Goal: Task Accomplishment & Management: Manage account settings

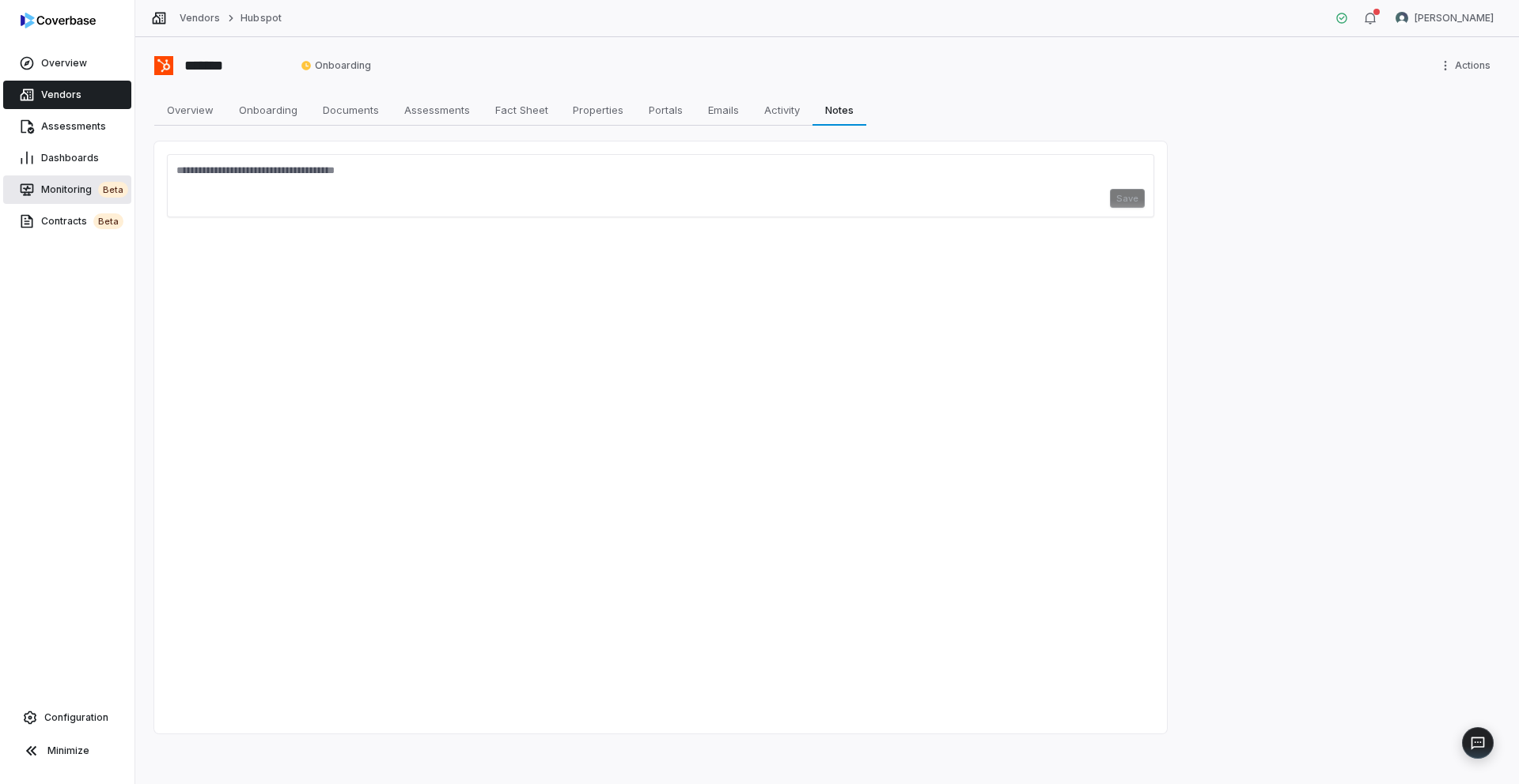
click at [71, 187] on span "Monitoring beta" at bounding box center [85, 190] width 87 height 16
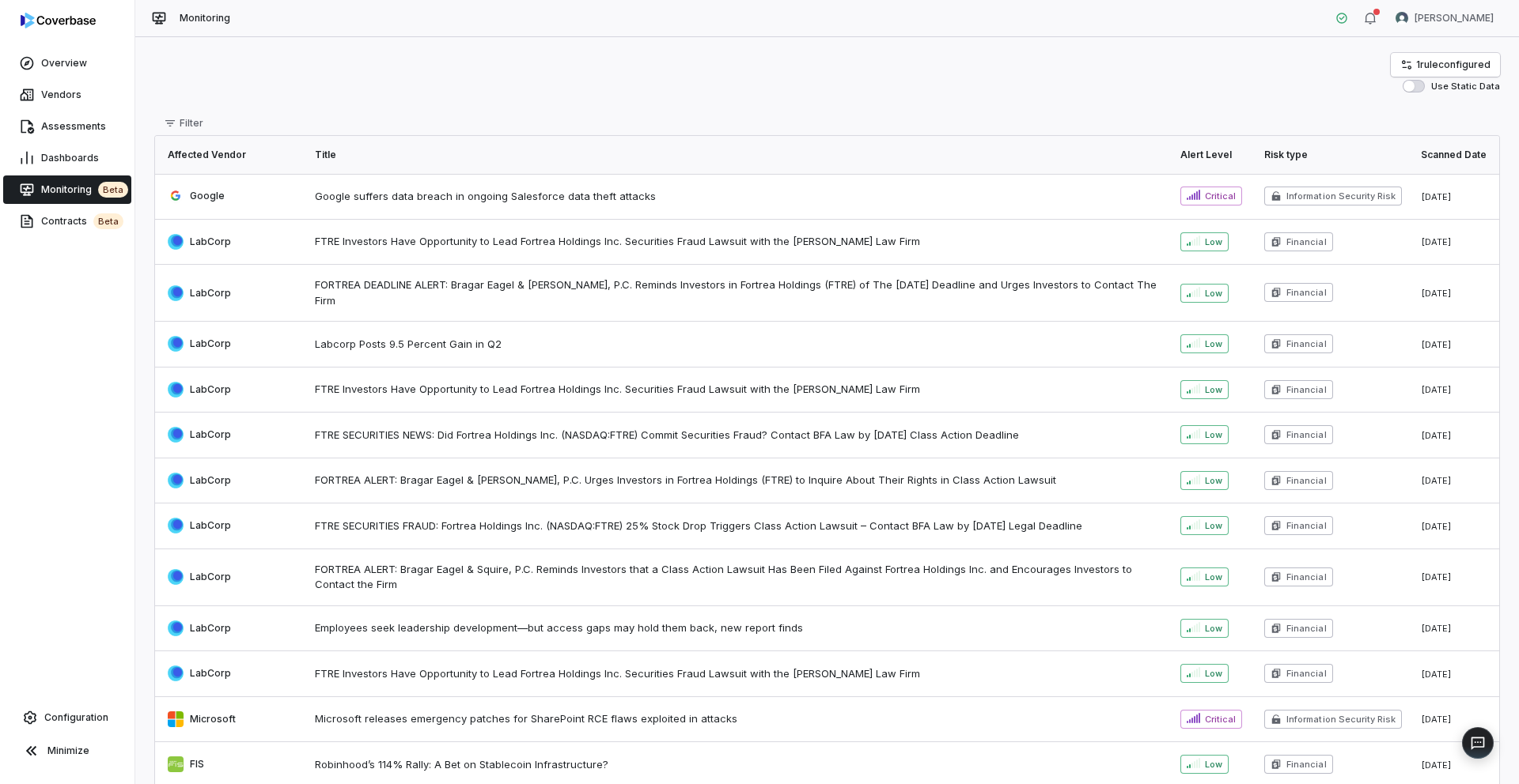
click at [949, 87] on button "Use Static Data" at bounding box center [1413, 86] width 22 height 12
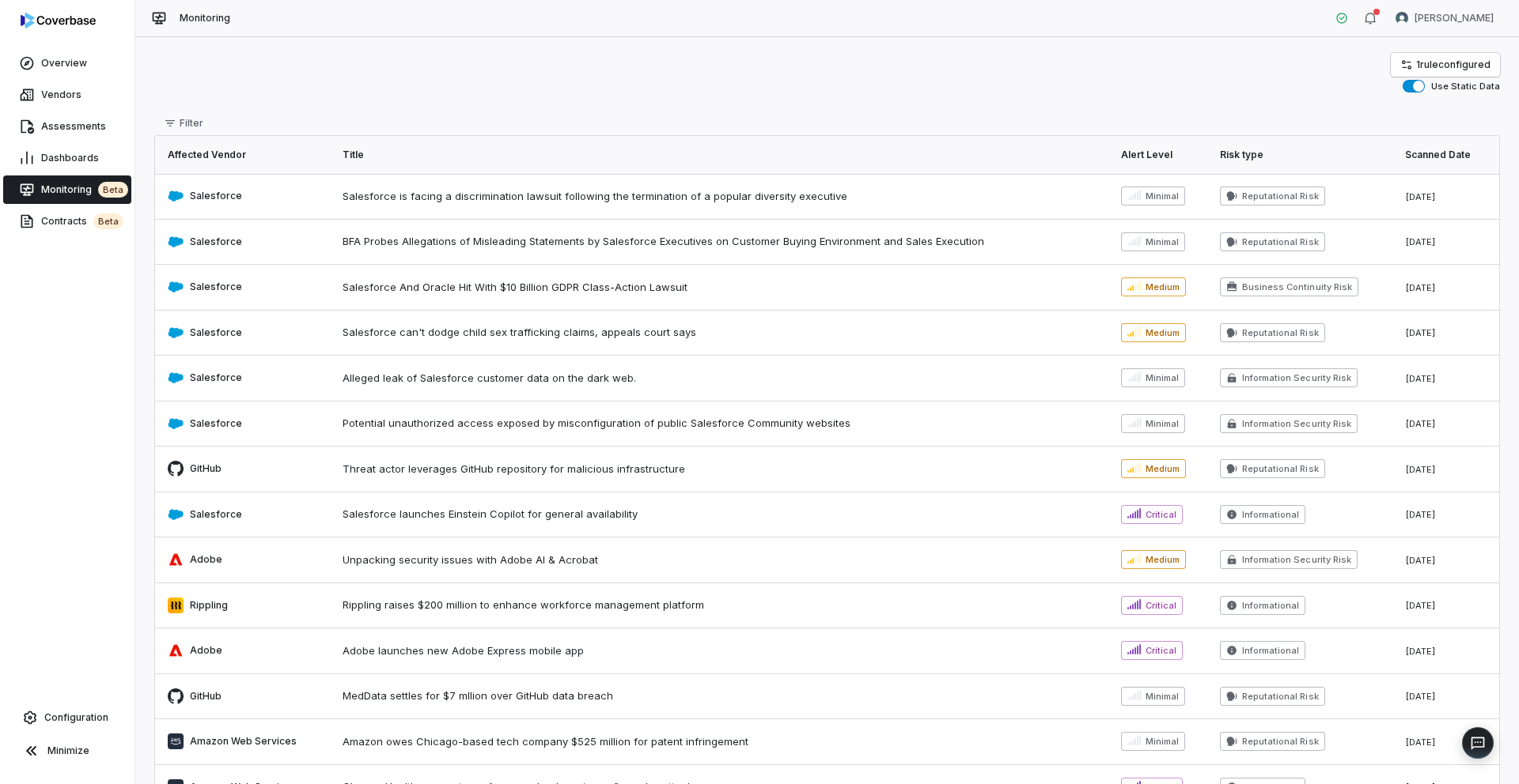
click at [949, 87] on span "button" at bounding box center [1418, 86] width 11 height 11
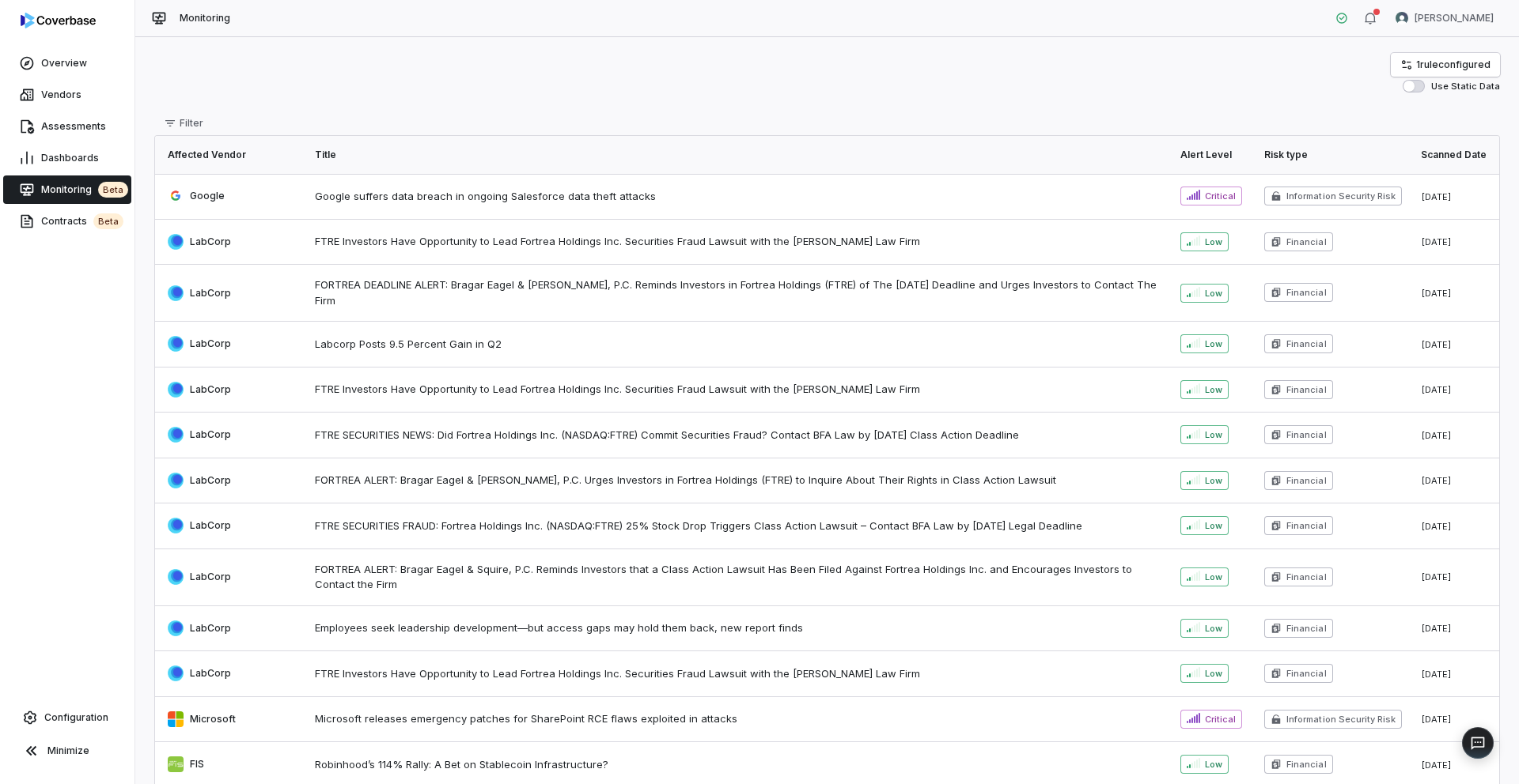
click at [949, 87] on button "Use Static Data" at bounding box center [1413, 86] width 22 height 12
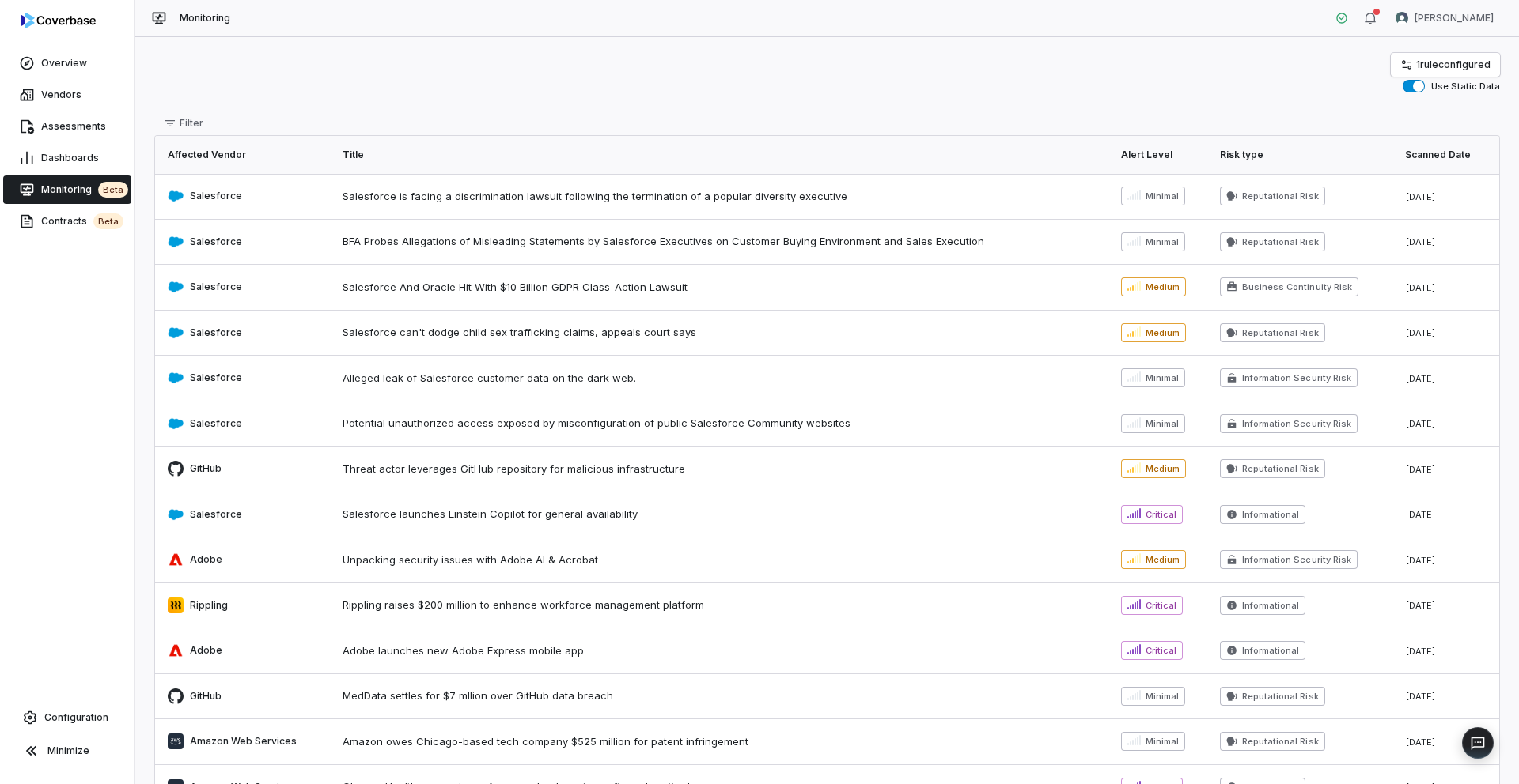
click at [949, 87] on span "button" at bounding box center [1418, 86] width 11 height 11
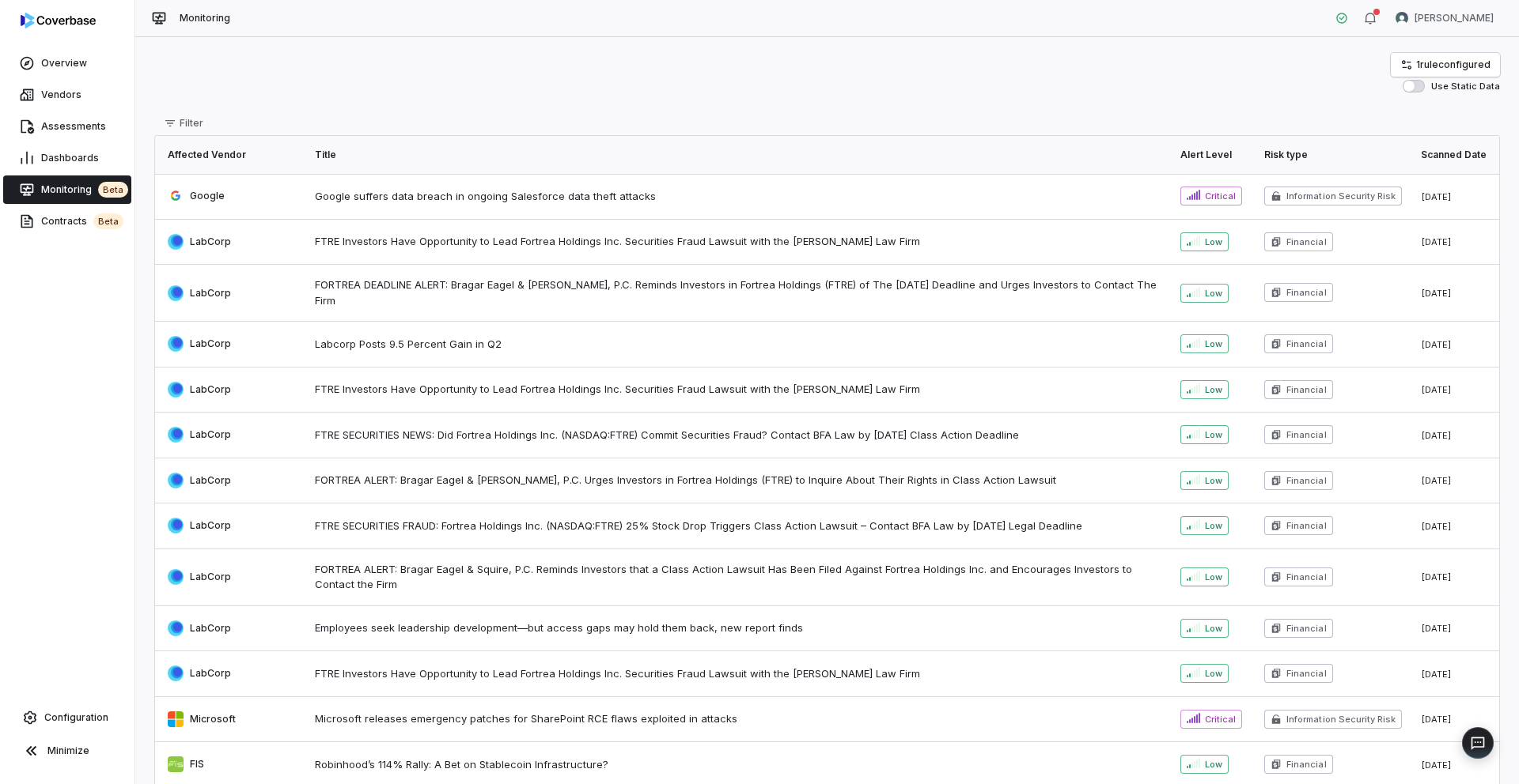
click at [949, 88] on span "Use Static Data" at bounding box center [1466, 87] width 69 height 12
click at [949, 88] on button "Use Static Data" at bounding box center [1413, 86] width 22 height 12
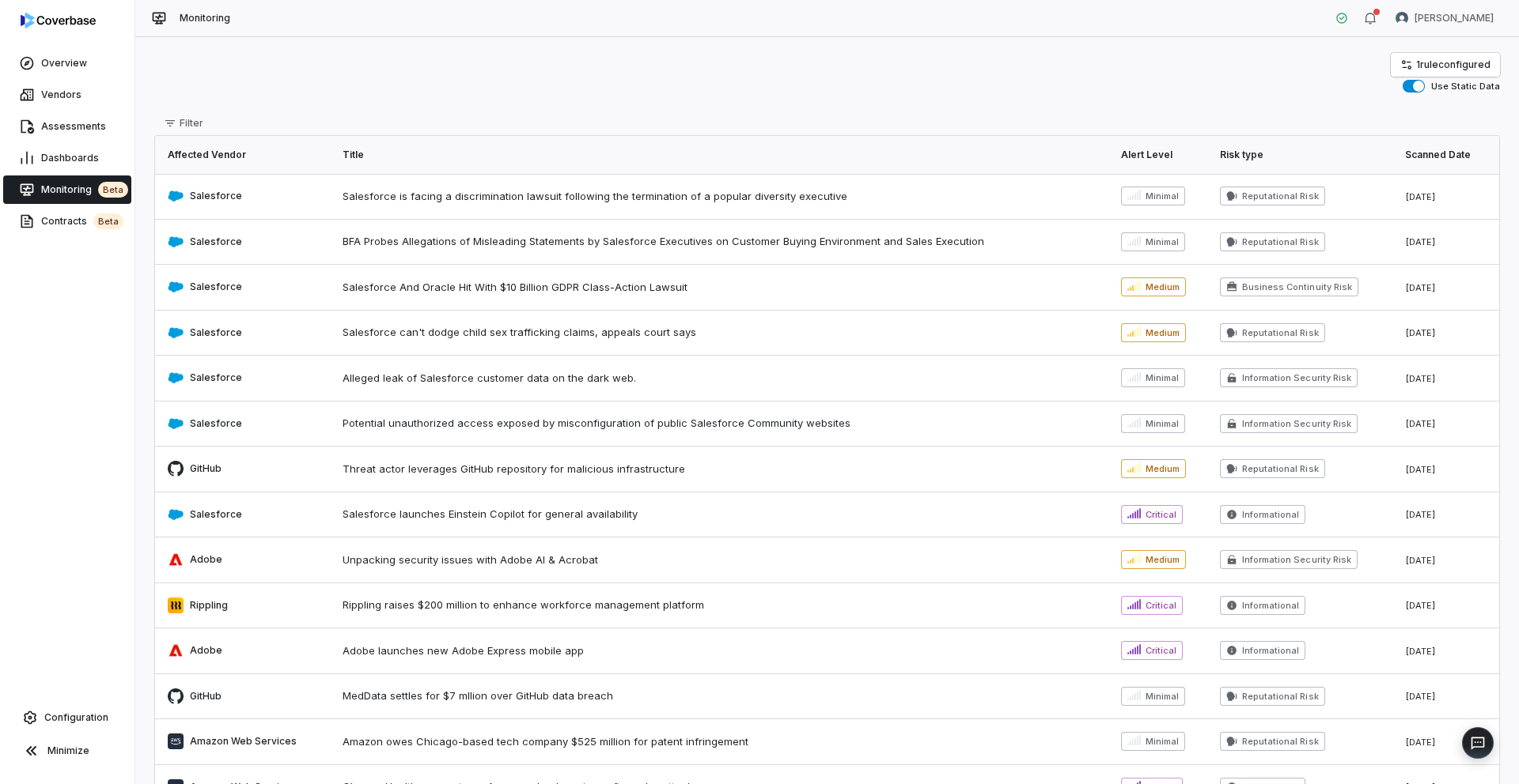
click at [949, 87] on span "Use Static Data" at bounding box center [1466, 87] width 69 height 12
click at [949, 87] on button "Use Static Data" at bounding box center [1413, 86] width 22 height 12
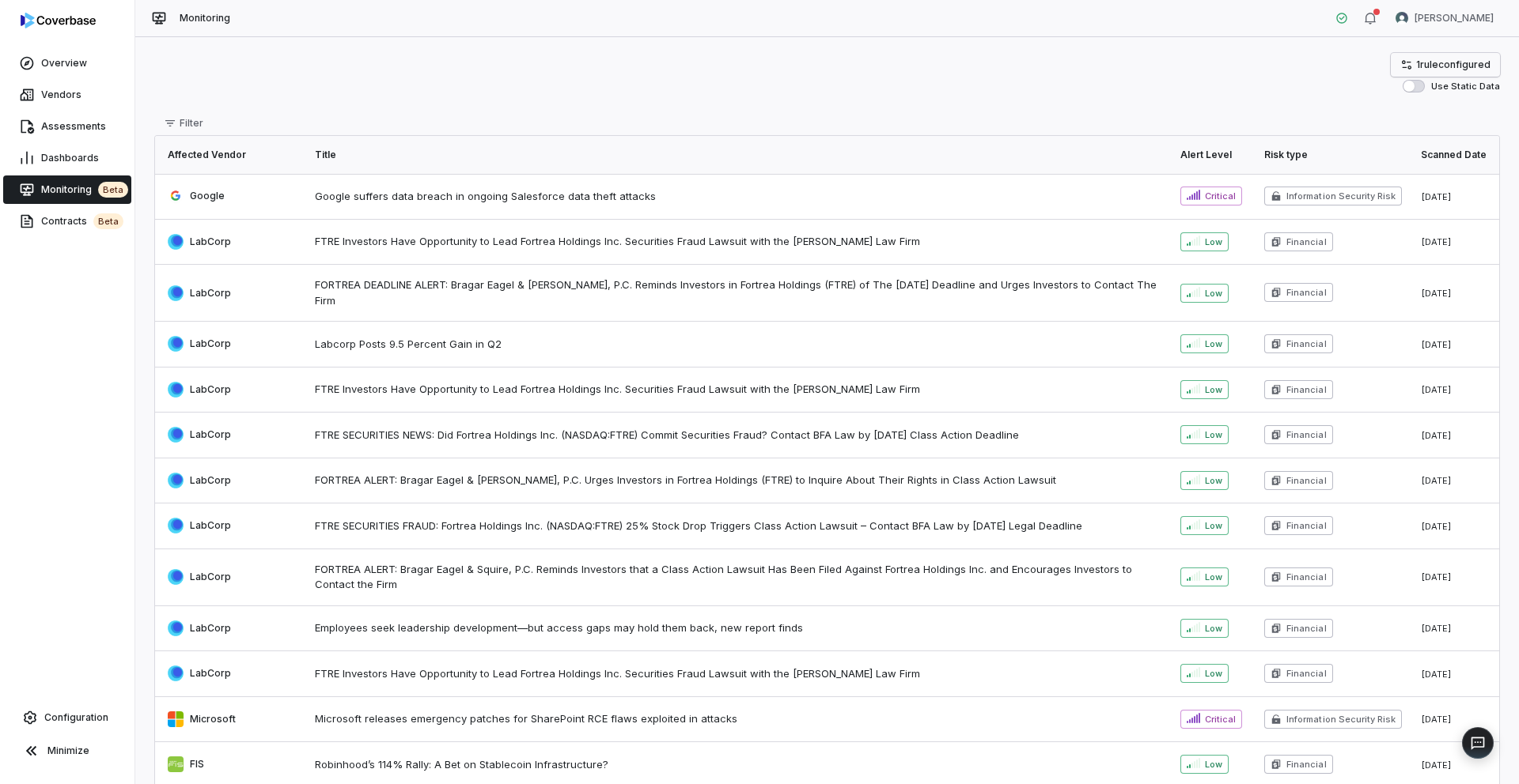
click at [949, 67] on span "1 rule configured" at bounding box center [1453, 65] width 74 height 12
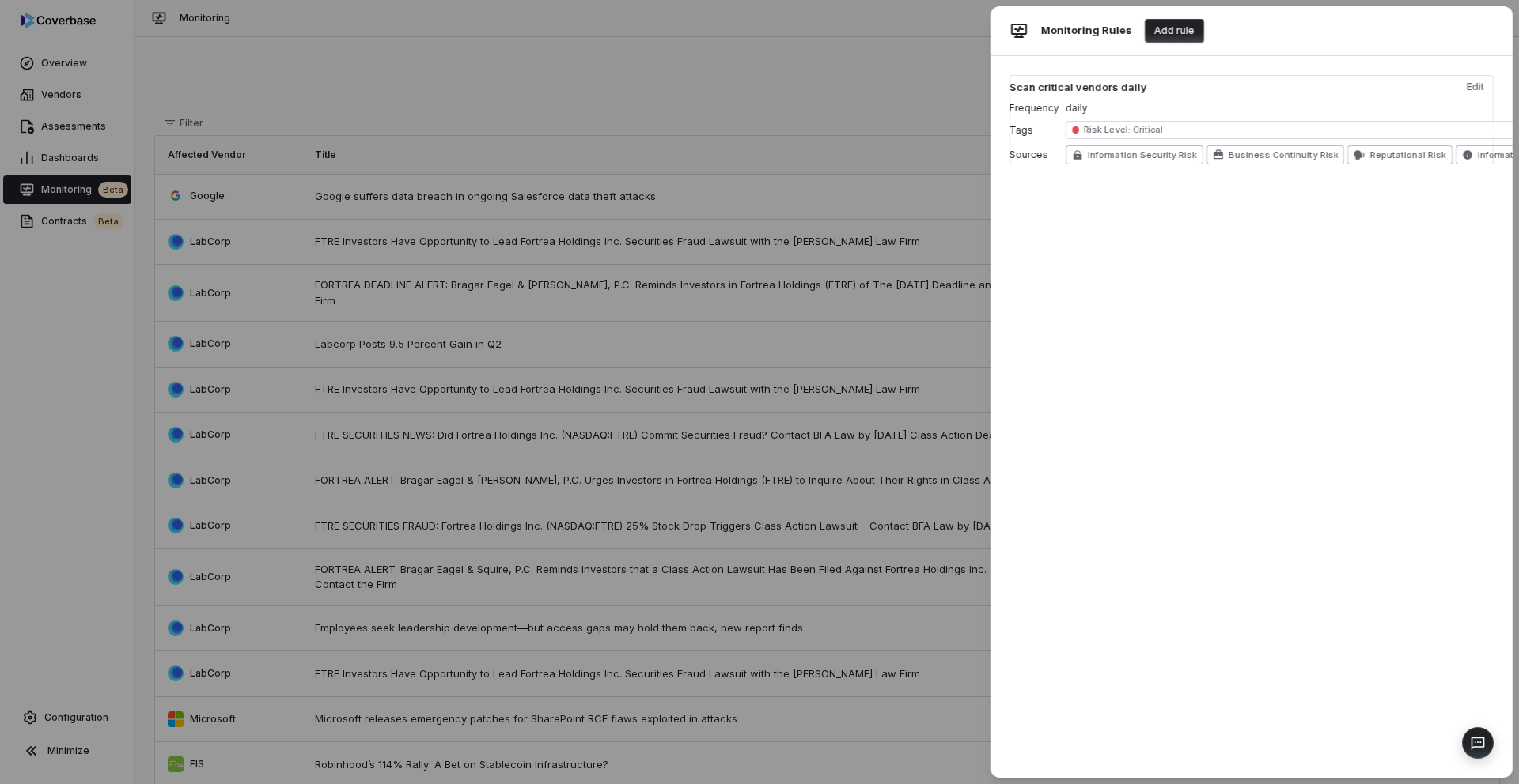
click at [949, 35] on button "Add rule" at bounding box center [1174, 31] width 59 height 24
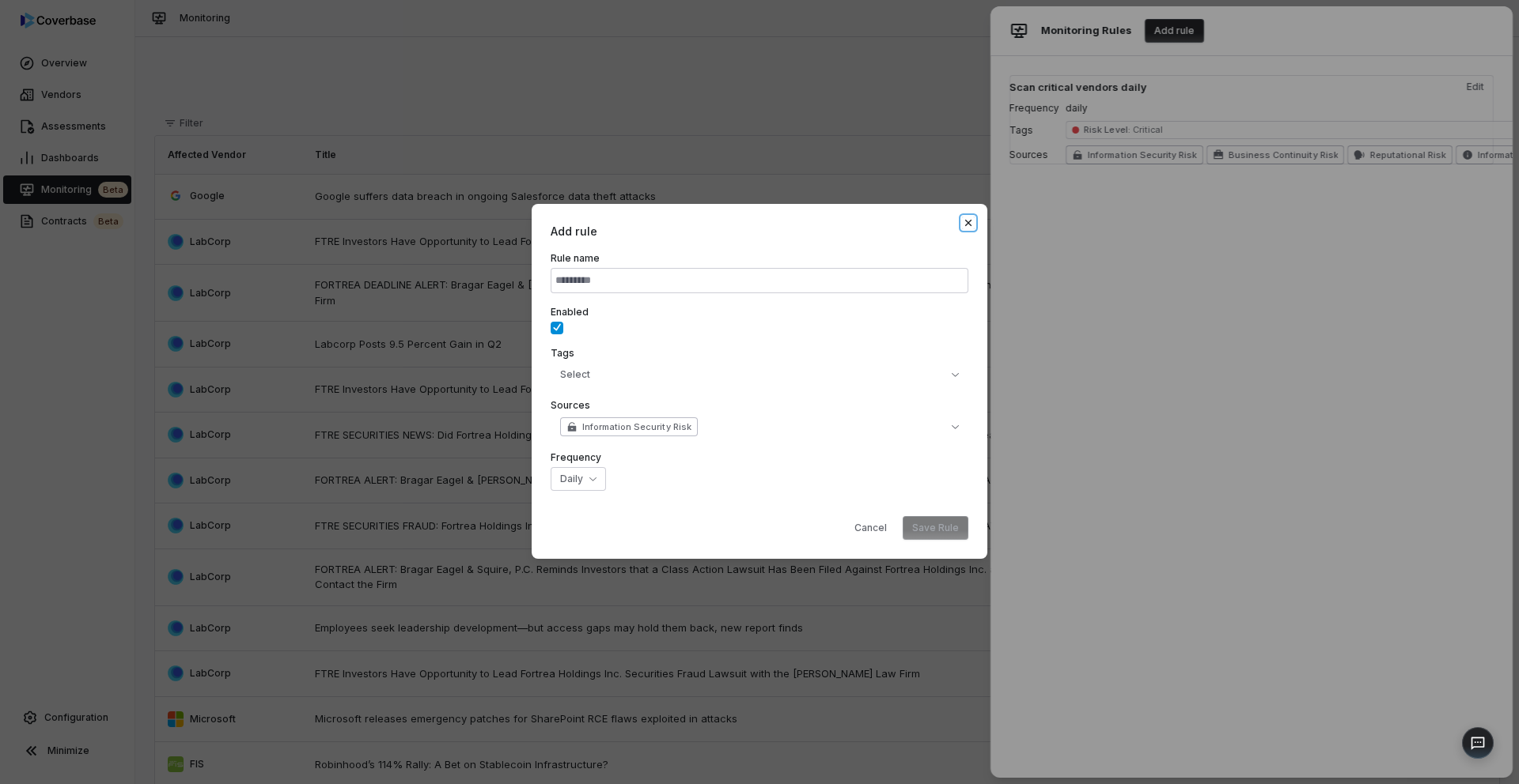
click at [949, 221] on icon "button" at bounding box center [968, 222] width 6 height 6
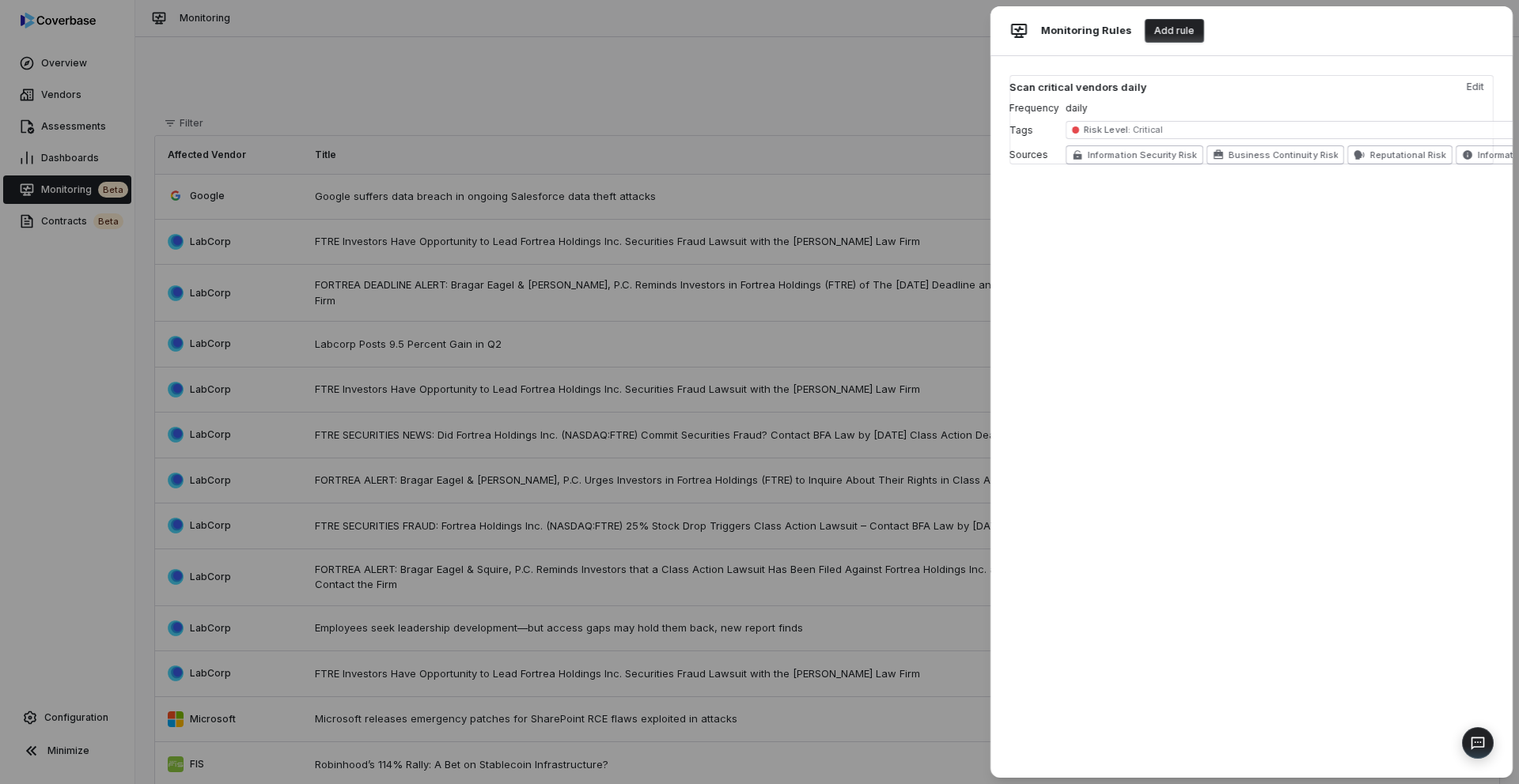
click at [933, 80] on div "Monitoring Rules Add rule Scan critical vendors daily Edit Frequency daily Tags…" at bounding box center [759, 392] width 1519 height 784
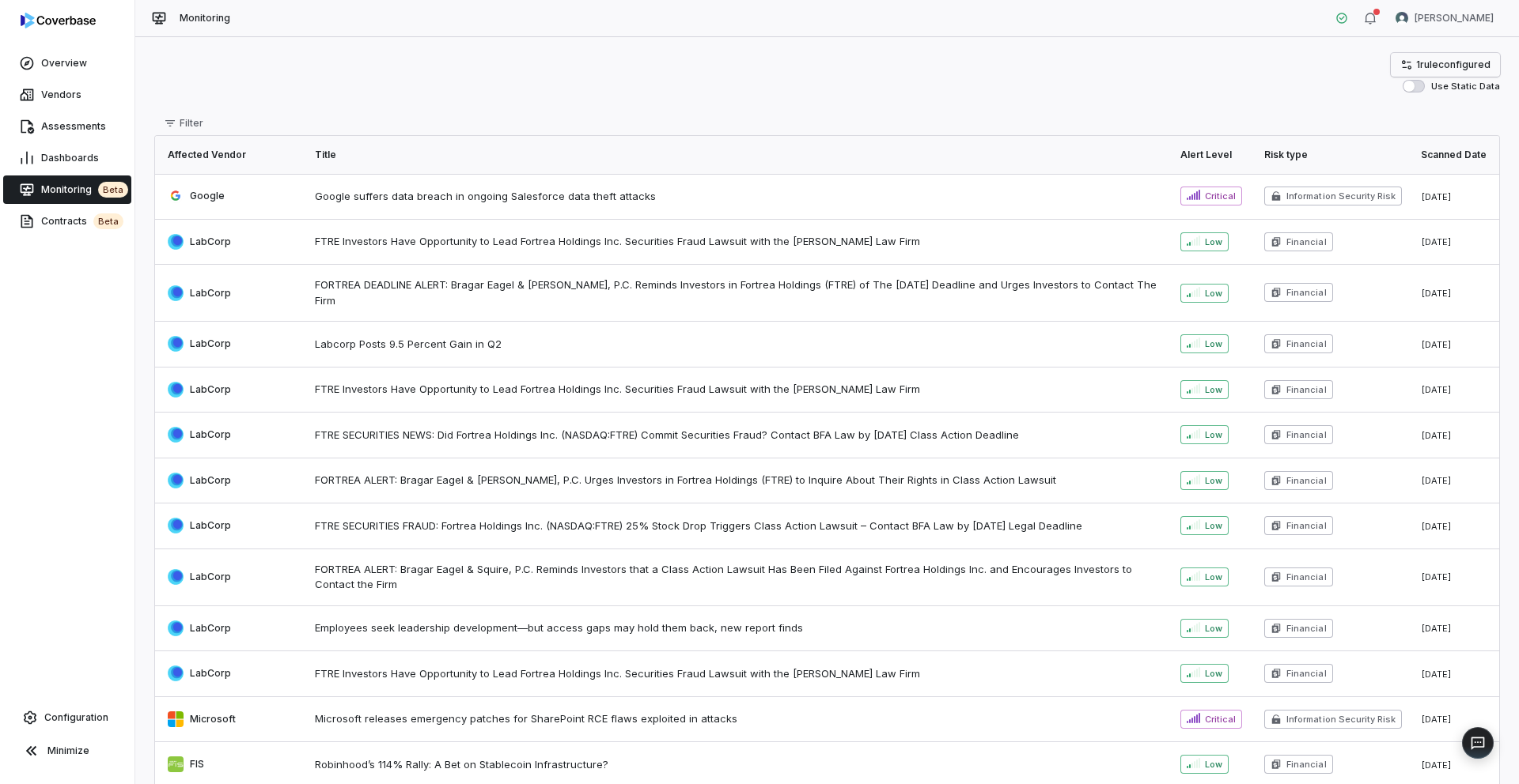
click at [949, 70] on span "1 rule configured" at bounding box center [1453, 65] width 74 height 12
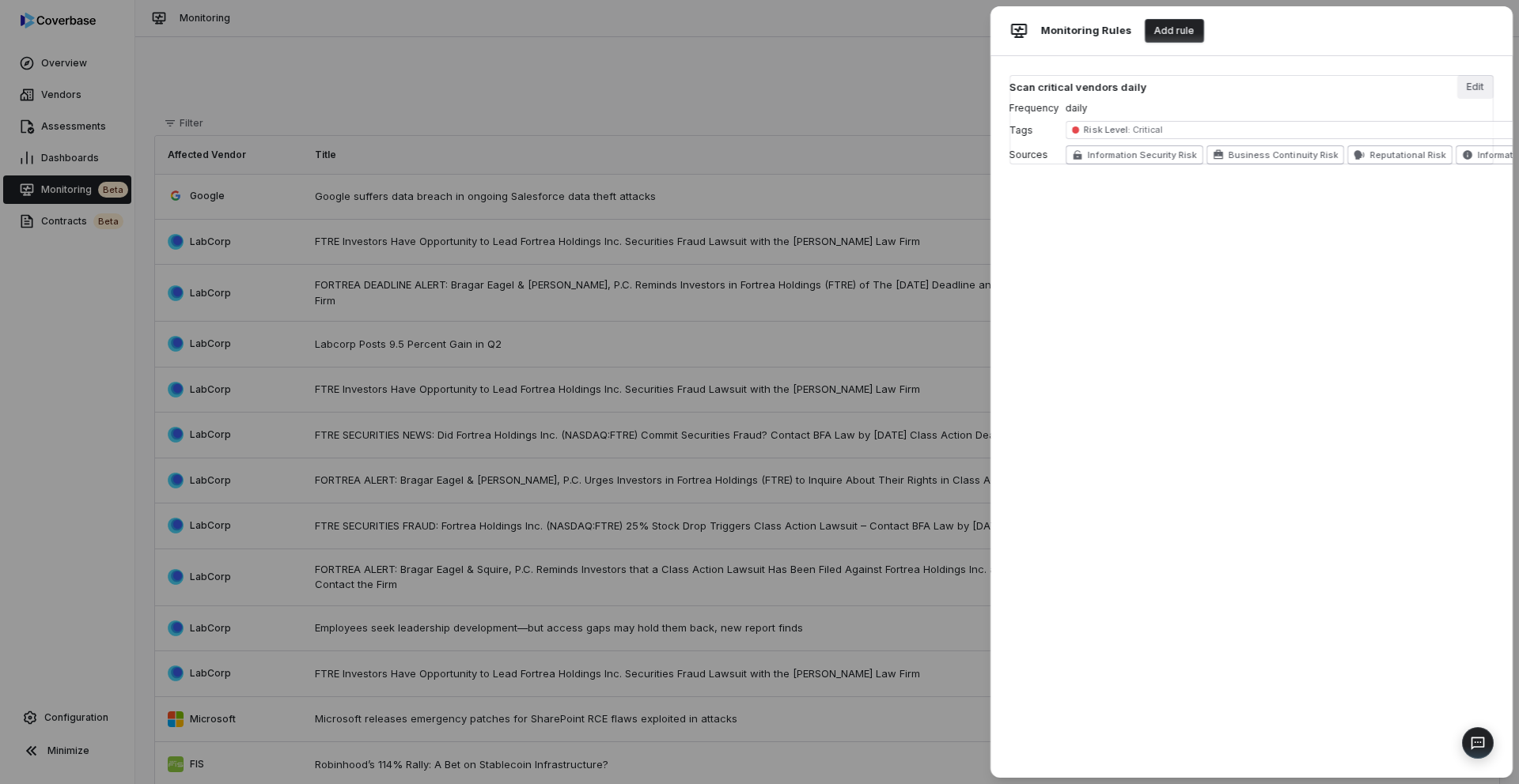
click at [949, 87] on button "Edit" at bounding box center [1475, 87] width 37 height 24
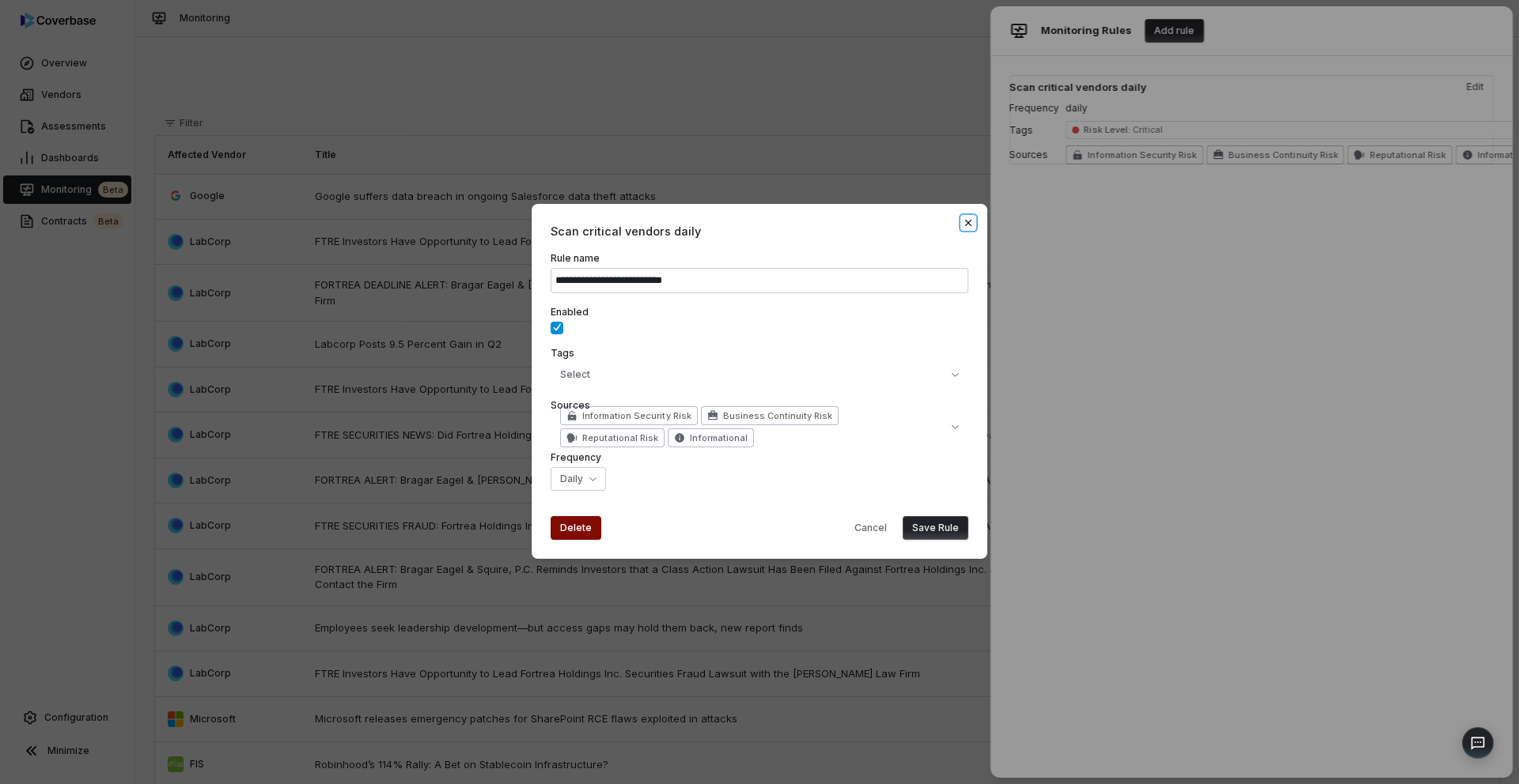
click at [949, 227] on icon "button" at bounding box center [968, 223] width 12 height 12
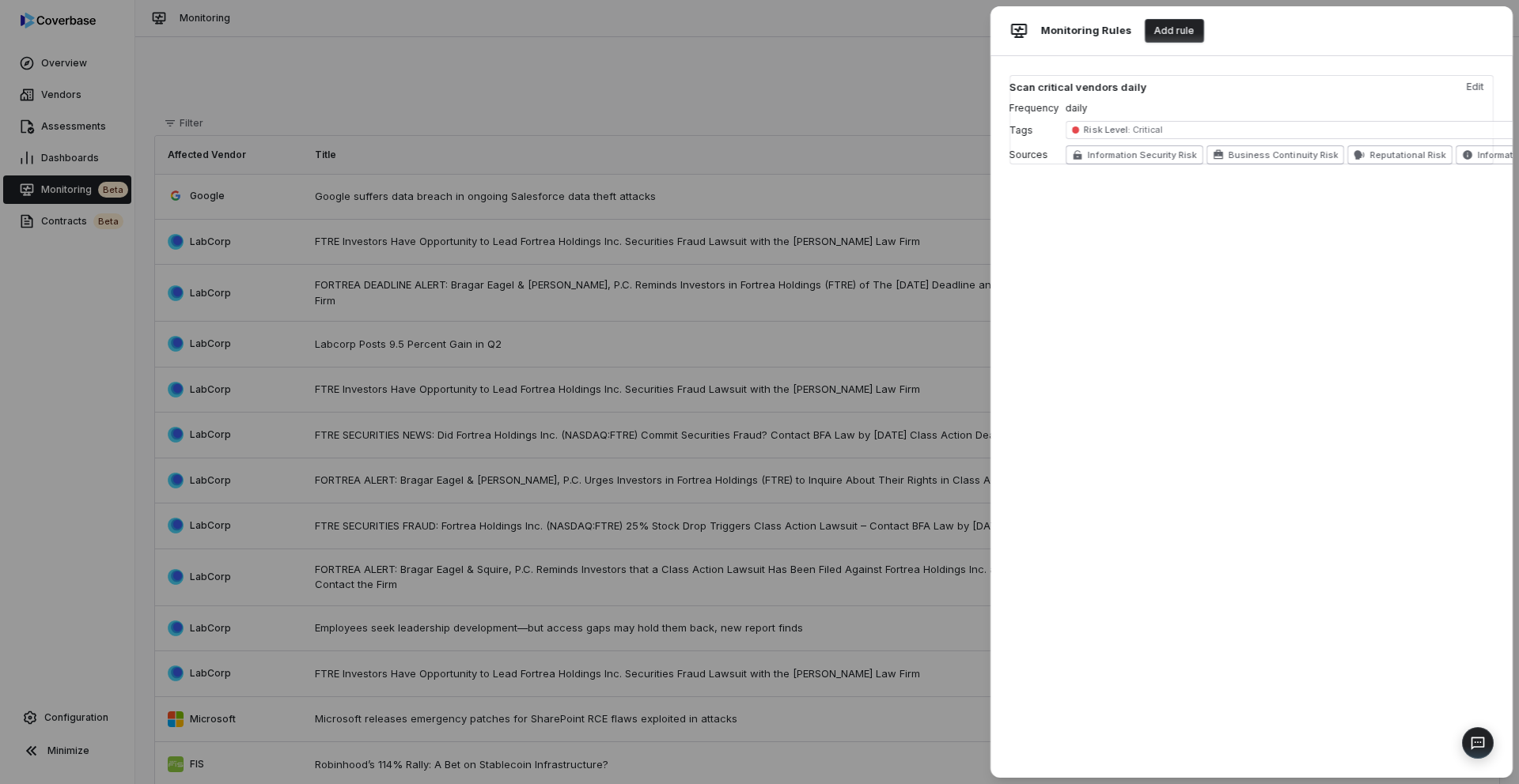
click at [949, 28] on header "Monitoring Rules Add rule" at bounding box center [1251, 31] width 522 height 50
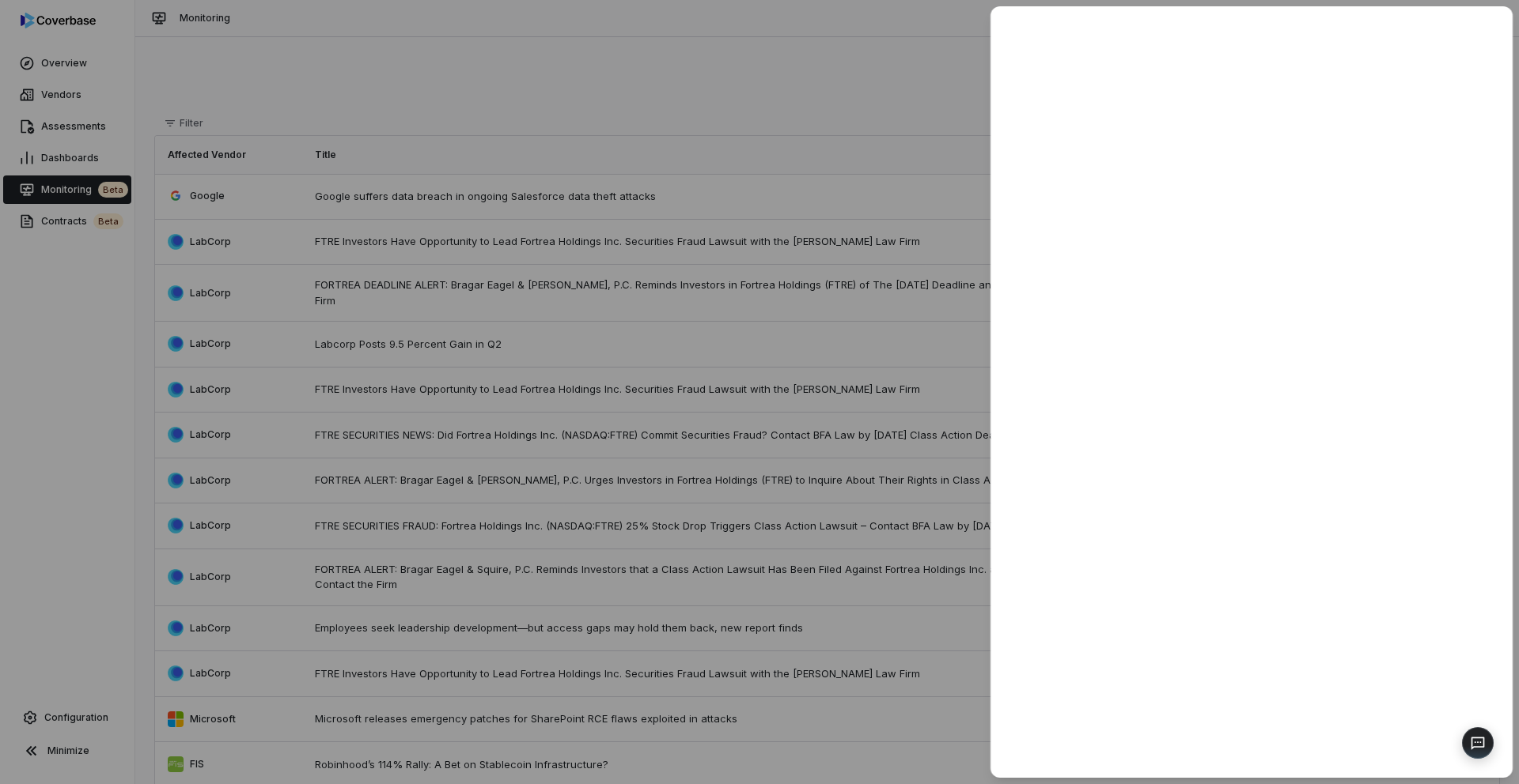
click at [949, 56] on div at bounding box center [759, 392] width 1519 height 784
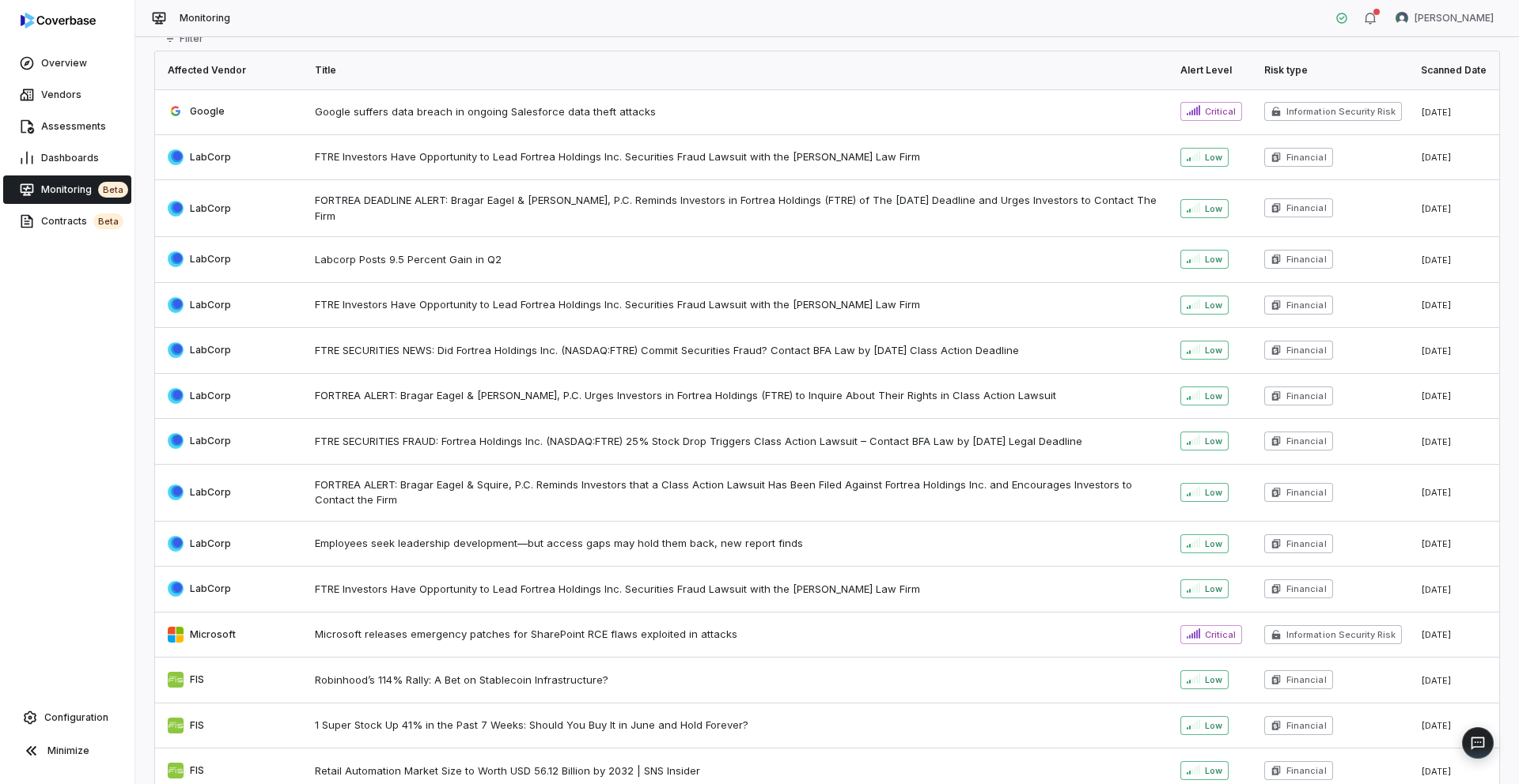
scroll to position [97, 0]
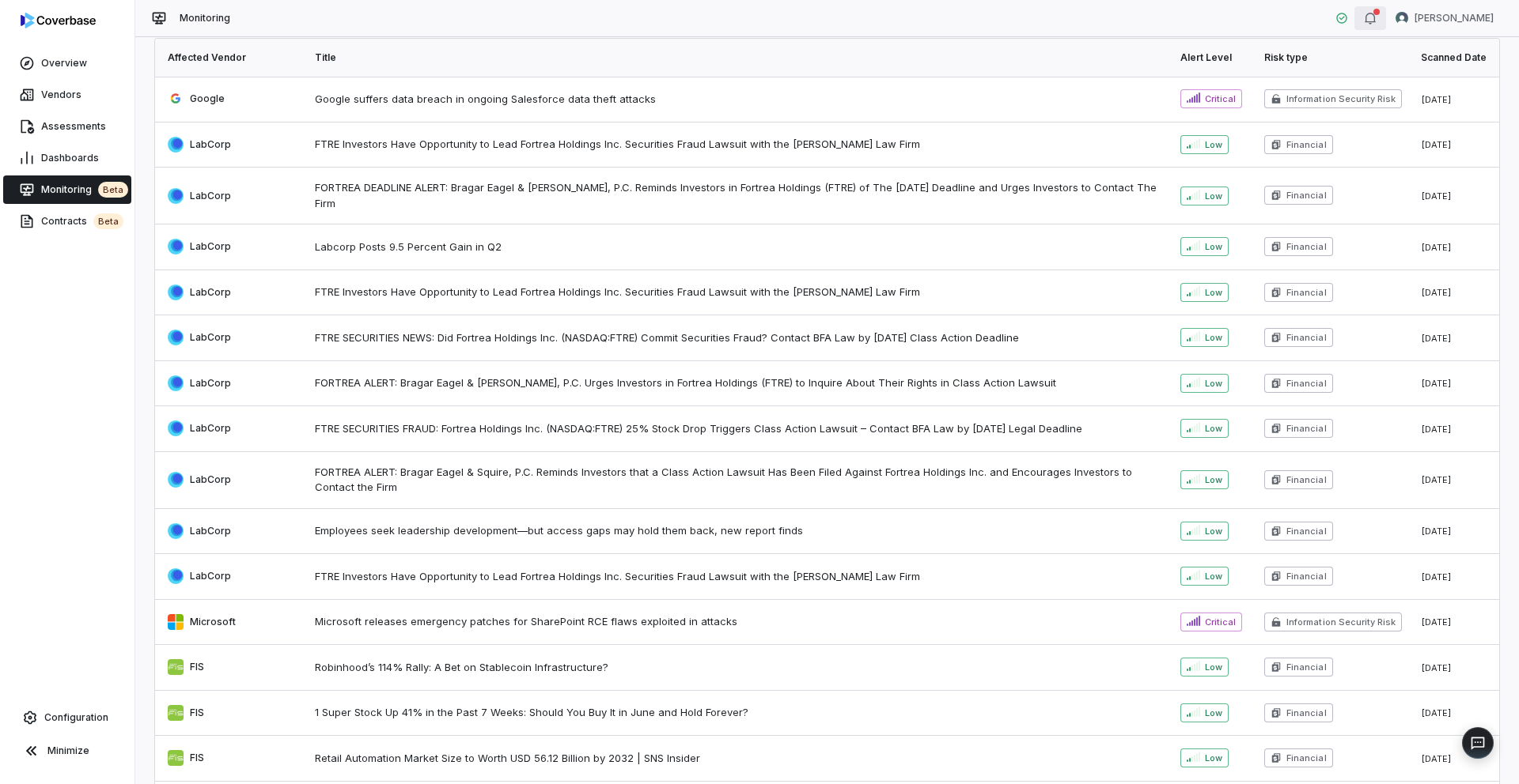
click at [949, 17] on icon "button" at bounding box center [1370, 18] width 12 height 12
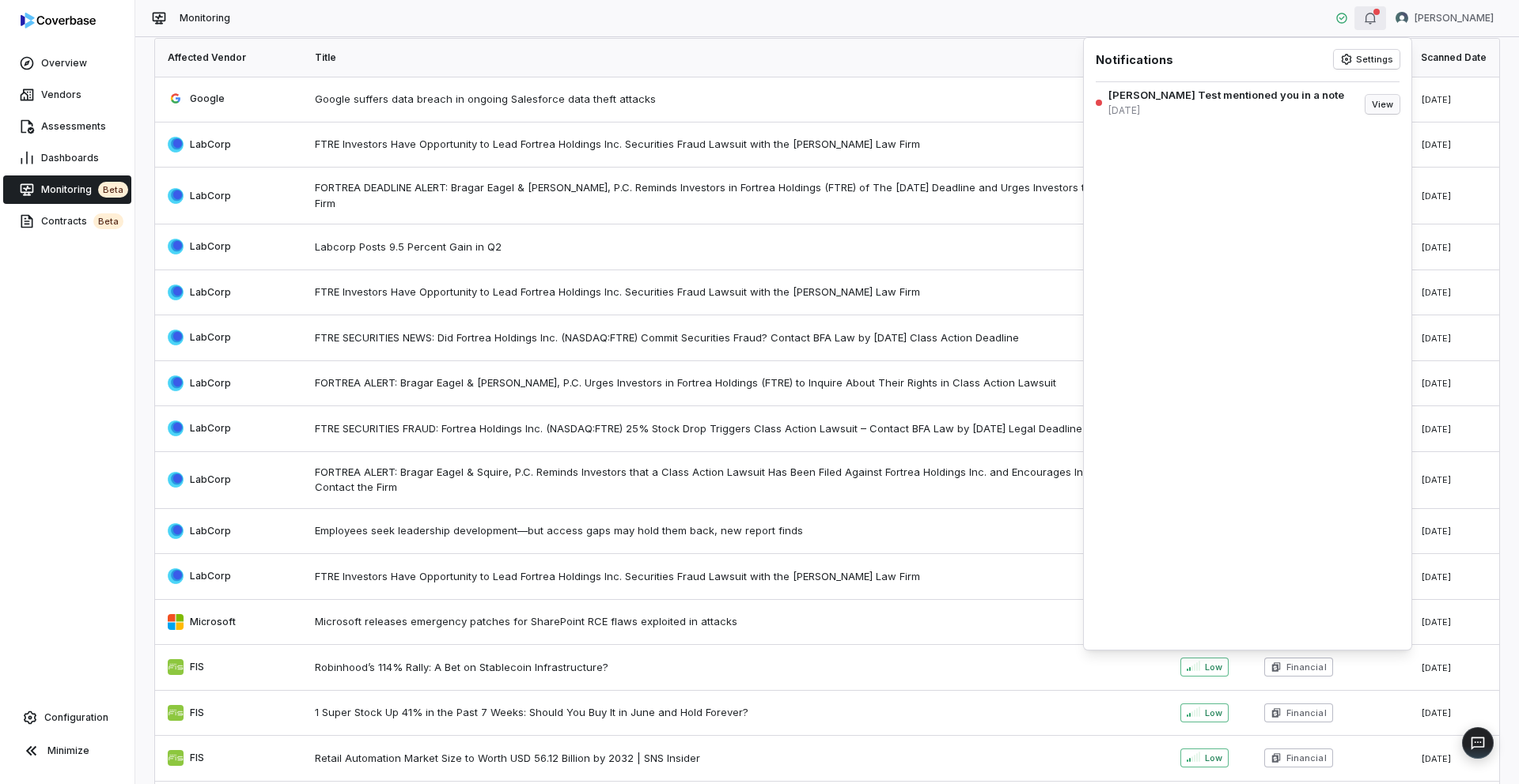
click at [949, 108] on button "View" at bounding box center [1382, 105] width 34 height 19
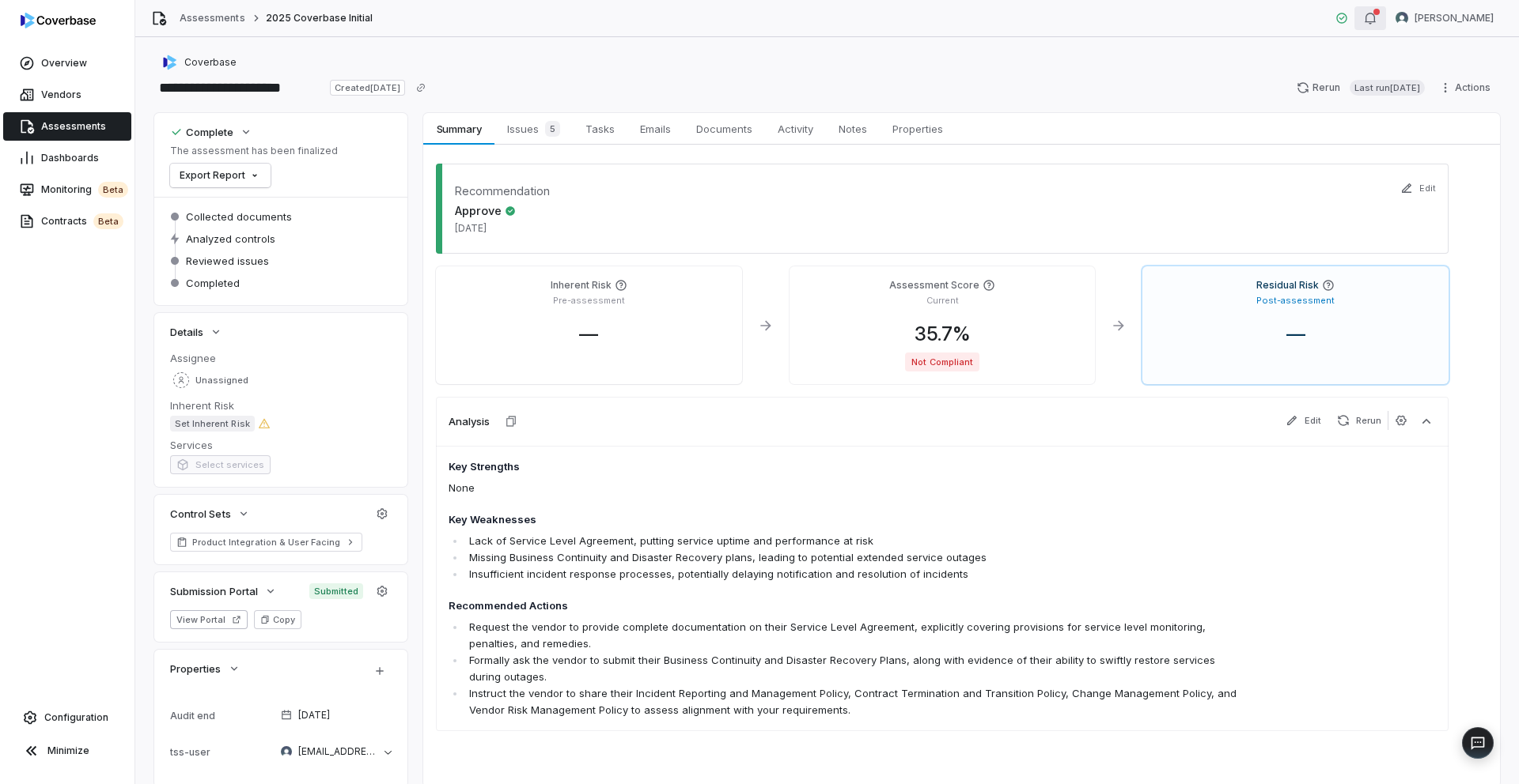
click at [949, 19] on icon "button" at bounding box center [1370, 18] width 12 height 12
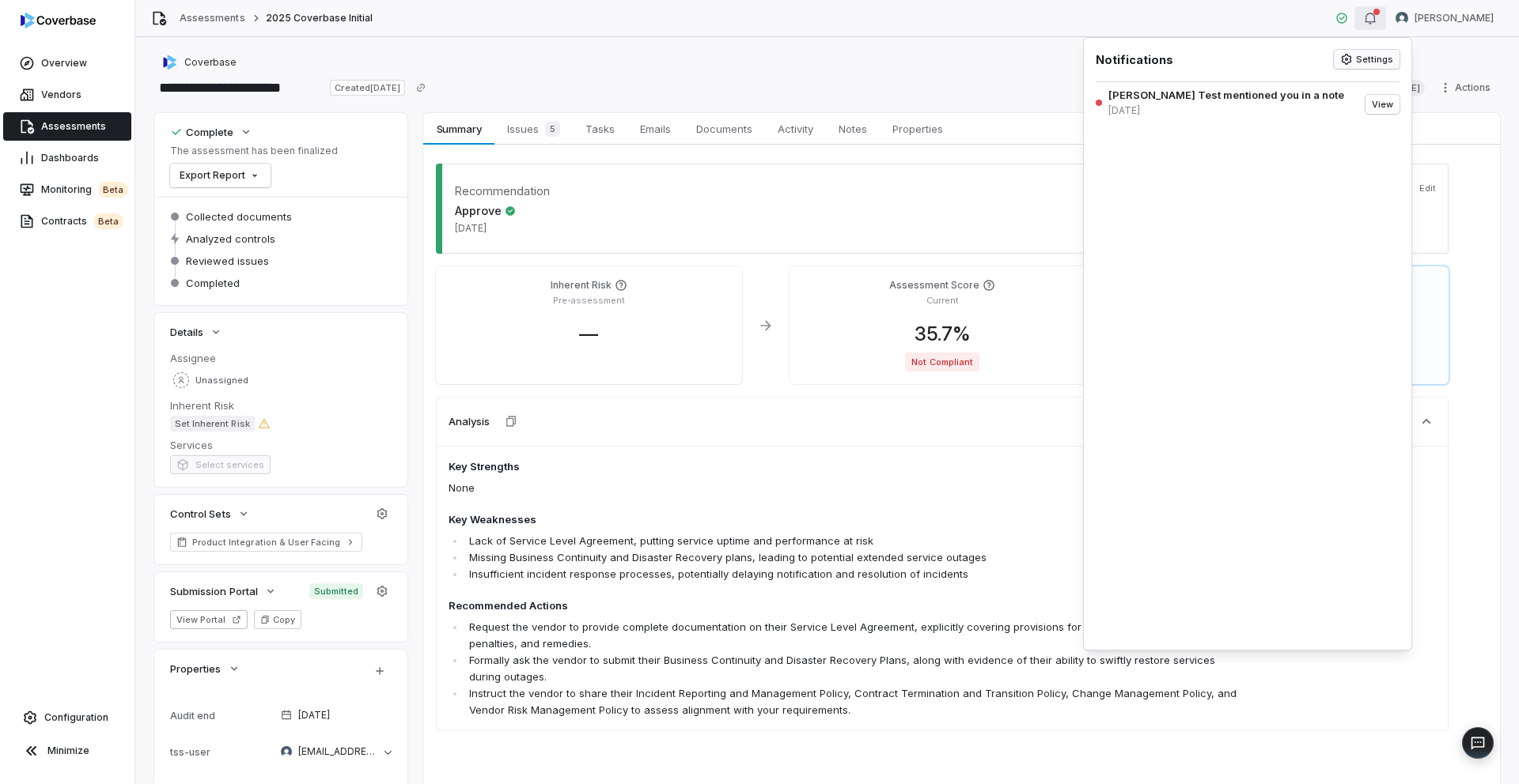
click at [949, 60] on button "Settings" at bounding box center [1366, 59] width 66 height 19
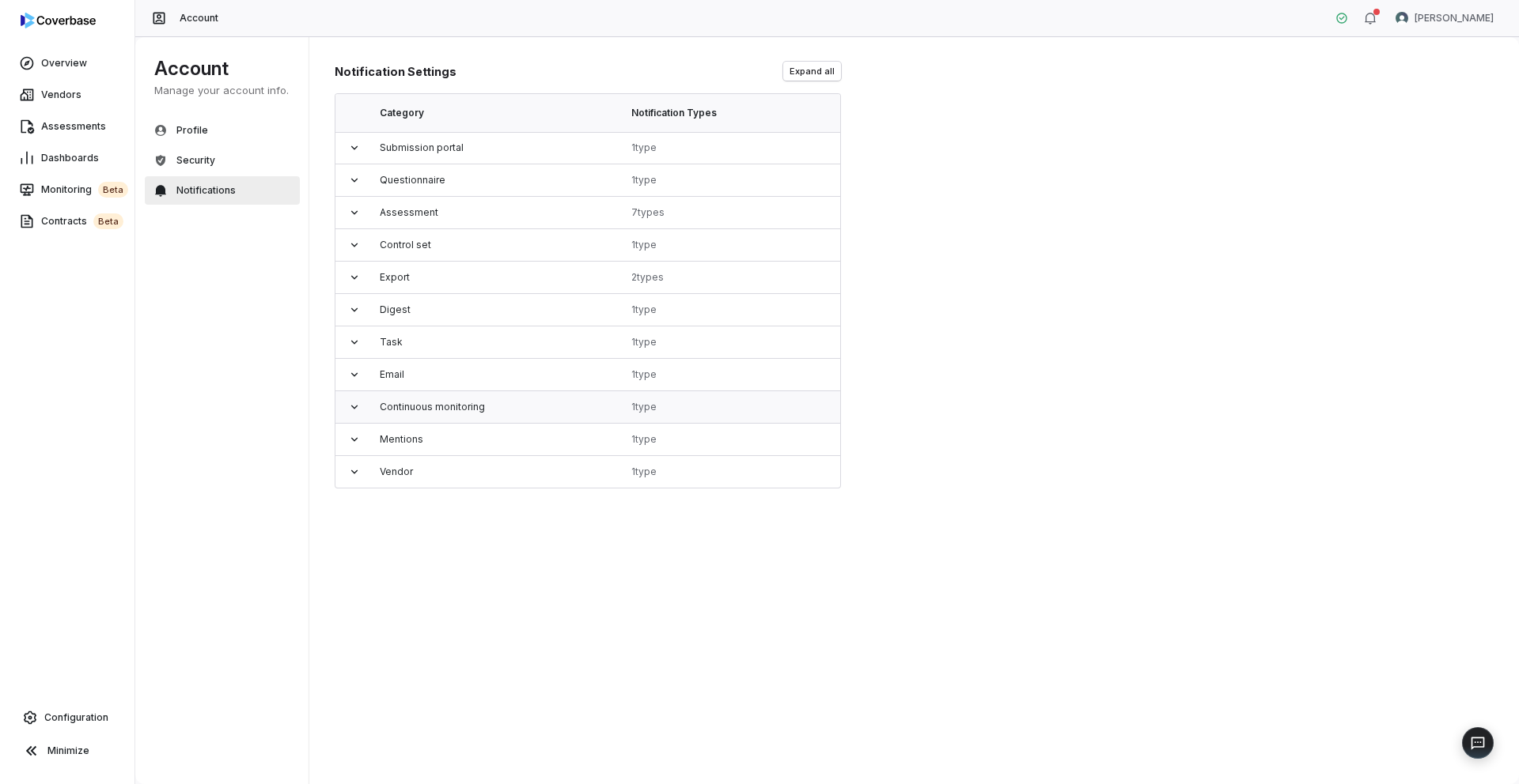
click at [348, 403] on icon at bounding box center [354, 407] width 12 height 12
click at [353, 409] on icon at bounding box center [354, 407] width 12 height 12
click at [348, 145] on icon at bounding box center [354, 148] width 12 height 12
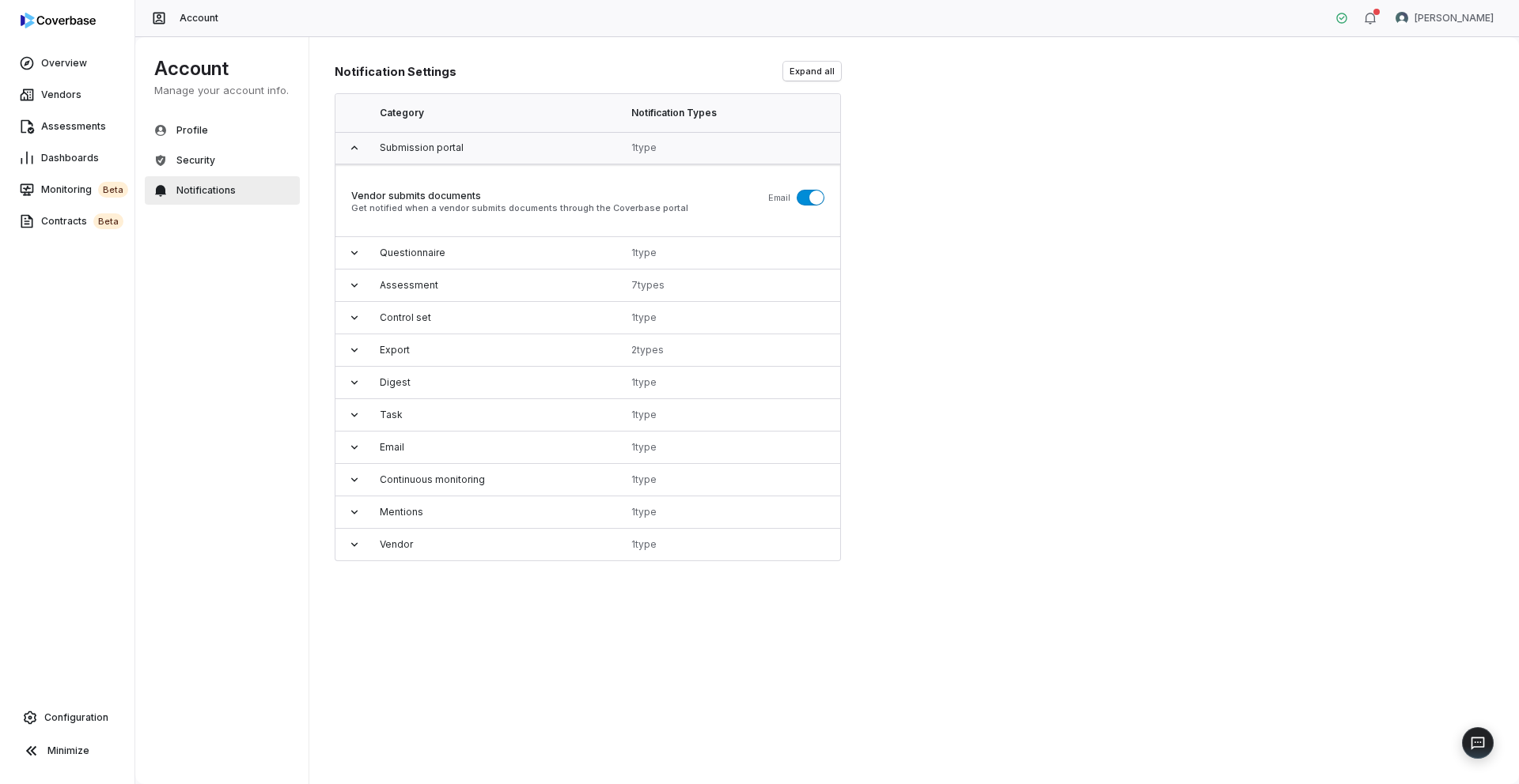
click at [348, 145] on icon at bounding box center [354, 148] width 12 height 12
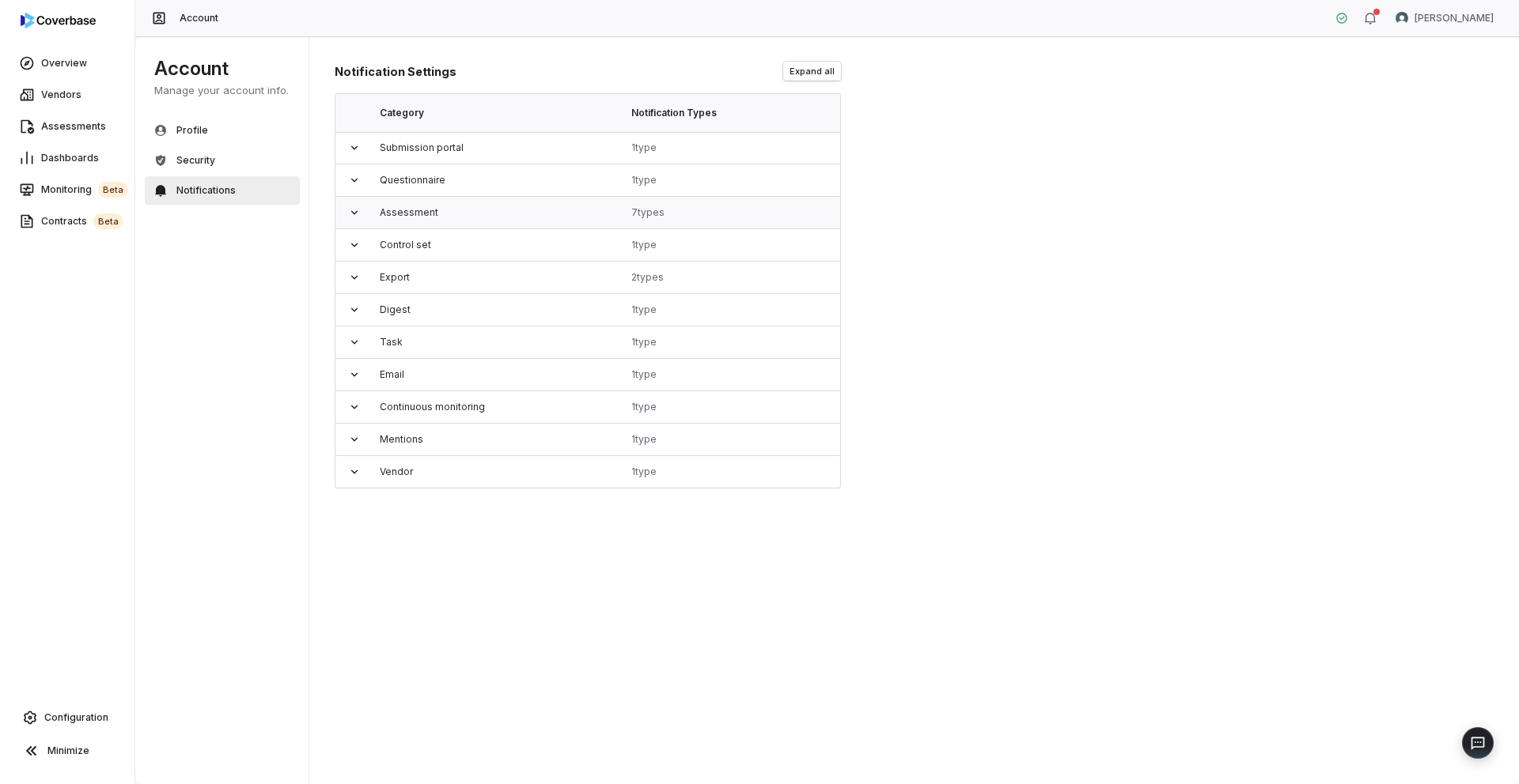
click at [348, 214] on icon at bounding box center [354, 212] width 12 height 12
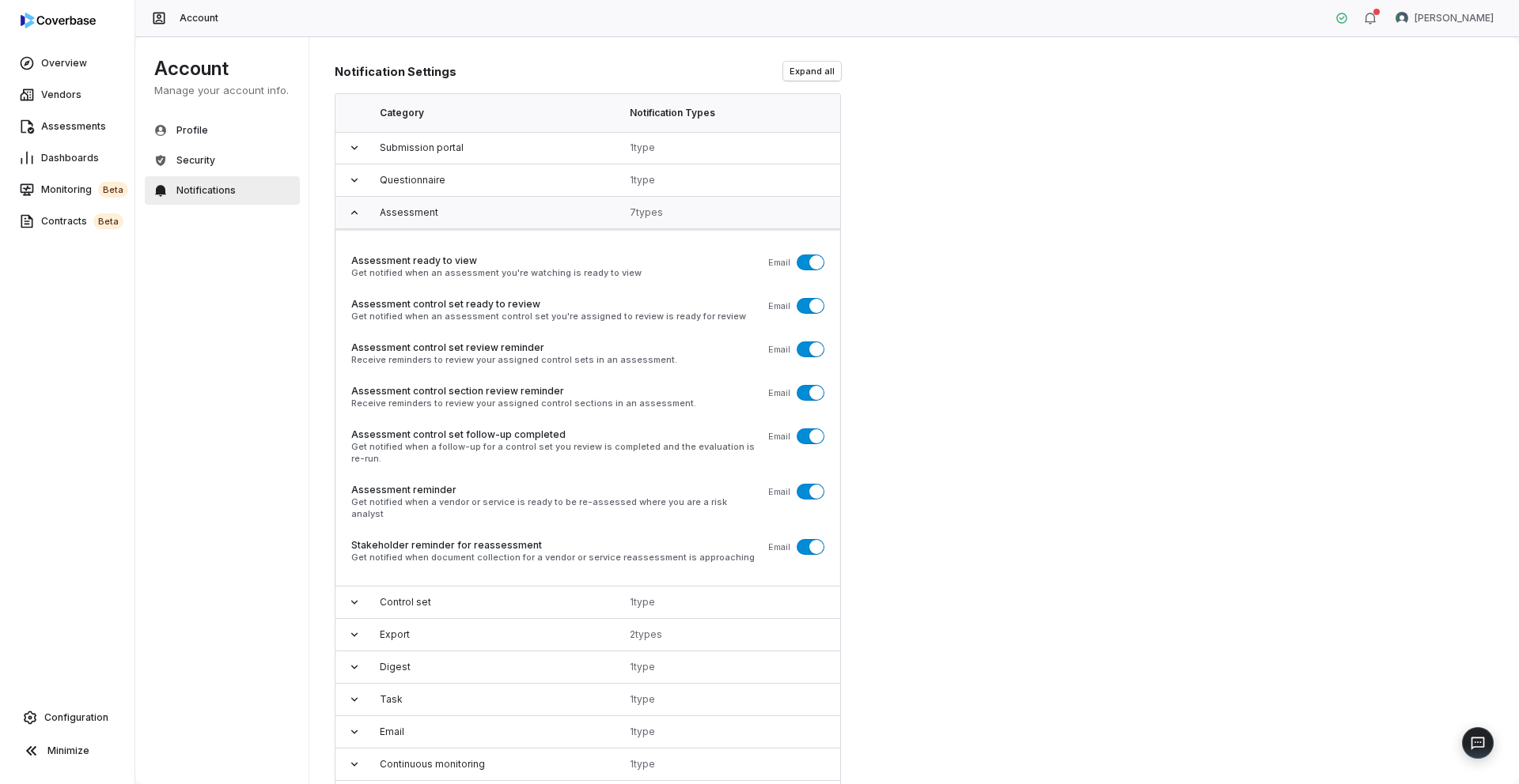
click at [348, 214] on icon at bounding box center [354, 212] width 12 height 12
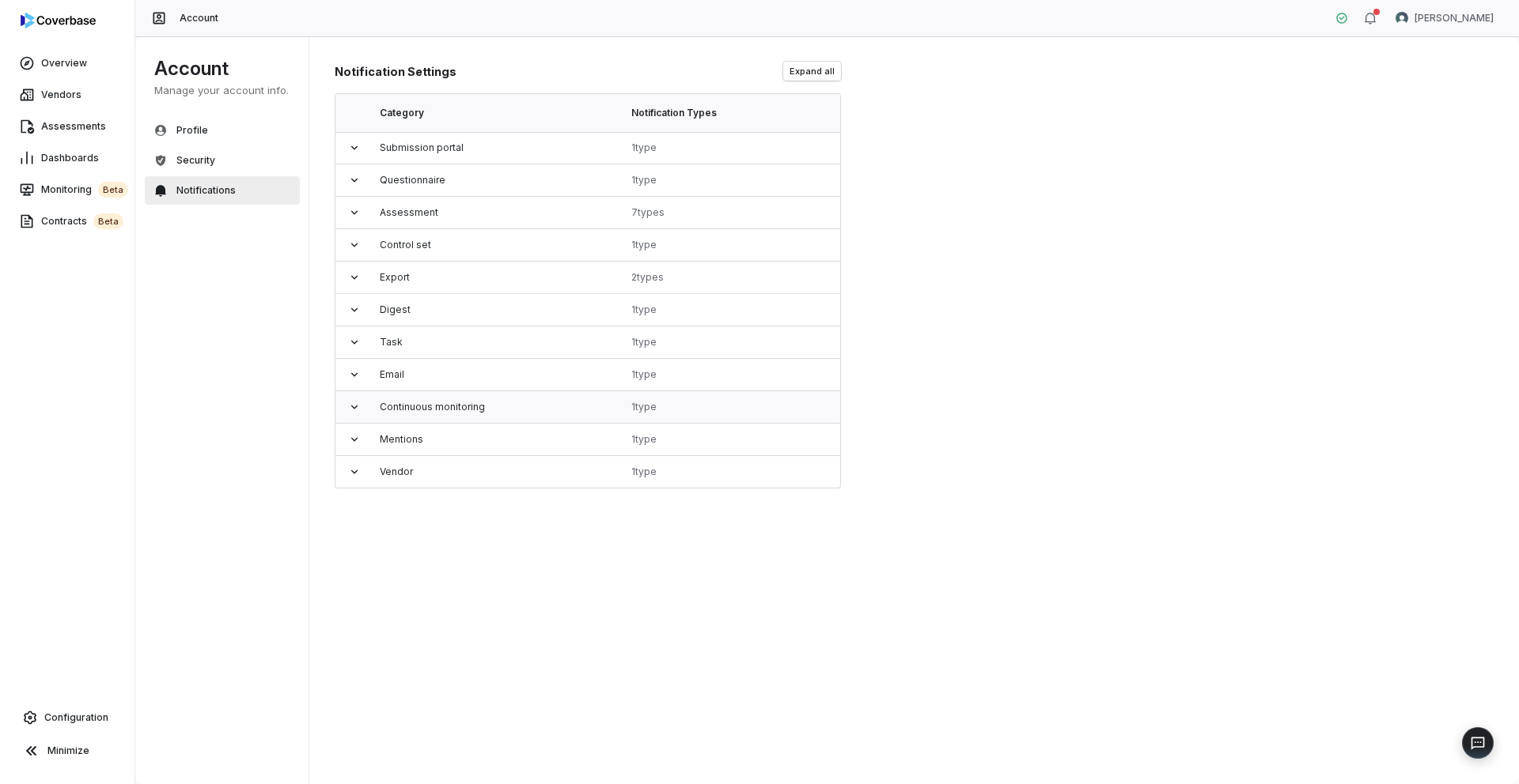
click at [352, 406] on icon at bounding box center [354, 407] width 12 height 12
click at [233, 169] on button "Security" at bounding box center [222, 160] width 155 height 29
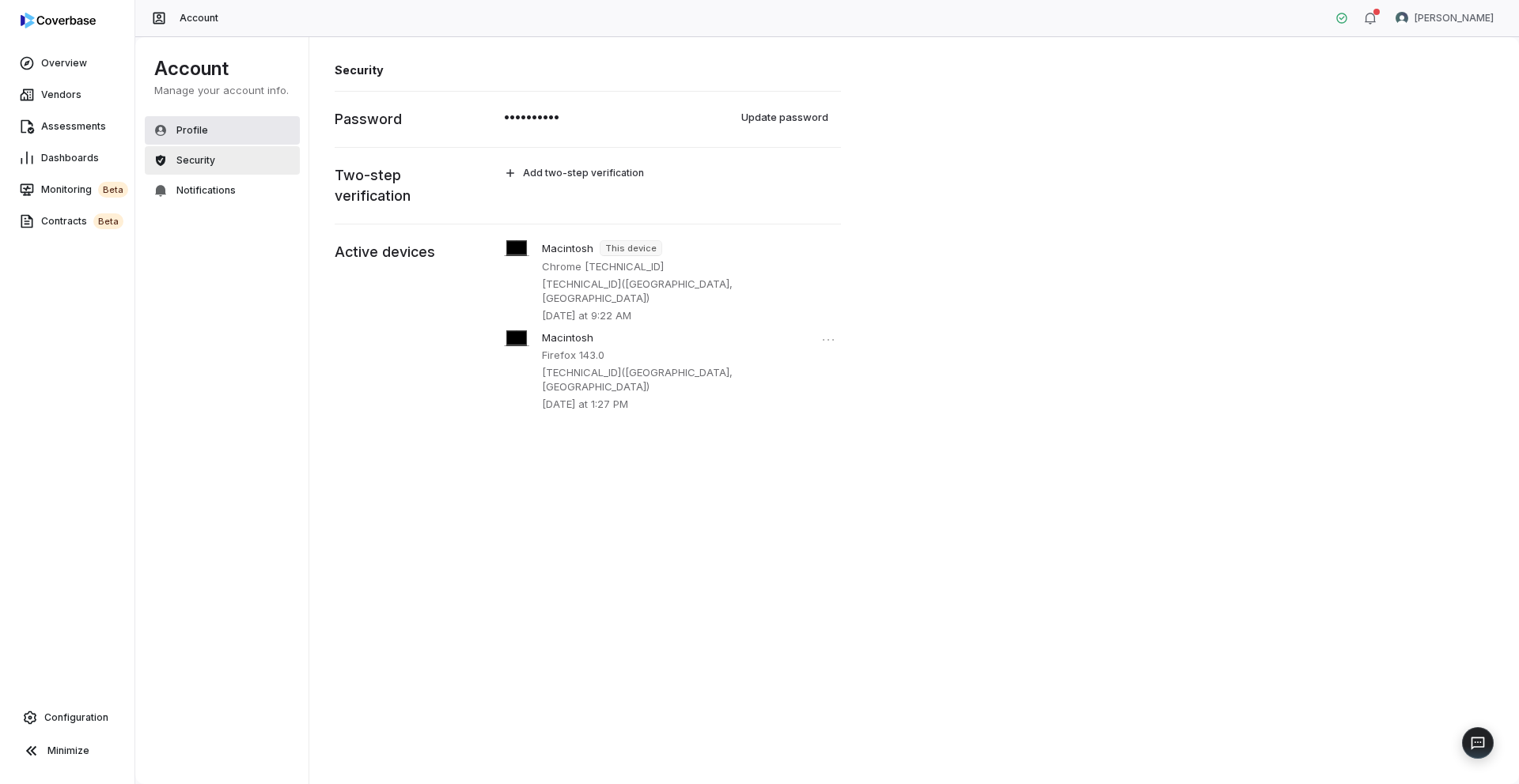
click at [212, 128] on button "Profile" at bounding box center [222, 130] width 155 height 29
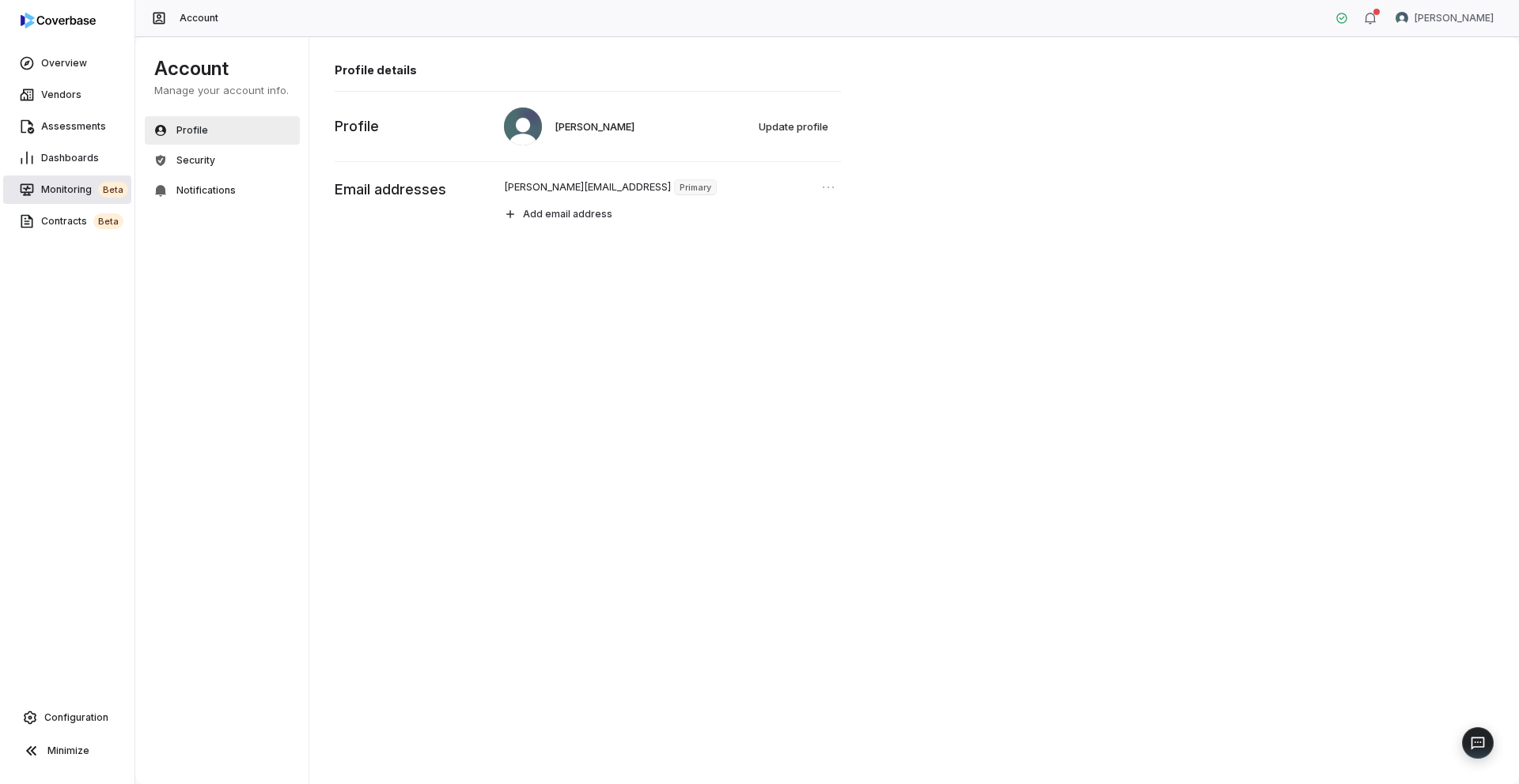
click at [80, 195] on span "Monitoring beta" at bounding box center [85, 190] width 87 height 16
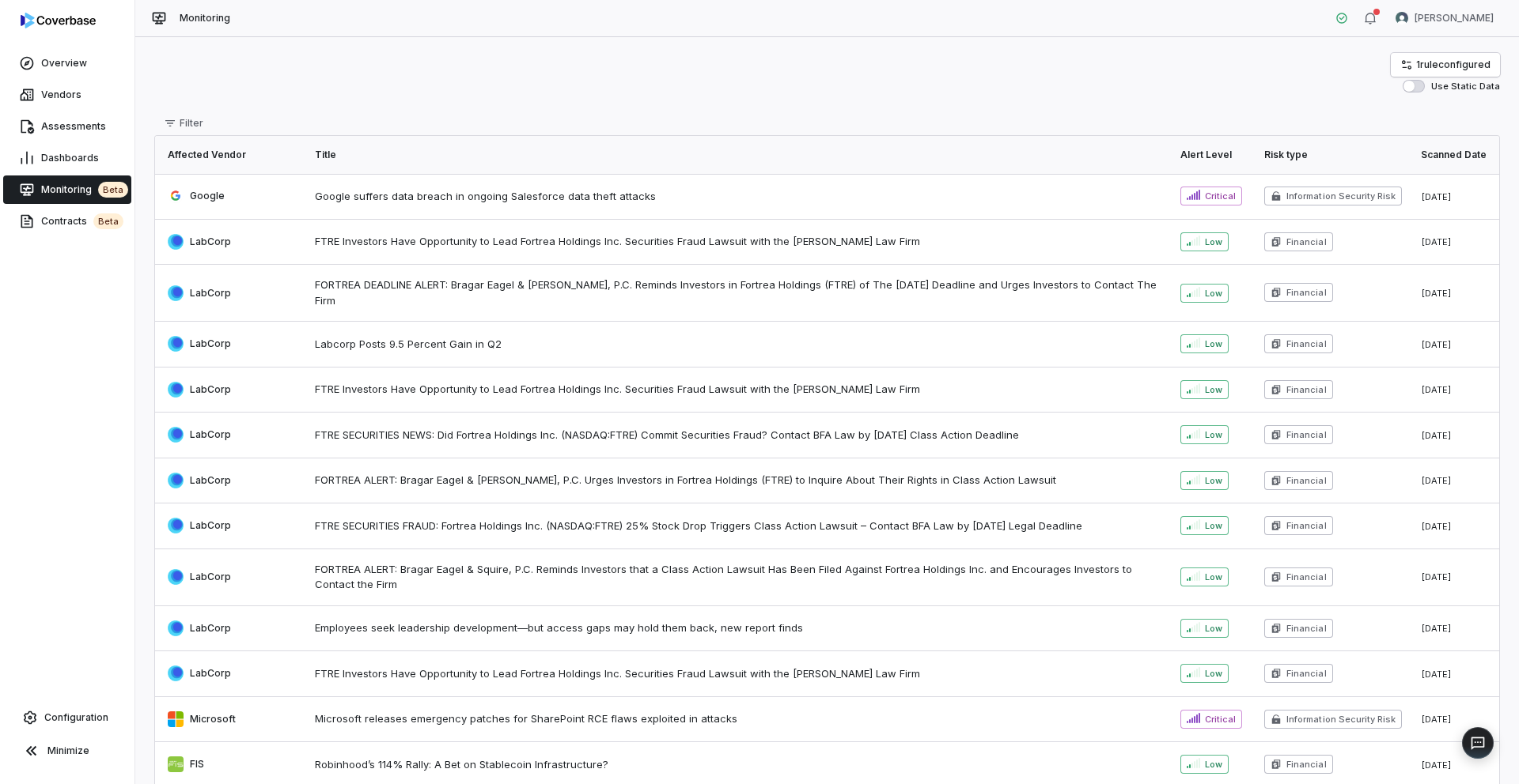
click at [949, 82] on div "1 rule configured Use Static Data" at bounding box center [826, 73] width 1346 height 39
click at [949, 64] on span "1 rule configured" at bounding box center [1453, 65] width 74 height 12
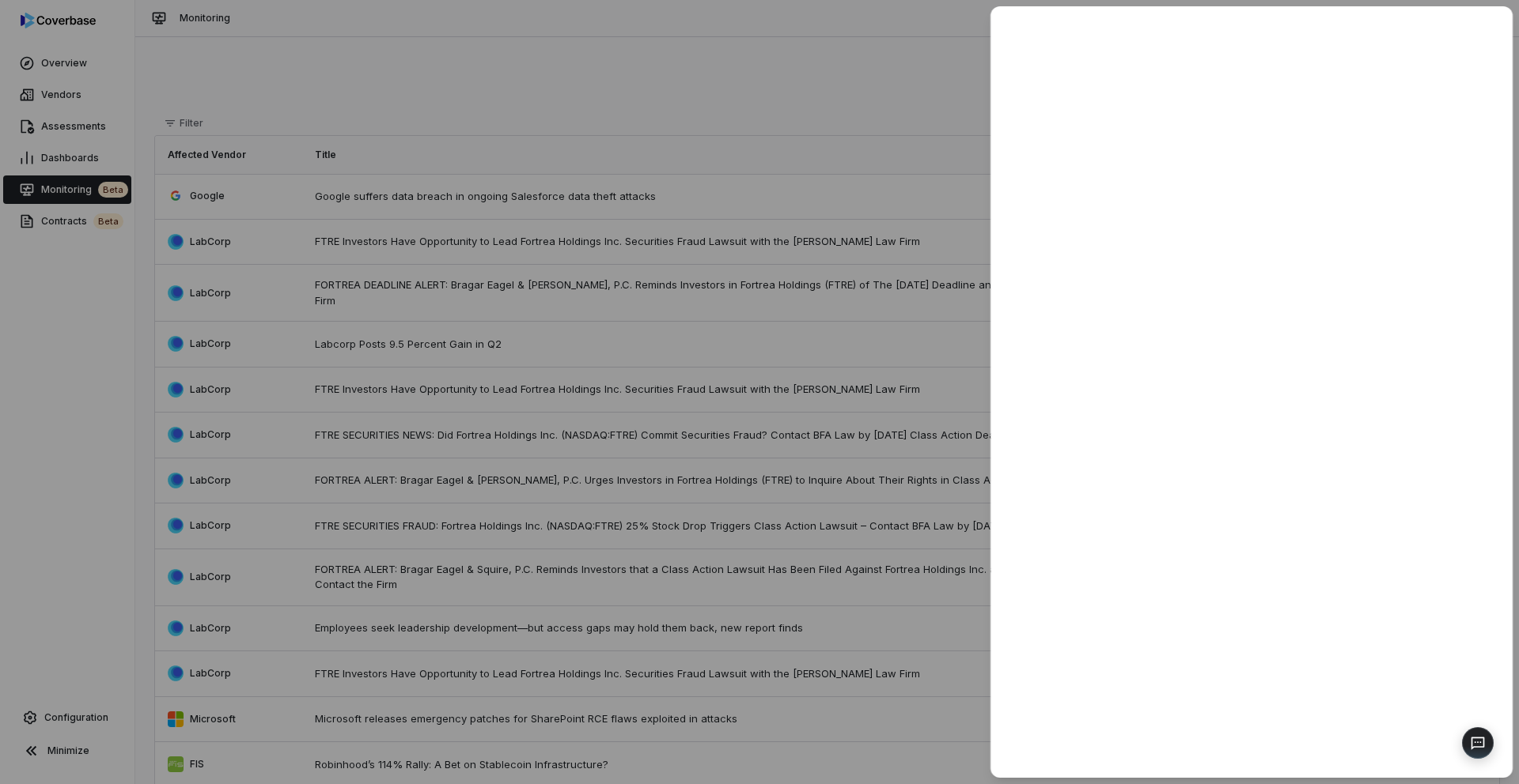
click at [772, 68] on div at bounding box center [759, 392] width 1519 height 784
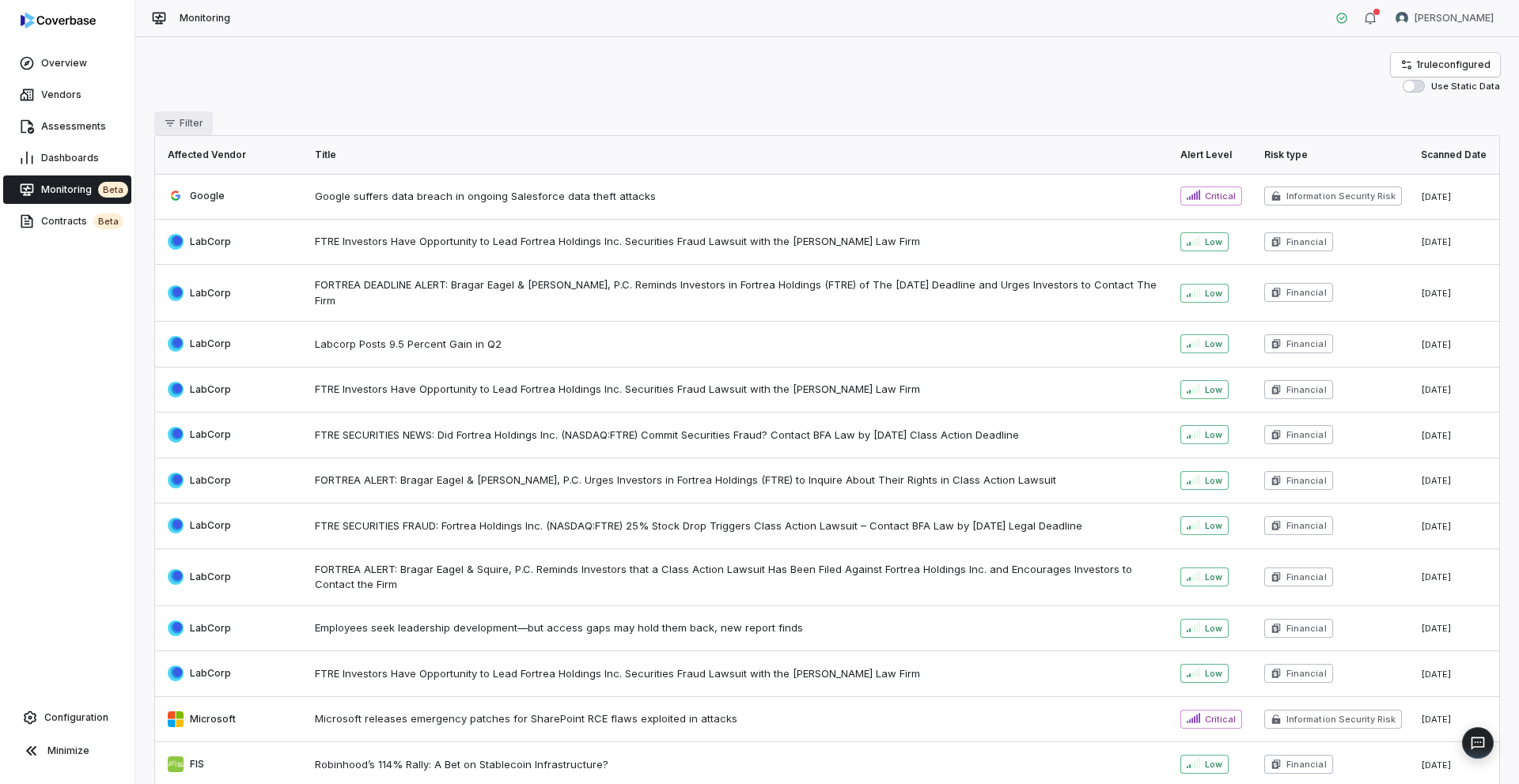
click at [182, 122] on span "Filter" at bounding box center [191, 123] width 24 height 12
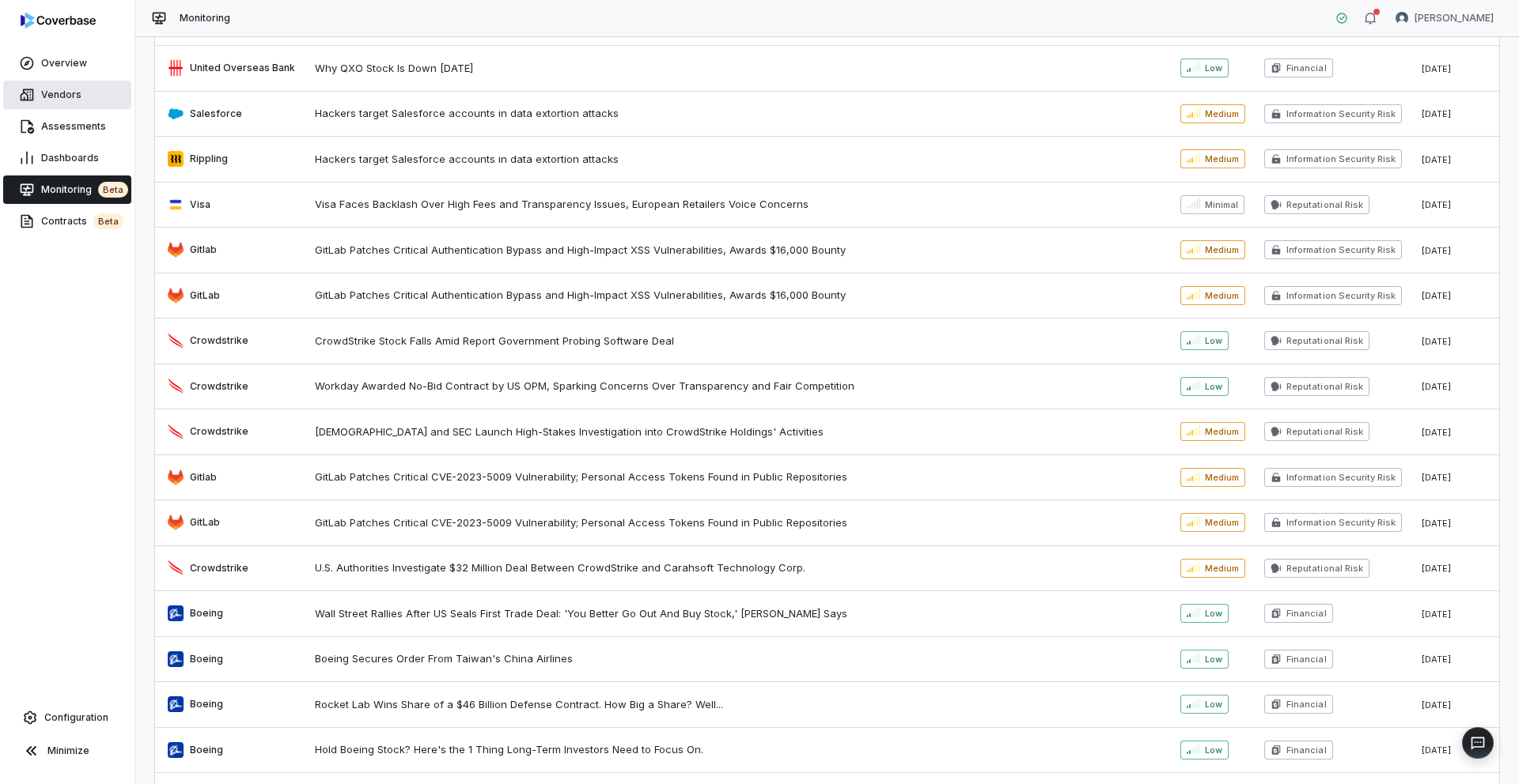
scroll to position [1705, 0]
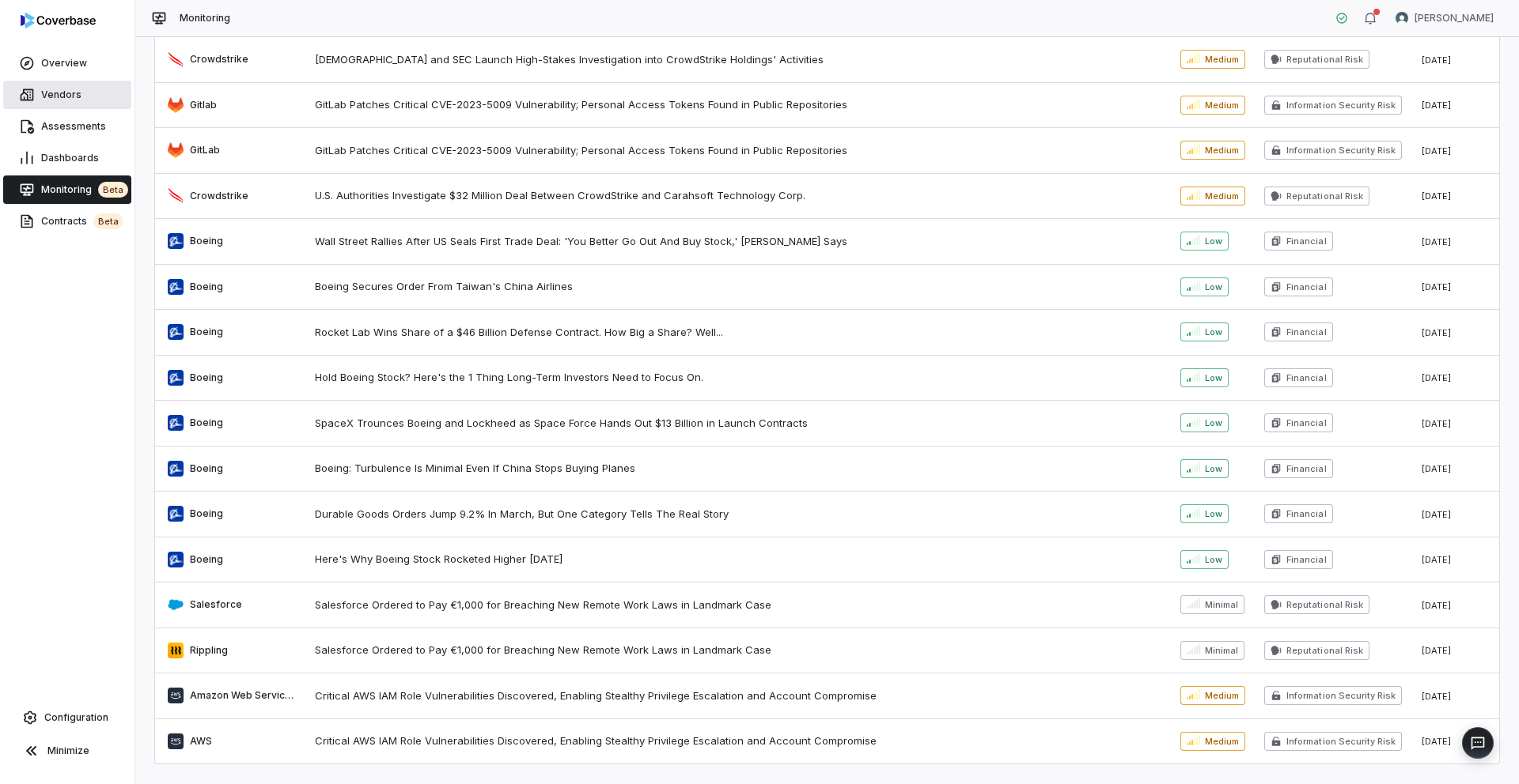
click at [60, 99] on span "Vendors" at bounding box center [61, 94] width 40 height 12
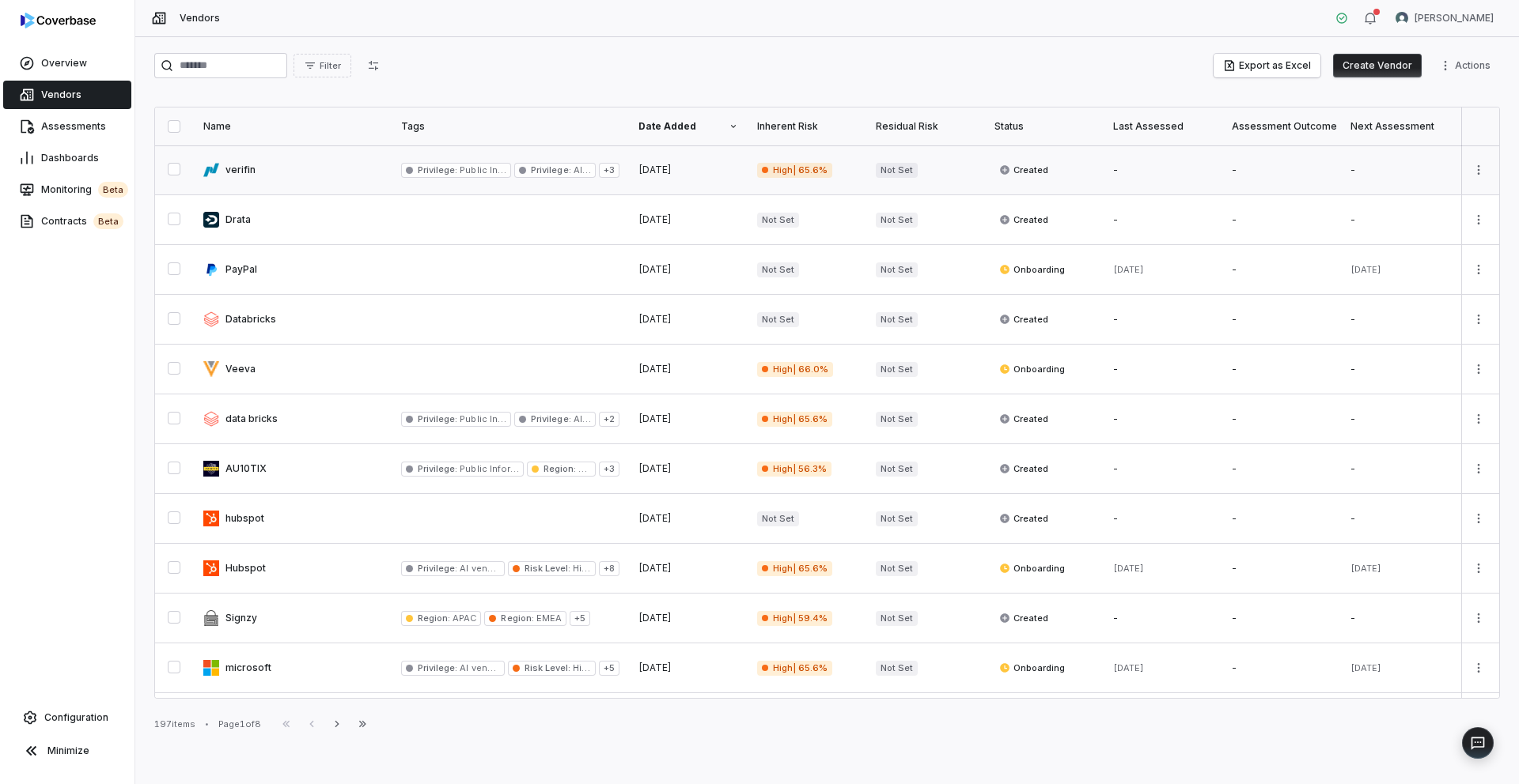
click at [295, 176] on link at bounding box center [293, 170] width 198 height 49
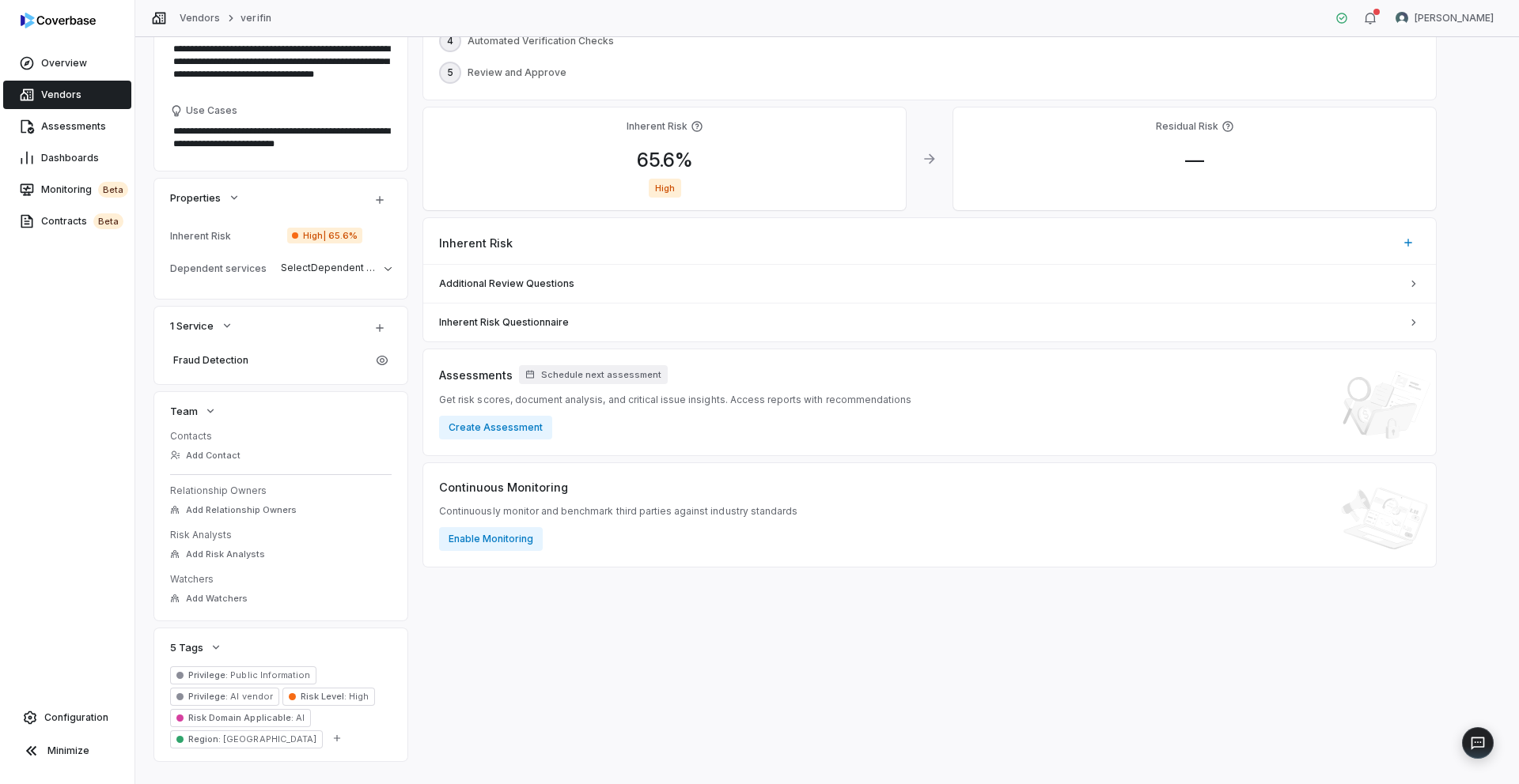
scroll to position [289, 0]
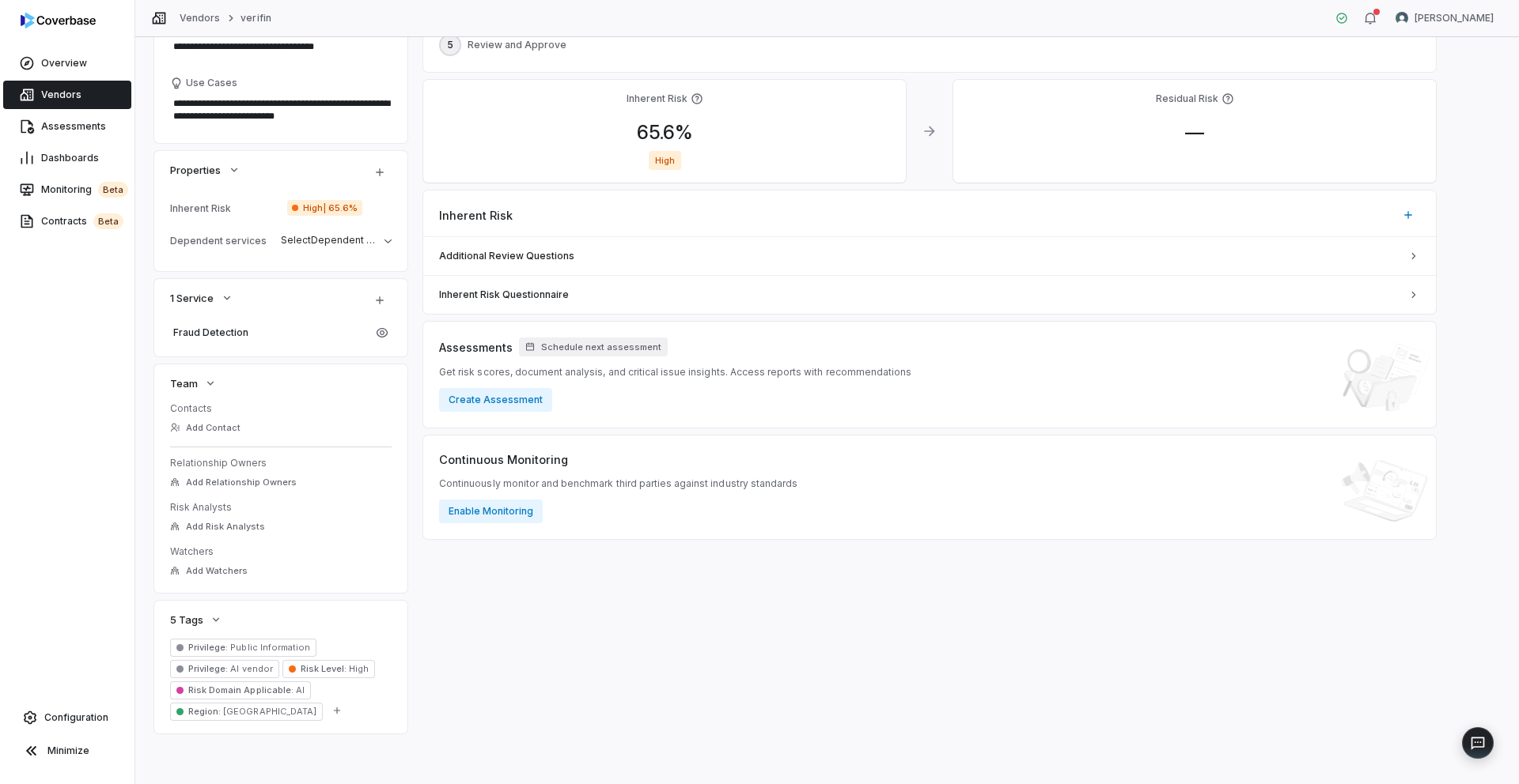
click at [66, 89] on span "Vendors" at bounding box center [61, 94] width 40 height 12
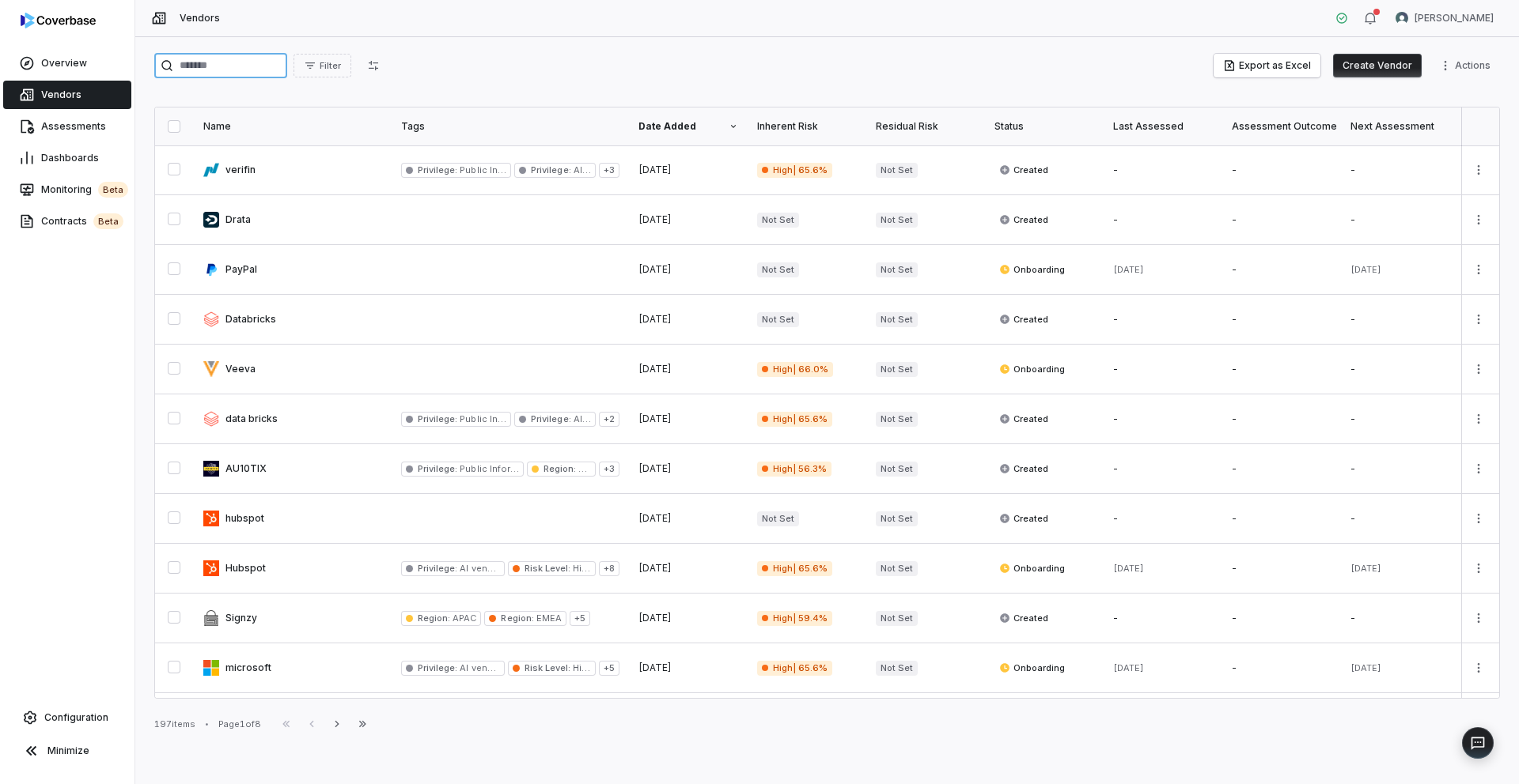
click at [206, 60] on input "search" at bounding box center [220, 66] width 133 height 25
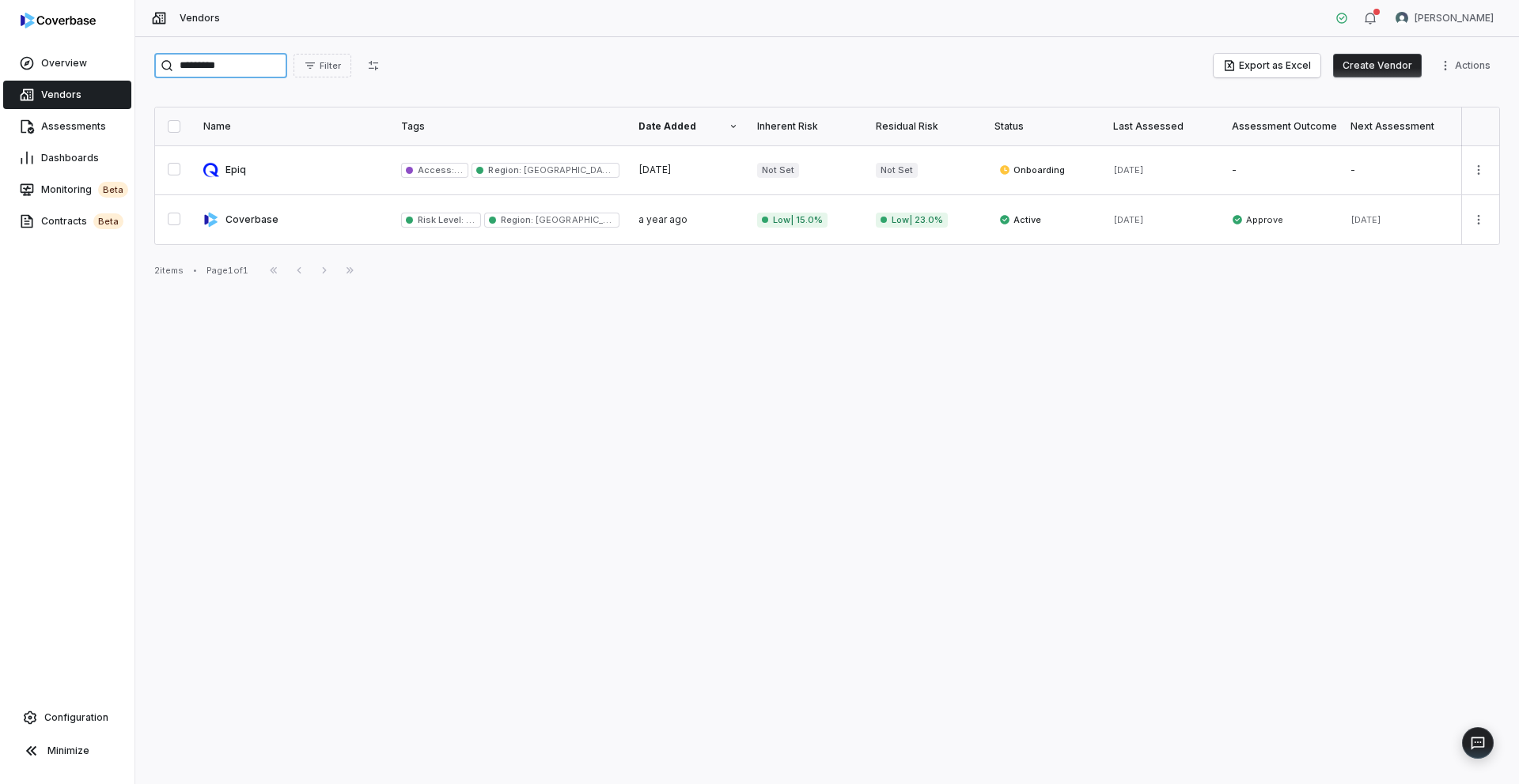
type input "*********"
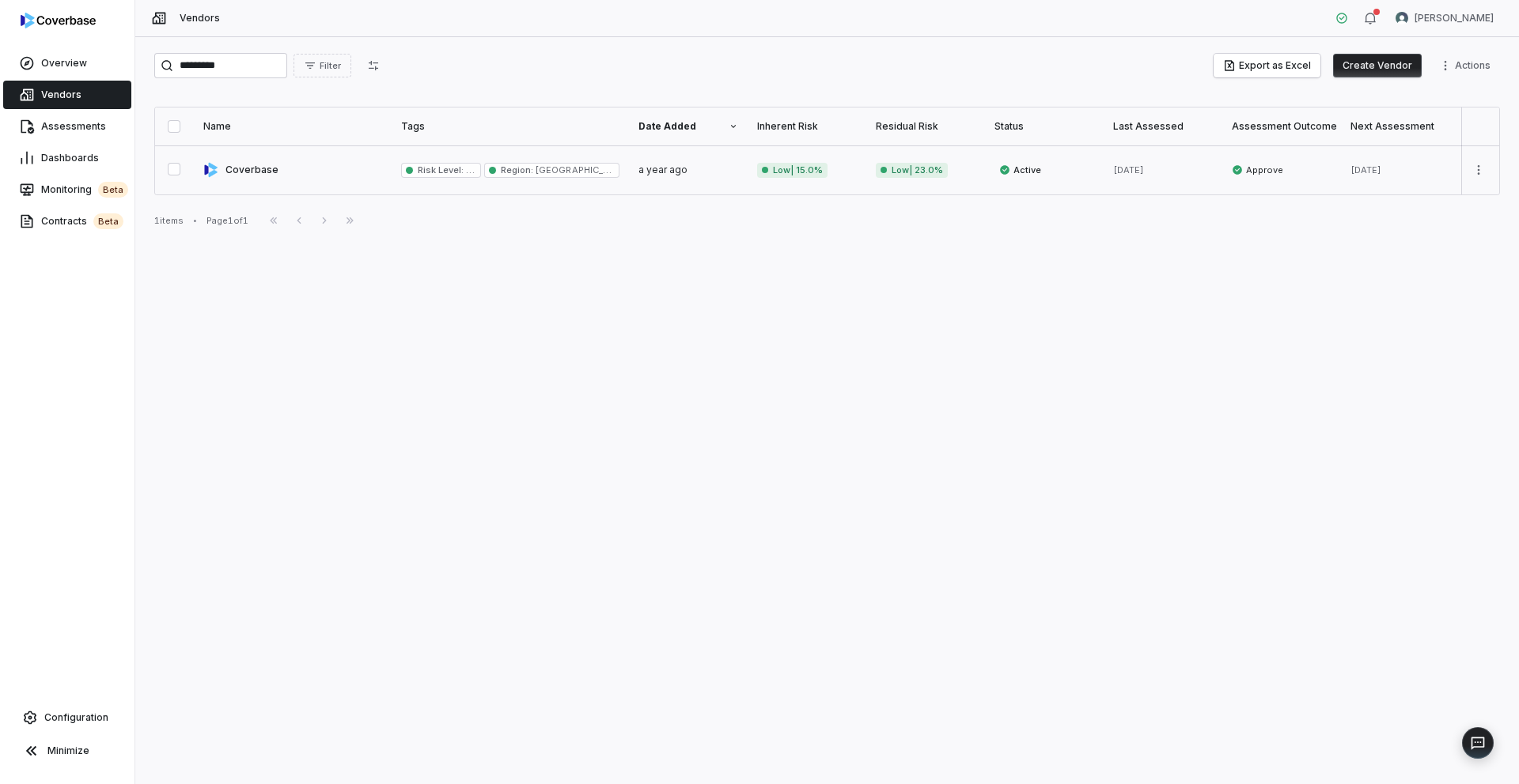
click at [259, 165] on link at bounding box center [293, 170] width 198 height 49
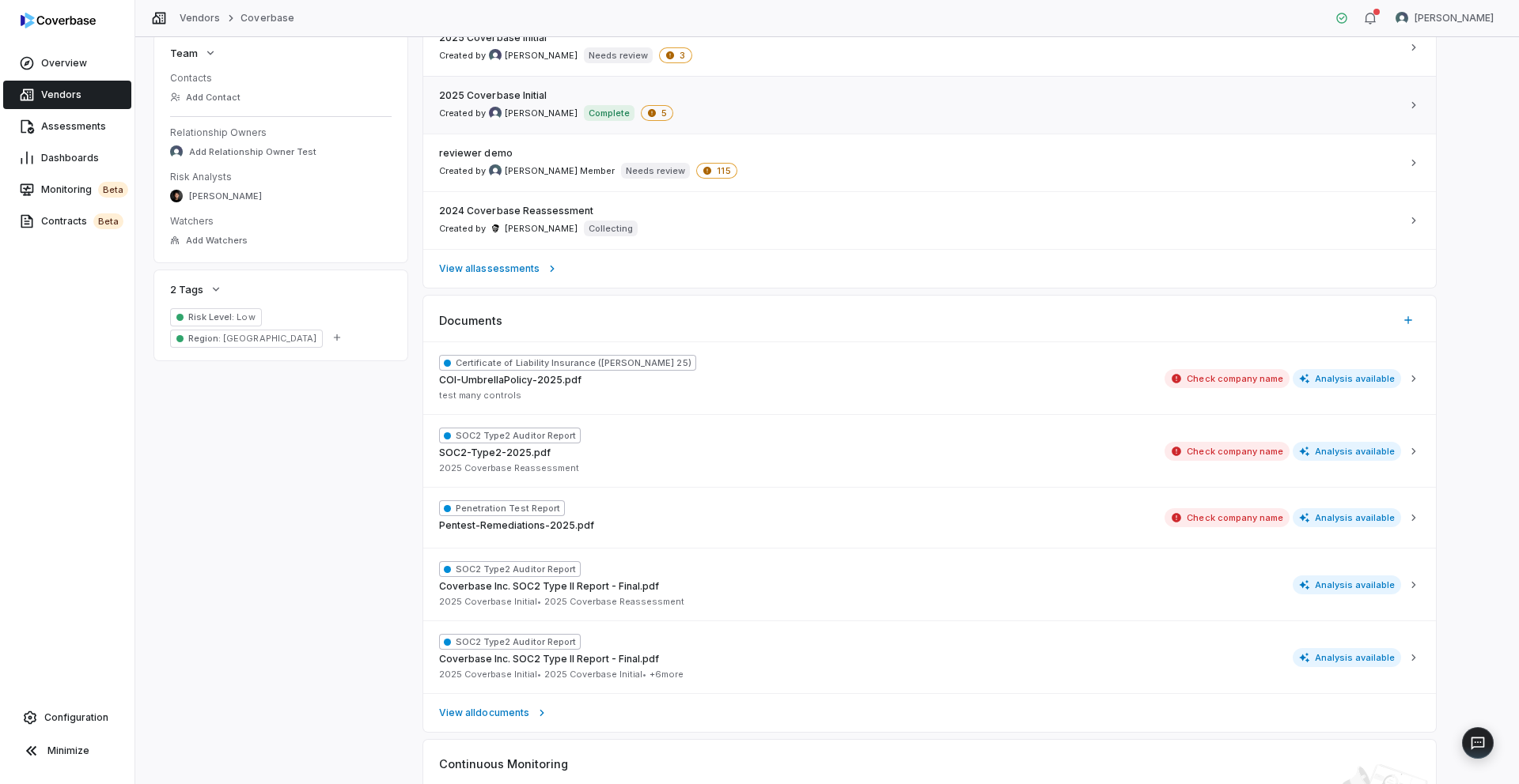
scroll to position [796, 0]
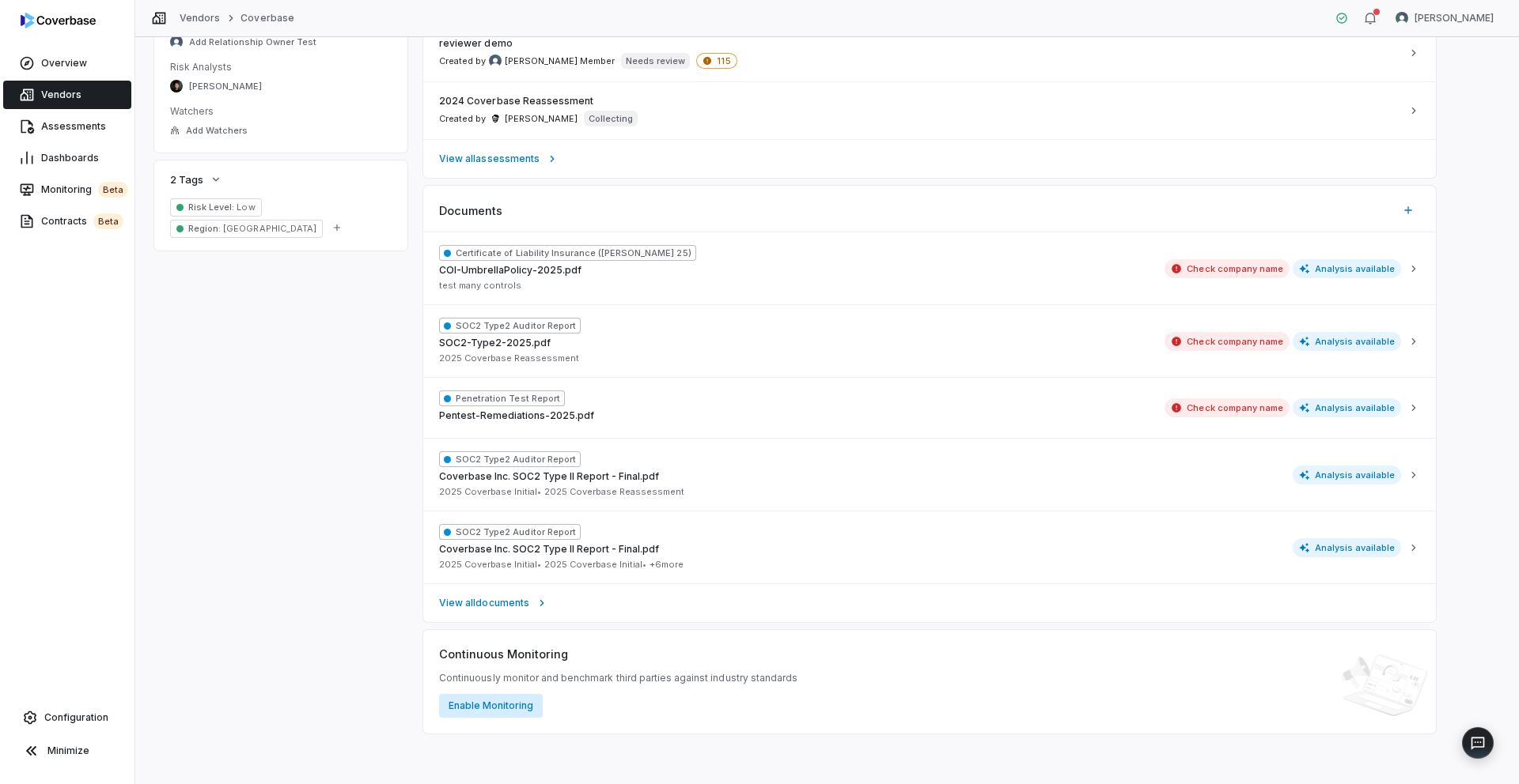
click at [503, 690] on button "Enable Monitoring" at bounding box center [491, 705] width 104 height 24
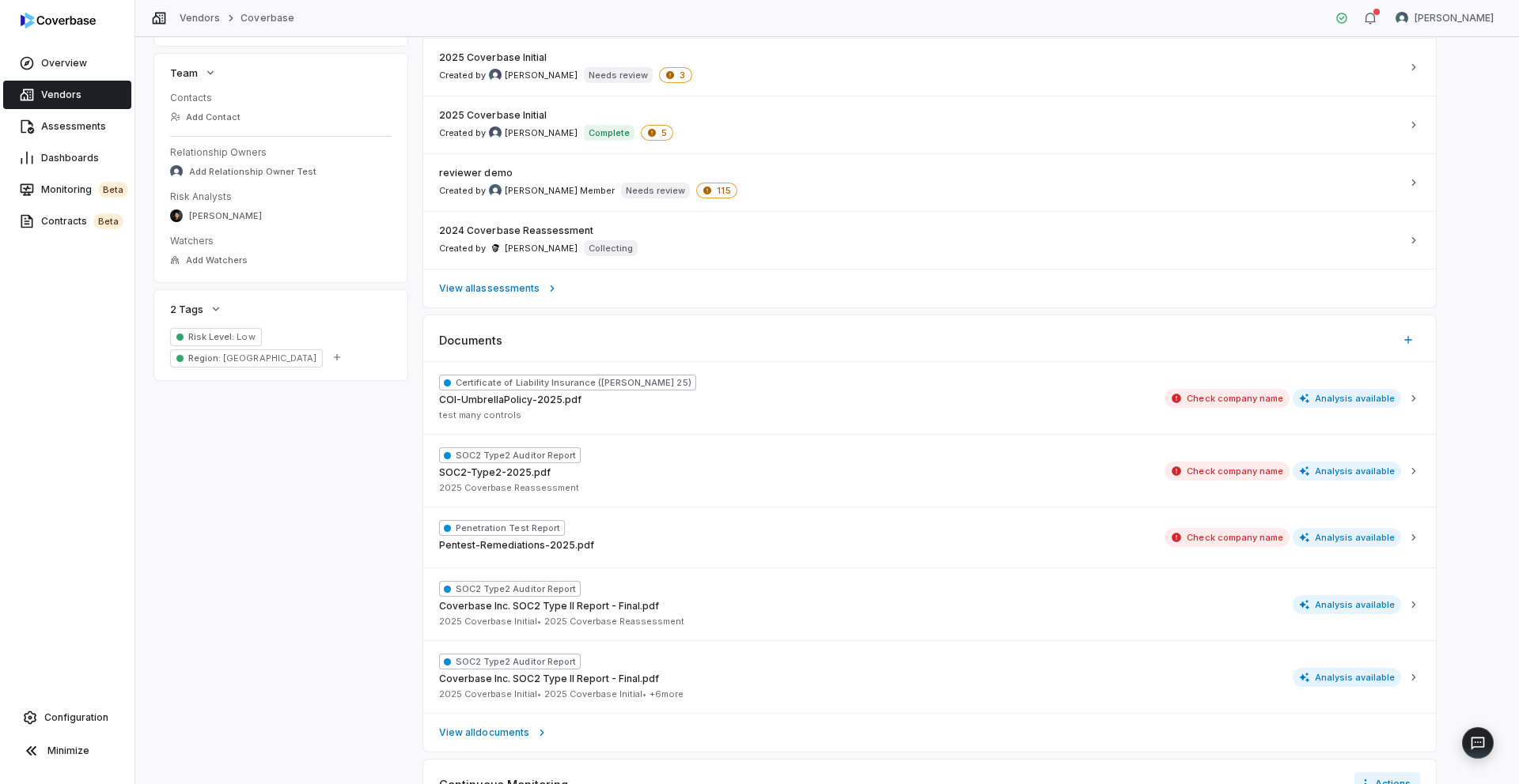
scroll to position [968, 0]
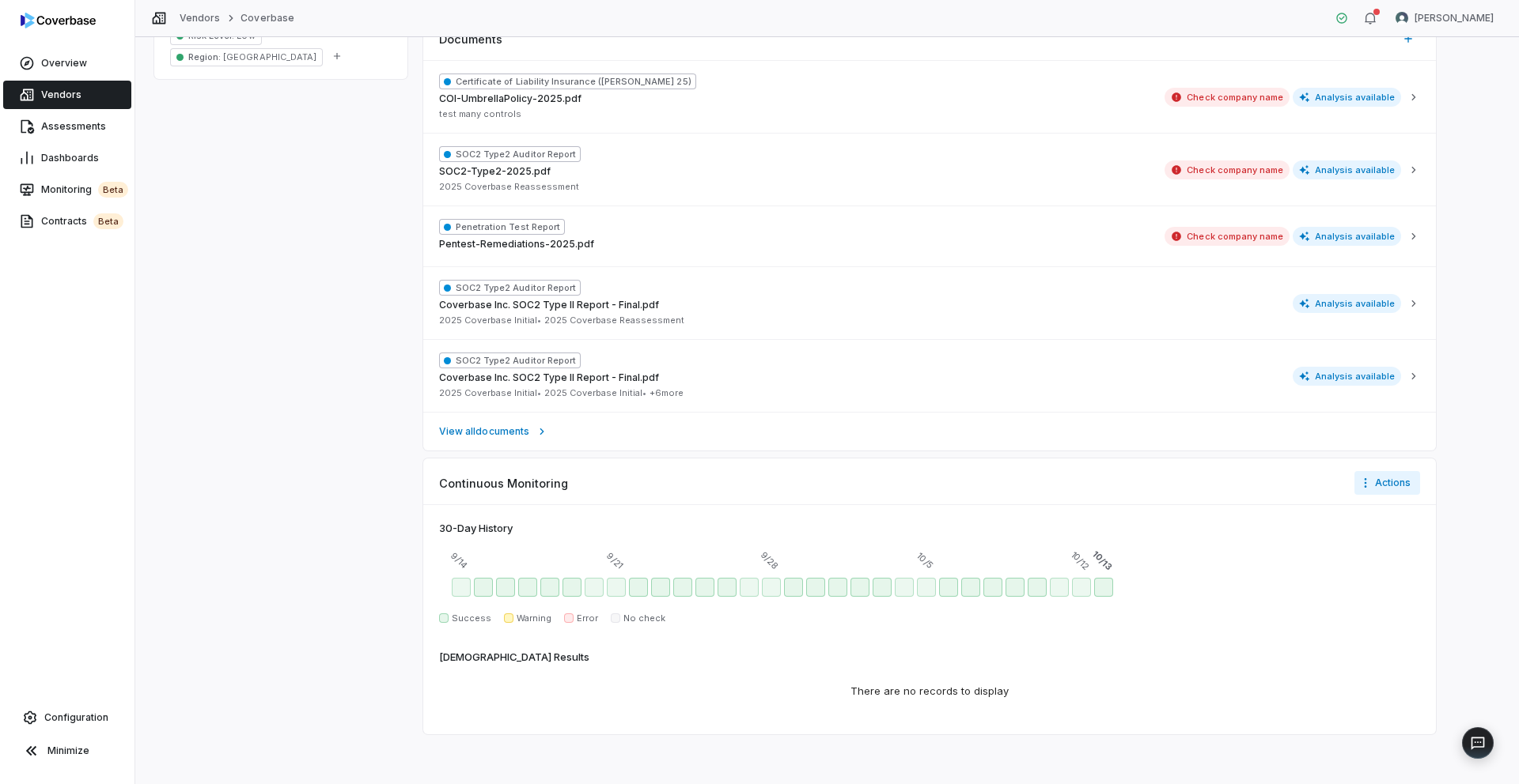
type textarea "*"
click at [949, 484] on html "**********" at bounding box center [759, 392] width 1519 height 784
click at [949, 515] on div "Configure notifications" at bounding box center [1425, 517] width 132 height 25
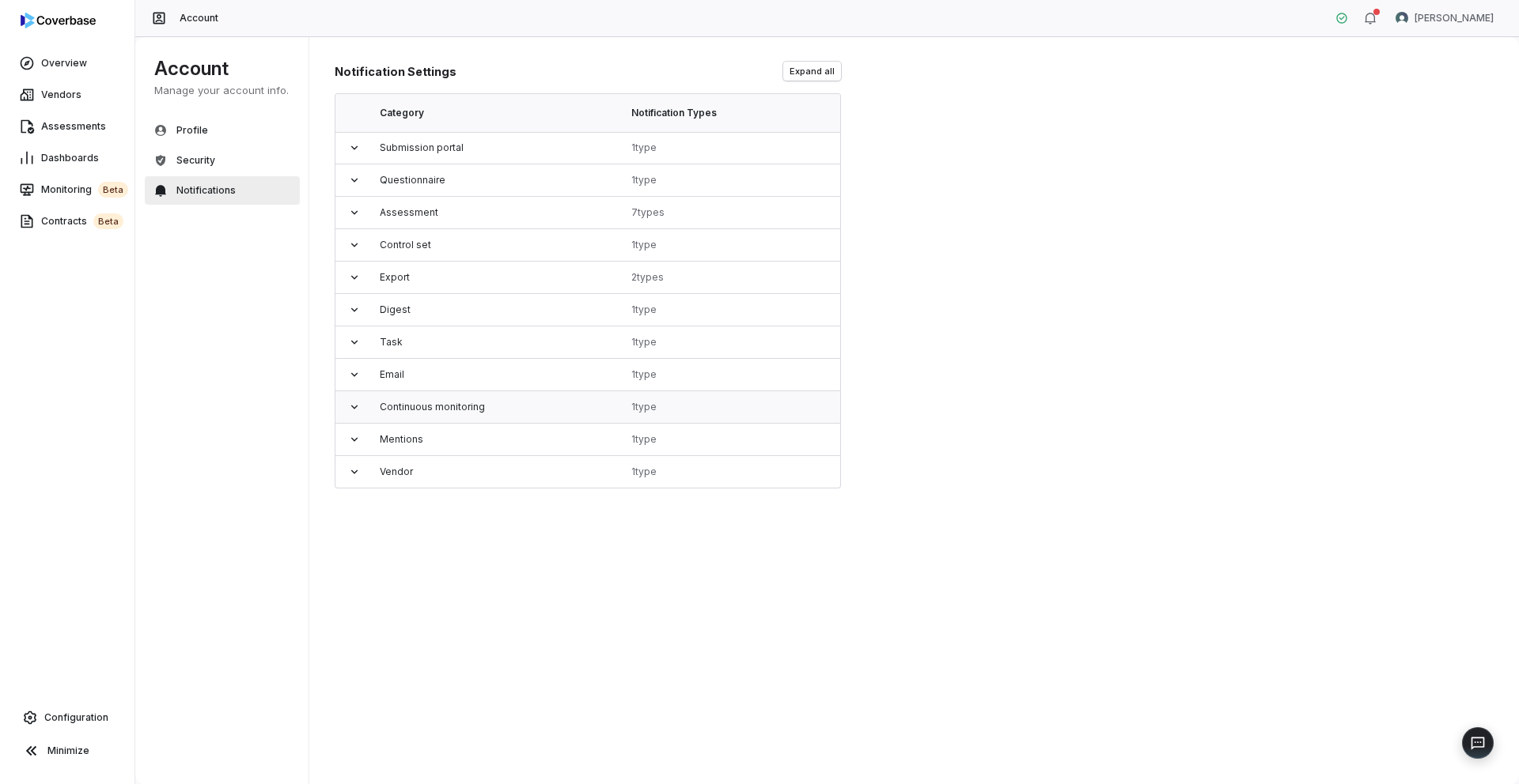
click at [352, 410] on icon at bounding box center [354, 407] width 12 height 12
click at [273, 427] on div "Account Manage your account info. Profile Security Notifications" at bounding box center [226, 411] width 180 height 747
click at [71, 128] on span "Assessments" at bounding box center [73, 127] width 65 height 12
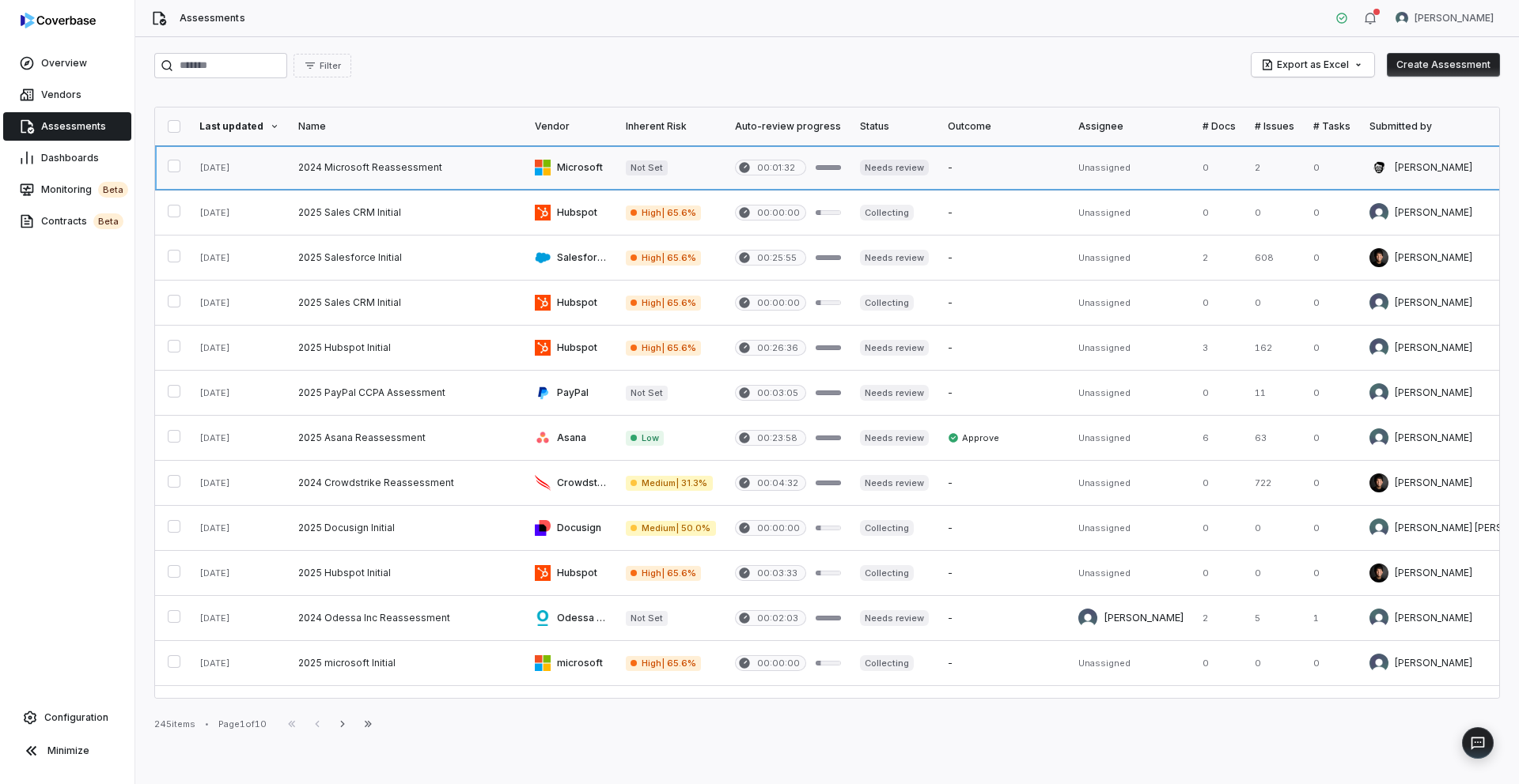
click at [328, 168] on link at bounding box center [407, 167] width 237 height 45
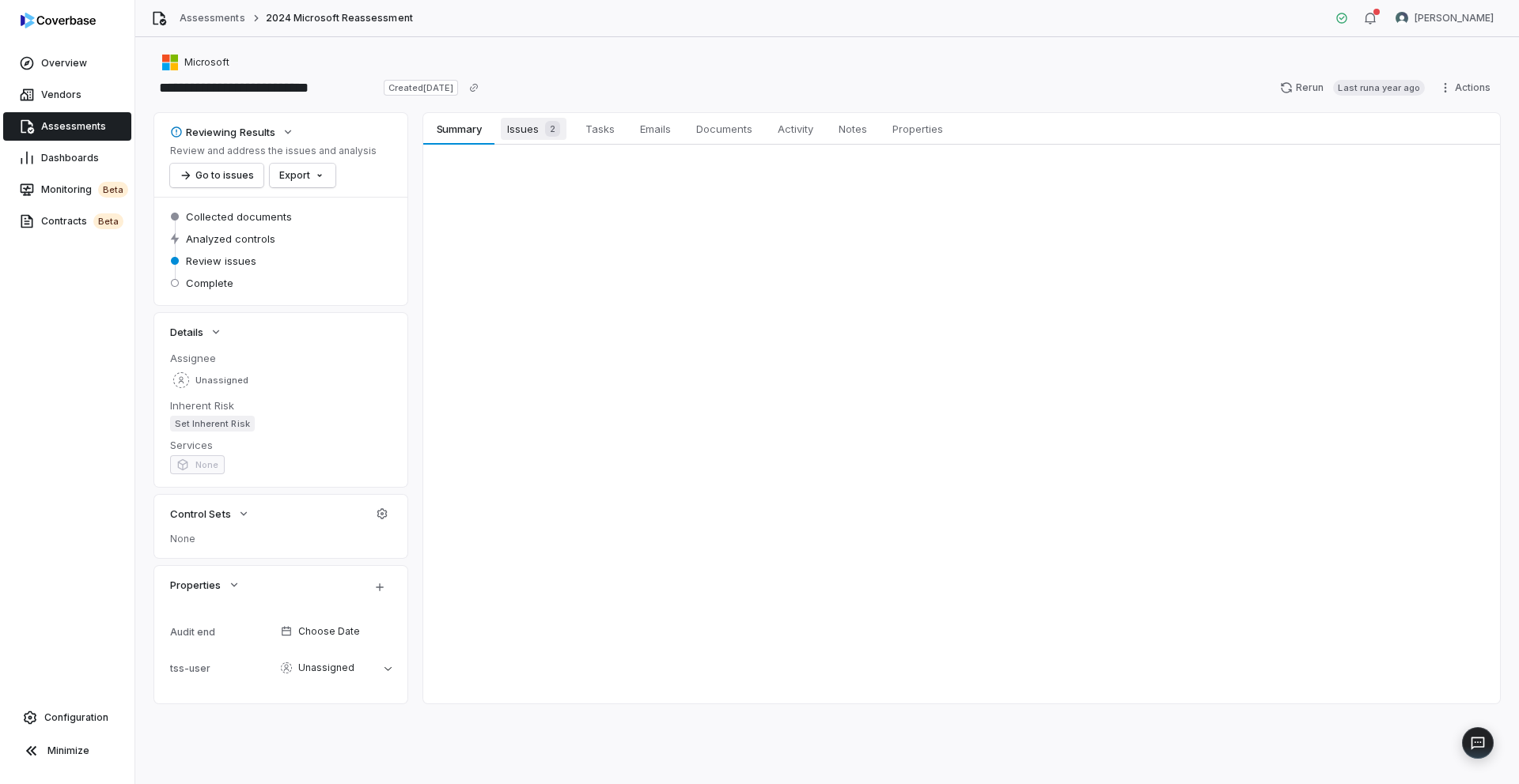
click at [519, 128] on span "Issues 2" at bounding box center [533, 128] width 66 height 22
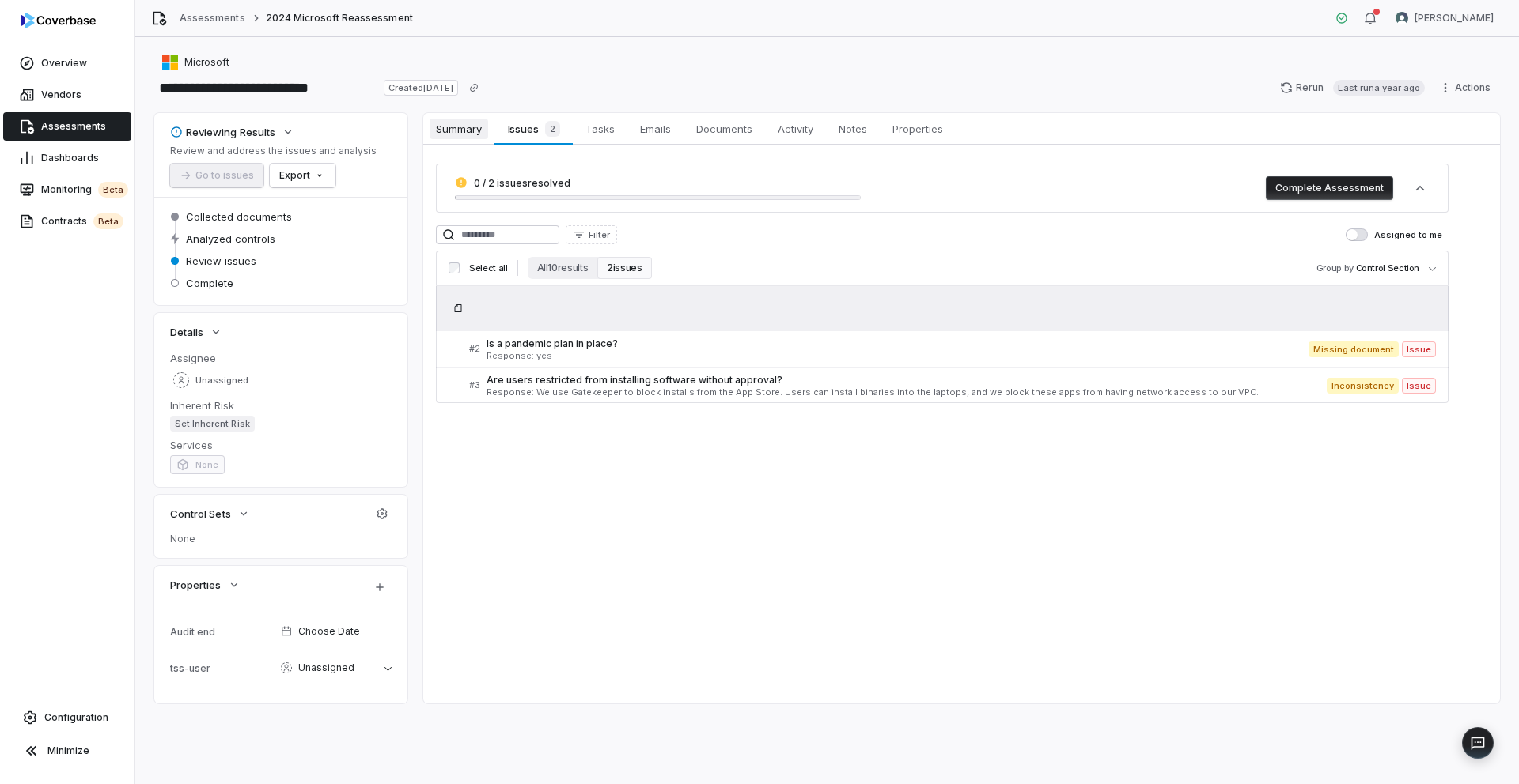
click at [455, 135] on span "Summary" at bounding box center [458, 129] width 59 height 21
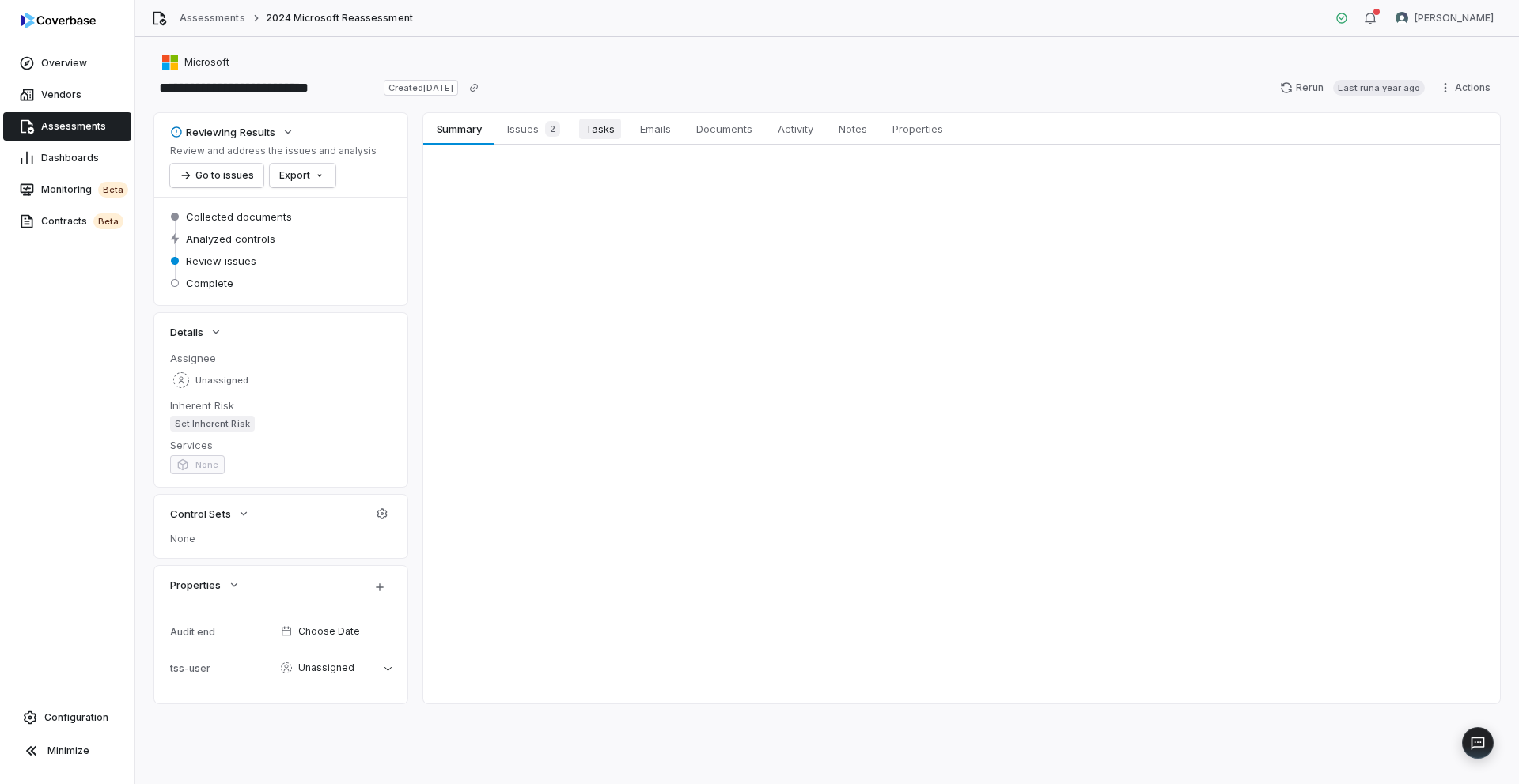
click at [600, 130] on span "Tasks" at bounding box center [600, 129] width 42 height 21
click at [692, 121] on span "Documents" at bounding box center [724, 129] width 69 height 21
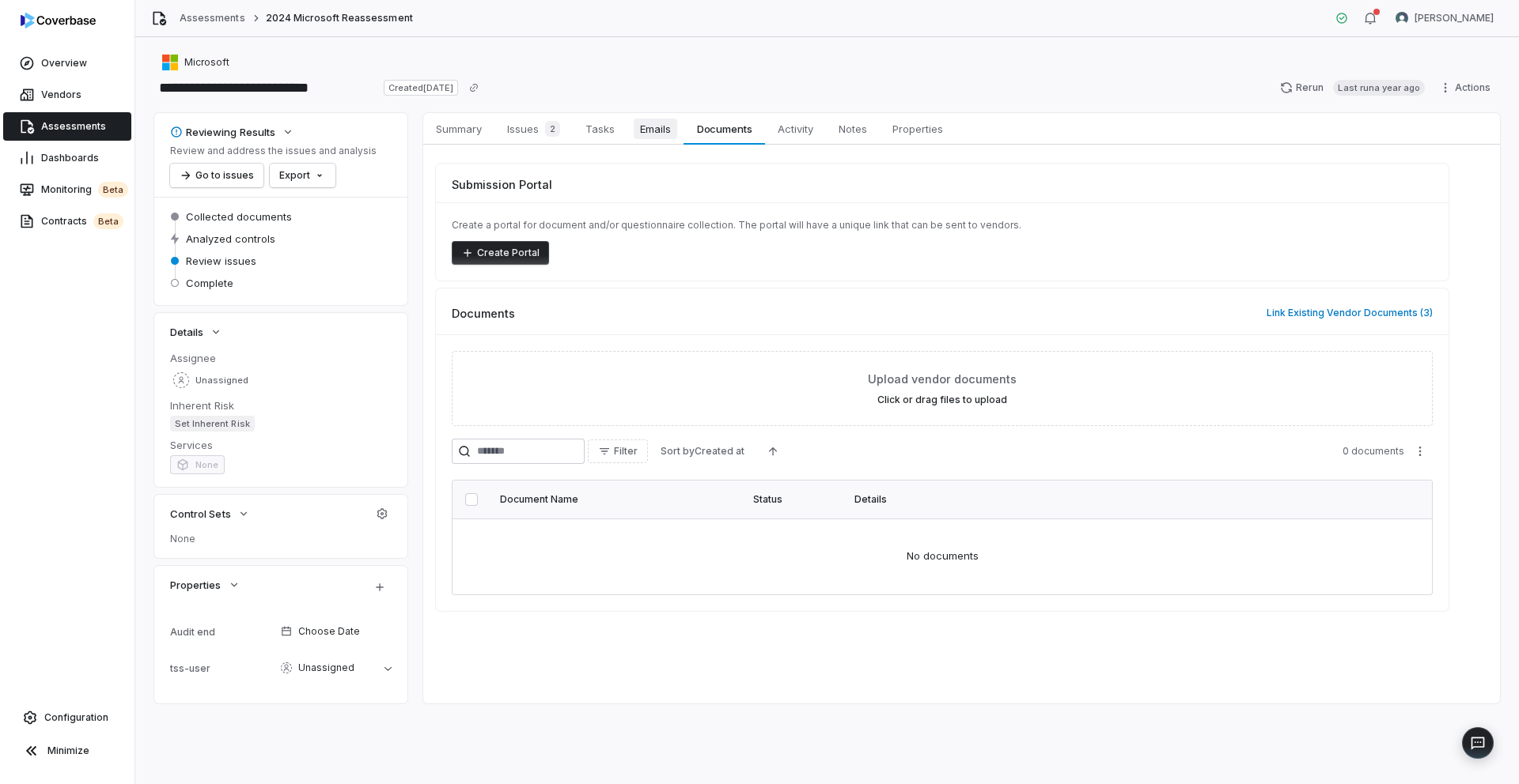
click at [643, 130] on span "Emails" at bounding box center [656, 129] width 44 height 21
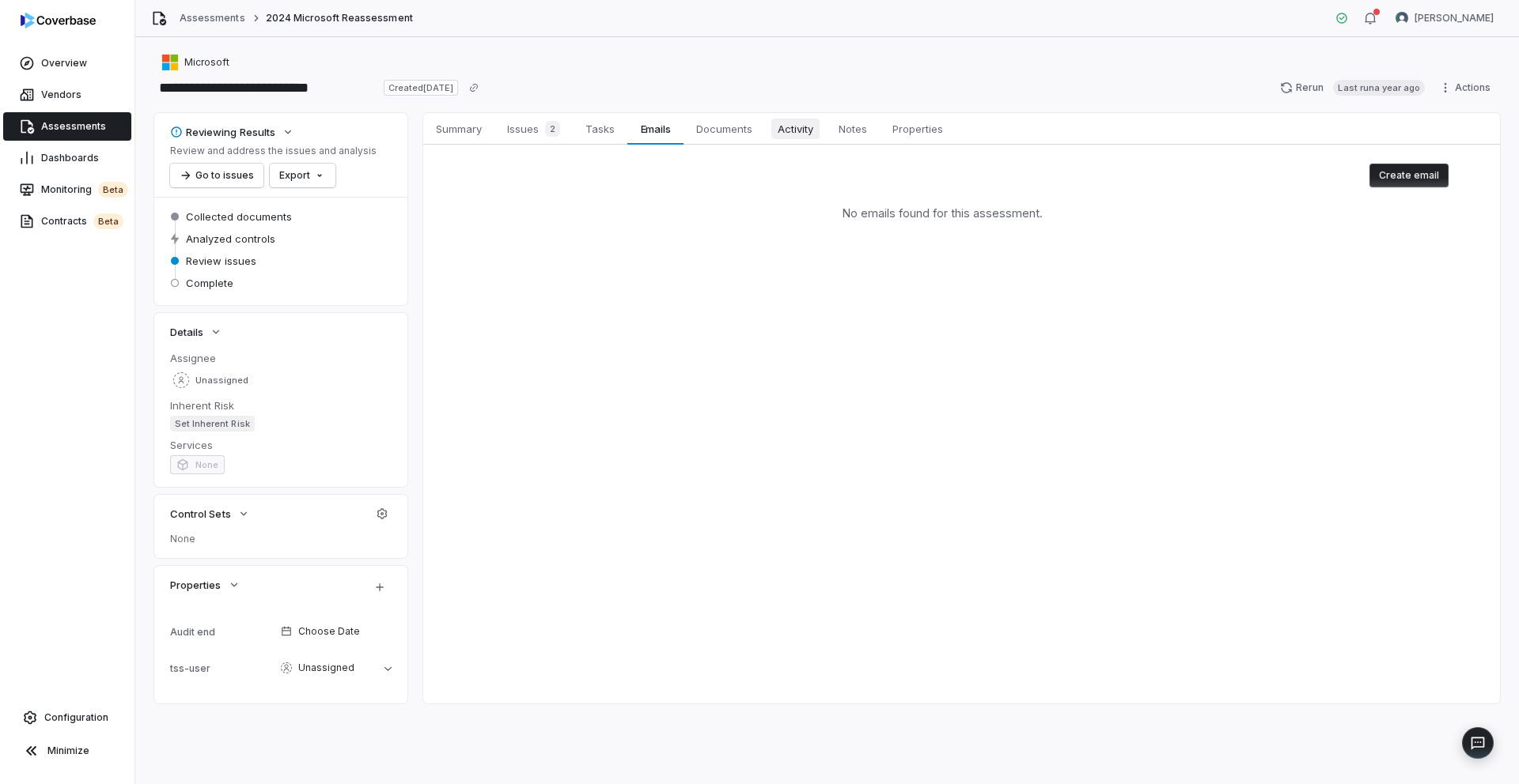
click at [786, 133] on span "Activity" at bounding box center [795, 129] width 48 height 21
click at [705, 131] on span "Documents" at bounding box center [724, 129] width 69 height 21
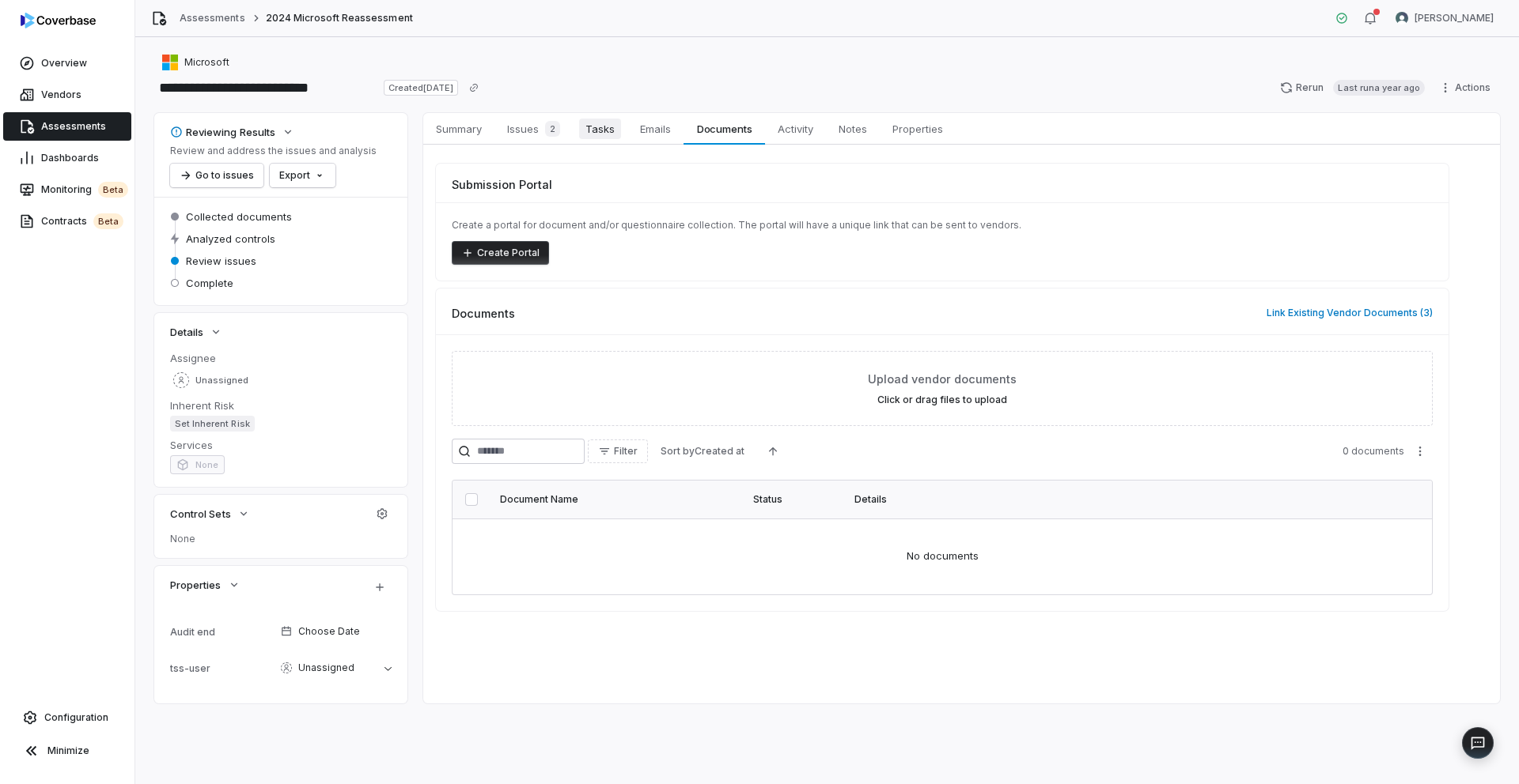
click at [587, 134] on span "Tasks" at bounding box center [600, 129] width 42 height 21
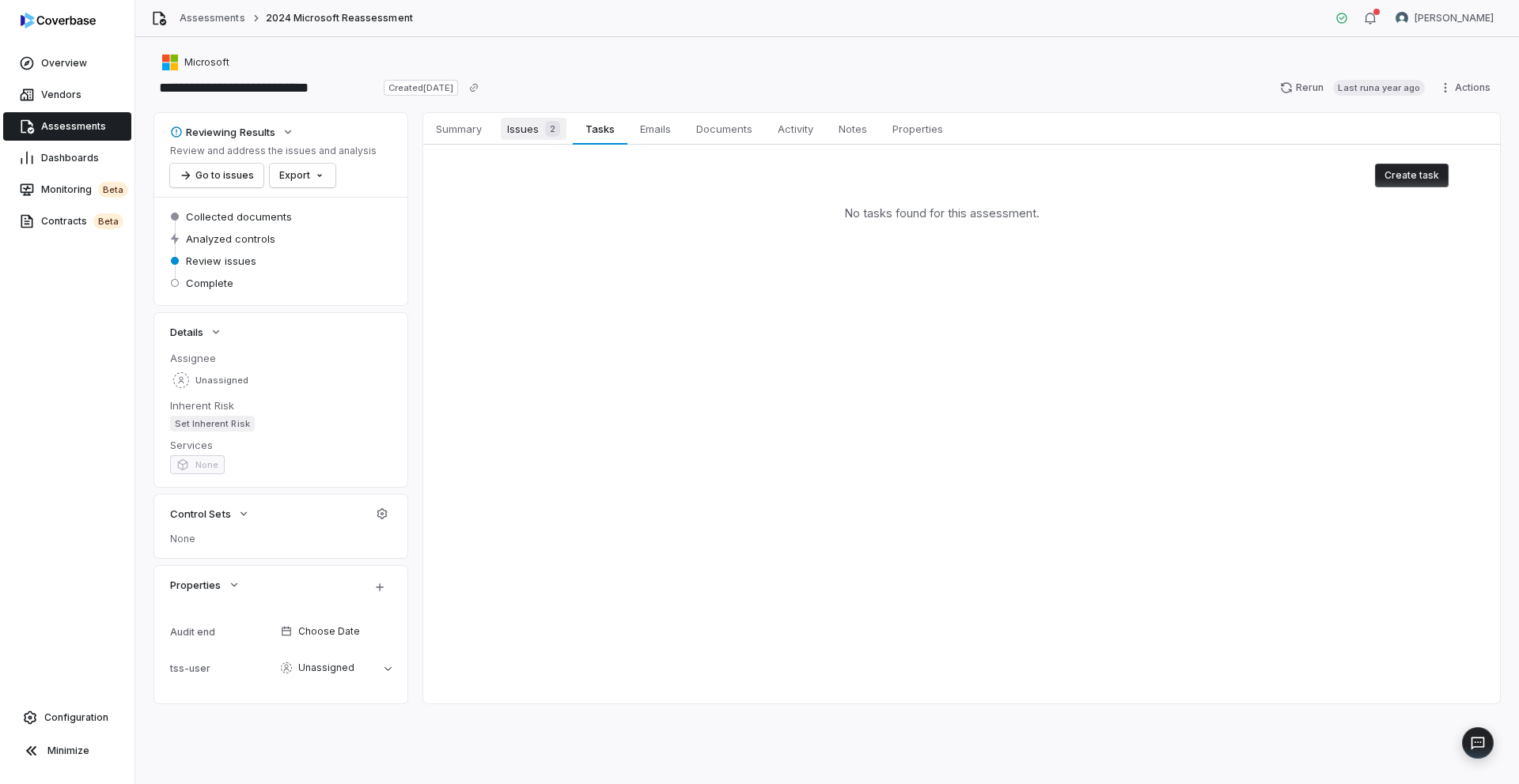
click at [525, 136] on span "Issues 2" at bounding box center [533, 128] width 66 height 22
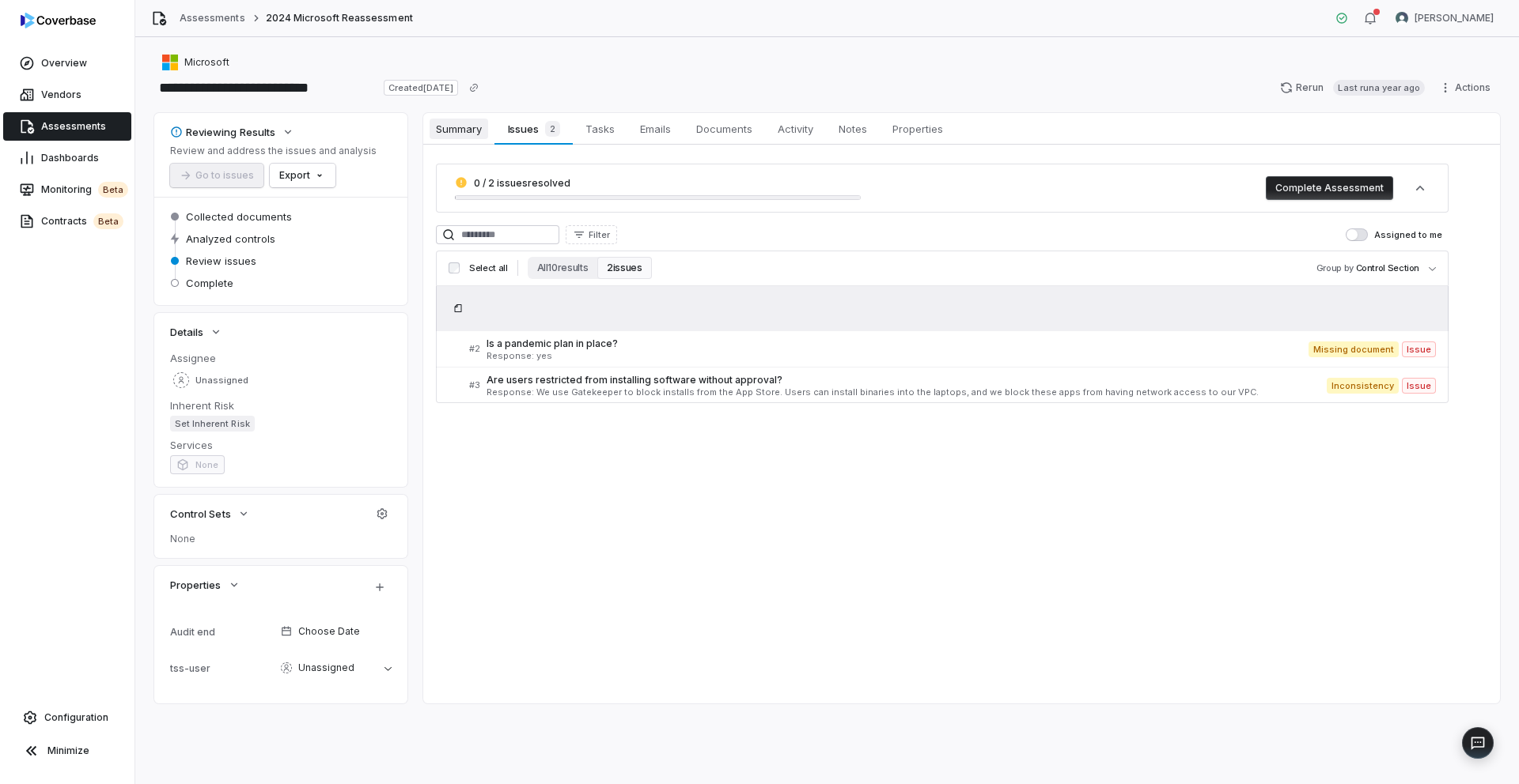
click at [454, 133] on span "Summary" at bounding box center [458, 129] width 59 height 21
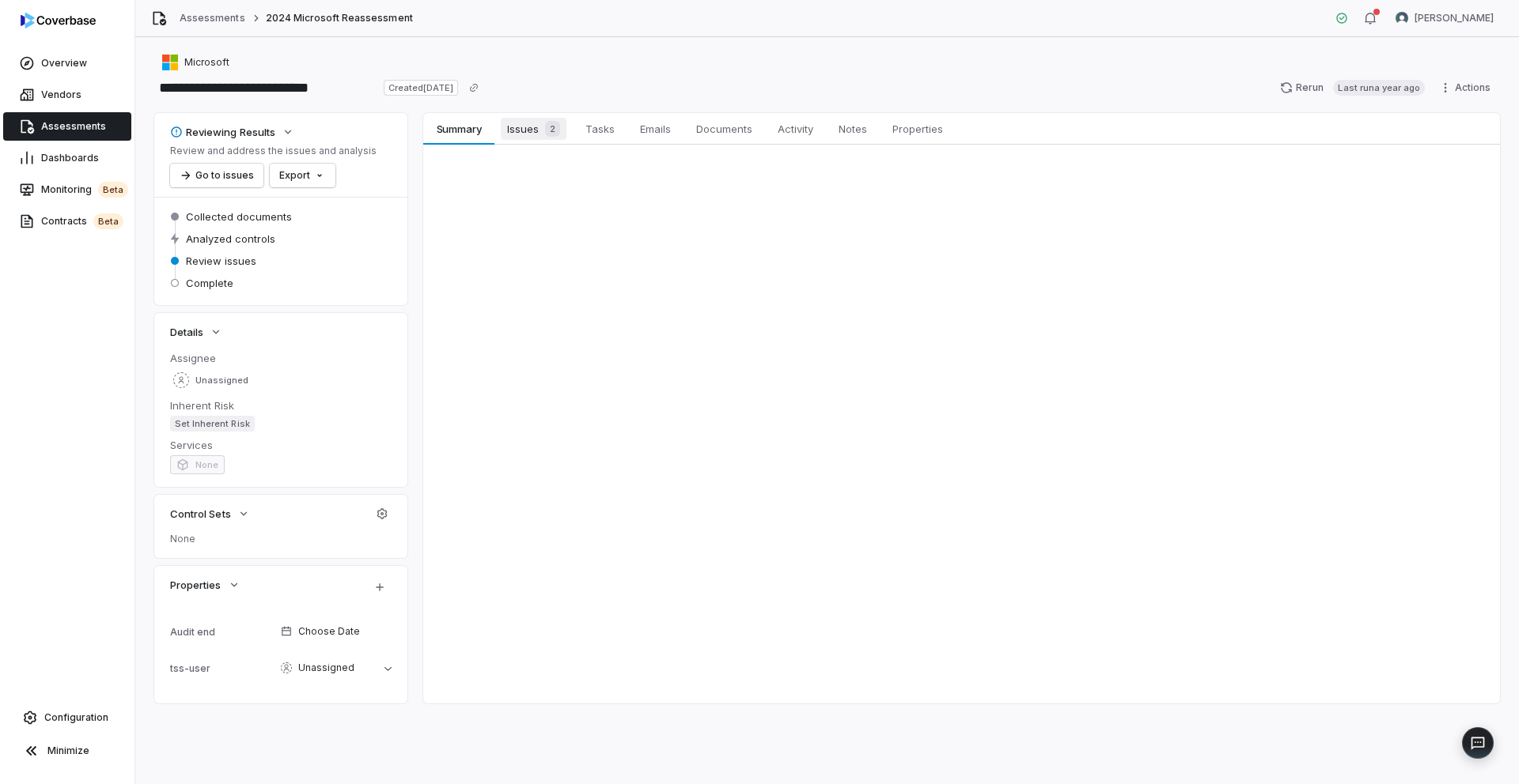
click at [519, 132] on span "Issues 2" at bounding box center [533, 128] width 66 height 22
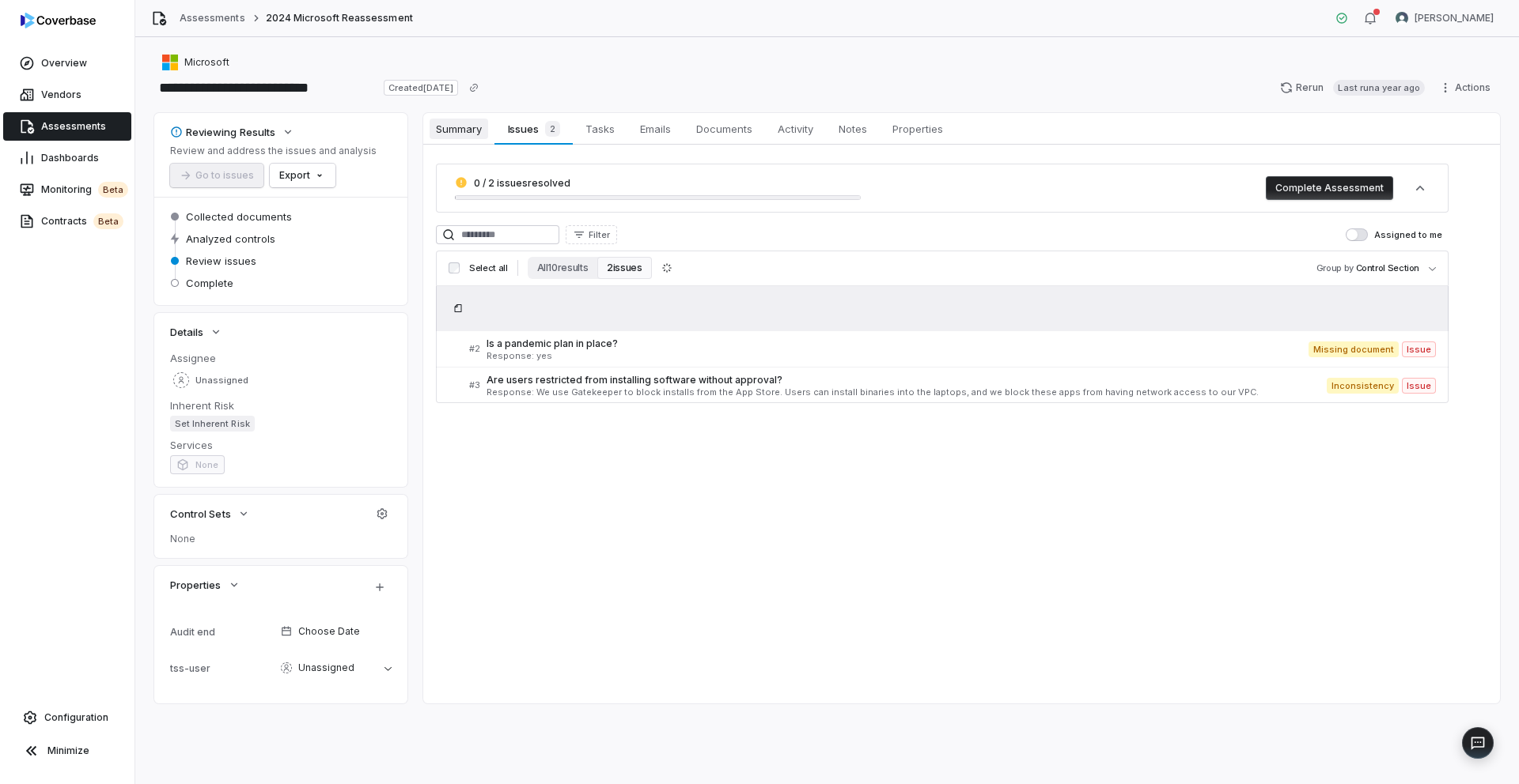
click at [471, 139] on link "Summary Summary" at bounding box center [458, 128] width 71 height 31
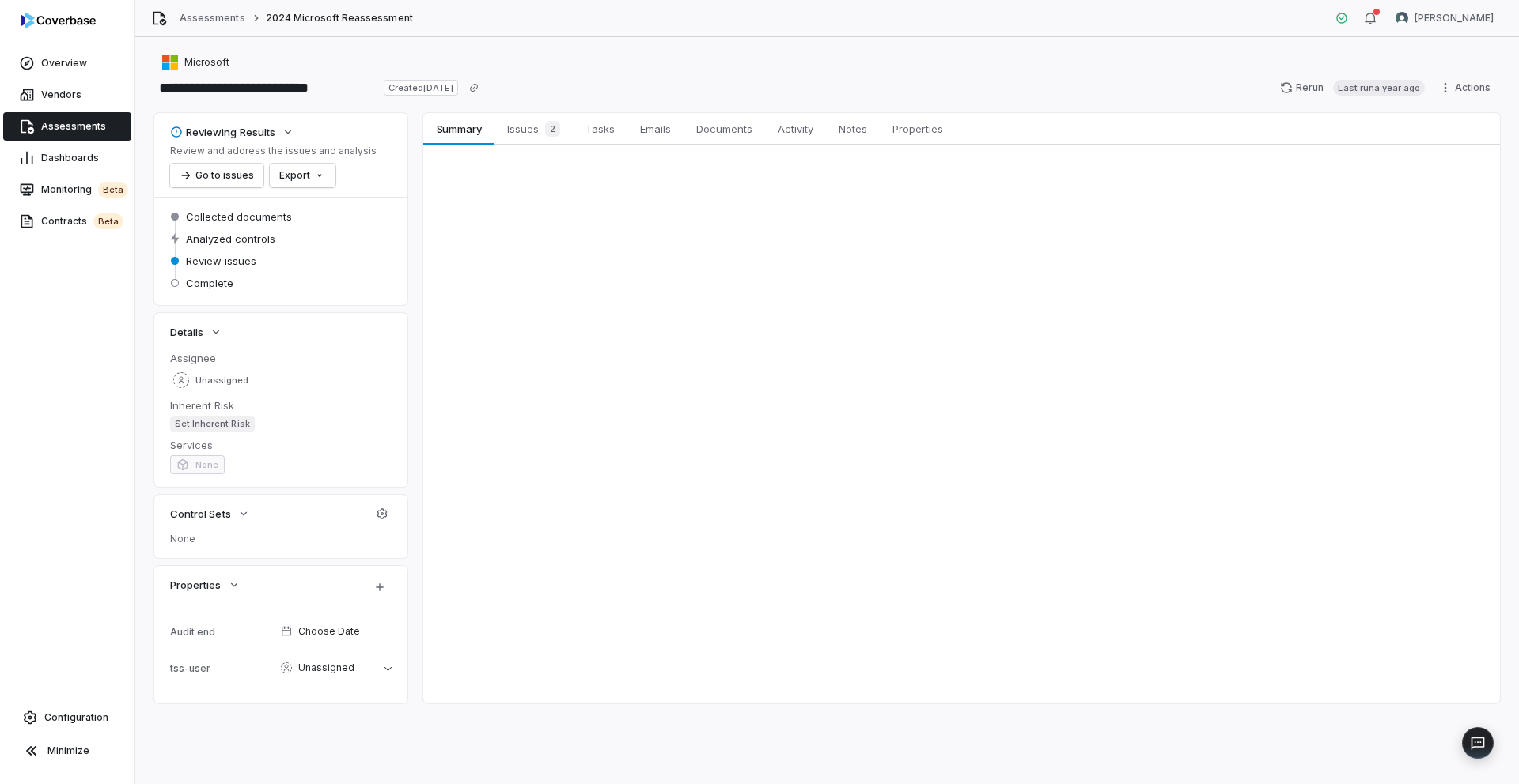
click at [103, 121] on link "Assessments" at bounding box center [67, 126] width 129 height 29
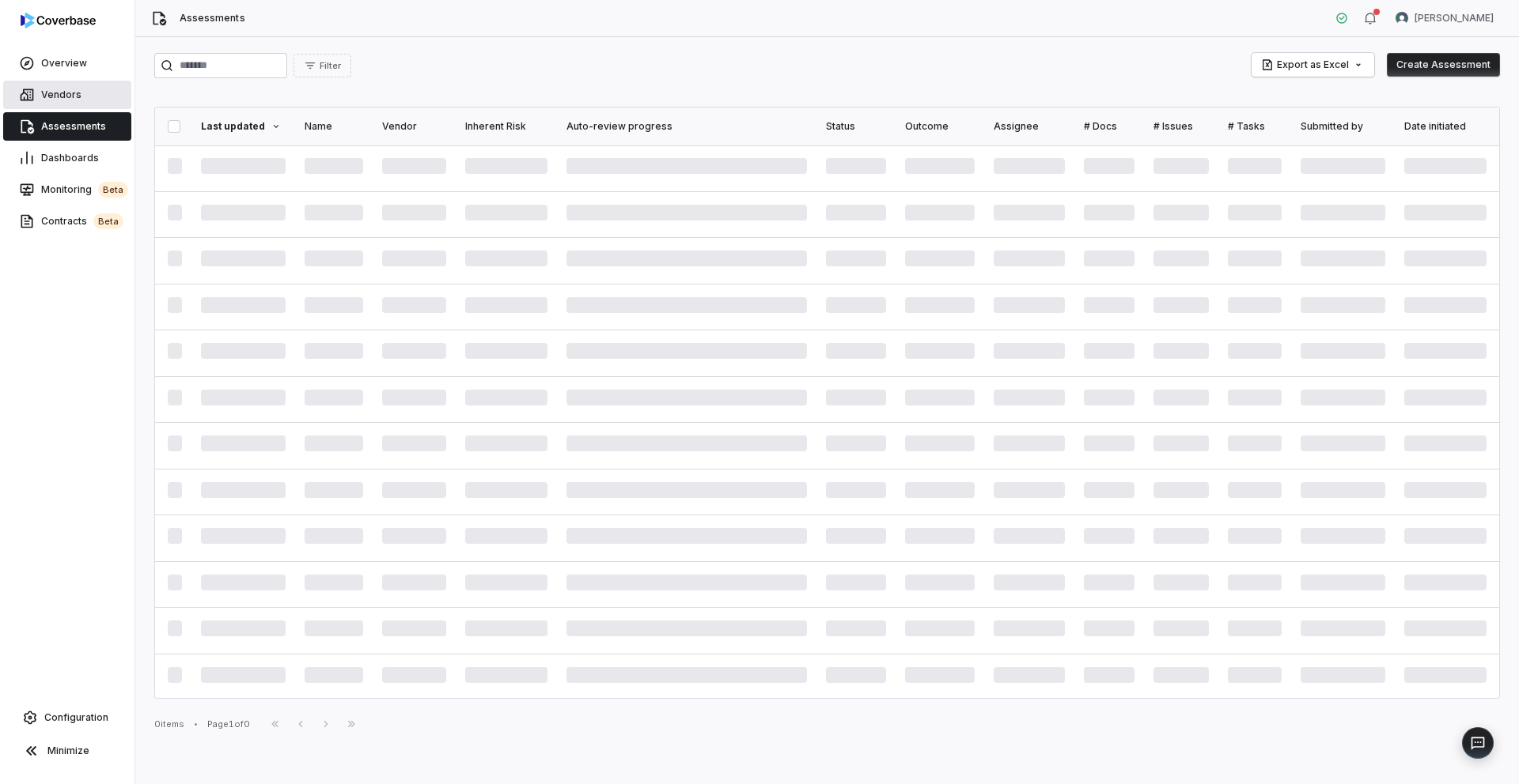
click at [78, 104] on link "Vendors" at bounding box center [67, 94] width 129 height 29
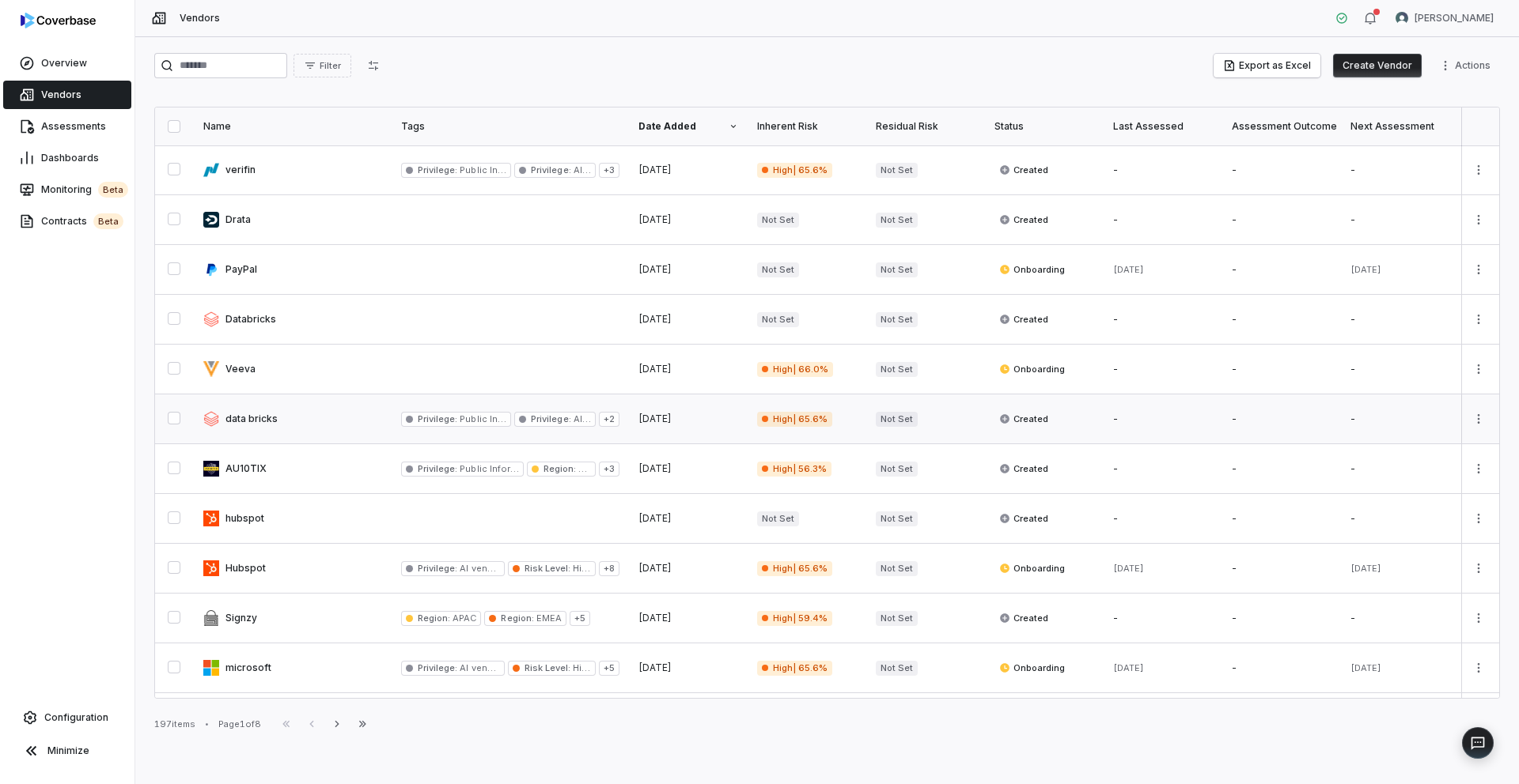
scroll to position [30, 0]
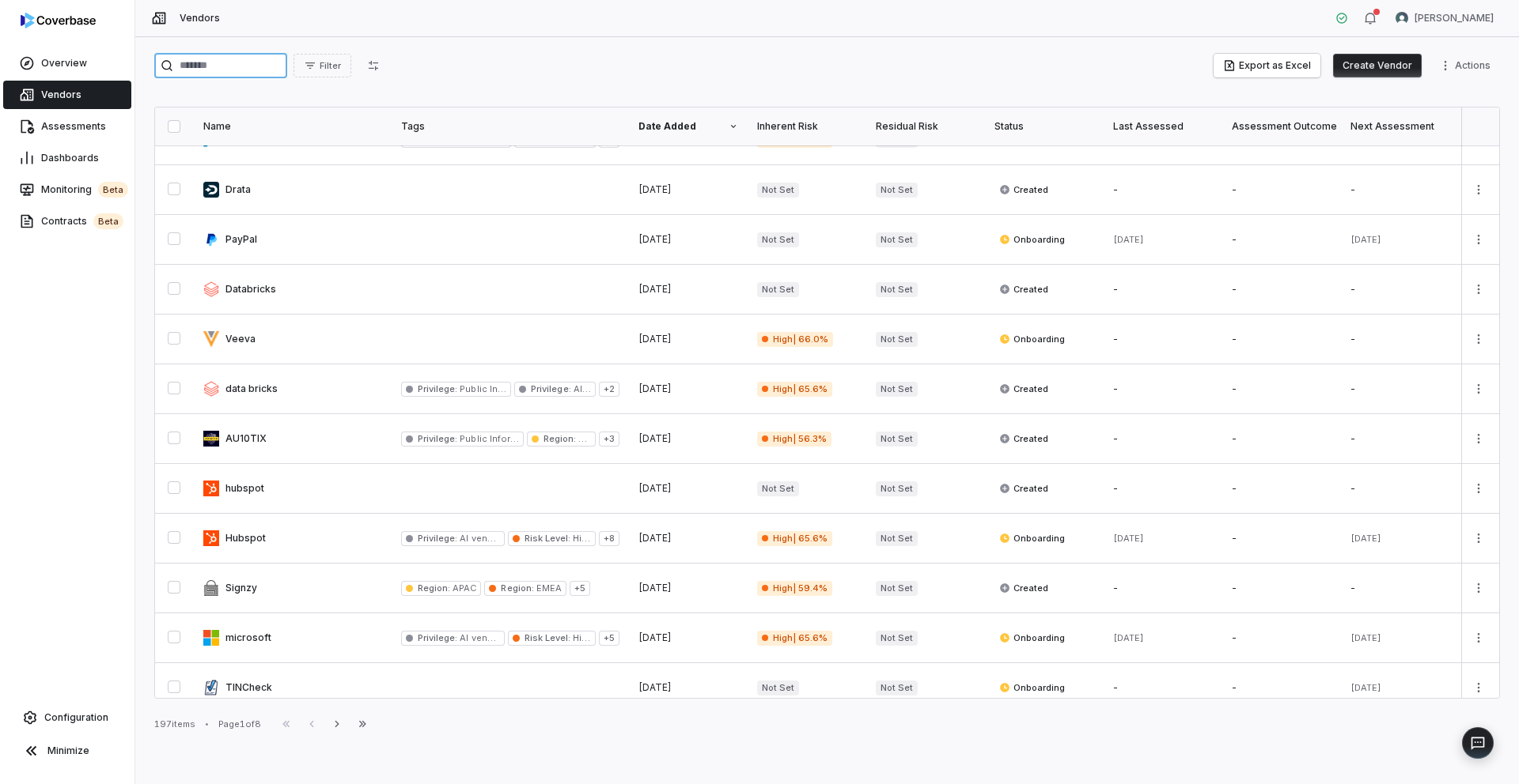
click at [214, 67] on input "search" at bounding box center [220, 66] width 133 height 25
type input "*********"
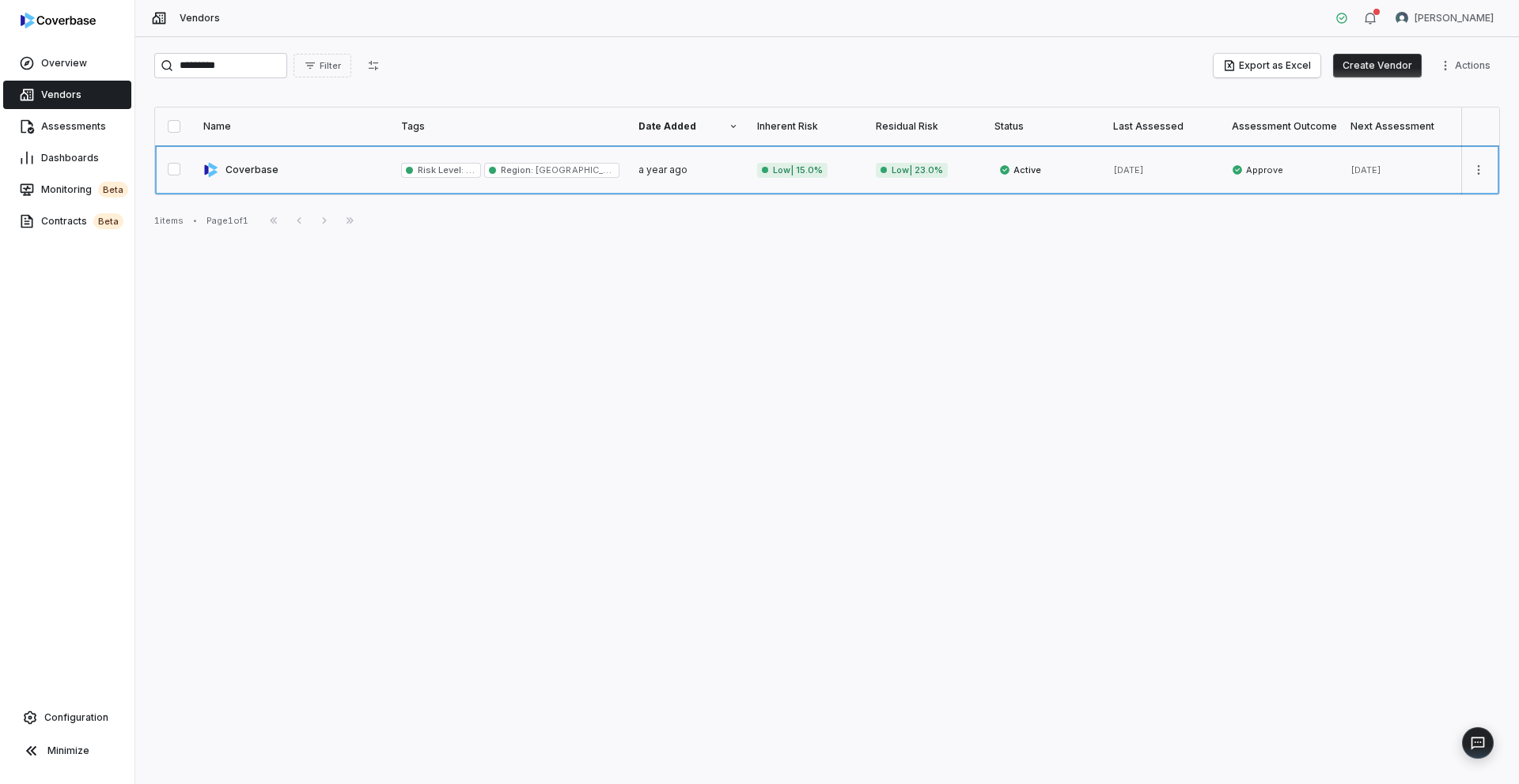
click at [244, 170] on link at bounding box center [293, 170] width 198 height 49
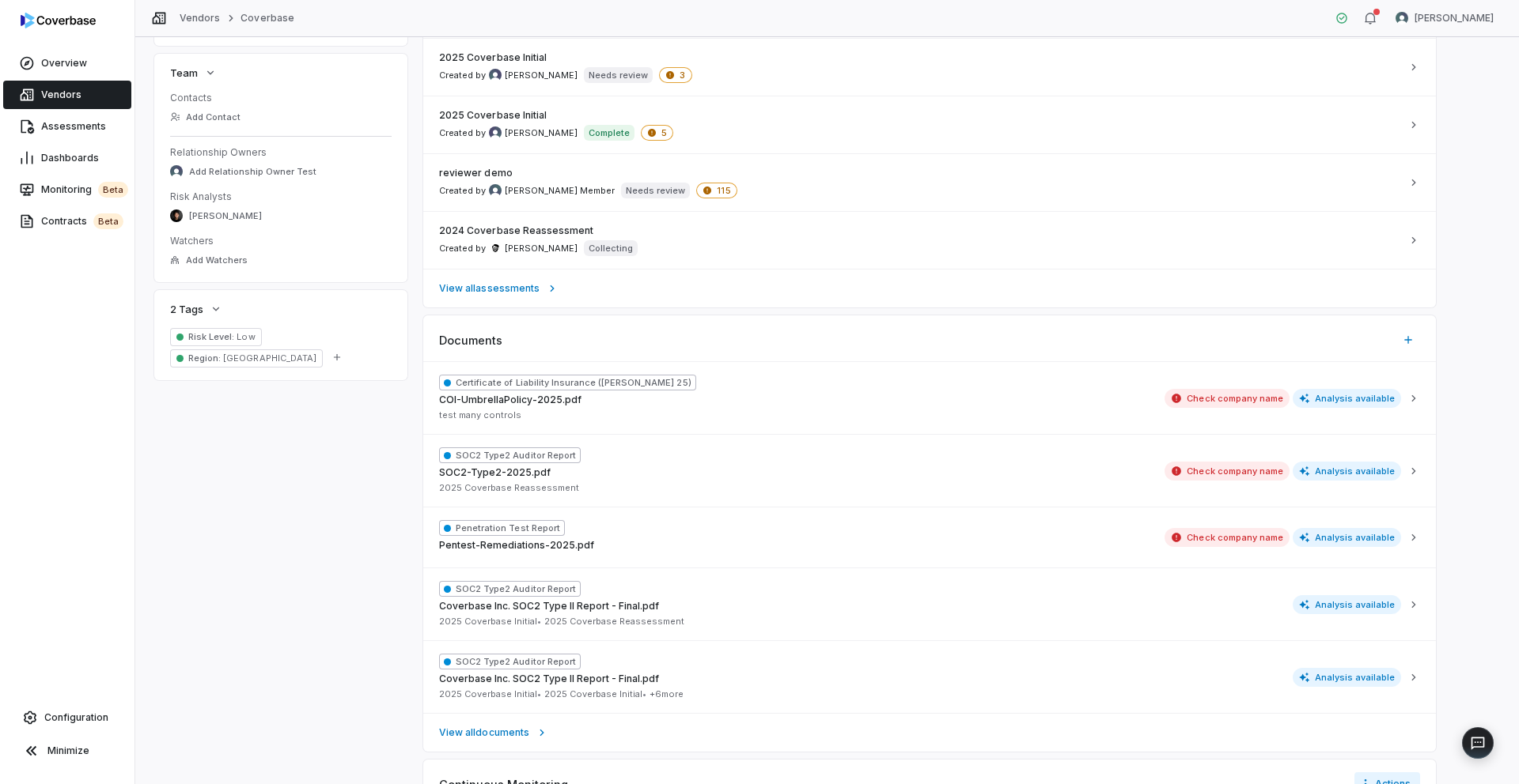
scroll to position [968, 0]
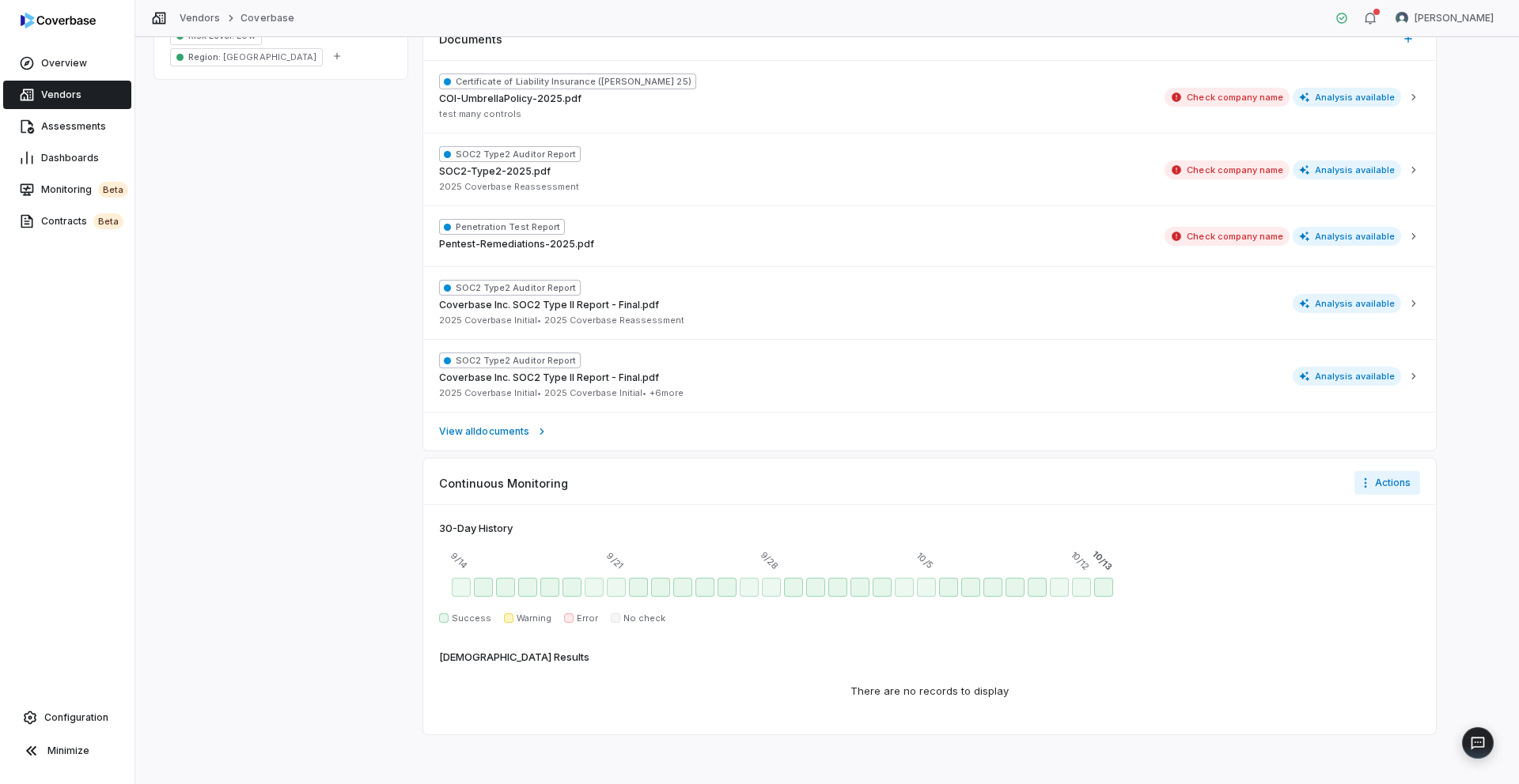
click at [54, 96] on span "Vendors" at bounding box center [61, 94] width 40 height 12
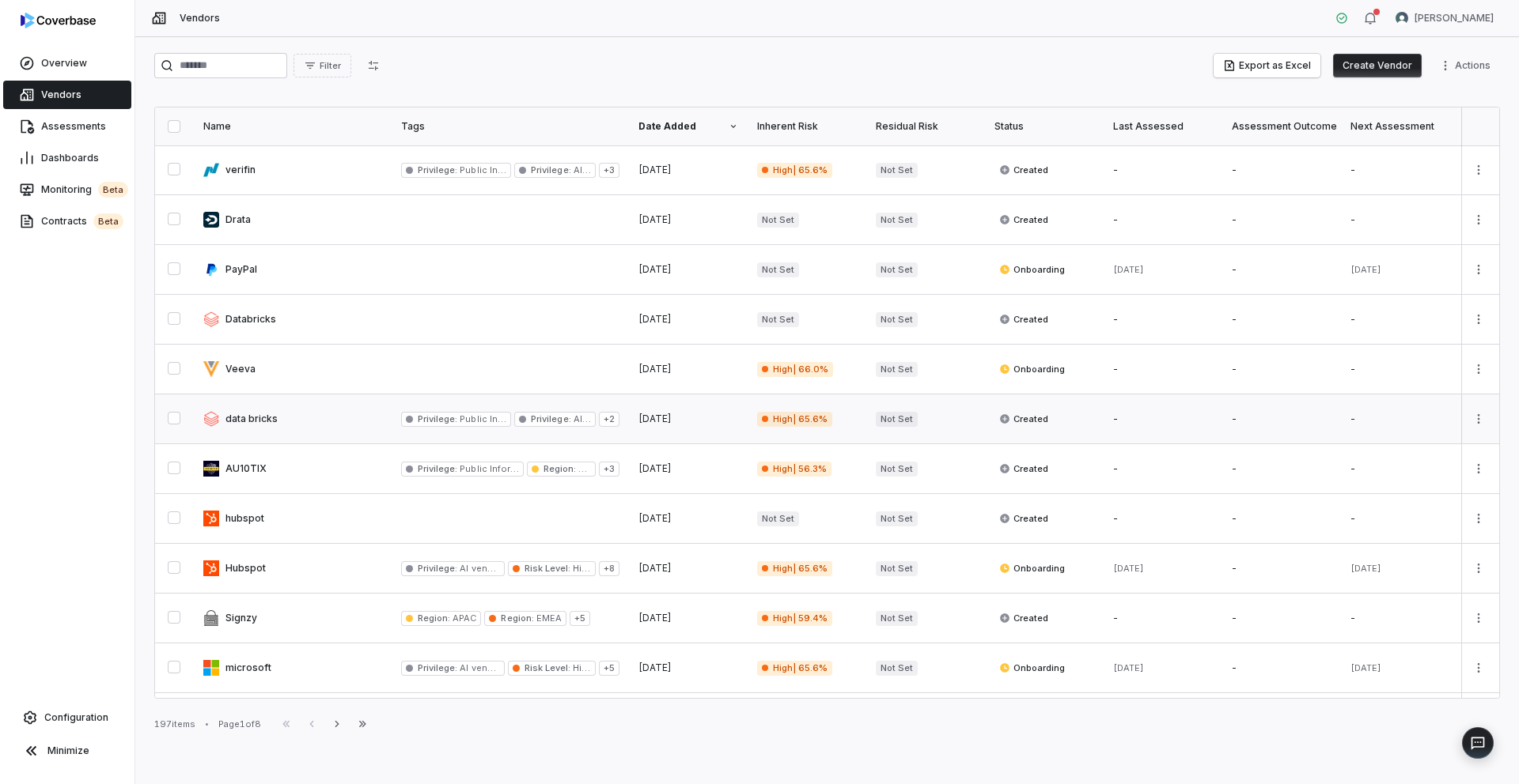
click at [317, 421] on link at bounding box center [293, 419] width 198 height 49
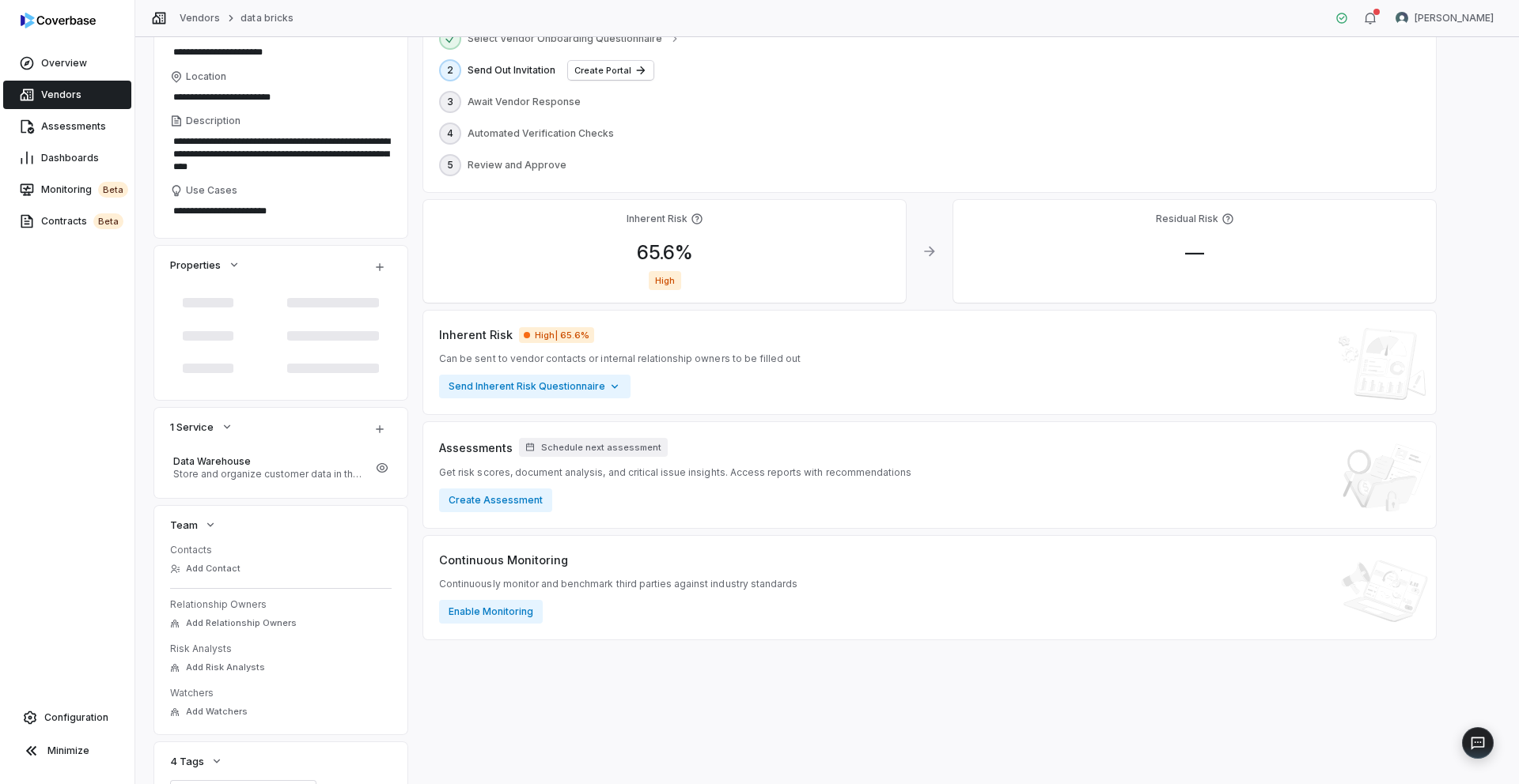
scroll to position [288, 0]
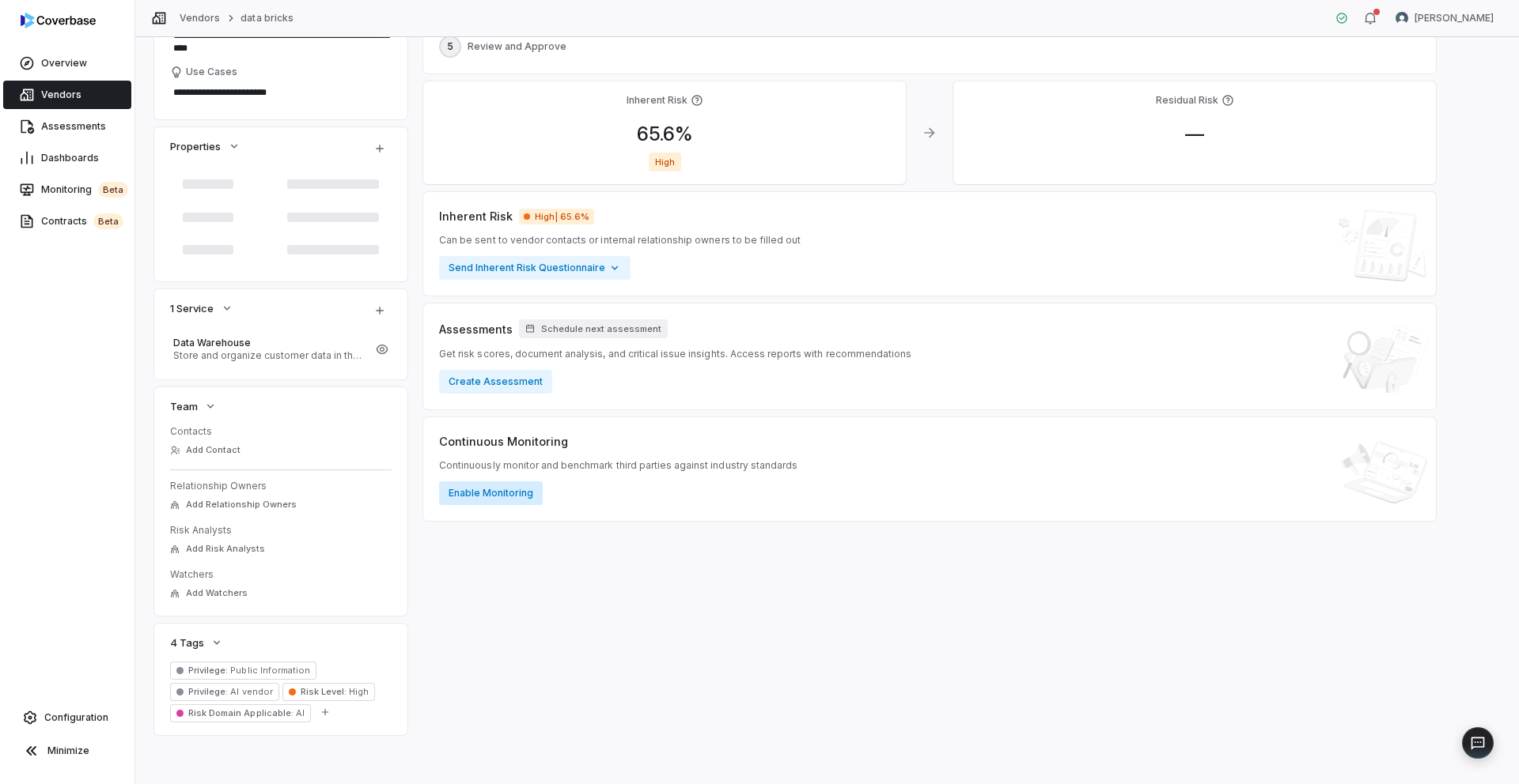
click at [507, 498] on button "Enable Monitoring" at bounding box center [491, 493] width 104 height 24
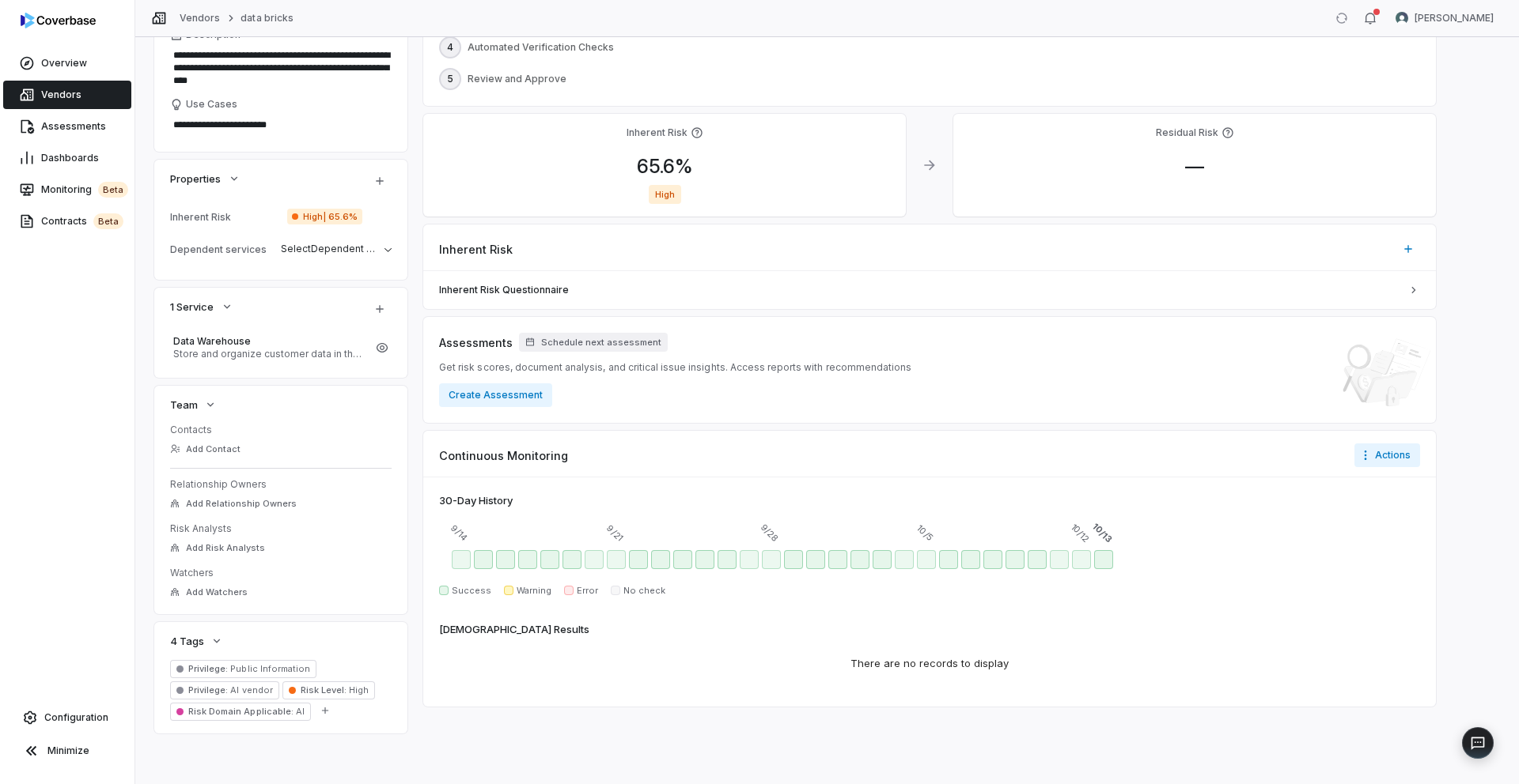
scroll to position [255, 0]
click at [191, 16] on link "Vendors" at bounding box center [199, 18] width 40 height 12
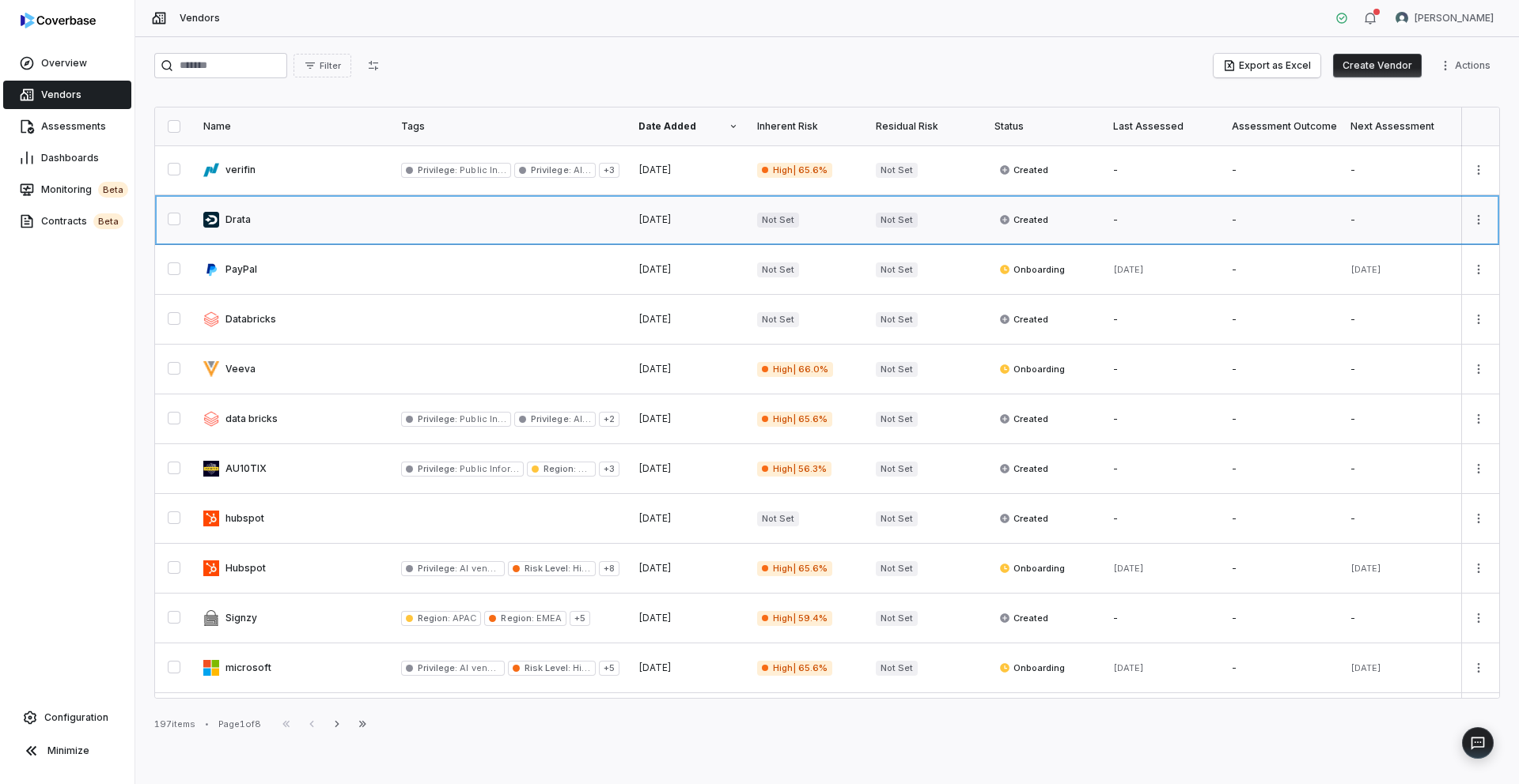
click at [243, 216] on link at bounding box center [293, 219] width 198 height 49
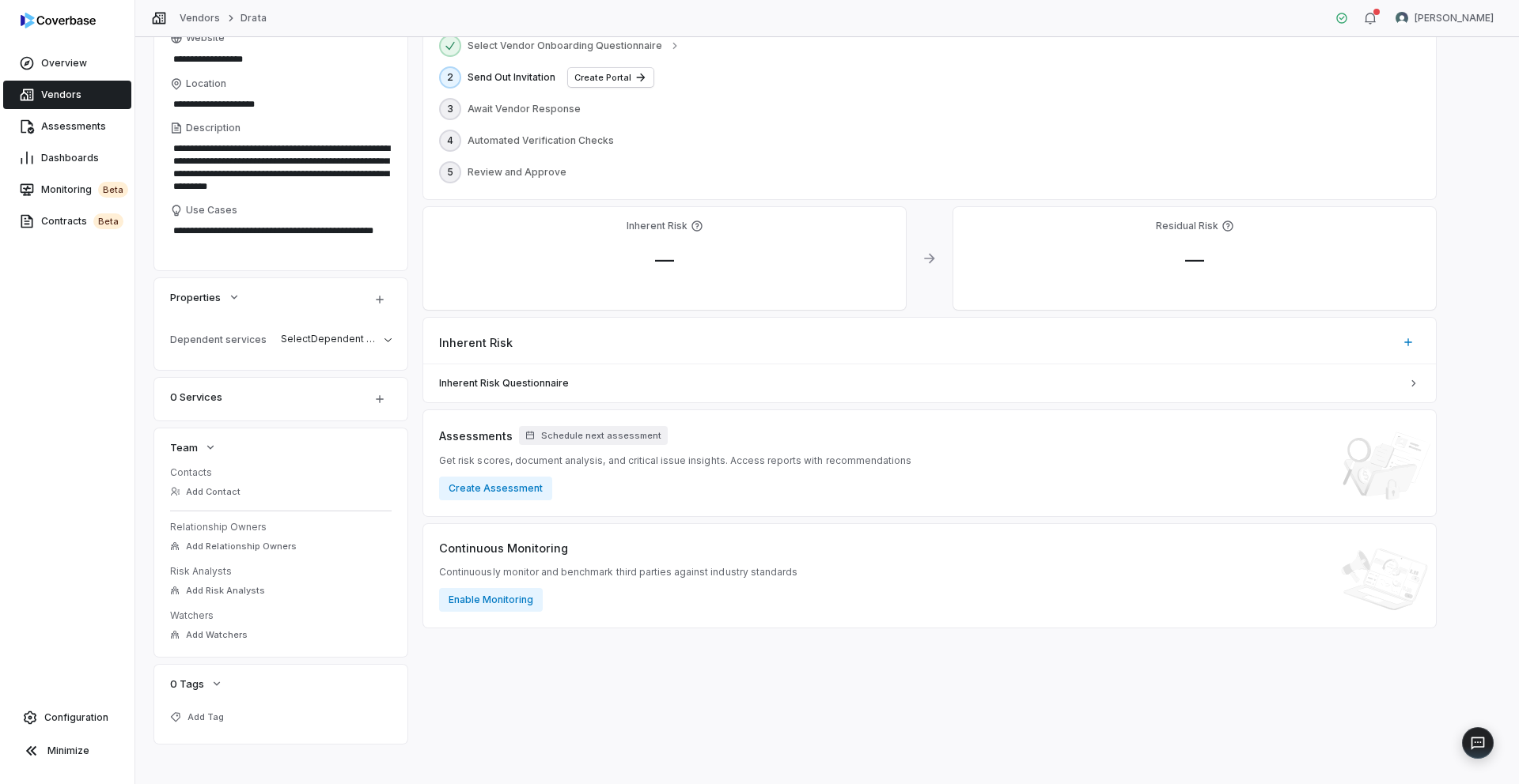
scroll to position [172, 0]
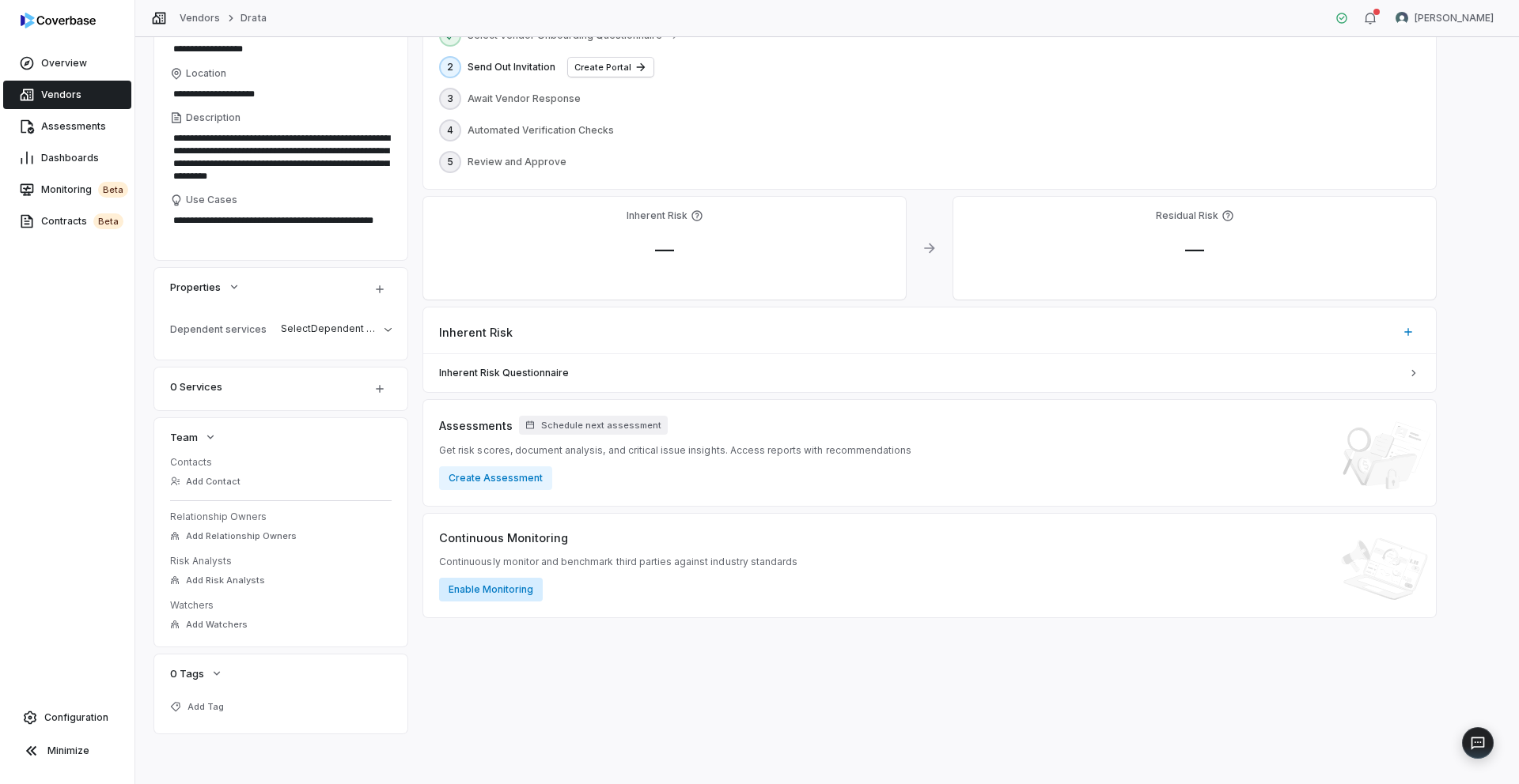
click at [496, 588] on button "Enable Monitoring" at bounding box center [491, 589] width 104 height 24
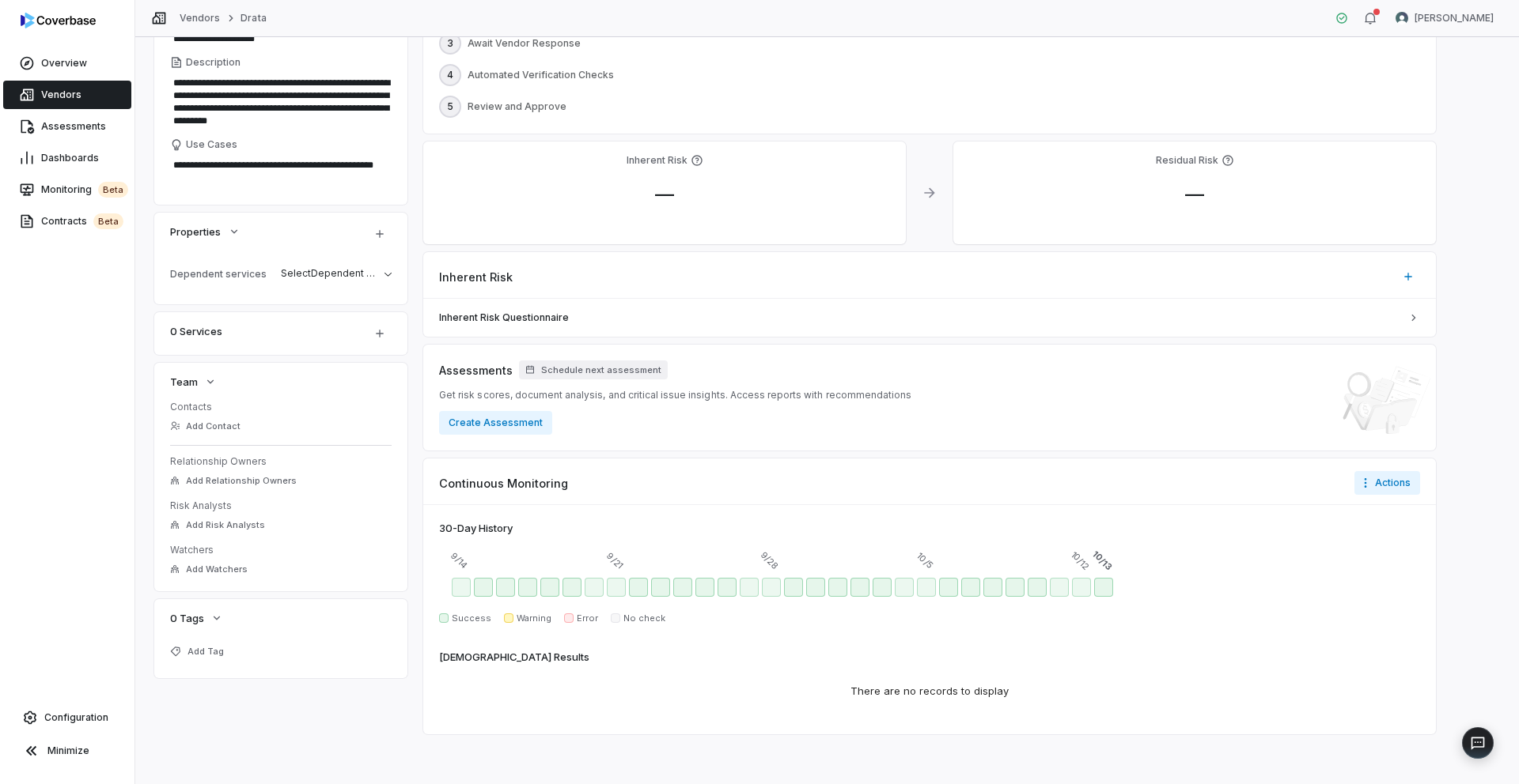
scroll to position [0, 0]
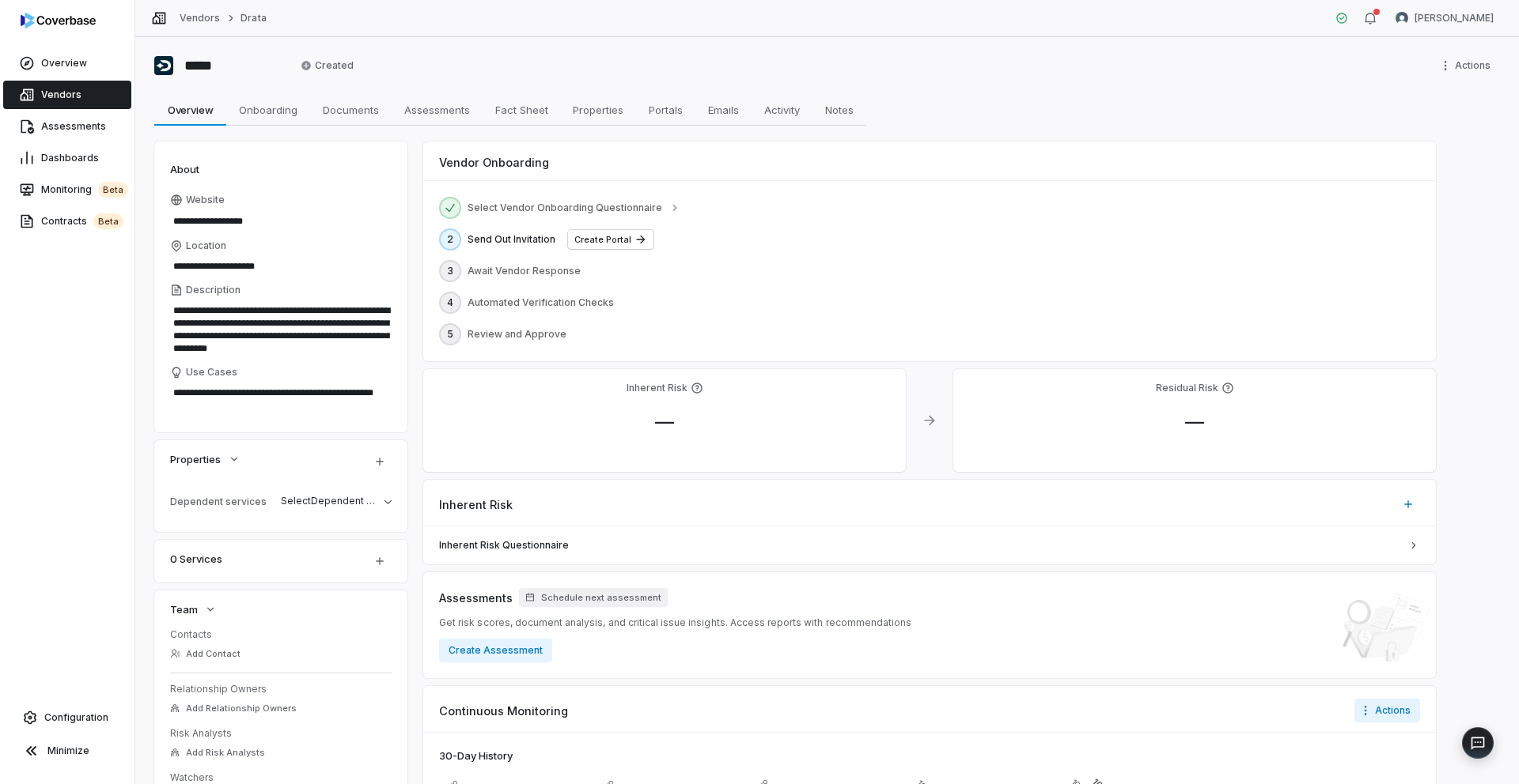
type textarea "*"
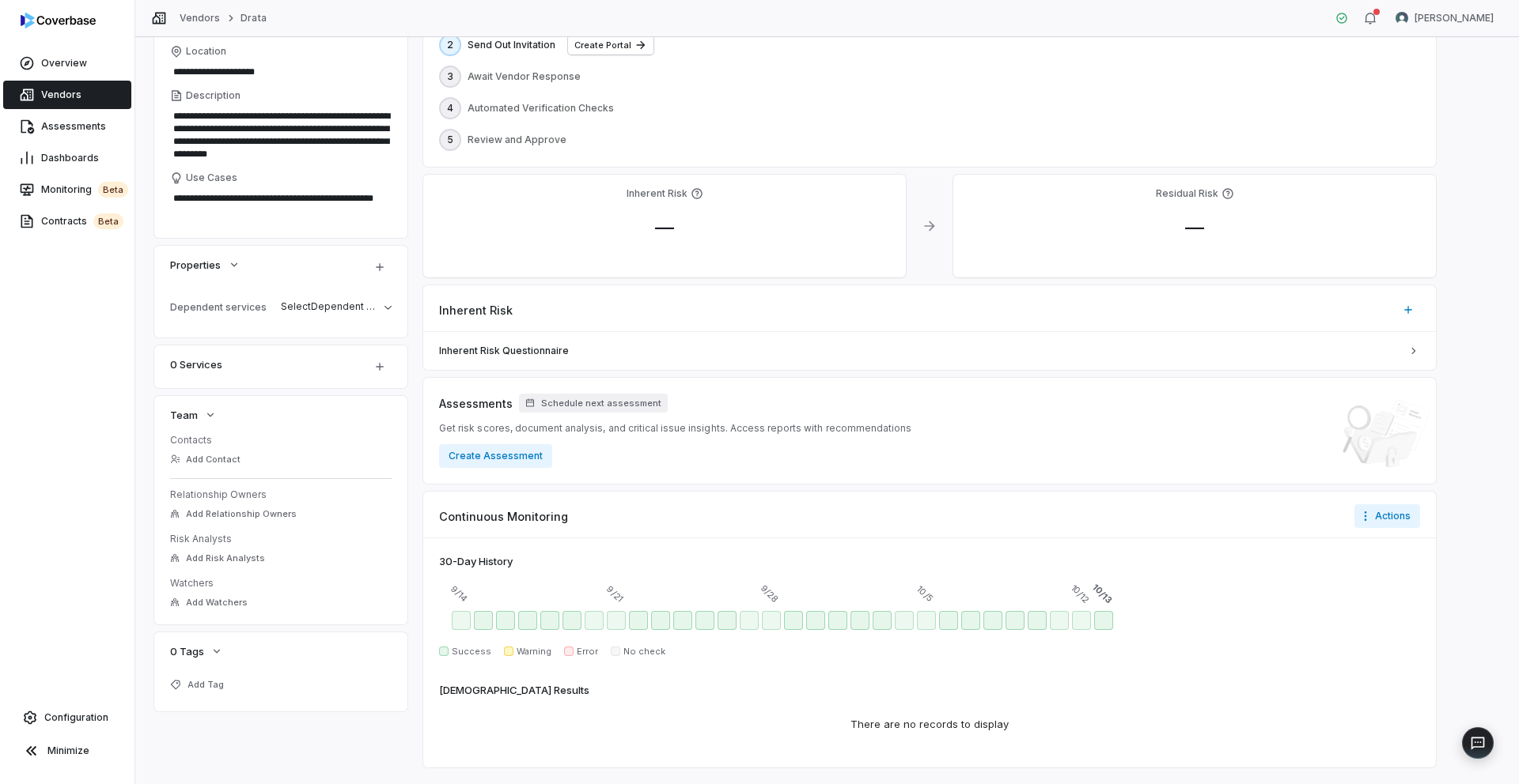
scroll to position [228, 0]
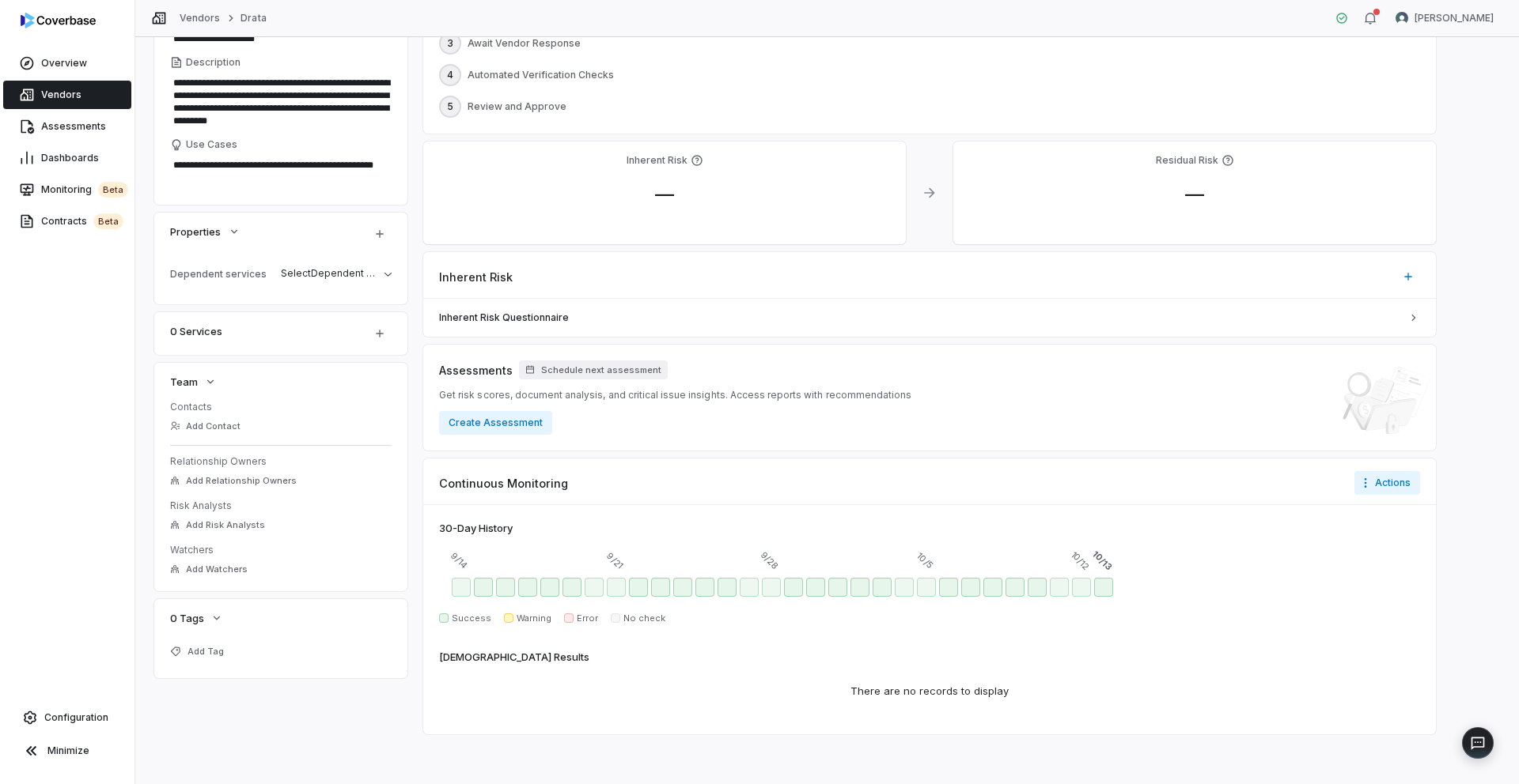
click at [824, 679] on div "There are no records to display" at bounding box center [930, 692] width 981 height 54
click at [86, 103] on link "Vendors" at bounding box center [67, 94] width 129 height 29
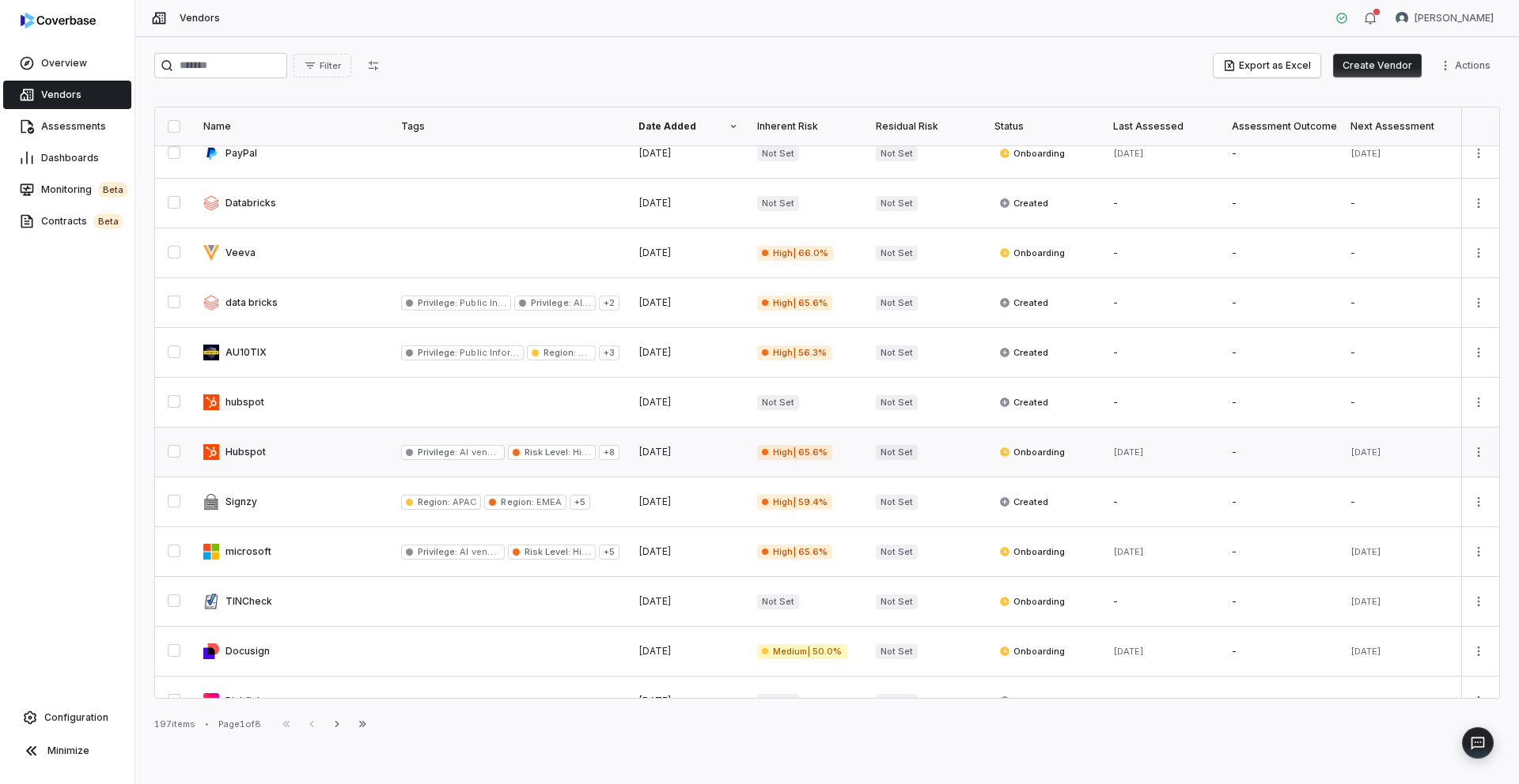
scroll to position [206, 0]
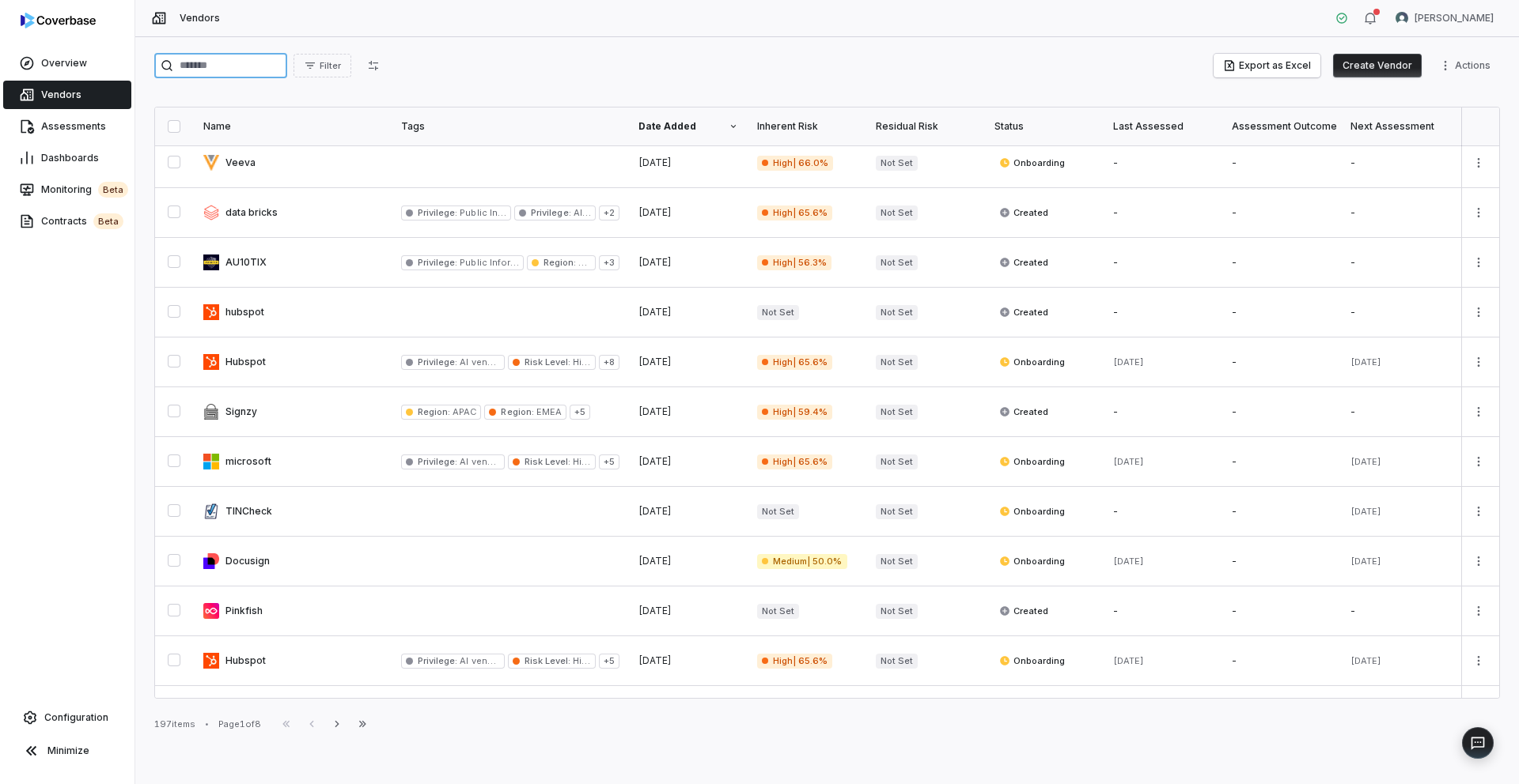
click at [219, 71] on input "search" at bounding box center [220, 66] width 133 height 25
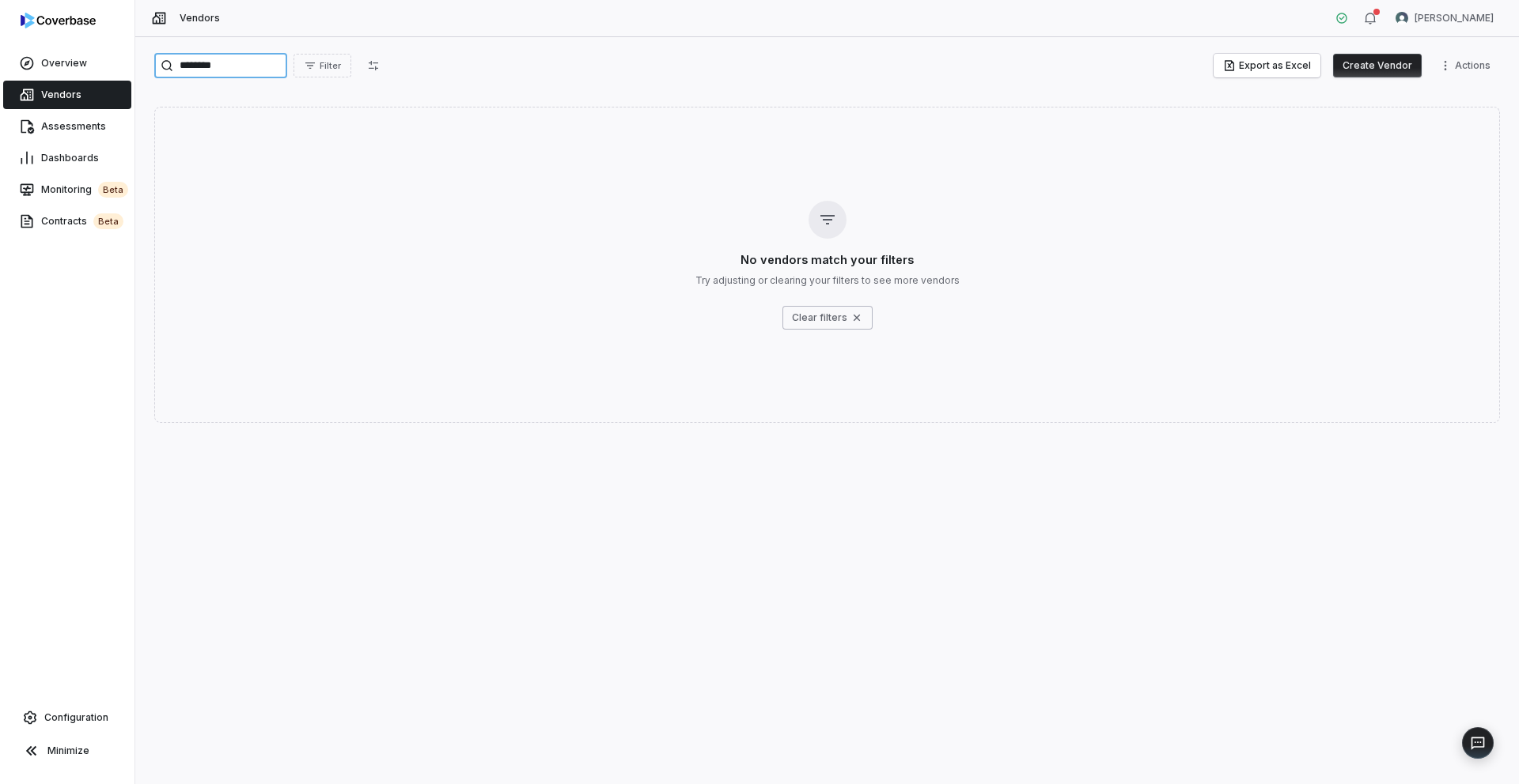
click at [201, 67] on input "********" at bounding box center [220, 66] width 133 height 25
type input "*"
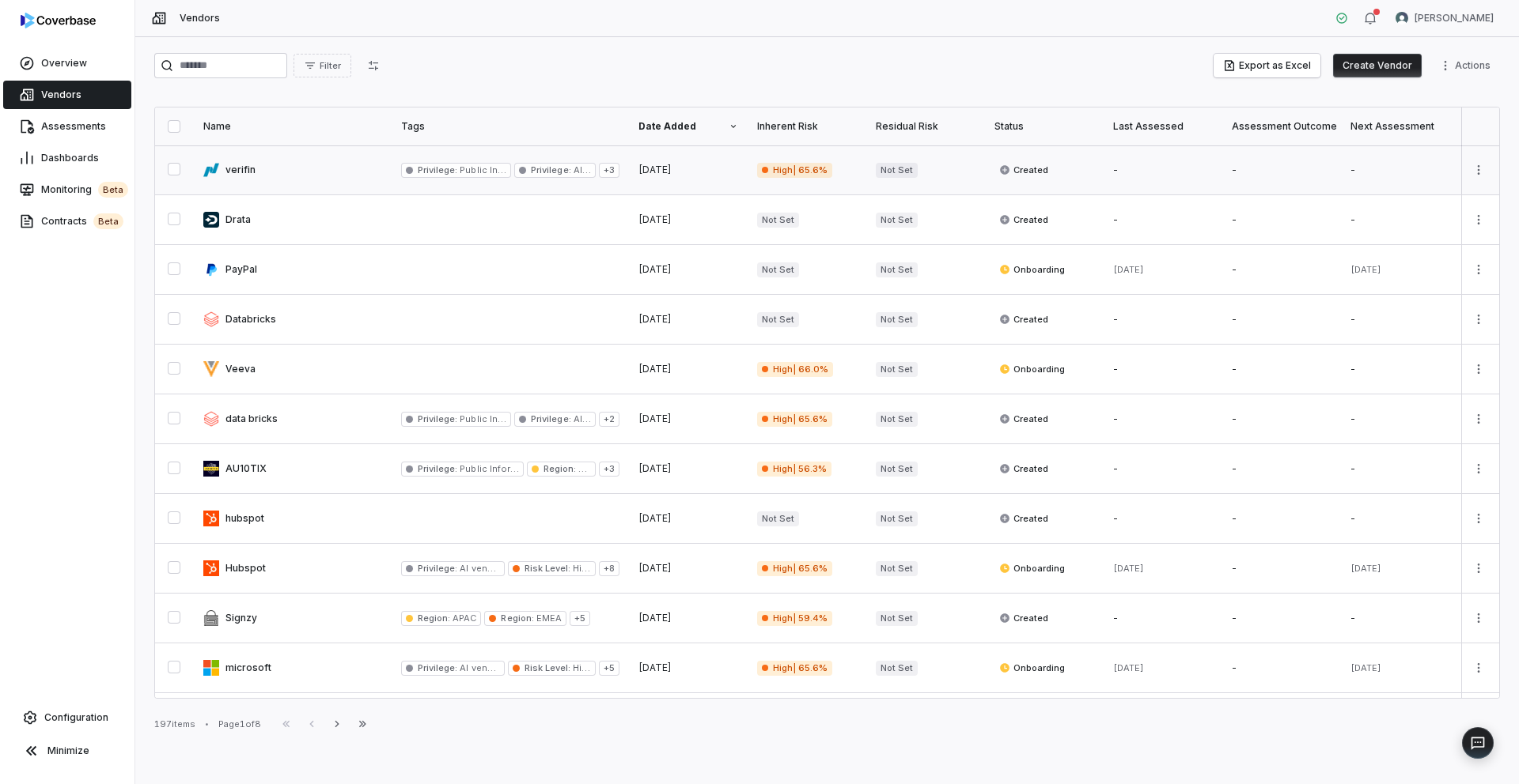
click at [246, 170] on link at bounding box center [293, 170] width 198 height 49
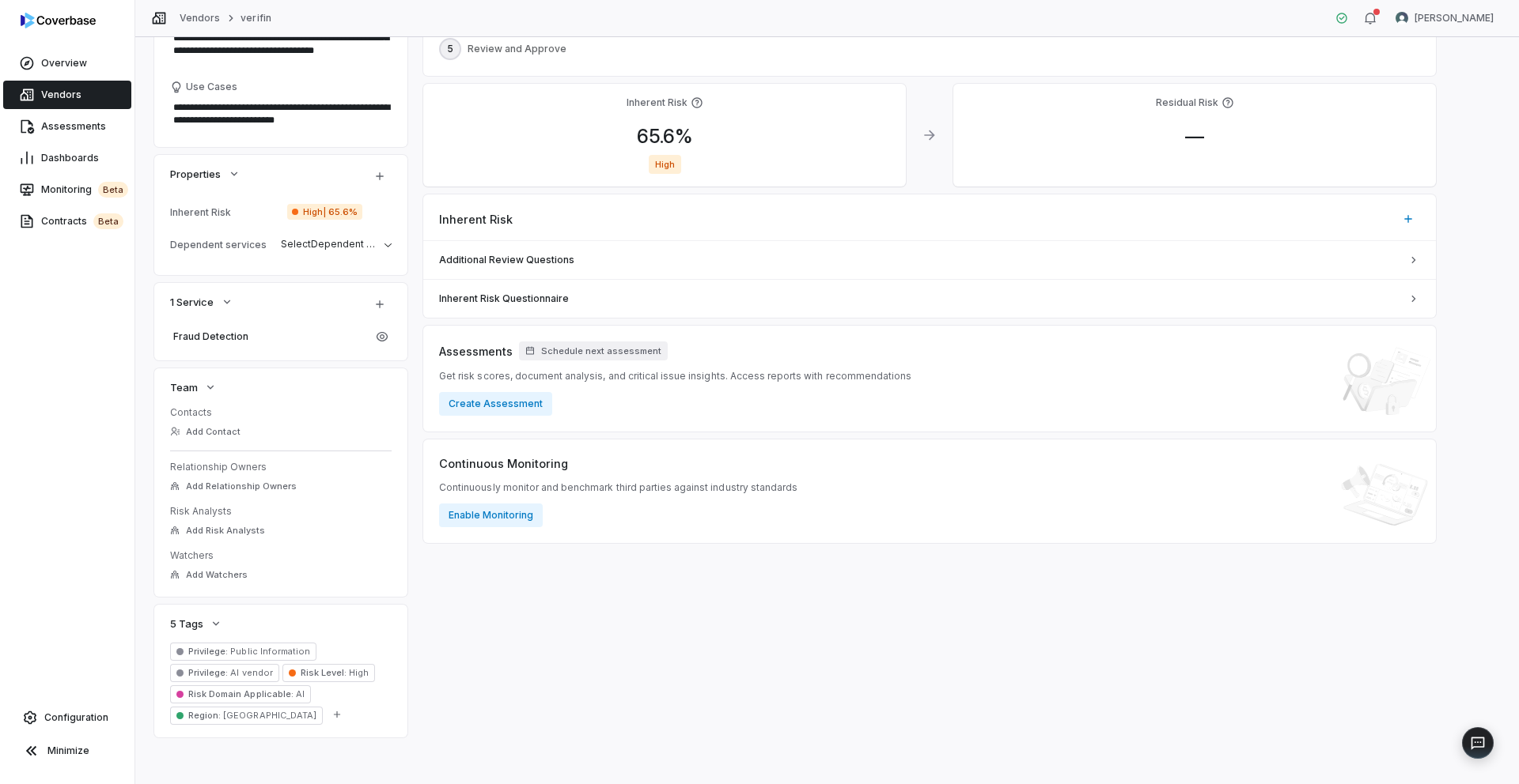
scroll to position [289, 0]
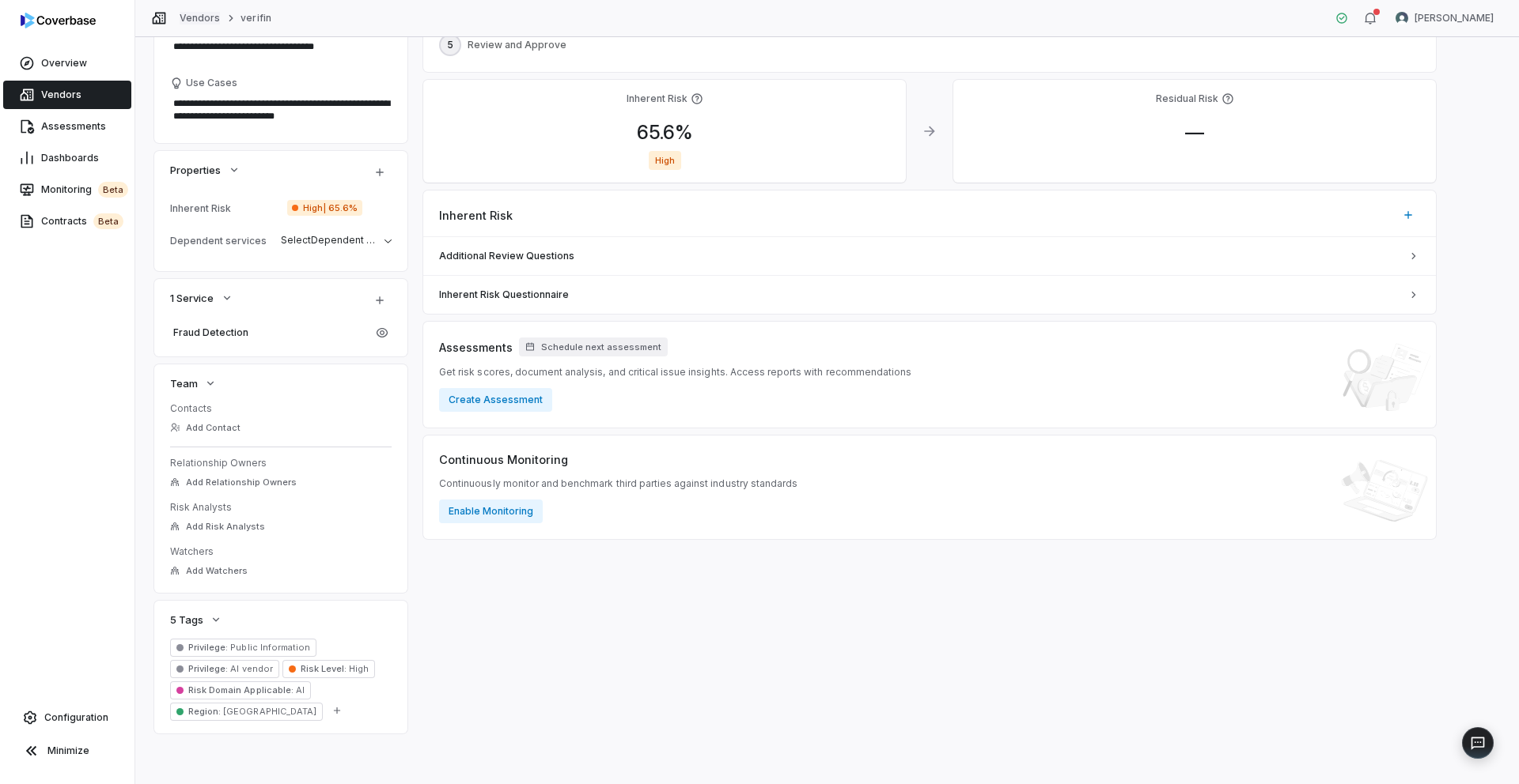
click at [195, 22] on link "Vendors" at bounding box center [199, 18] width 40 height 12
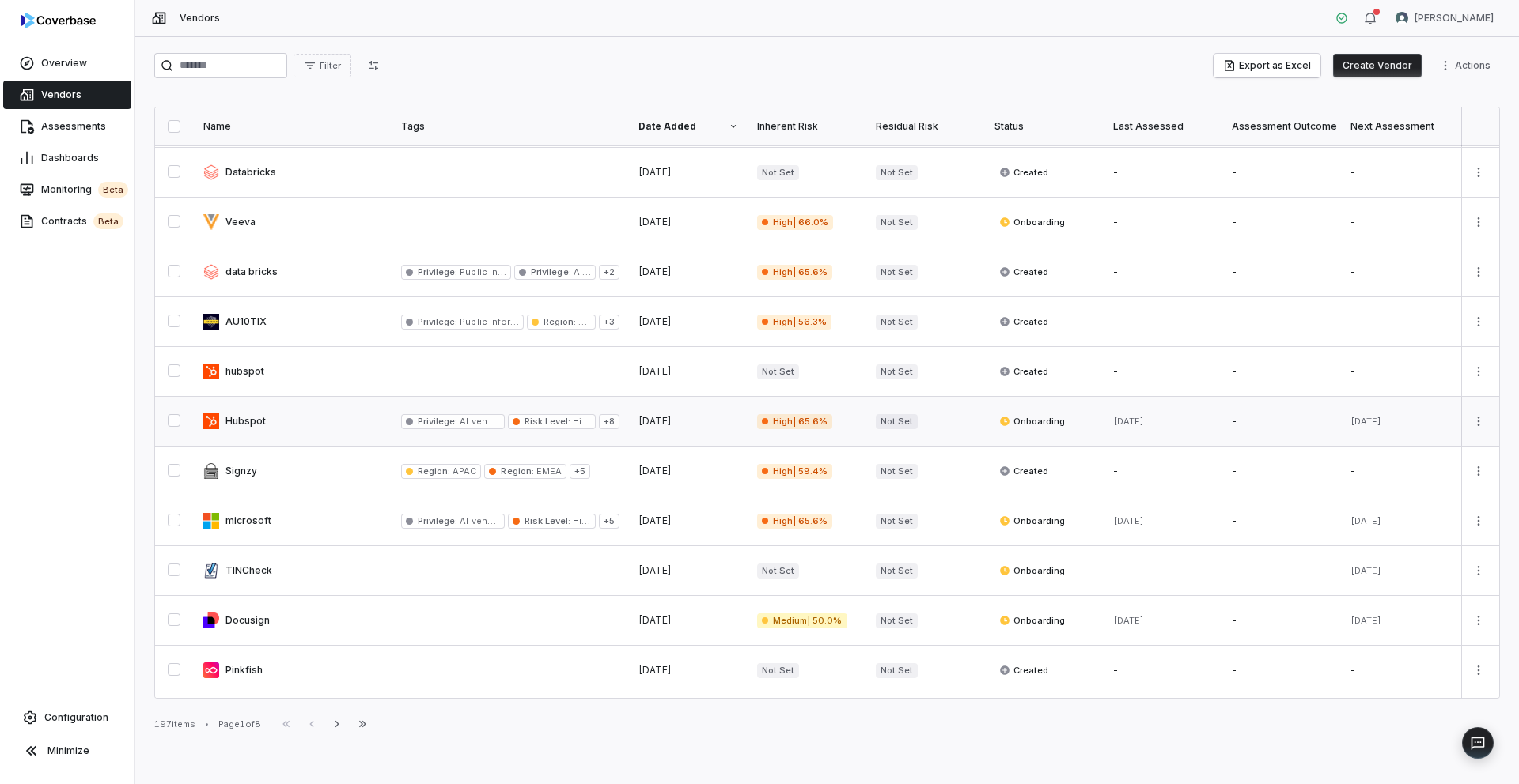
scroll to position [163, 0]
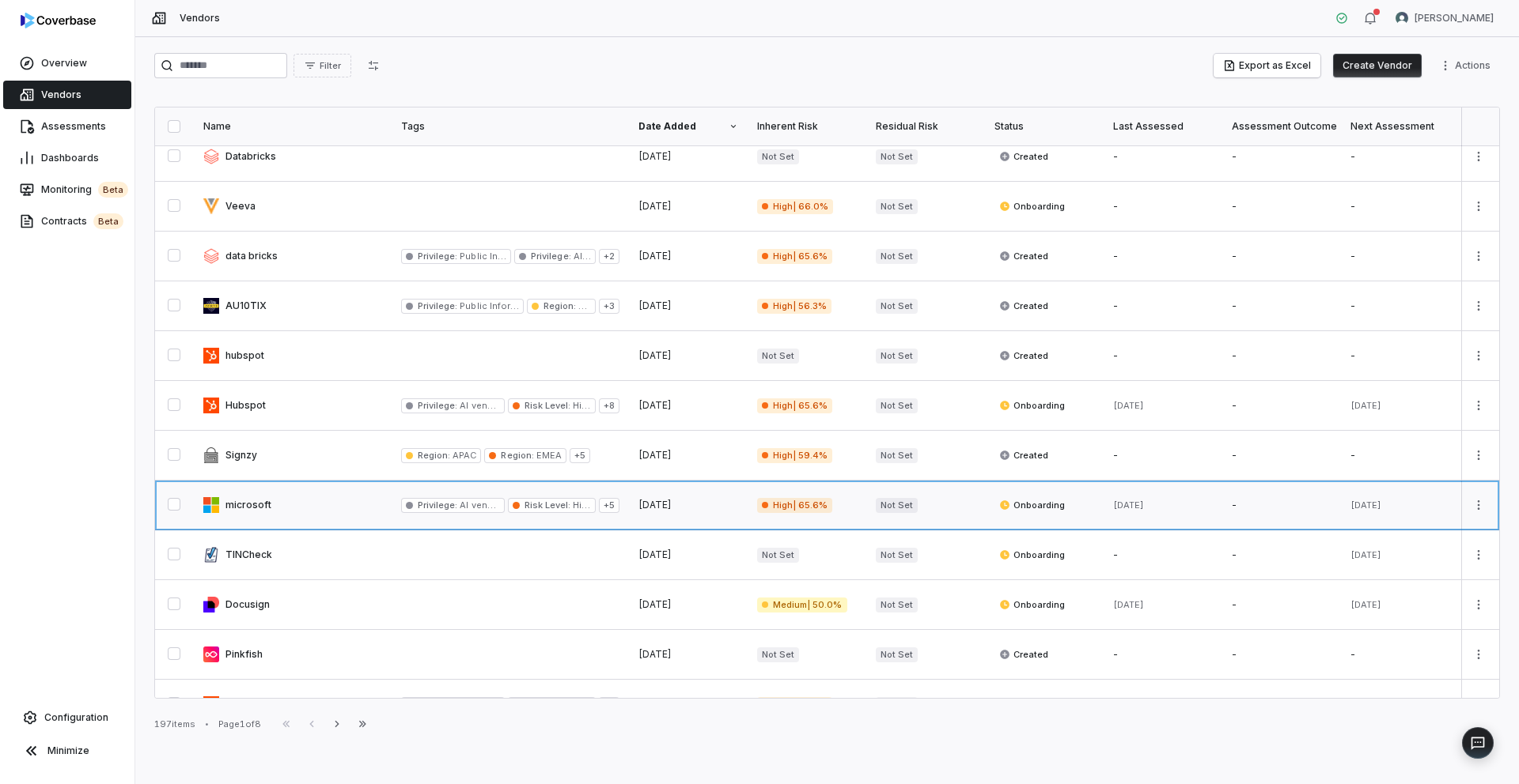
click at [296, 510] on link at bounding box center [293, 505] width 198 height 49
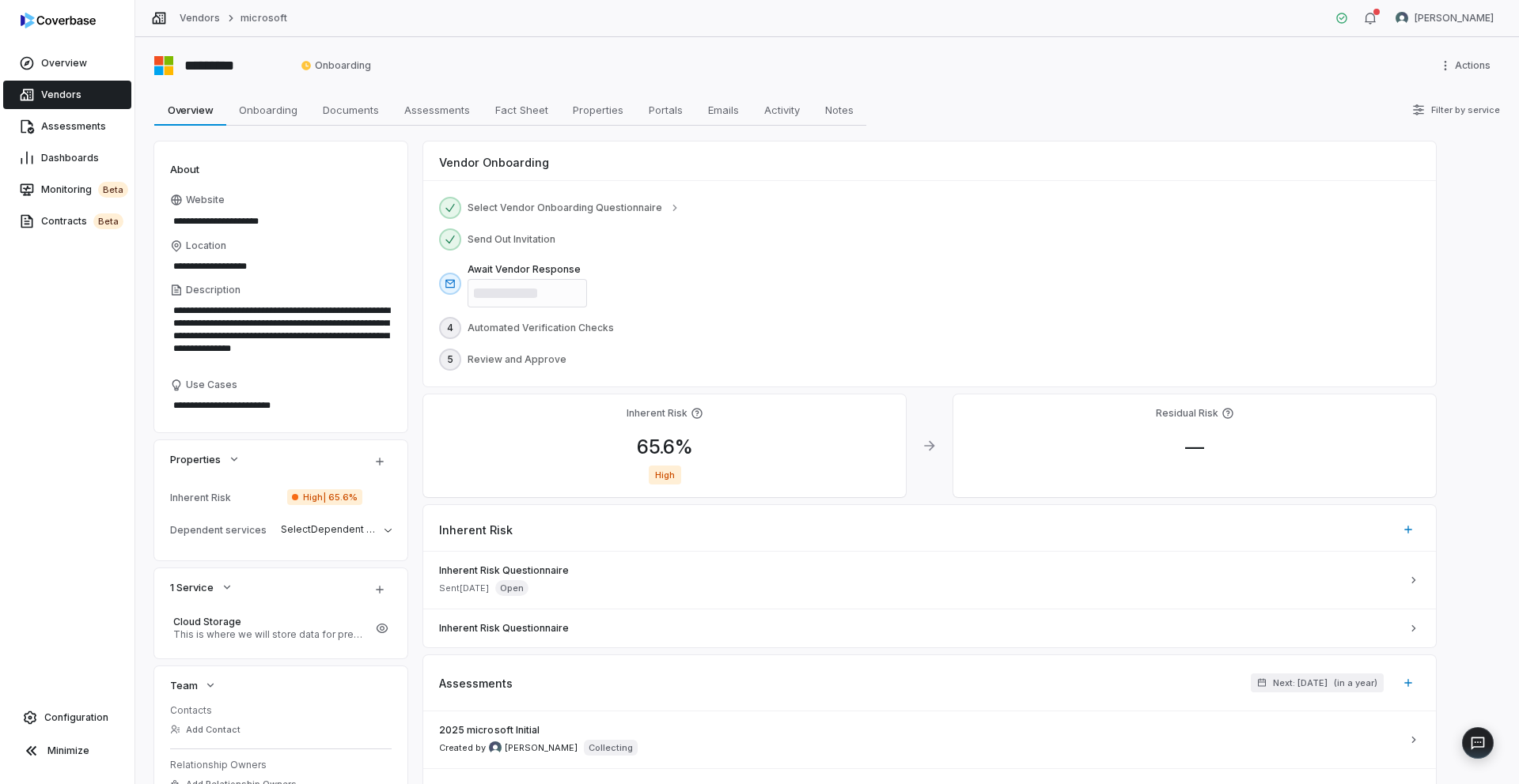
scroll to position [323, 0]
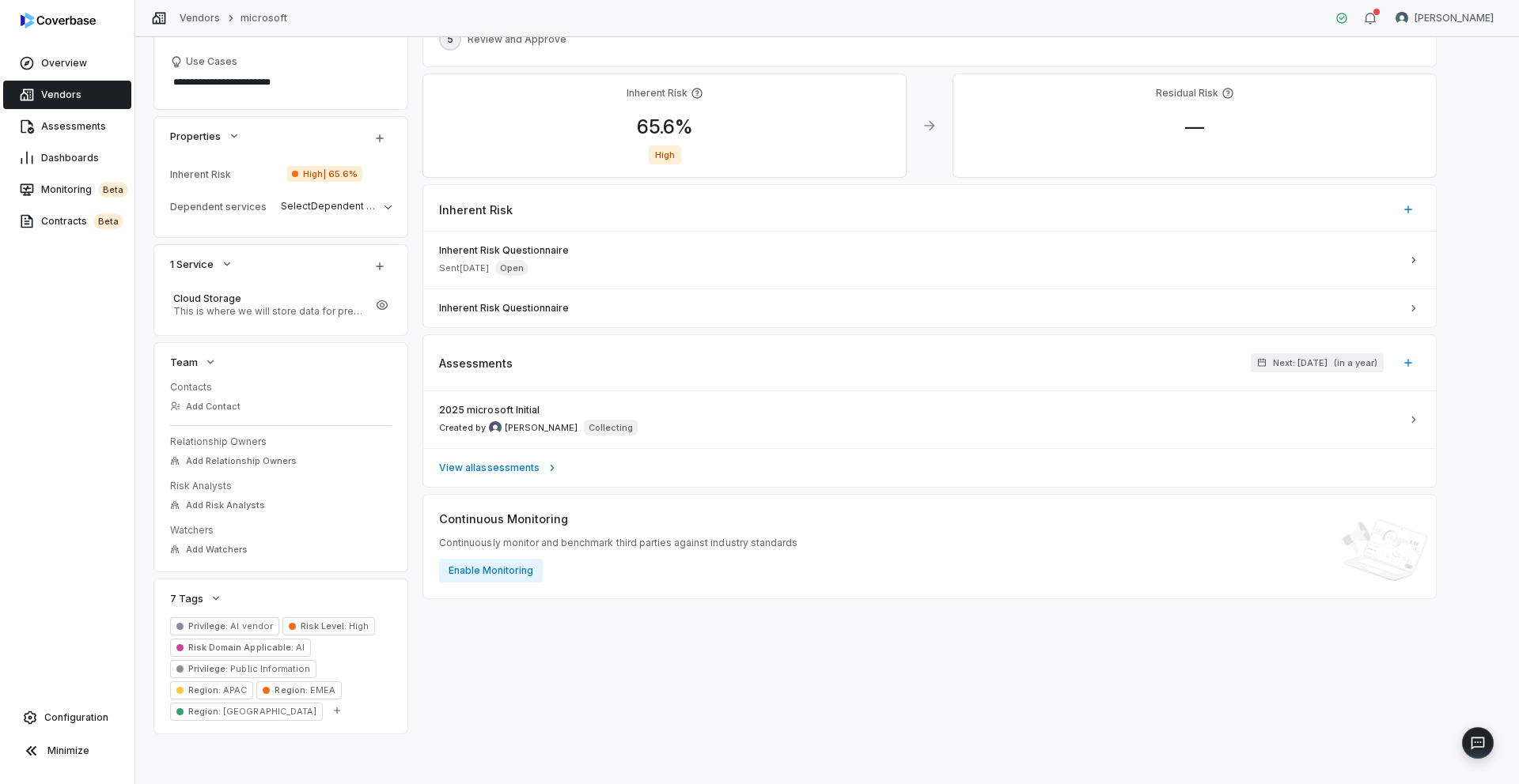
type textarea "*"
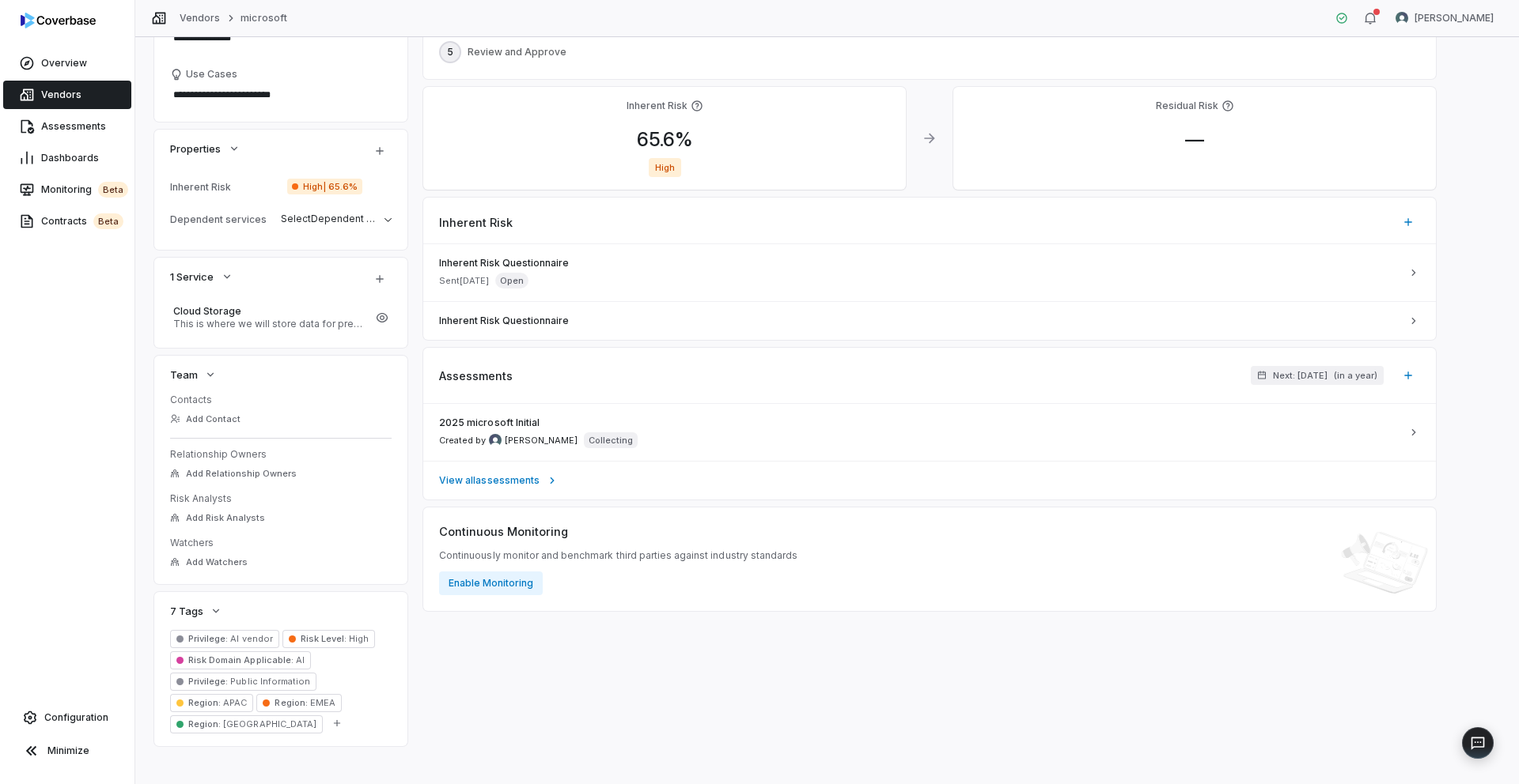
scroll to position [310, 0]
click at [57, 193] on span "Monitoring beta" at bounding box center [85, 190] width 87 height 16
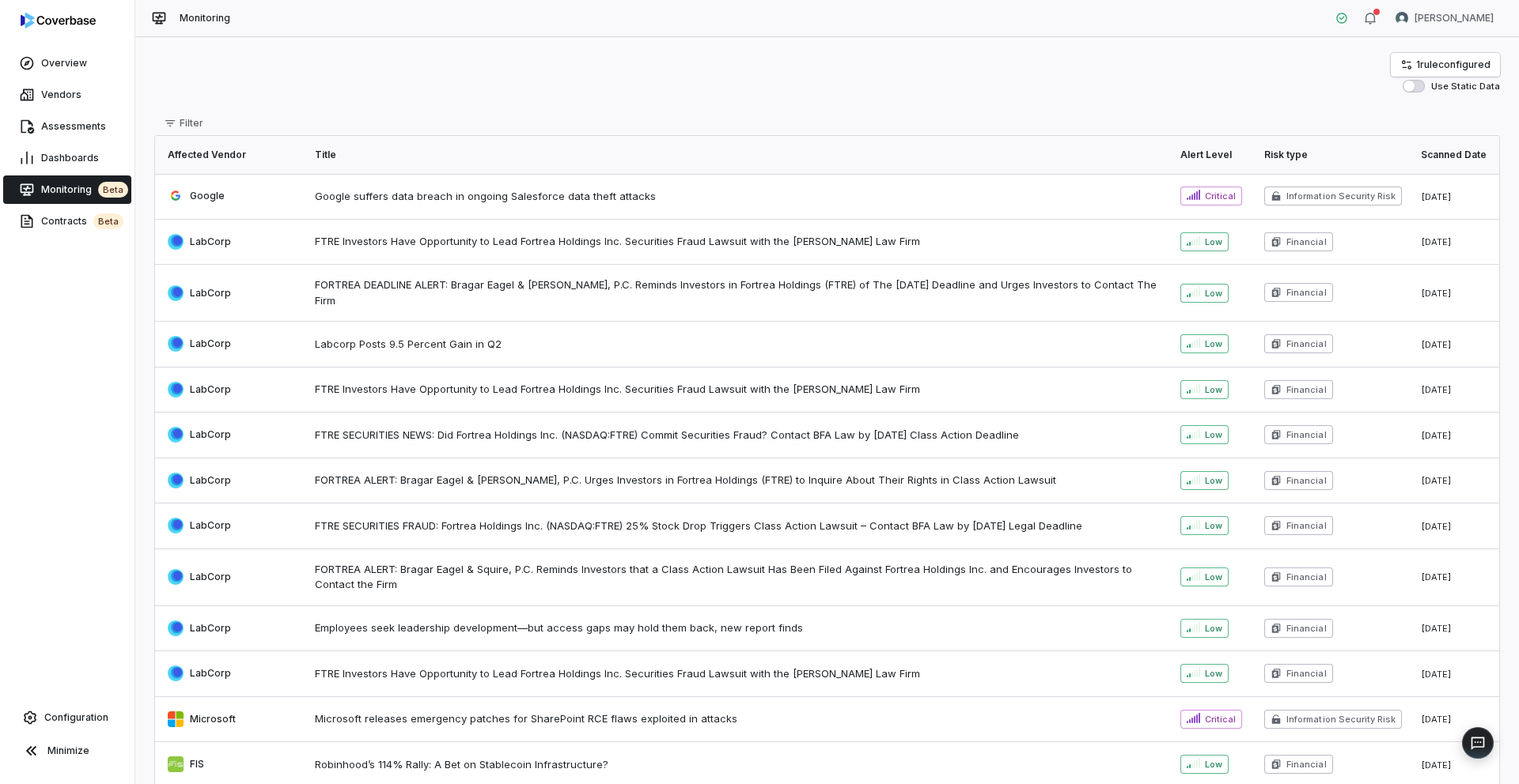
click at [434, 193] on span "Google suffers data breach in ongoing Salesforce data theft attacks" at bounding box center [738, 197] width 847 height 16
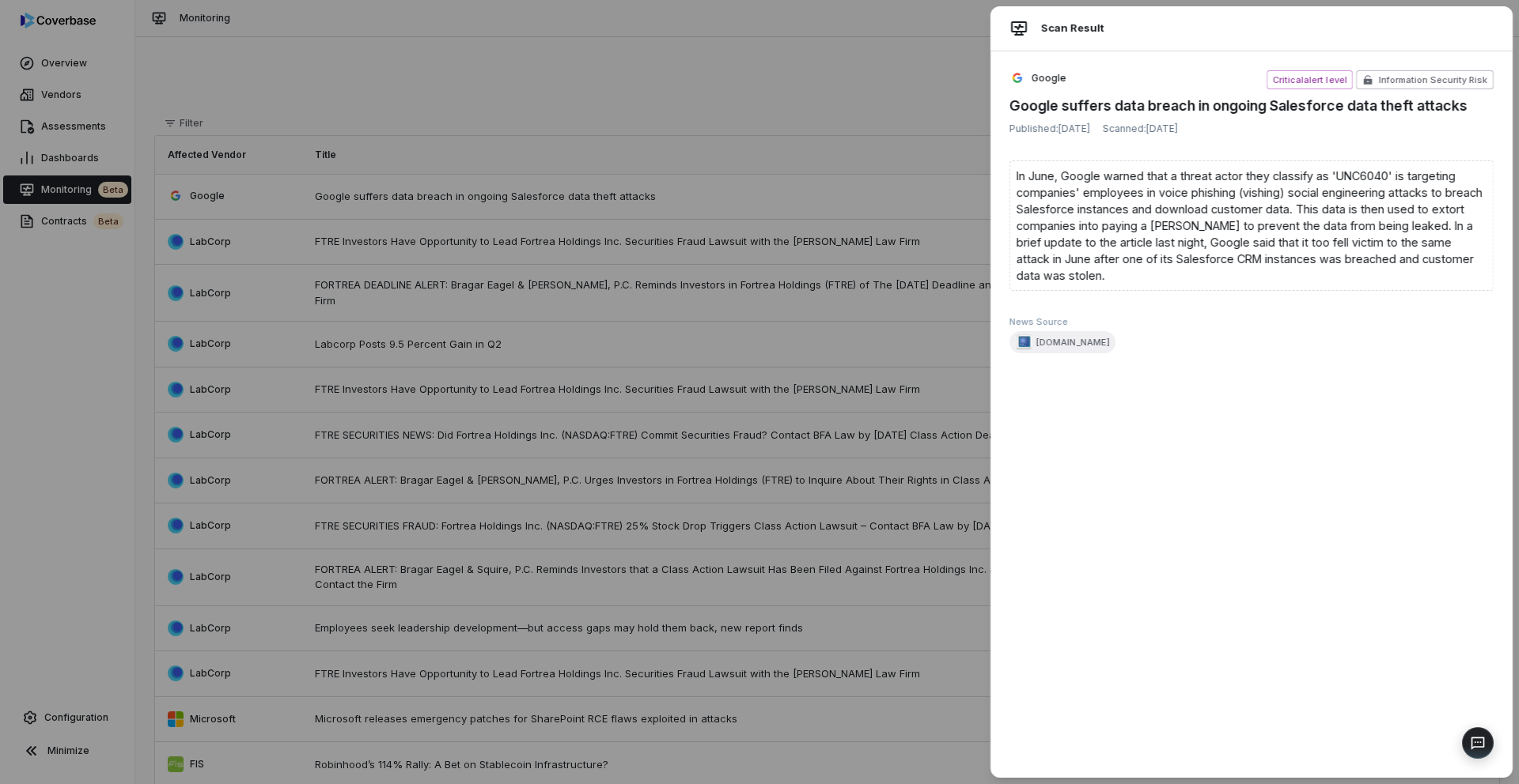
click at [714, 124] on div "Scan Result Google Critical alert level Information Security Risk Google suffer…" at bounding box center [759, 392] width 1519 height 784
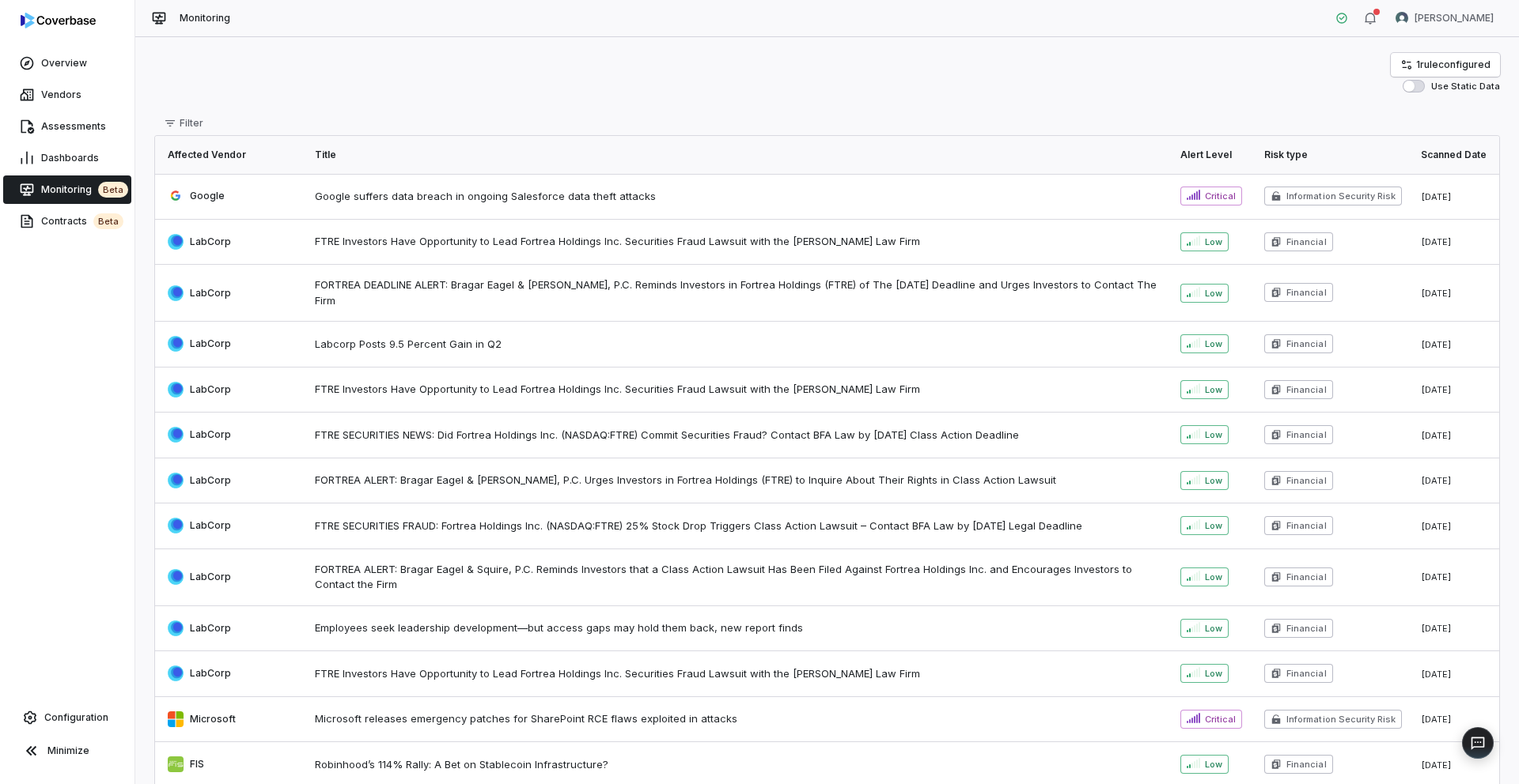
click at [849, 193] on span "Google suffers data breach in ongoing Salesforce data theft attacks" at bounding box center [738, 197] width 847 height 16
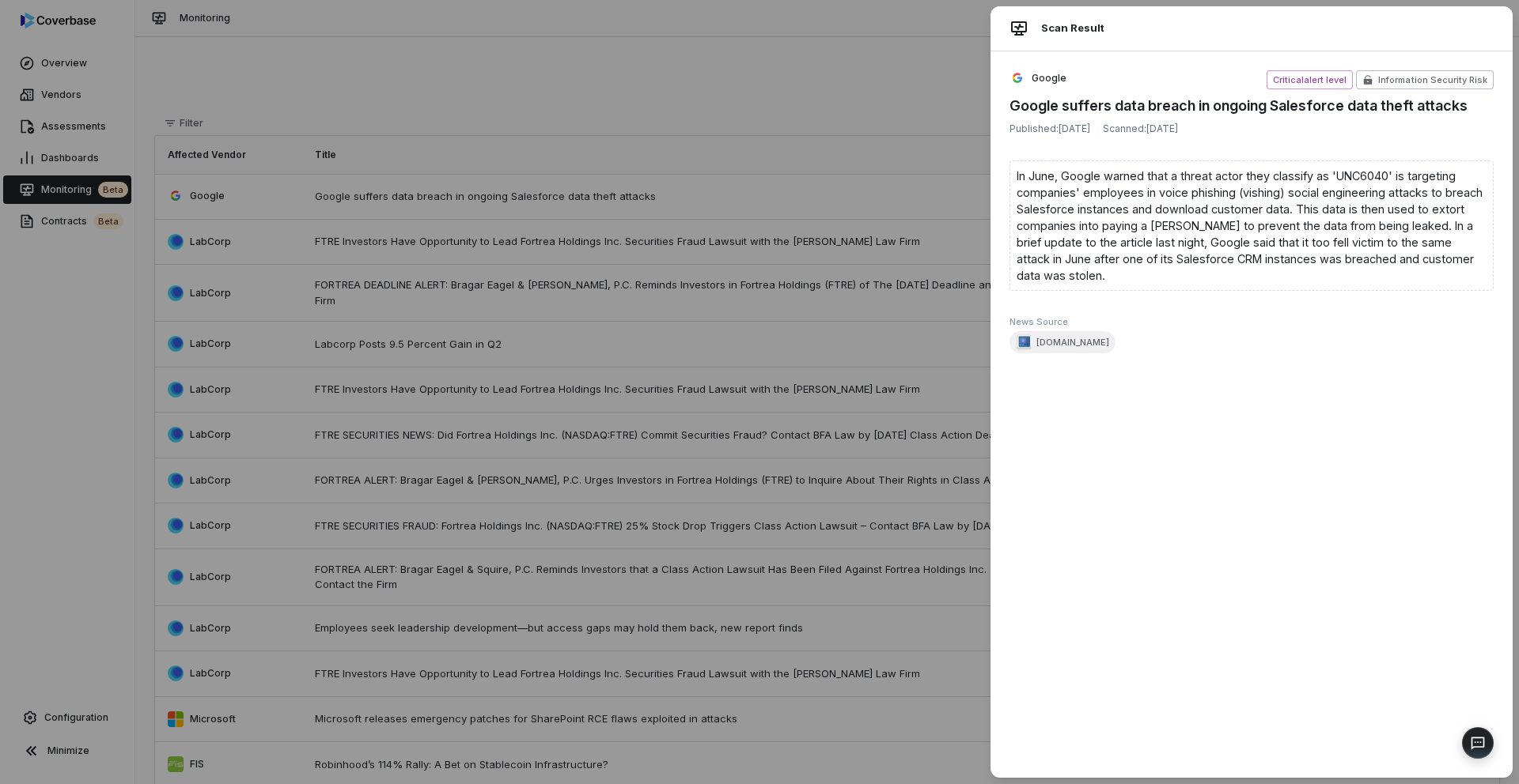
click at [741, 241] on div "Scan Result Google Critical alert level Information Security Risk Google suffer…" at bounding box center [759, 392] width 1519 height 784
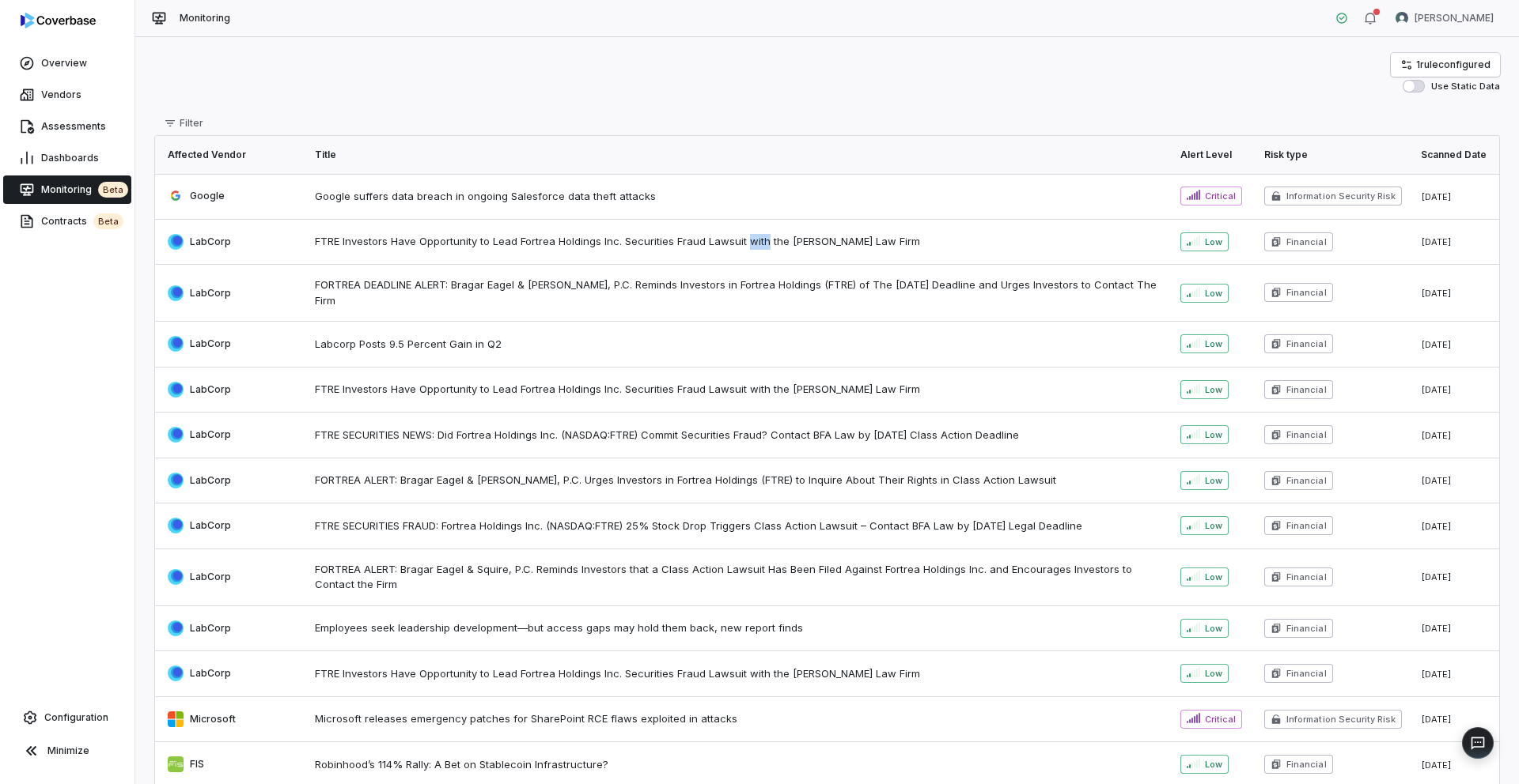
click at [741, 241] on span "FTRE Investors Have Opportunity to Lead Fortrea Holdings Inc. Securities Fraud …" at bounding box center [738, 242] width 847 height 16
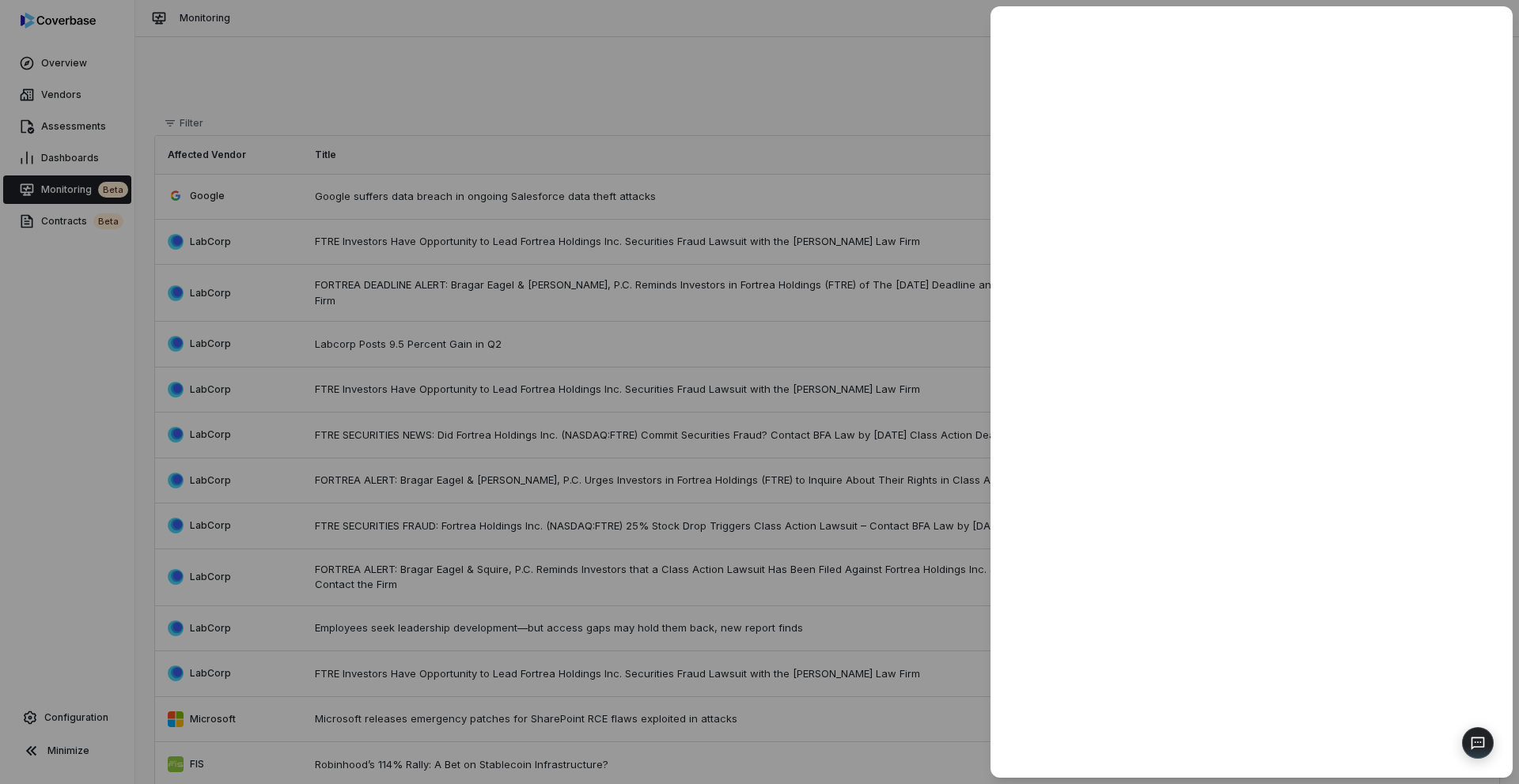
click at [742, 195] on div at bounding box center [759, 392] width 1519 height 784
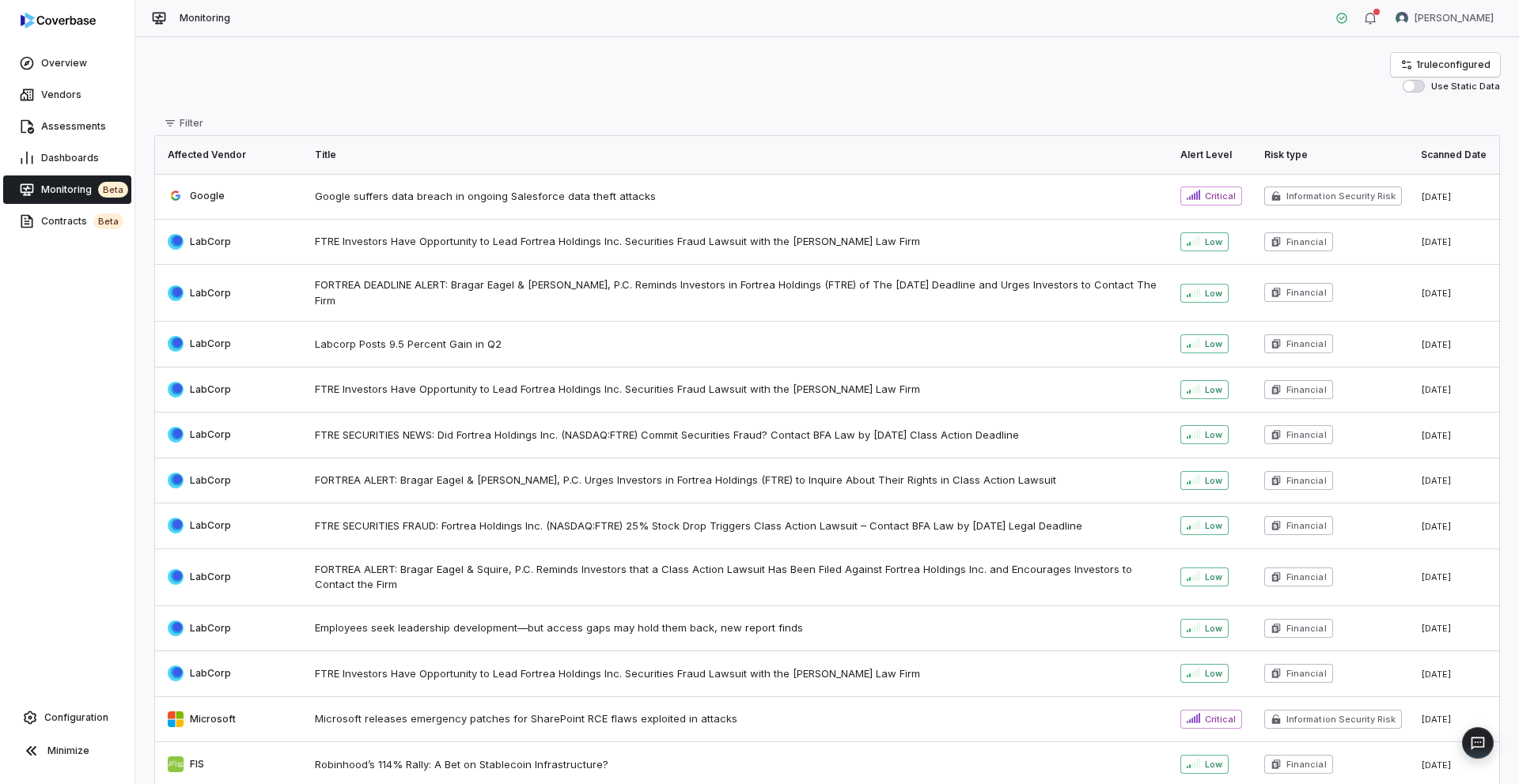
click at [596, 206] on td "Google suffers data breach in ongoing Salesforce data theft attacks" at bounding box center [738, 197] width 866 height 45
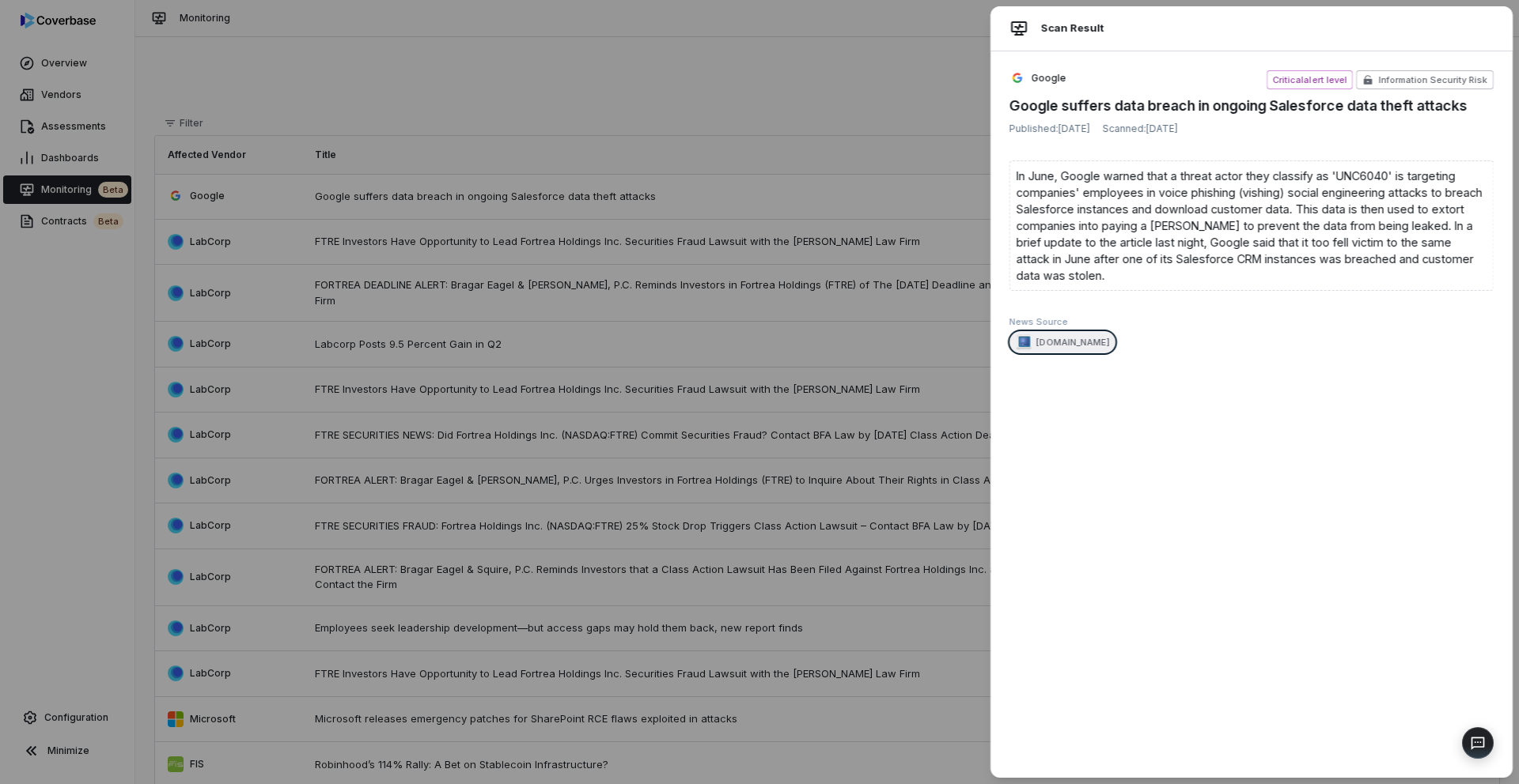
click at [949, 345] on link "[DOMAIN_NAME]" at bounding box center [1072, 342] width 73 height 12
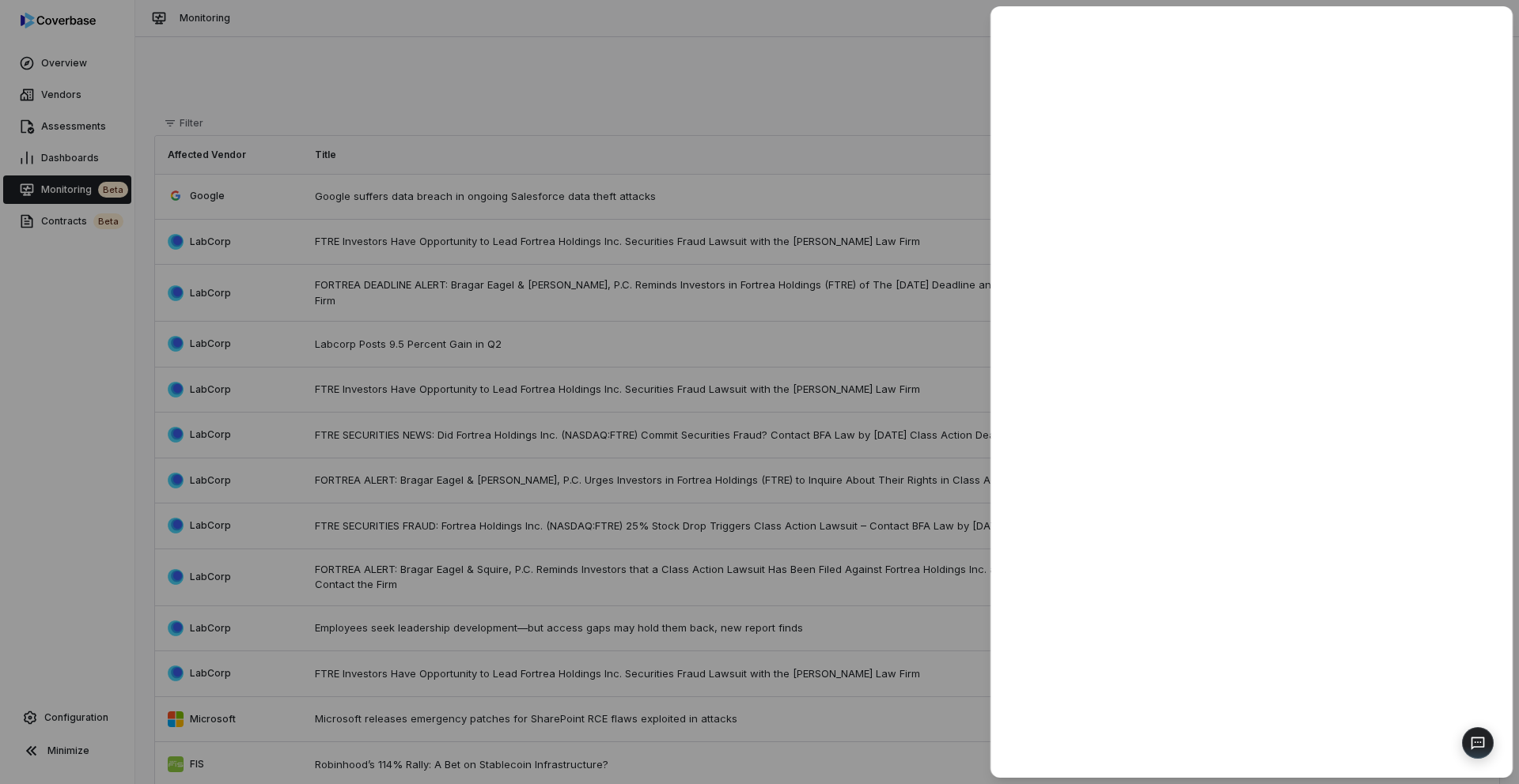
click at [463, 68] on div at bounding box center [759, 392] width 1519 height 784
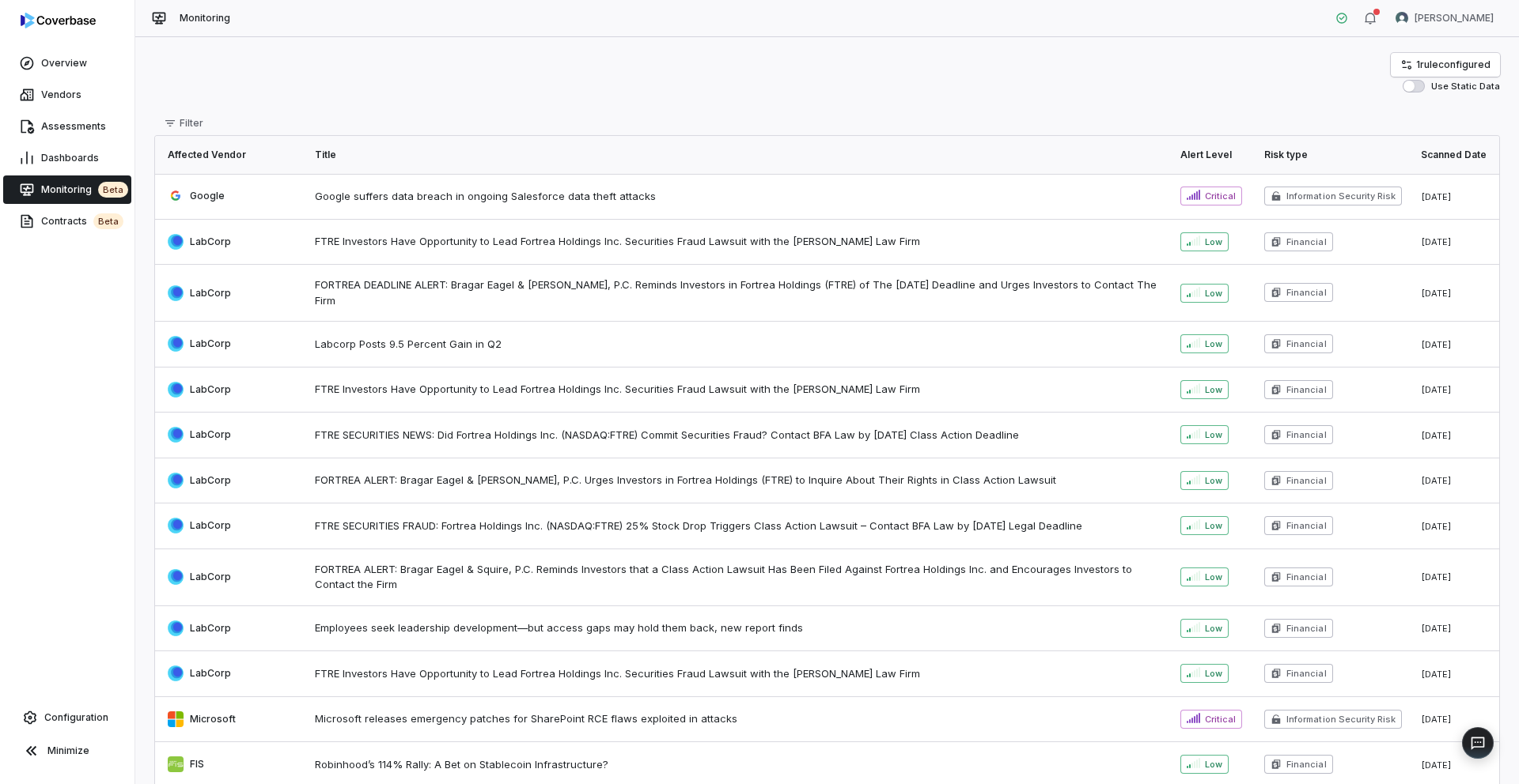
click at [589, 198] on span "Google suffers data breach in ongoing Salesforce data theft attacks" at bounding box center [738, 197] width 847 height 16
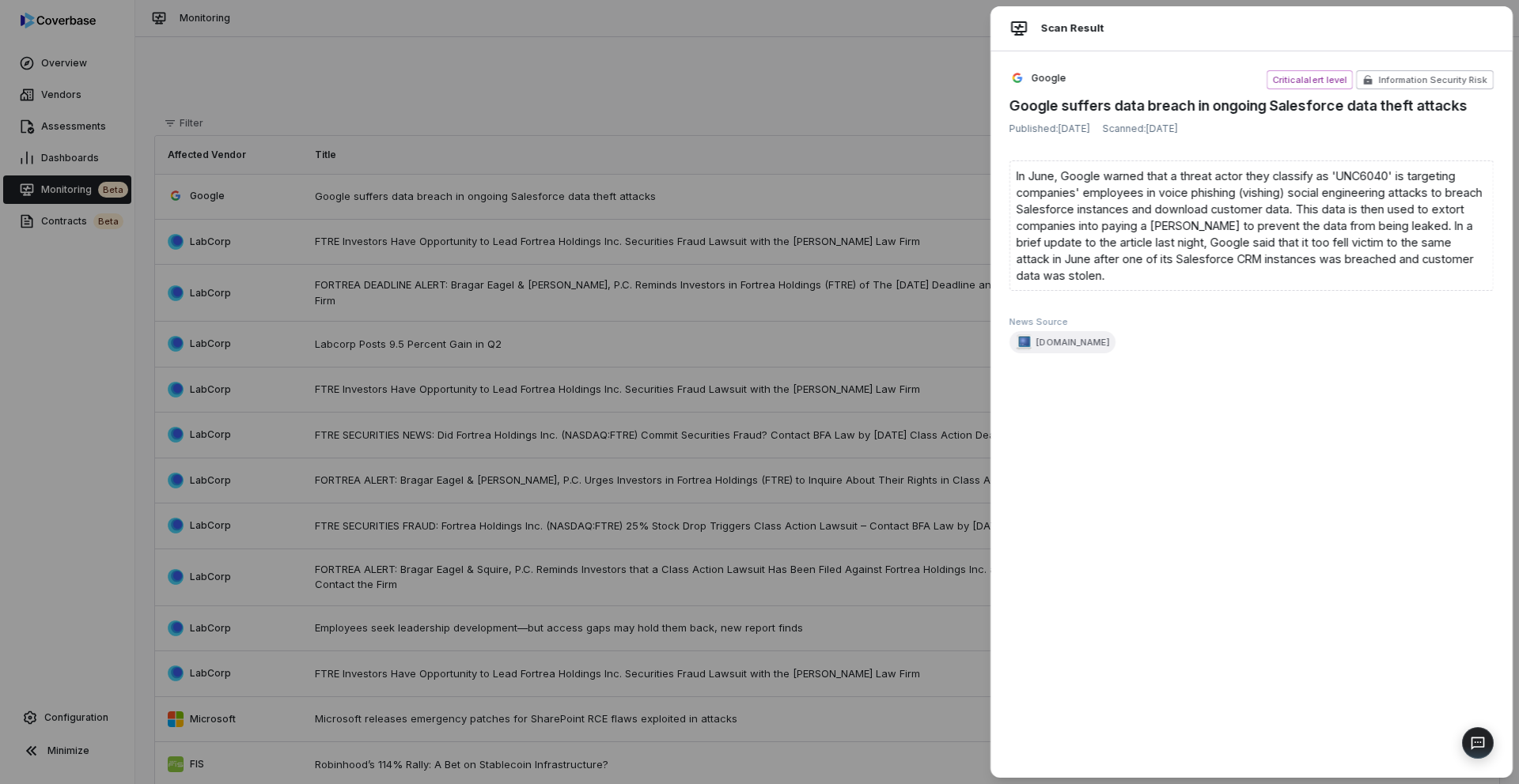
click at [670, 218] on div "Scan Result Google Critical alert level Information Security Risk Google suffer…" at bounding box center [759, 392] width 1519 height 784
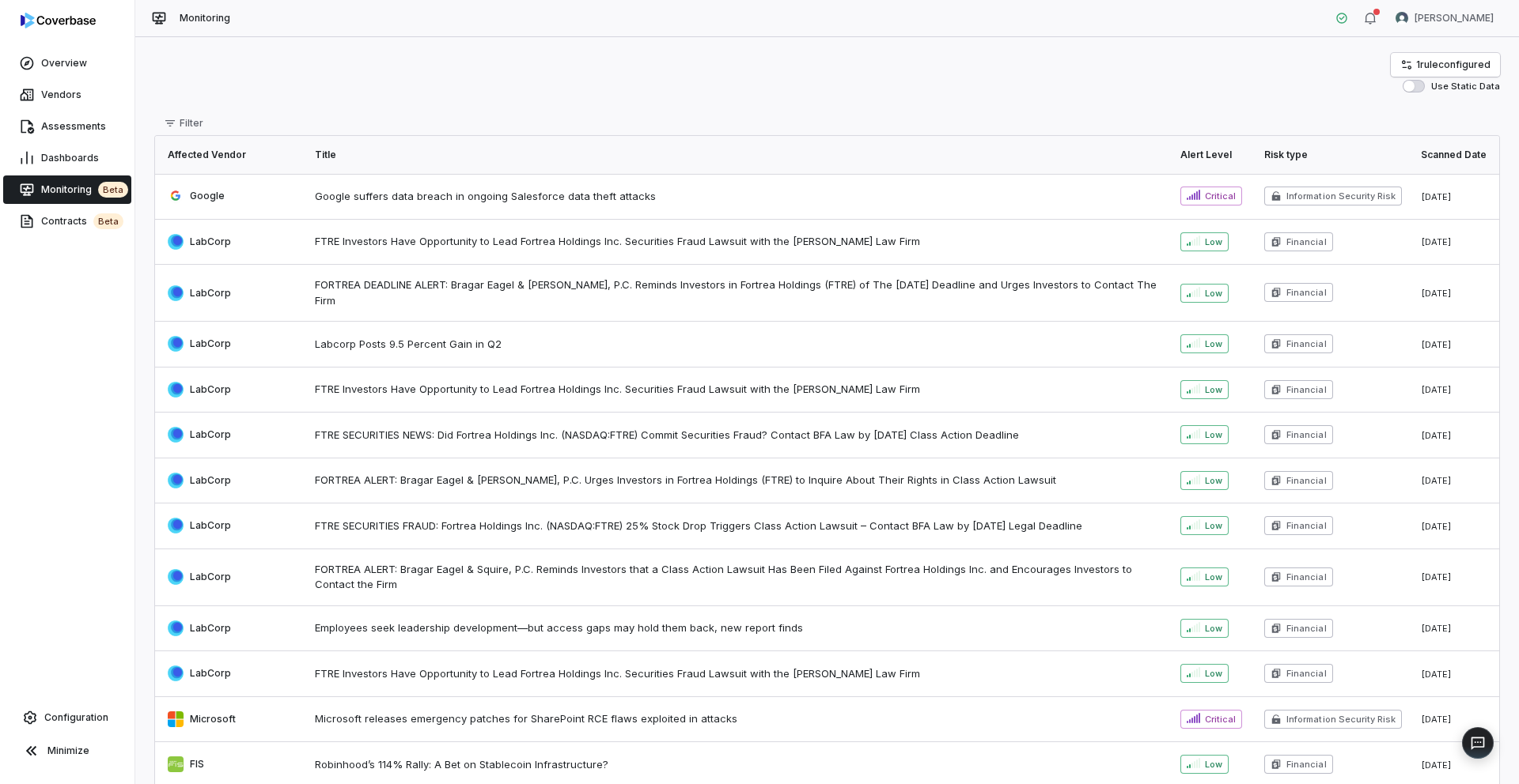
click at [660, 192] on span "Google suffers data breach in ongoing Salesforce data theft attacks" at bounding box center [738, 197] width 847 height 16
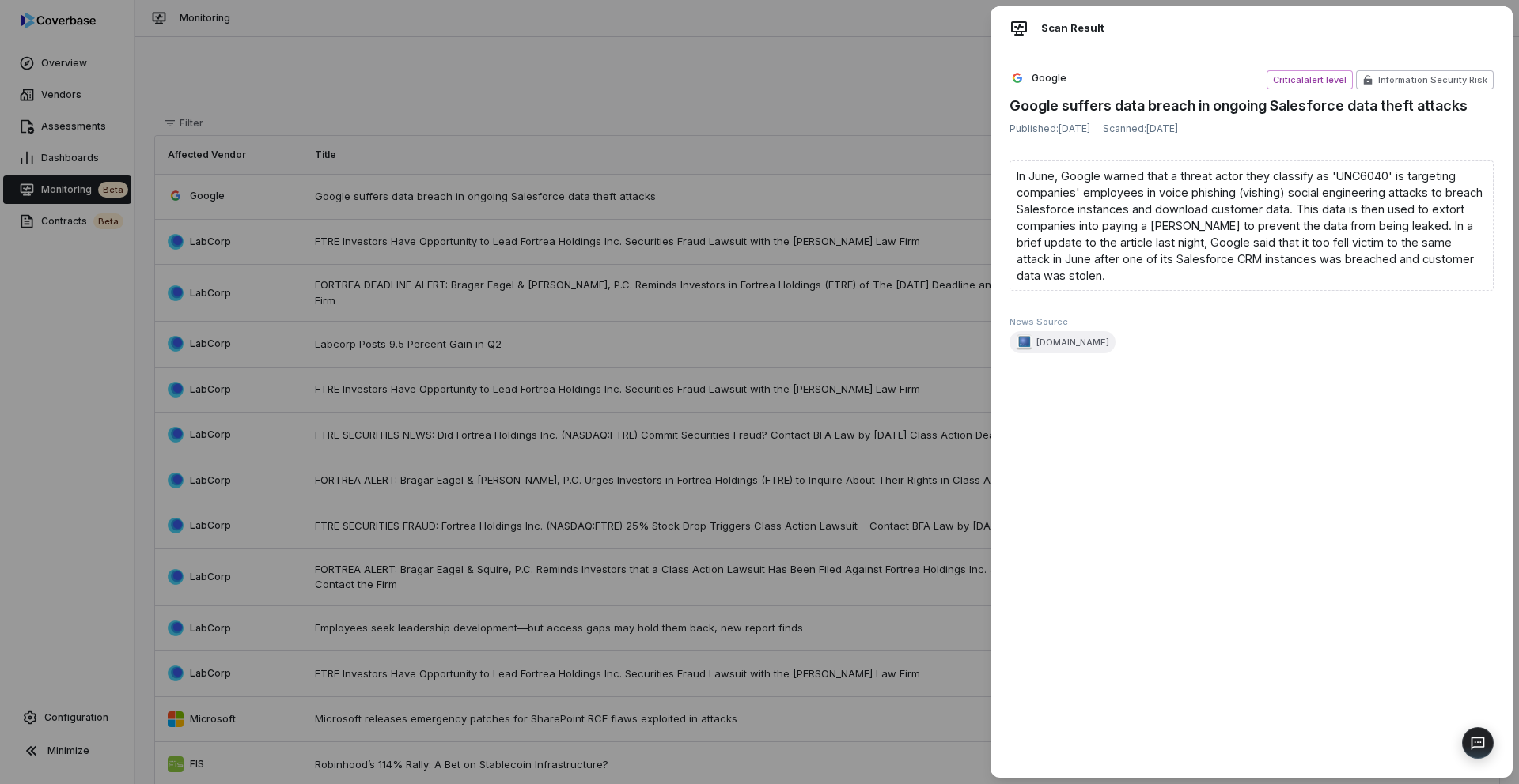
click at [589, 197] on div "Scan Result Google Critical alert level Information Security Risk Google suffer…" at bounding box center [759, 392] width 1519 height 784
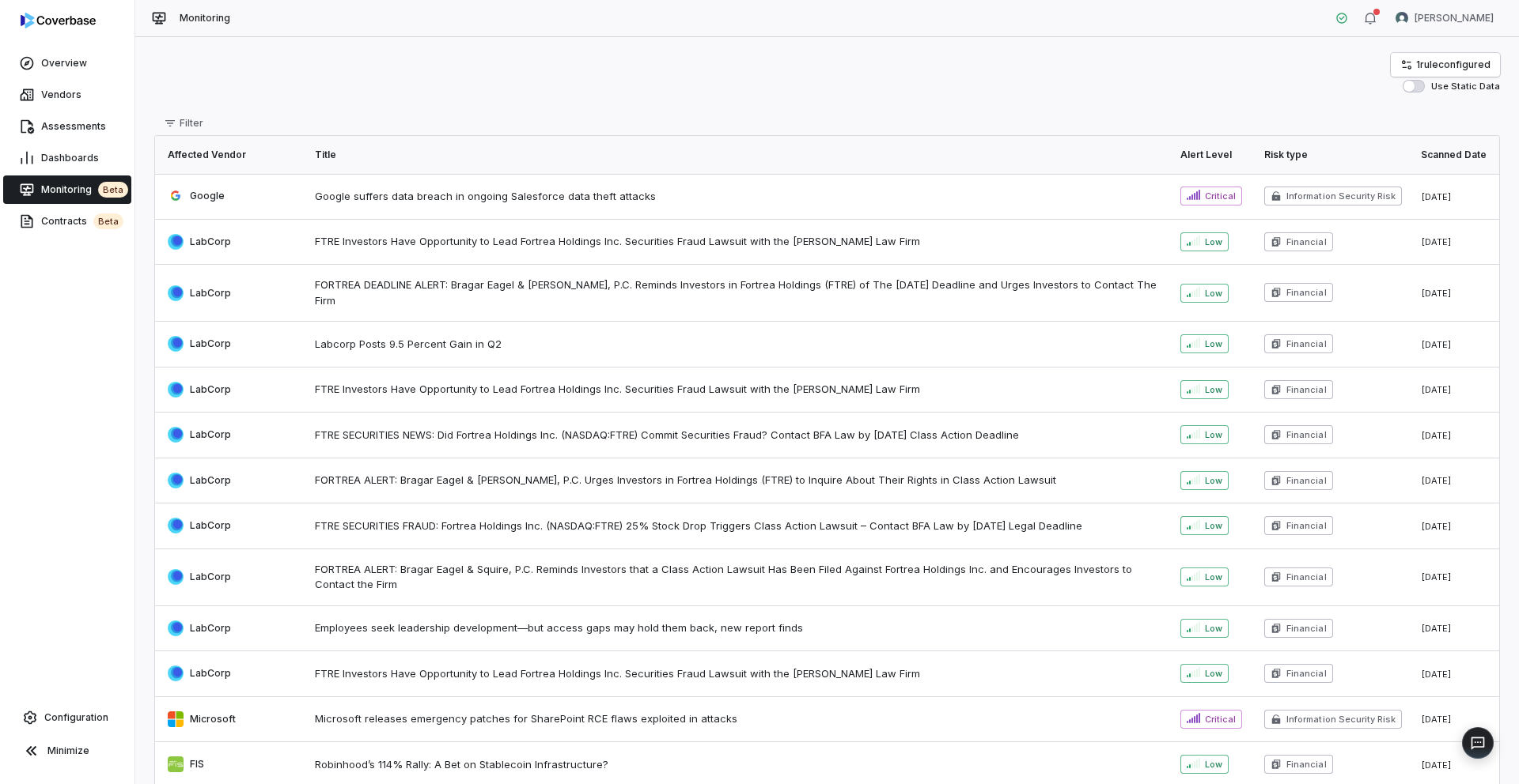
click at [196, 198] on span "Google" at bounding box center [207, 196] width 35 height 12
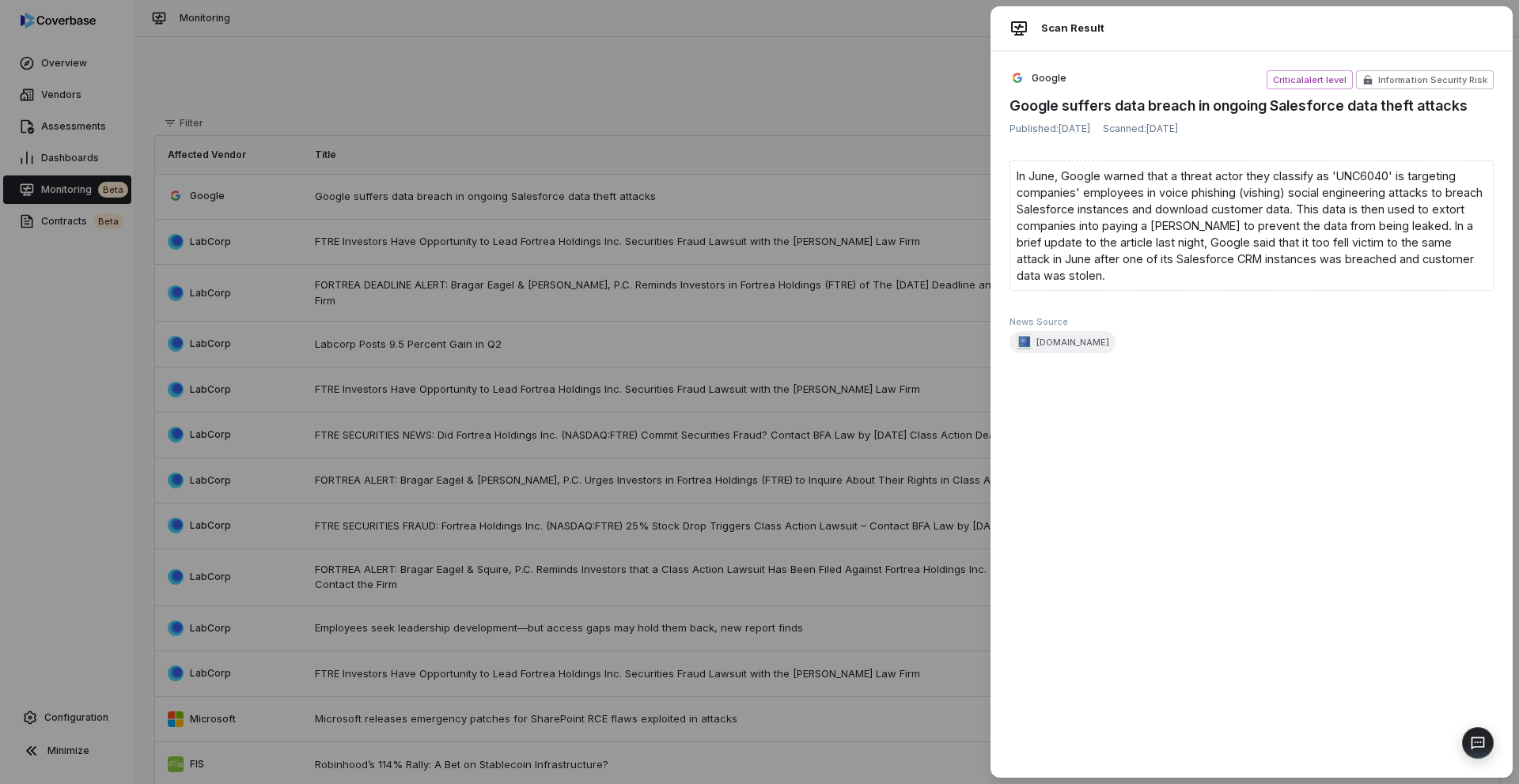
click at [262, 195] on div "Scan Result Google Critical alert level Information Security Risk Google suffer…" at bounding box center [759, 392] width 1519 height 784
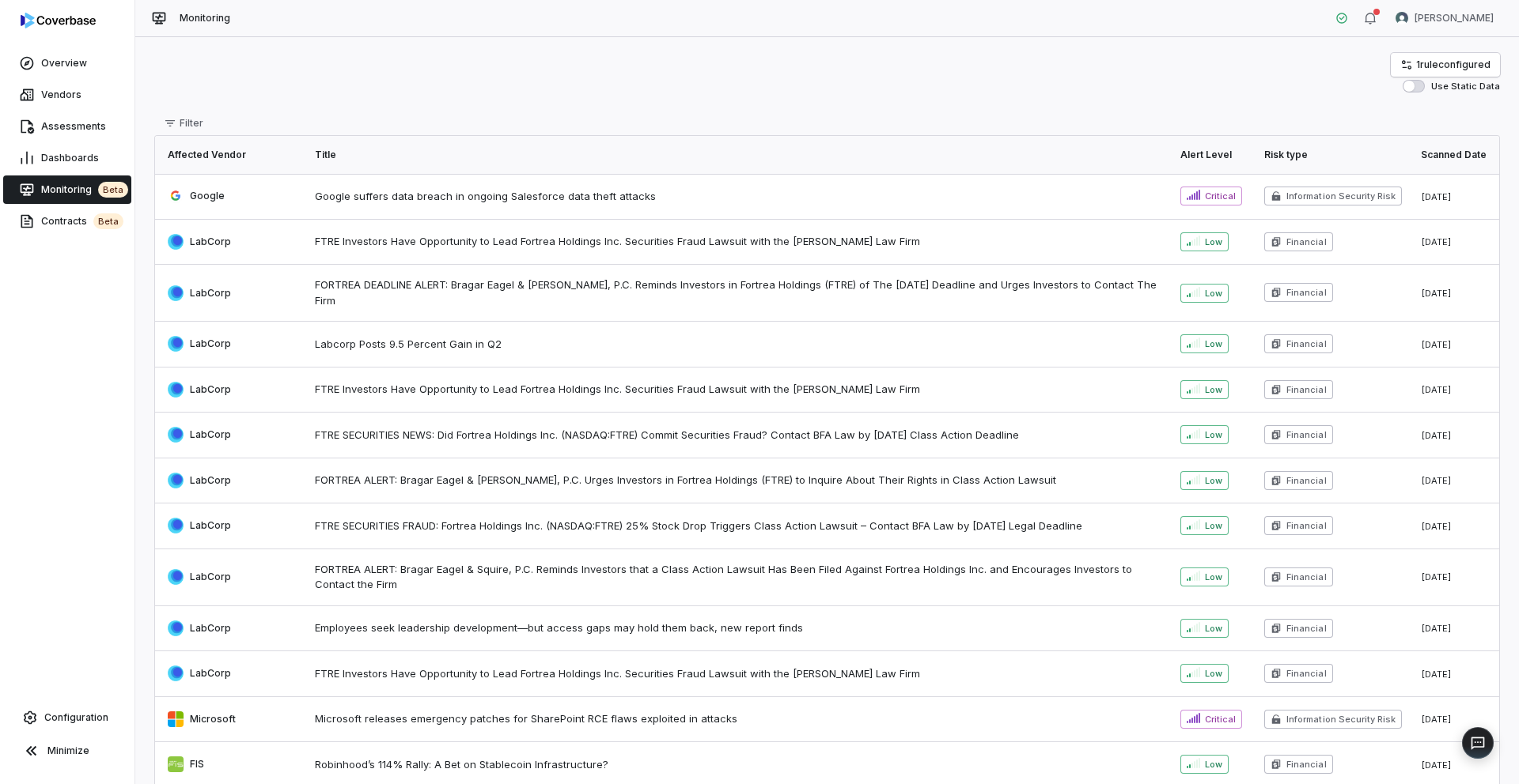
type button "on"
click at [637, 60] on div "1 rule configured Use Static Data" at bounding box center [826, 73] width 1346 height 39
click at [48, 84] on link "Vendors" at bounding box center [67, 94] width 129 height 29
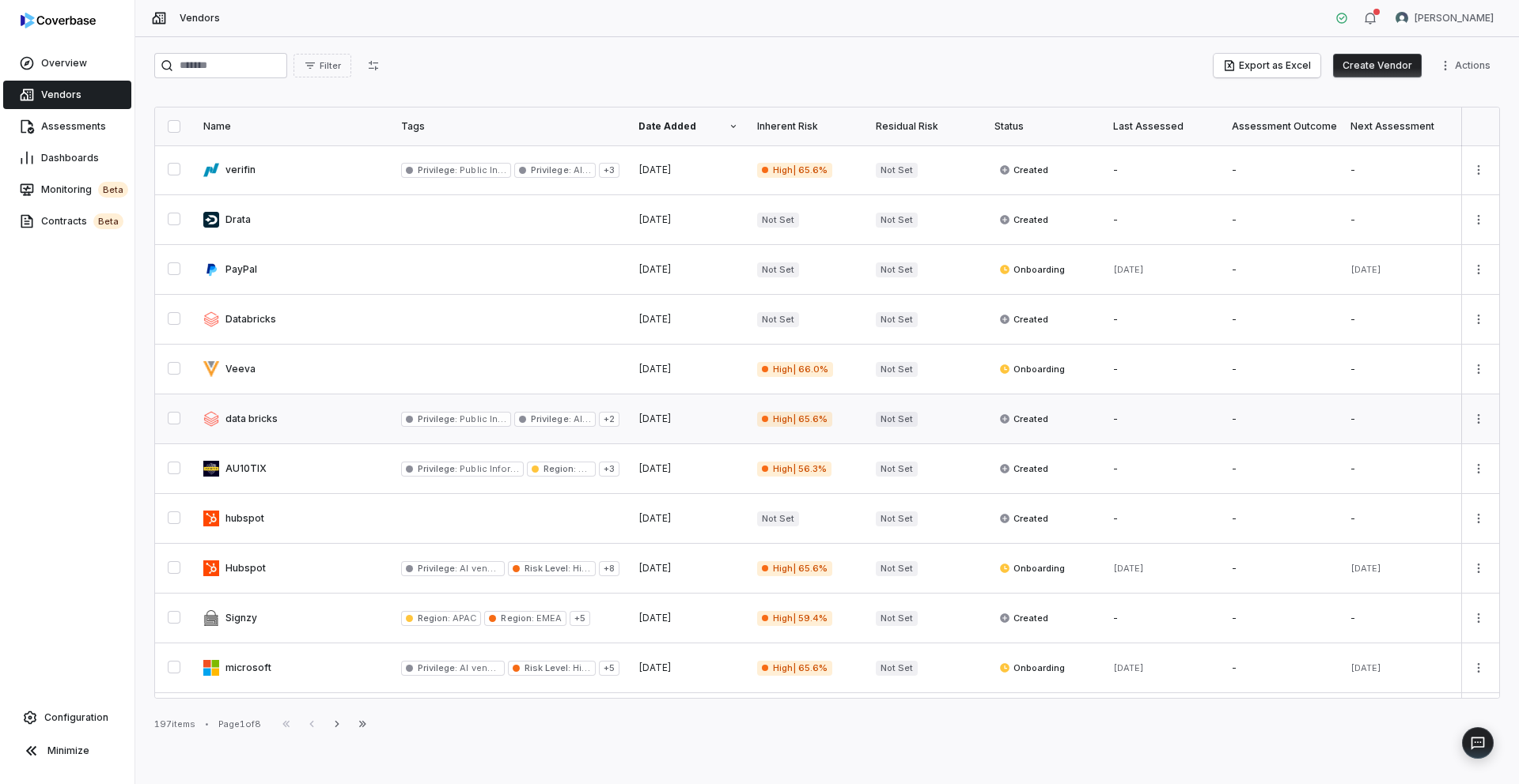
click at [253, 426] on link at bounding box center [293, 419] width 198 height 49
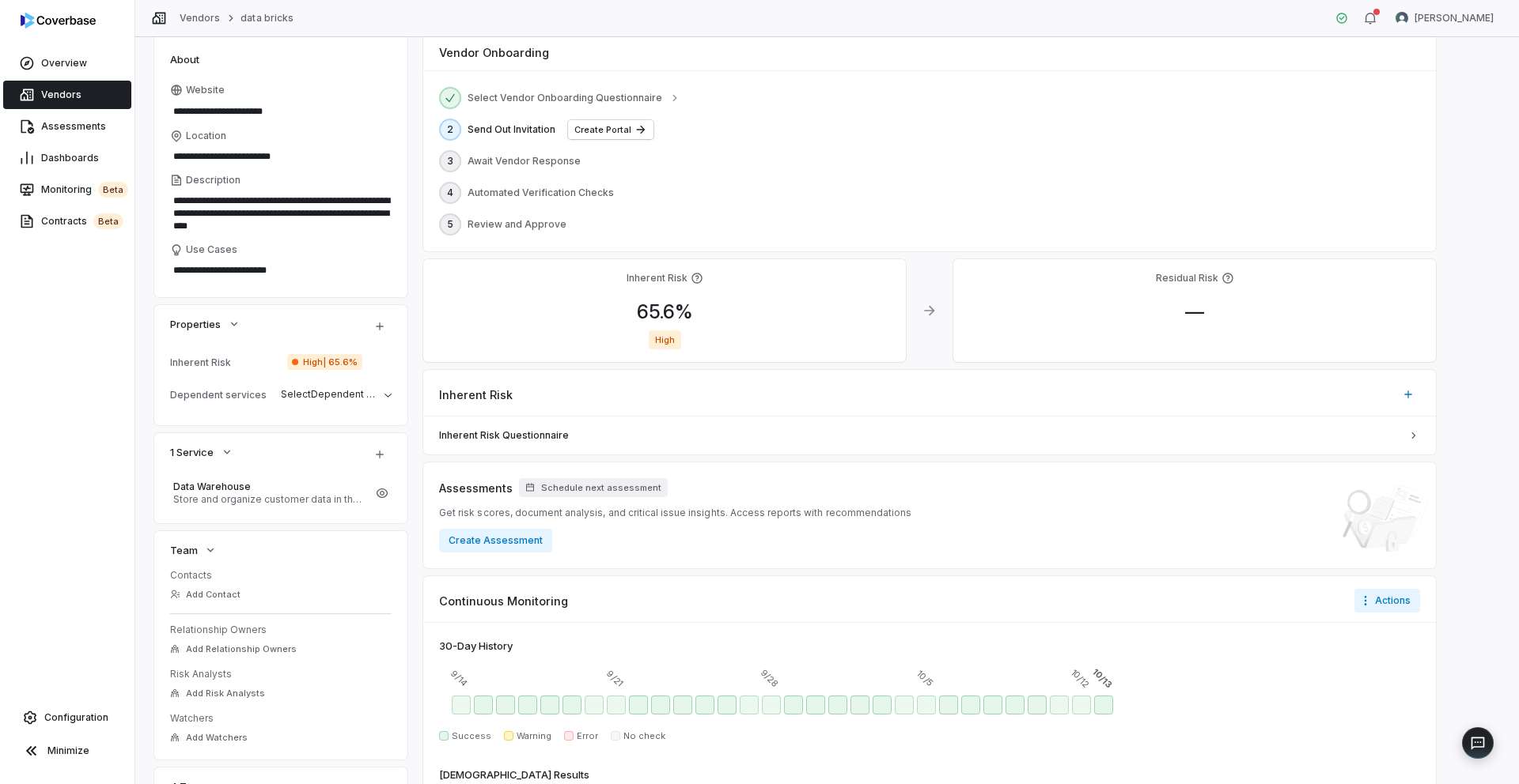
scroll to position [255, 0]
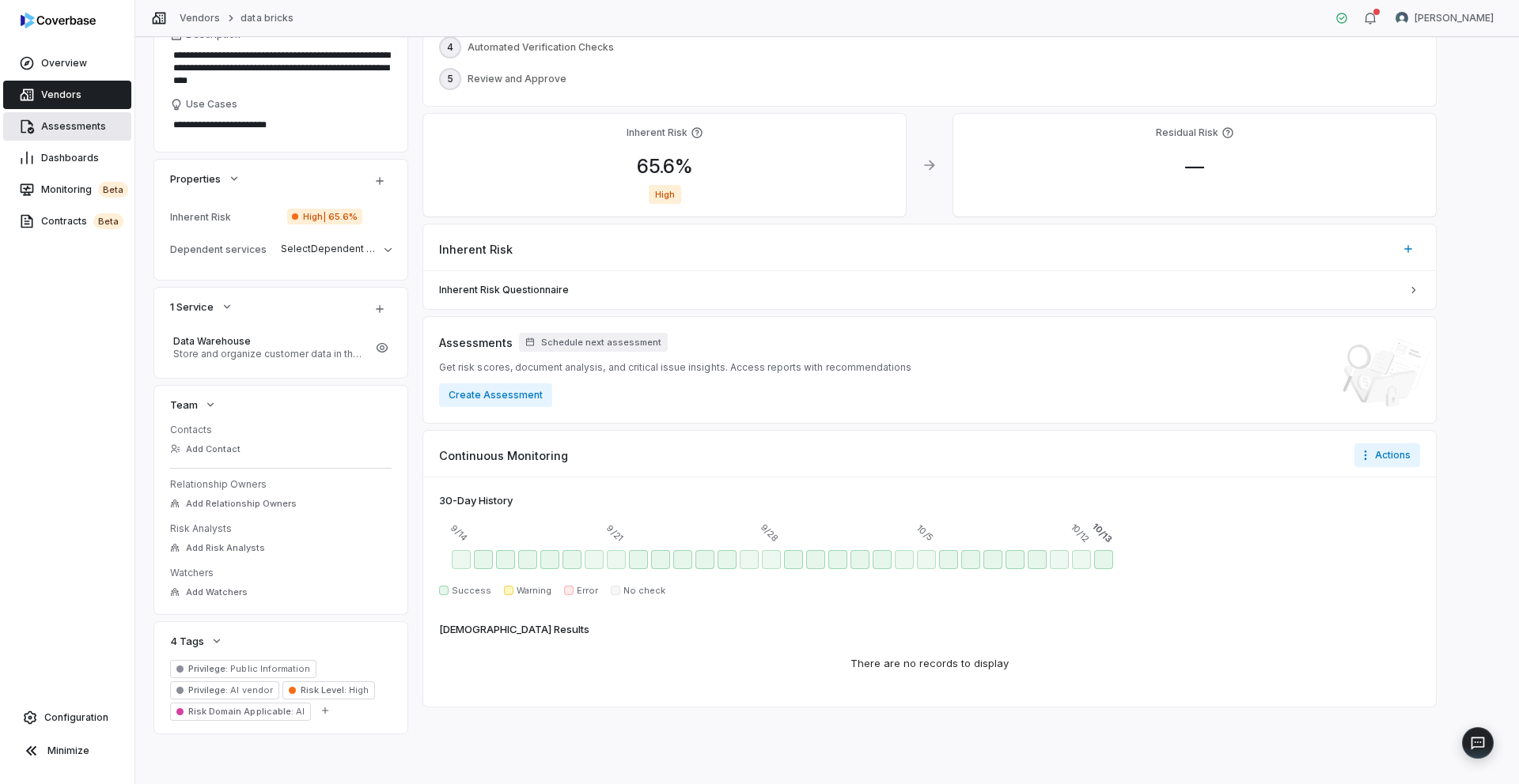
click at [59, 128] on span "Assessments" at bounding box center [73, 127] width 65 height 12
type textarea "*"
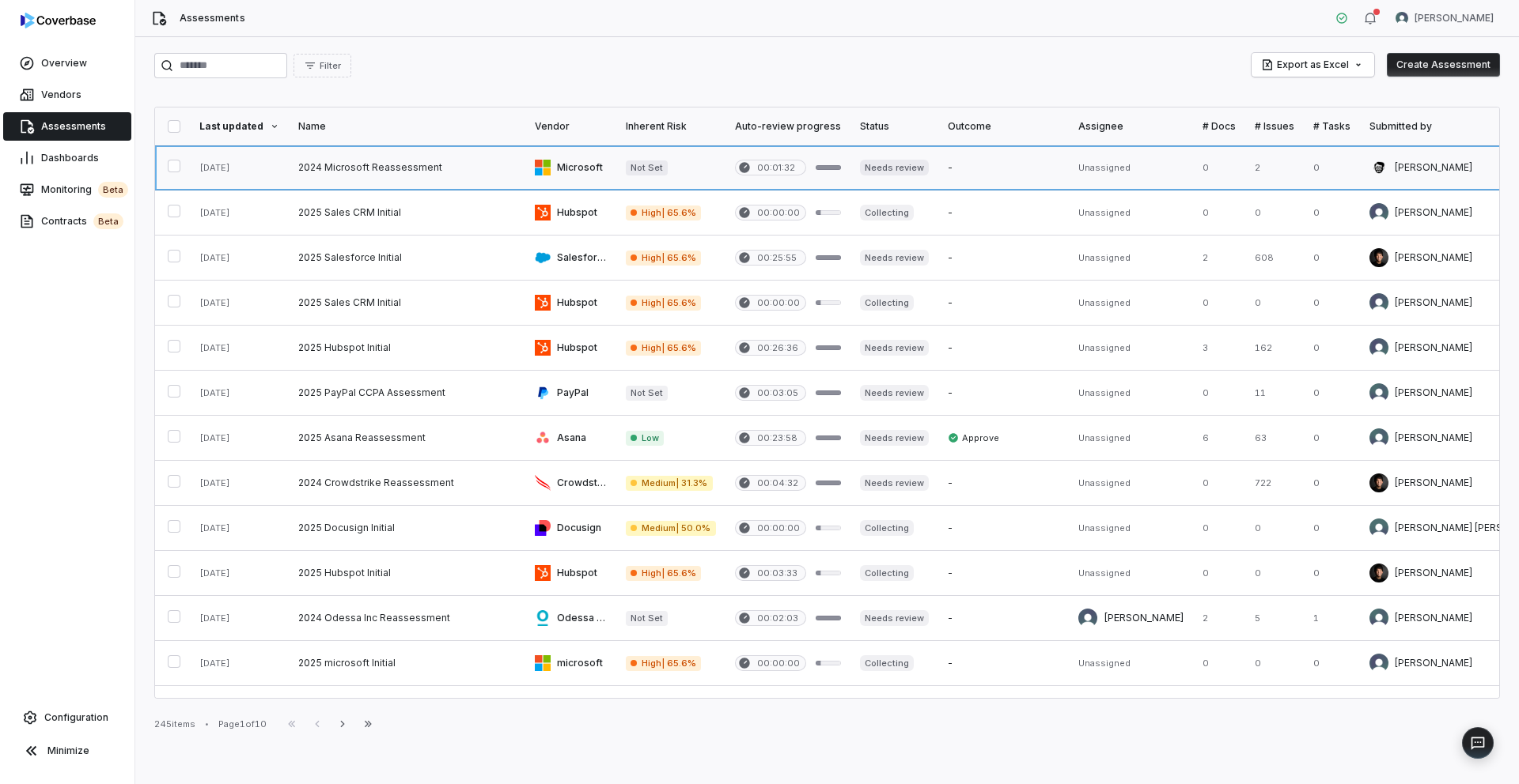
click at [367, 170] on link at bounding box center [407, 167] width 237 height 45
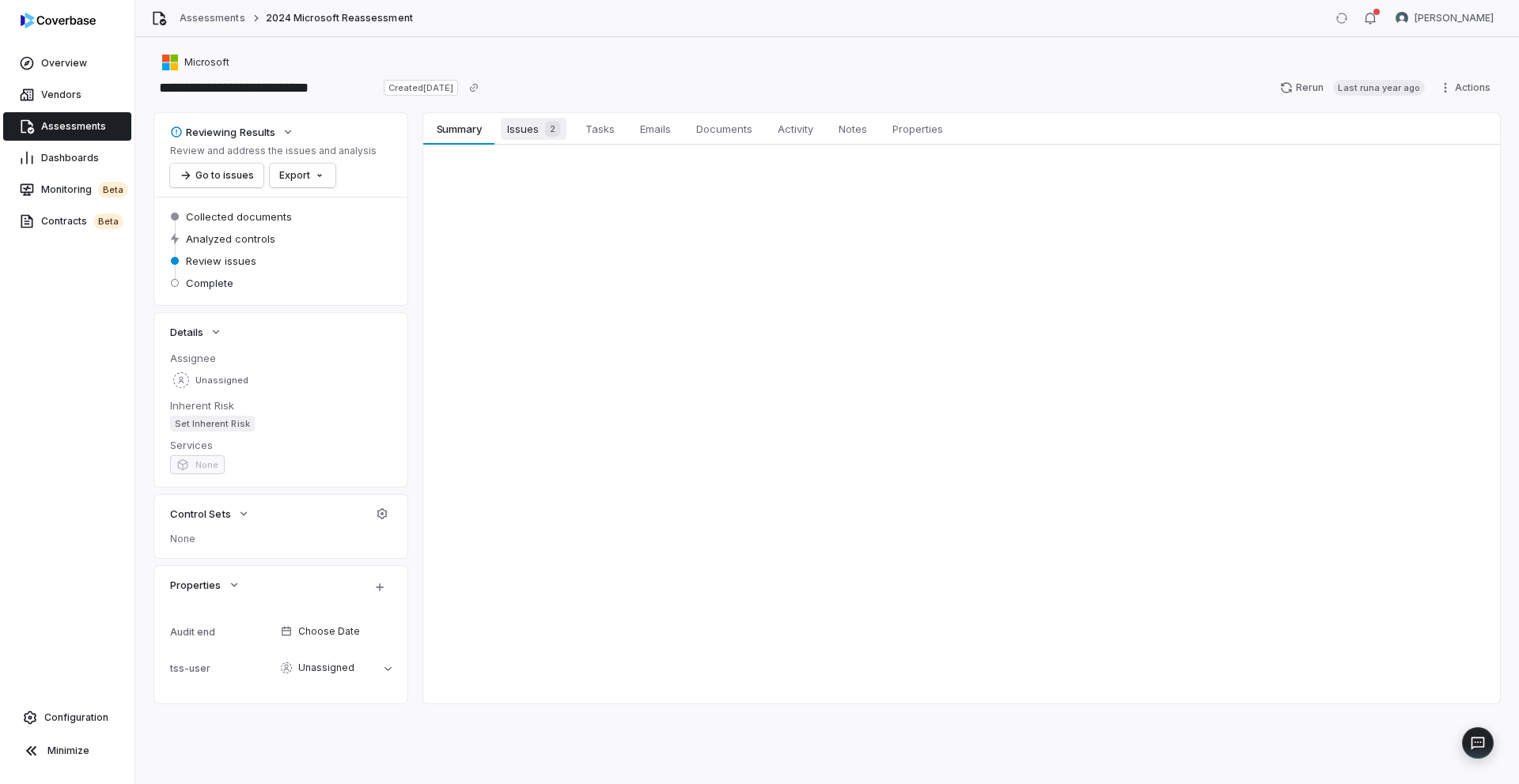
click at [512, 131] on span "Issues 2" at bounding box center [533, 128] width 66 height 22
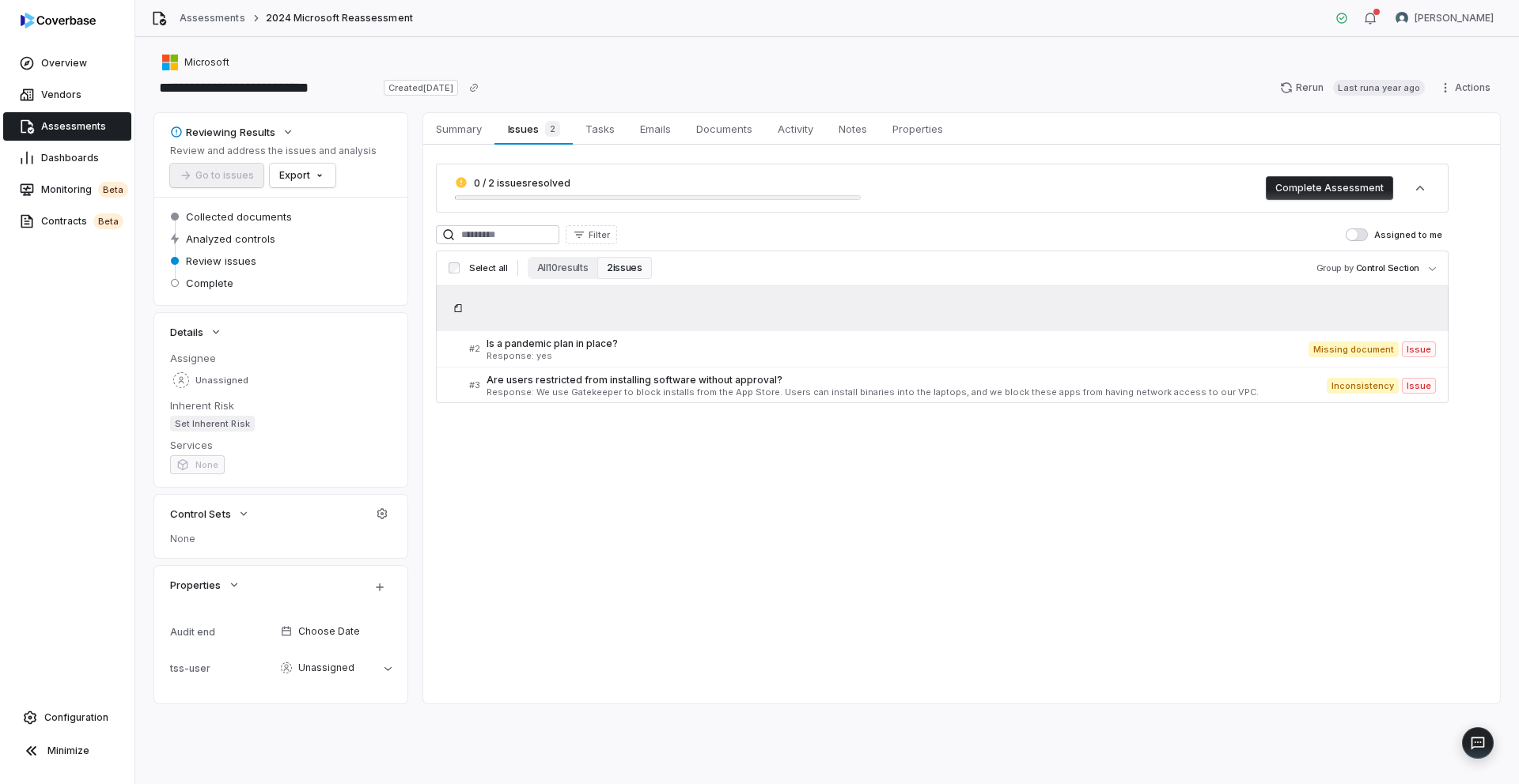
click at [473, 313] on div at bounding box center [942, 308] width 1013 height 45
click at [1437, 269] on body "**********" at bounding box center [759, 392] width 1519 height 784
click at [1437, 269] on div "None Source Control Section" at bounding box center [1390, 249] width 112 height 70
click at [1181, 250] on html "**********" at bounding box center [759, 392] width 1519 height 784
click at [57, 188] on span "Monitoring beta" at bounding box center [85, 190] width 87 height 16
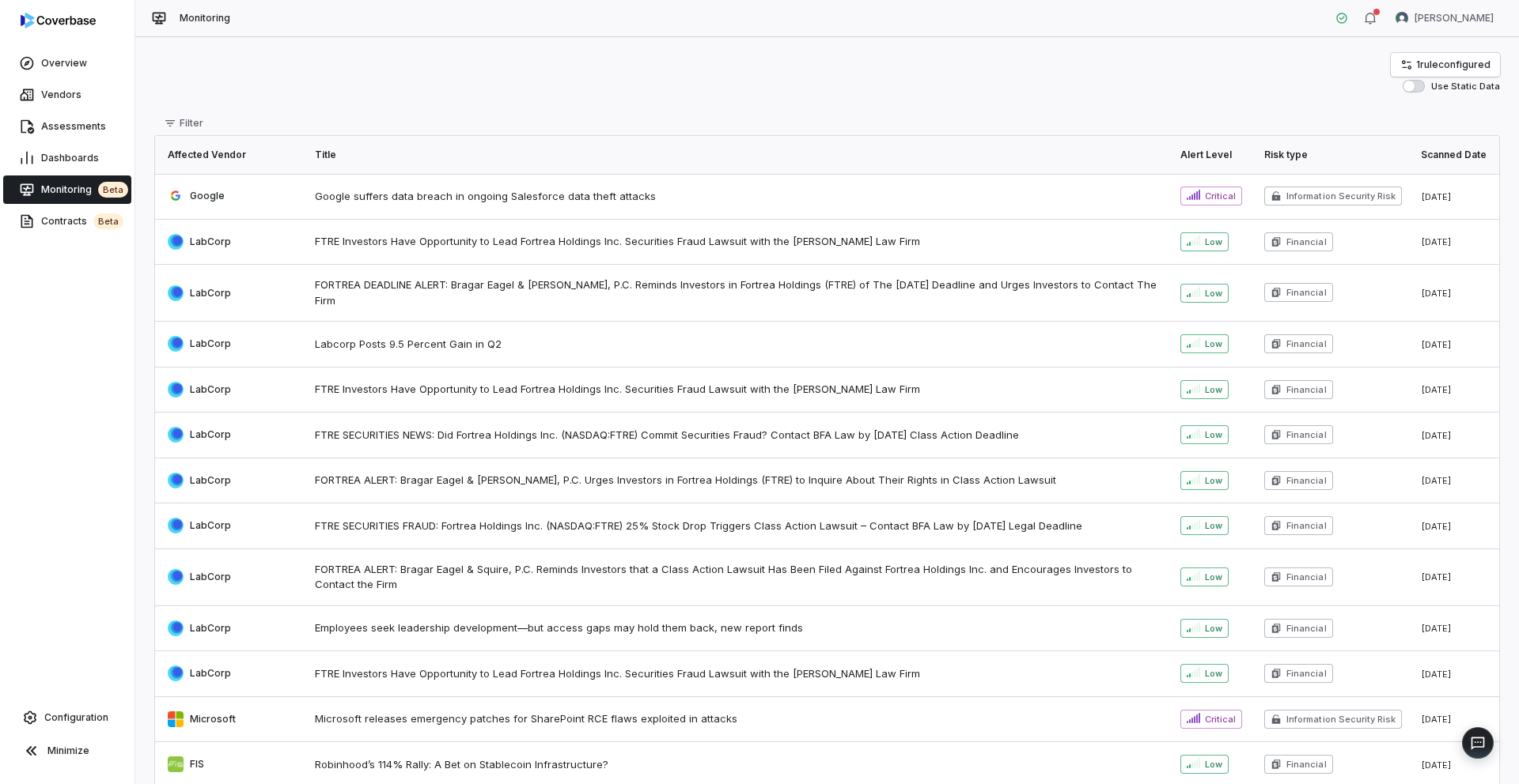
click at [1207, 201] on span "Critical" at bounding box center [1211, 197] width 62 height 19
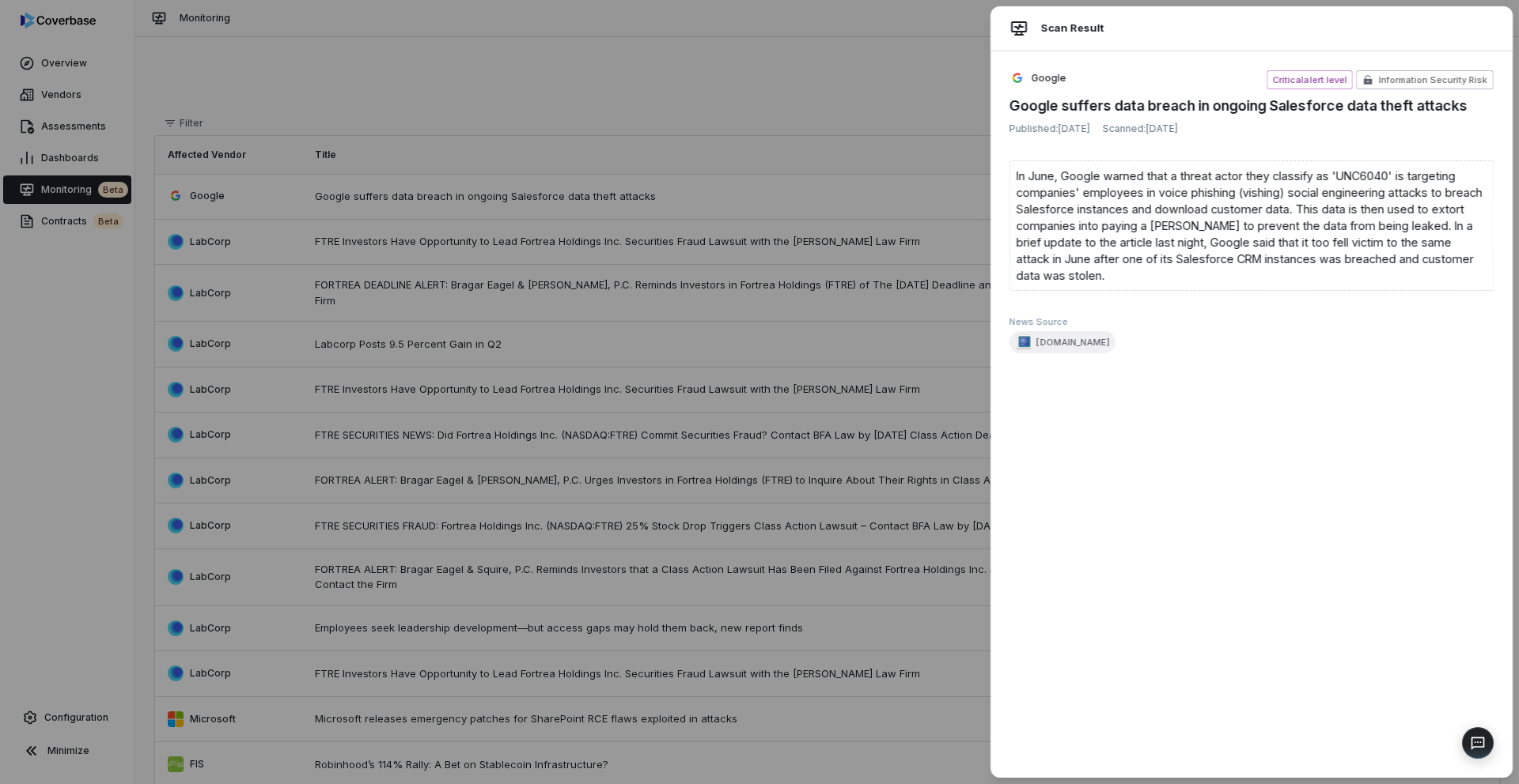
click at [910, 100] on div "Scan Result Google Critical alert level Information Security Risk Google suffer…" at bounding box center [759, 392] width 1519 height 784
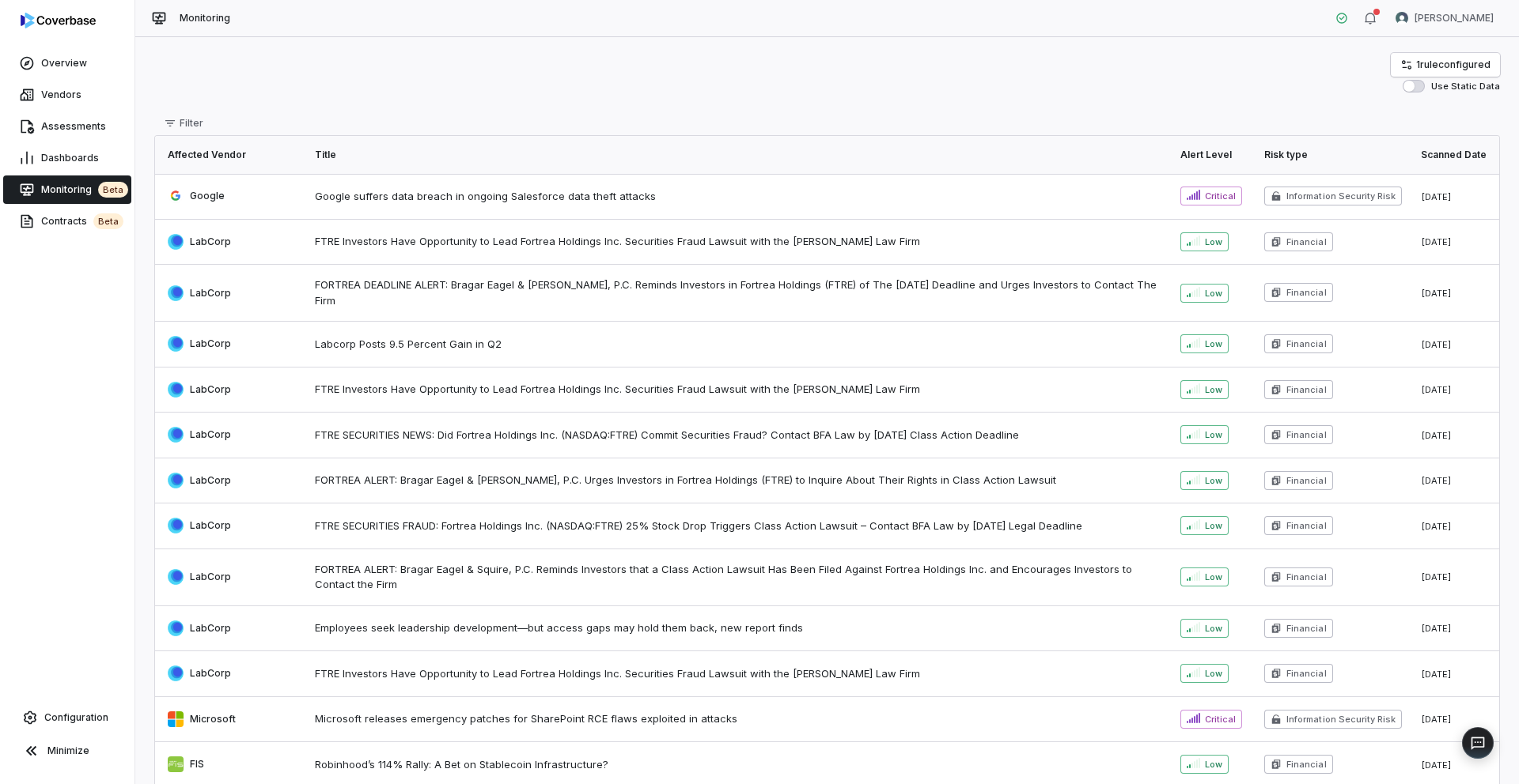
click at [1200, 236] on div at bounding box center [1193, 241] width 13 height 10
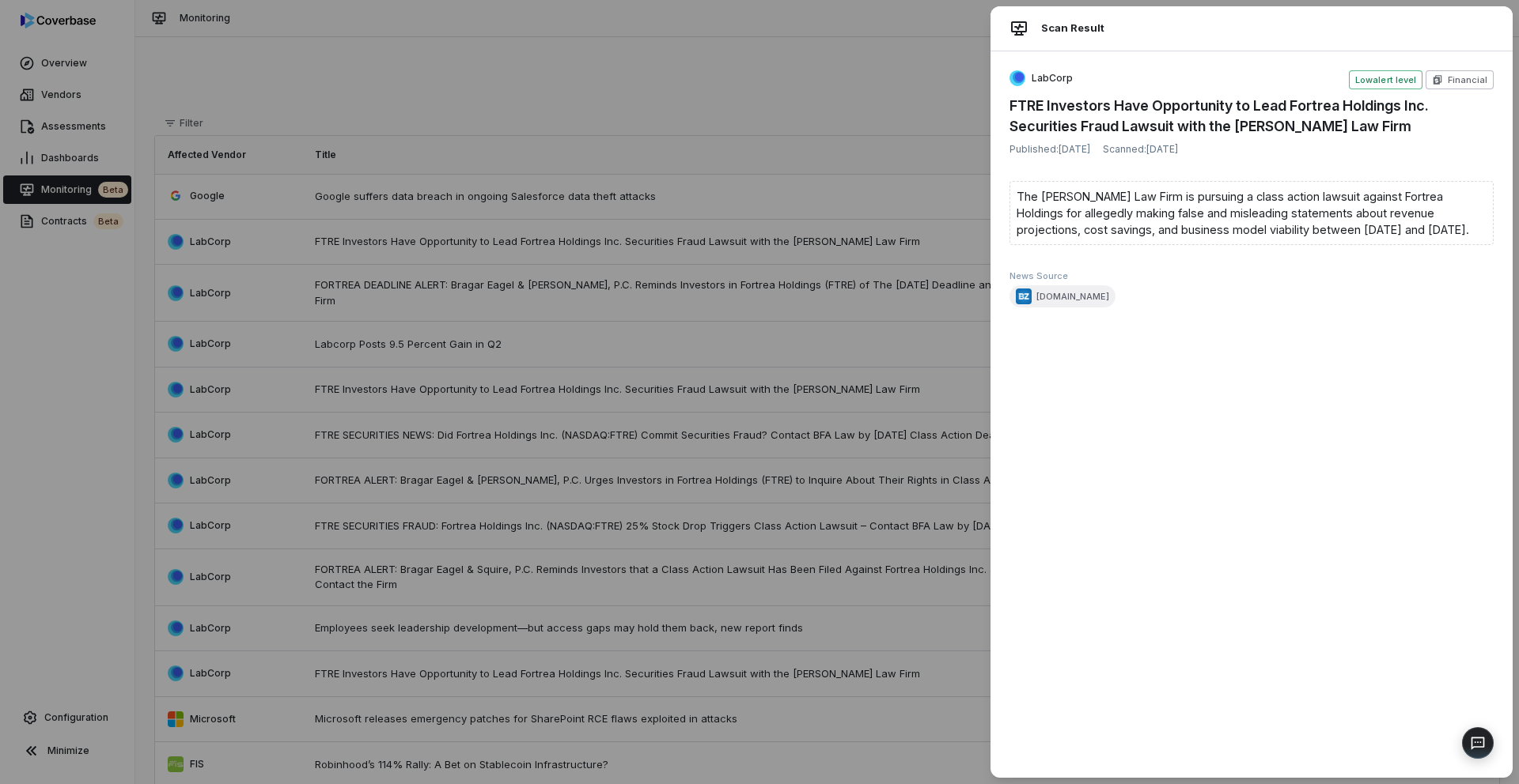
click at [925, 101] on div "Scan Result LabCorp Low alert level Financial FTRE Investors Have Opportunity t…" at bounding box center [759, 392] width 1519 height 784
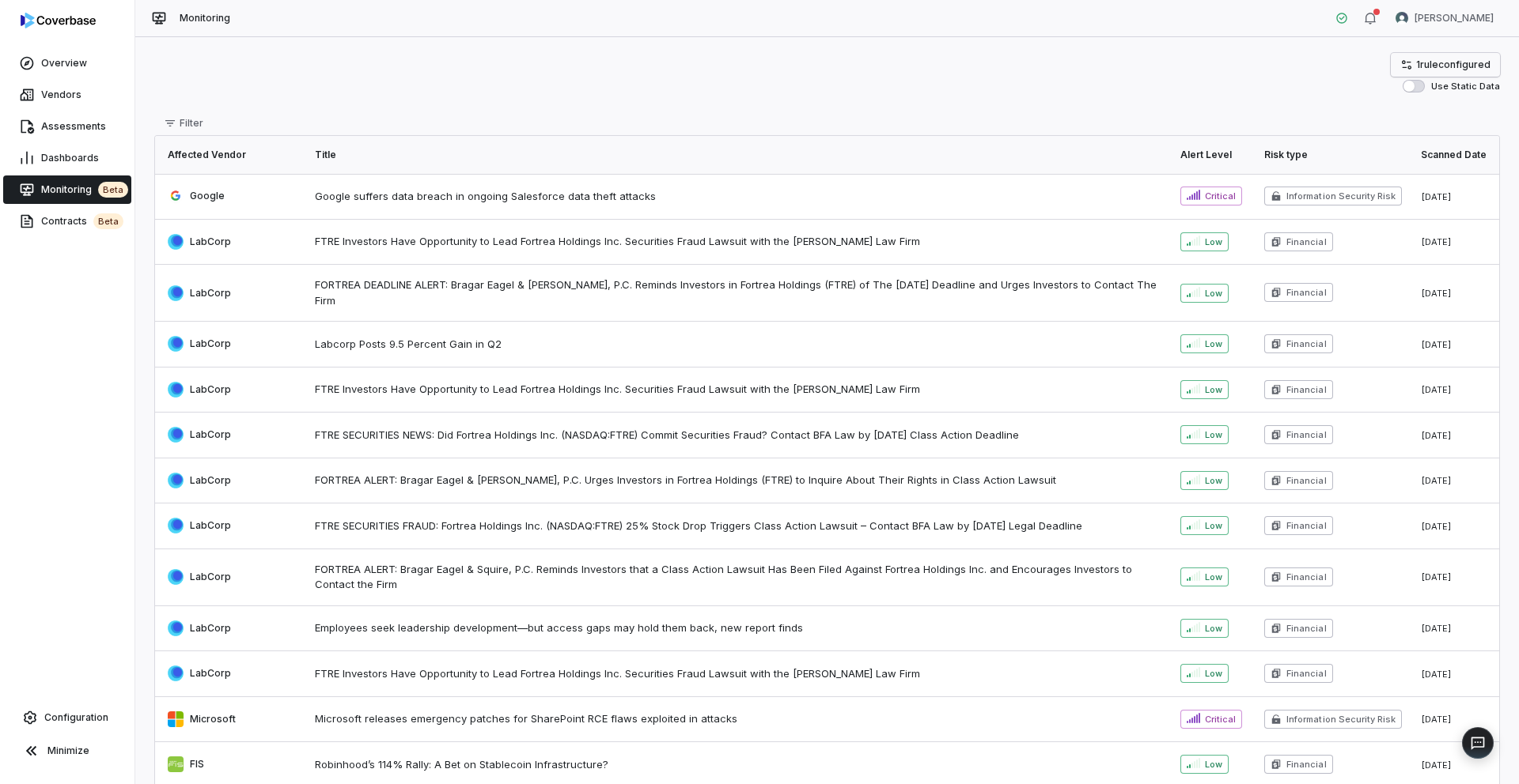
click at [1438, 53] on link "1 rule configured" at bounding box center [1445, 65] width 109 height 24
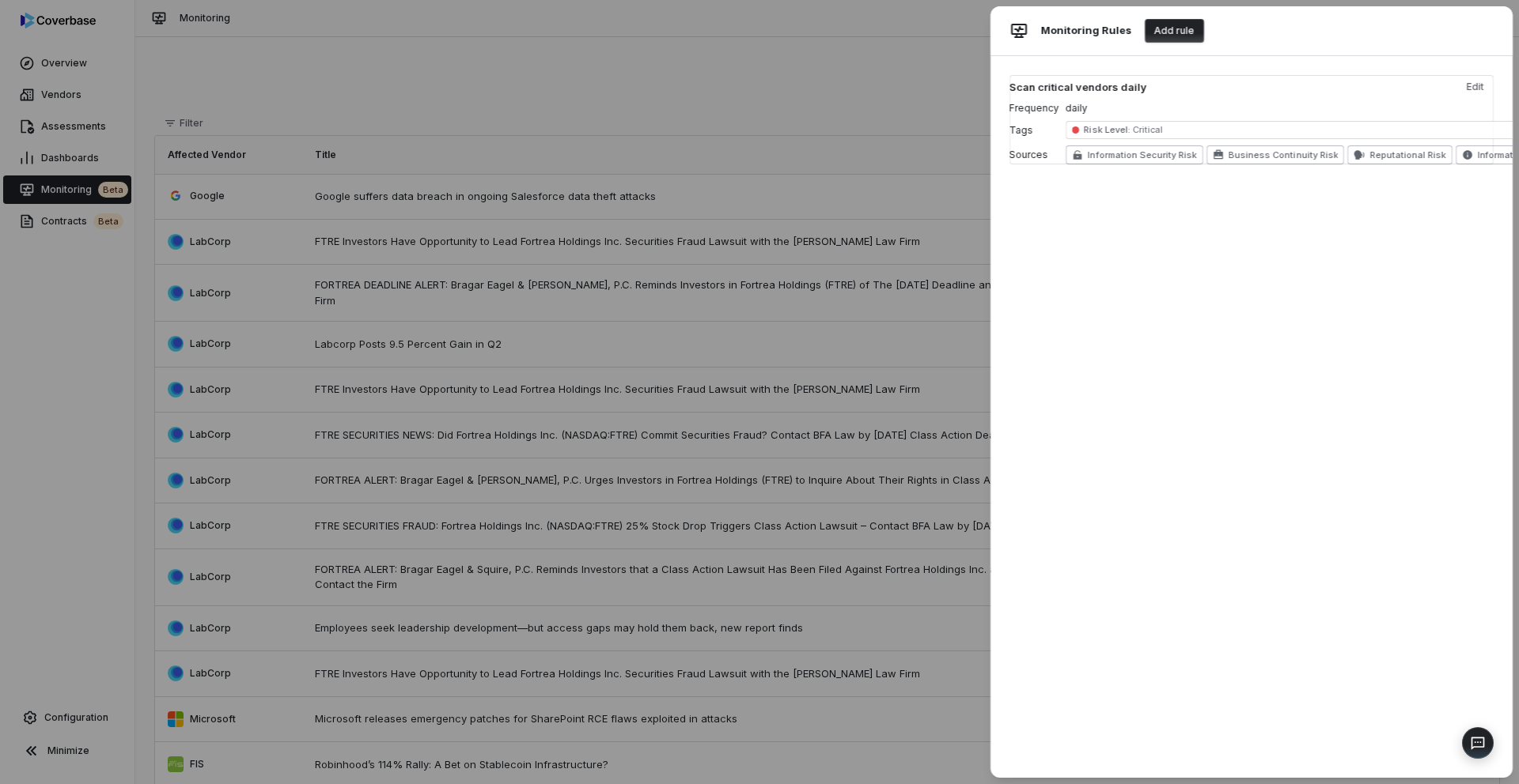
click at [1101, 126] on span "Risk Level :" at bounding box center [1106, 129] width 45 height 11
click at [1069, 128] on span "Risk Level : Critical" at bounding box center [1304, 129] width 476 height 18
click at [1478, 87] on button "Edit" at bounding box center [1475, 87] width 37 height 24
click at [527, 107] on div "Monitoring Rules Add rule Scan critical vendors daily Edit Frequency daily Tags…" at bounding box center [759, 392] width 1519 height 784
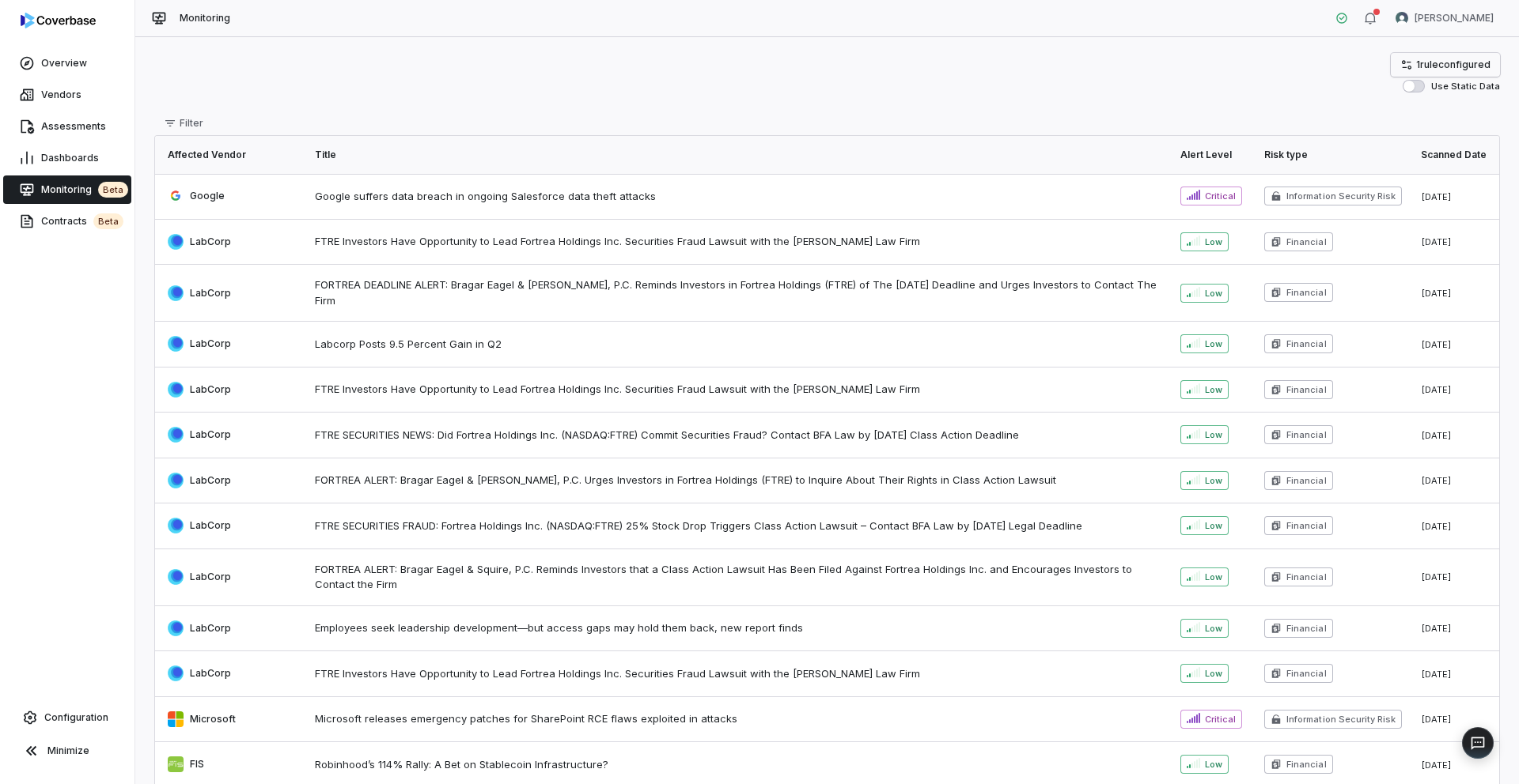
click at [1444, 56] on link "1 rule configured" at bounding box center [1445, 65] width 109 height 24
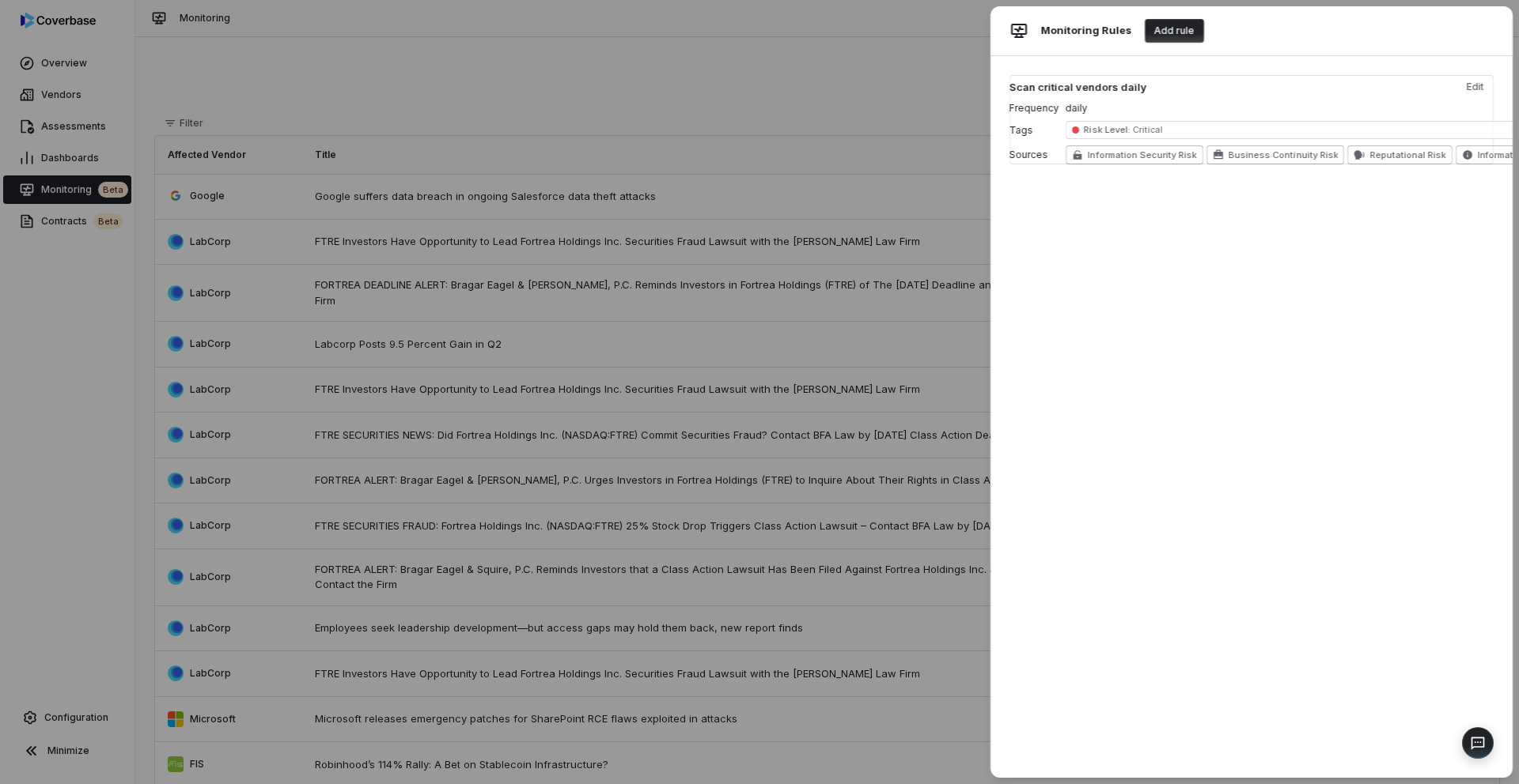
click at [1174, 30] on button "Add rule" at bounding box center [1174, 31] width 59 height 24
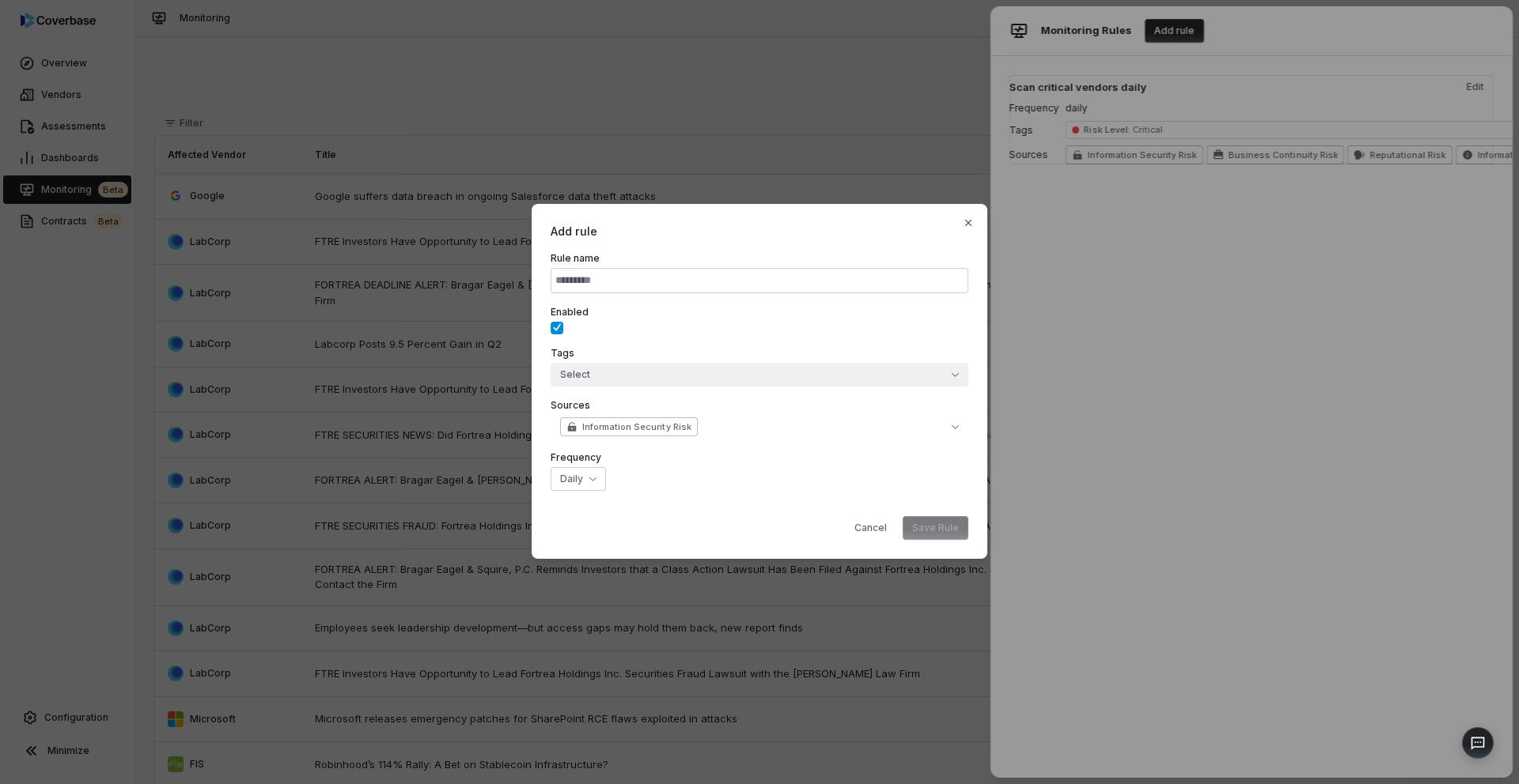
click at [589, 369] on button "Select" at bounding box center [760, 374] width 418 height 24
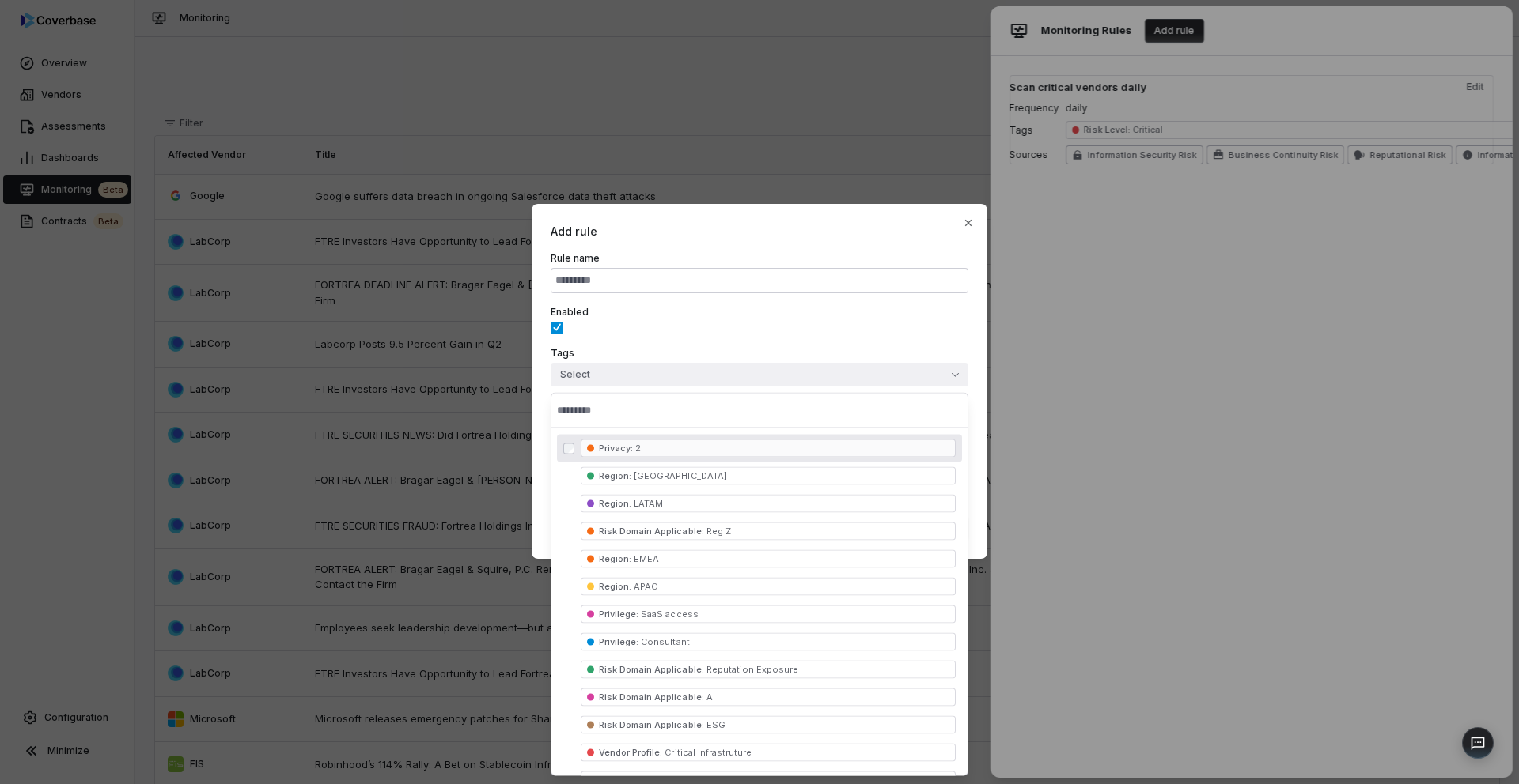
click at [693, 328] on div "Enabled" at bounding box center [760, 320] width 418 height 29
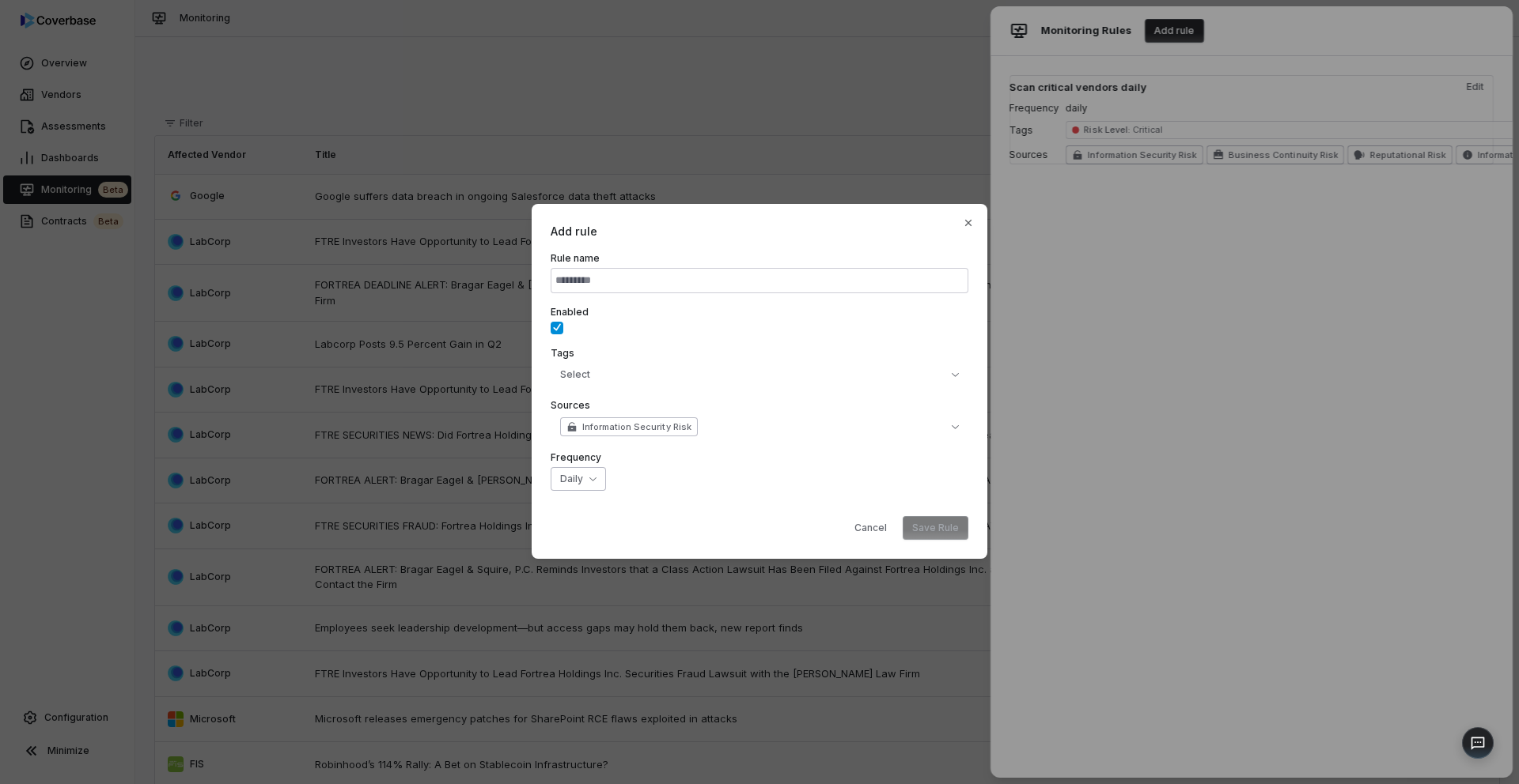
click at [585, 485] on body "Overview Vendors Assessments Dashboards Monitoring beta Contracts beta Configur…" at bounding box center [759, 392] width 1519 height 784
click at [868, 528] on button "Cancel" at bounding box center [870, 528] width 52 height 24
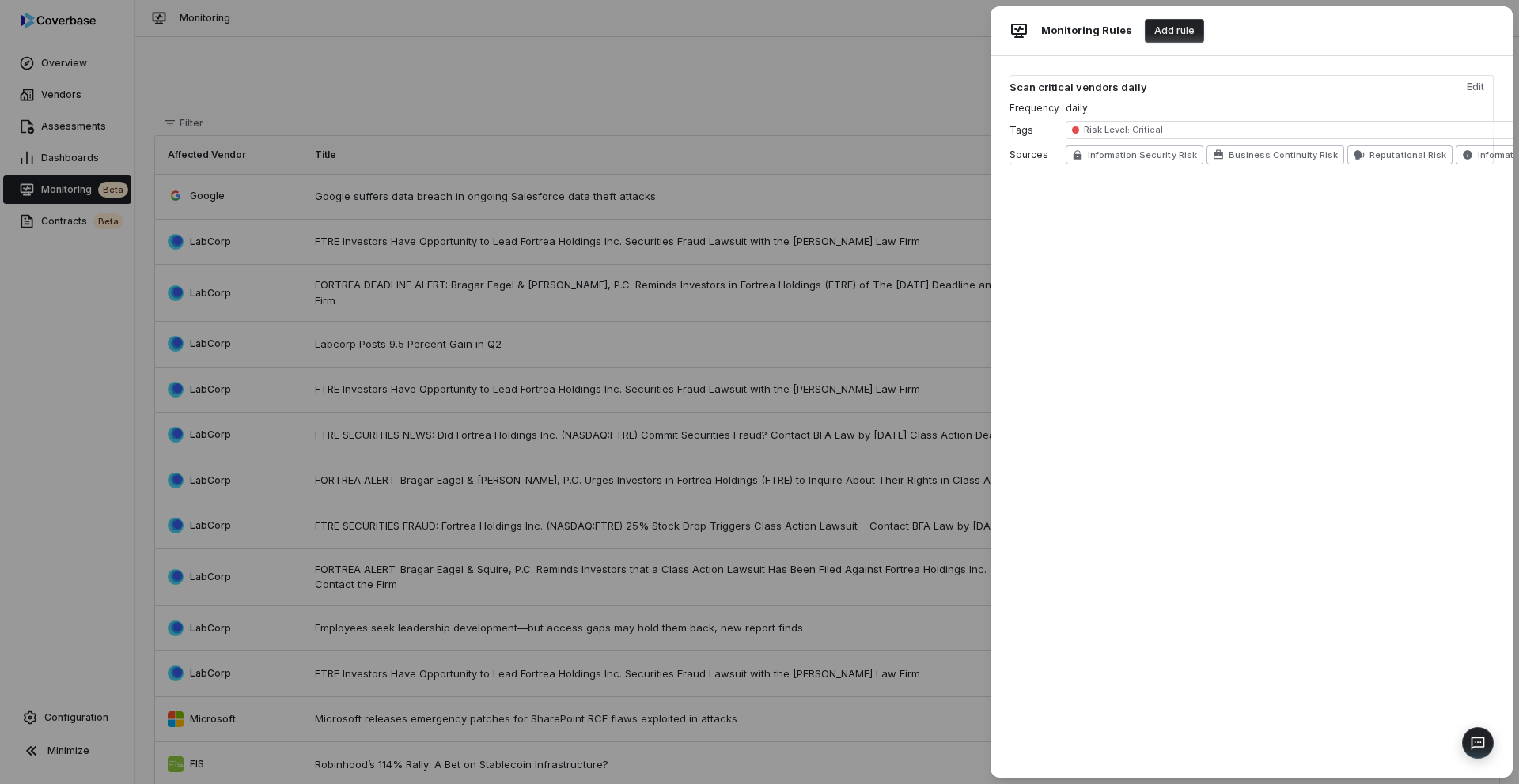
click at [455, 68] on div "Monitoring Rules Add rule Scan critical vendors daily Edit Frequency daily Tags…" at bounding box center [759, 392] width 1519 height 784
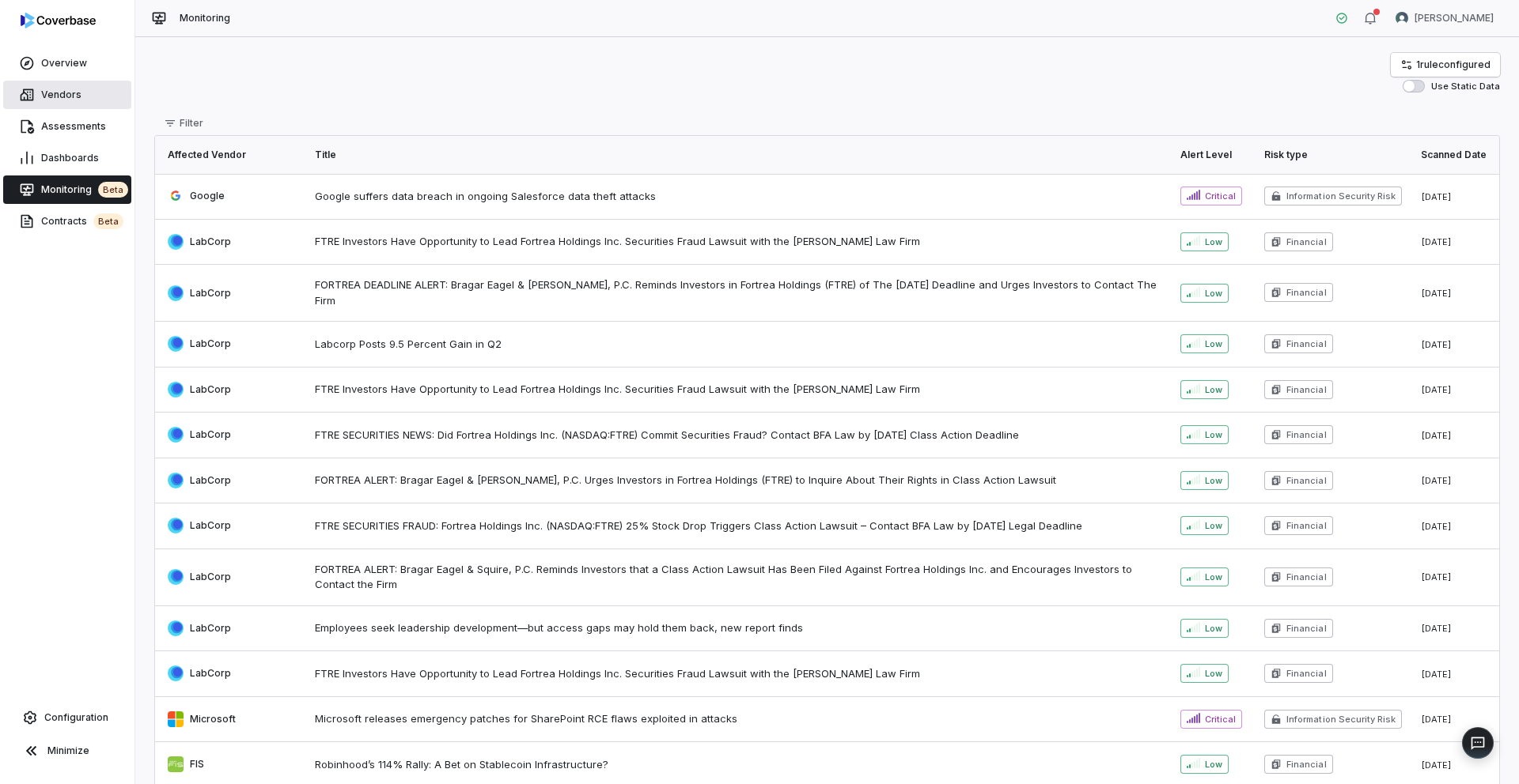
click at [68, 91] on span "Vendors" at bounding box center [61, 94] width 40 height 12
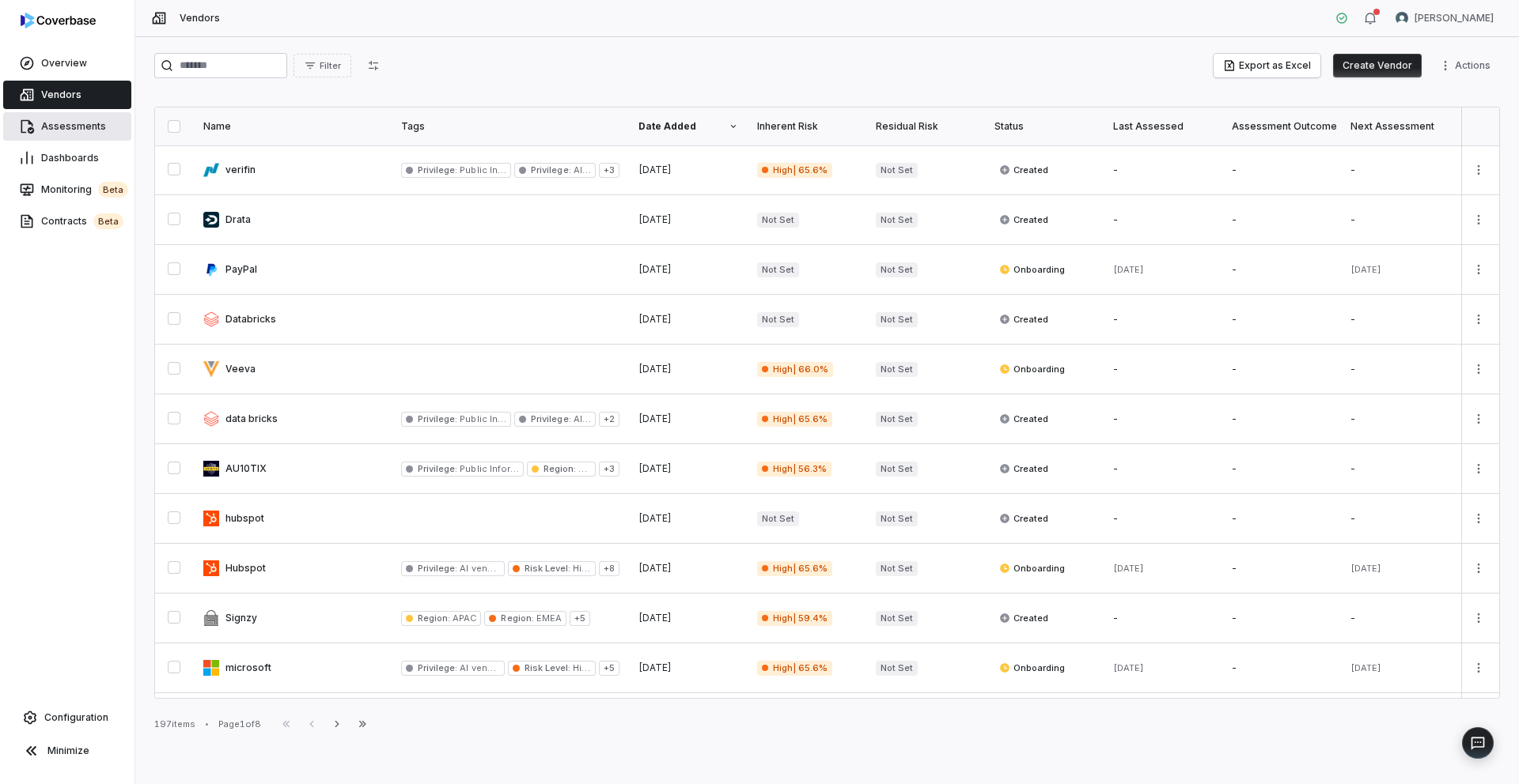
click at [71, 118] on link "Assessments" at bounding box center [67, 126] width 129 height 29
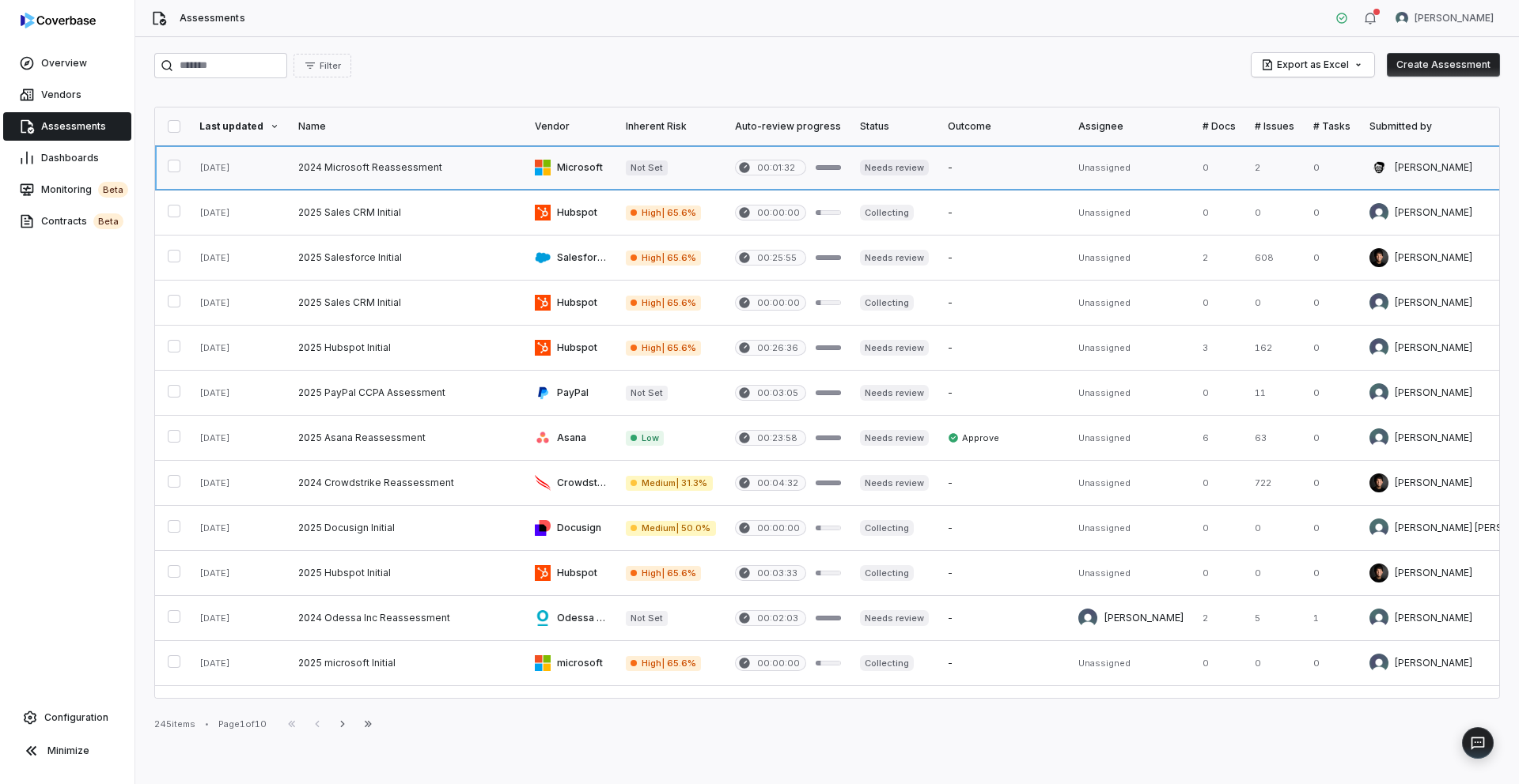
click at [352, 176] on link at bounding box center [407, 167] width 237 height 45
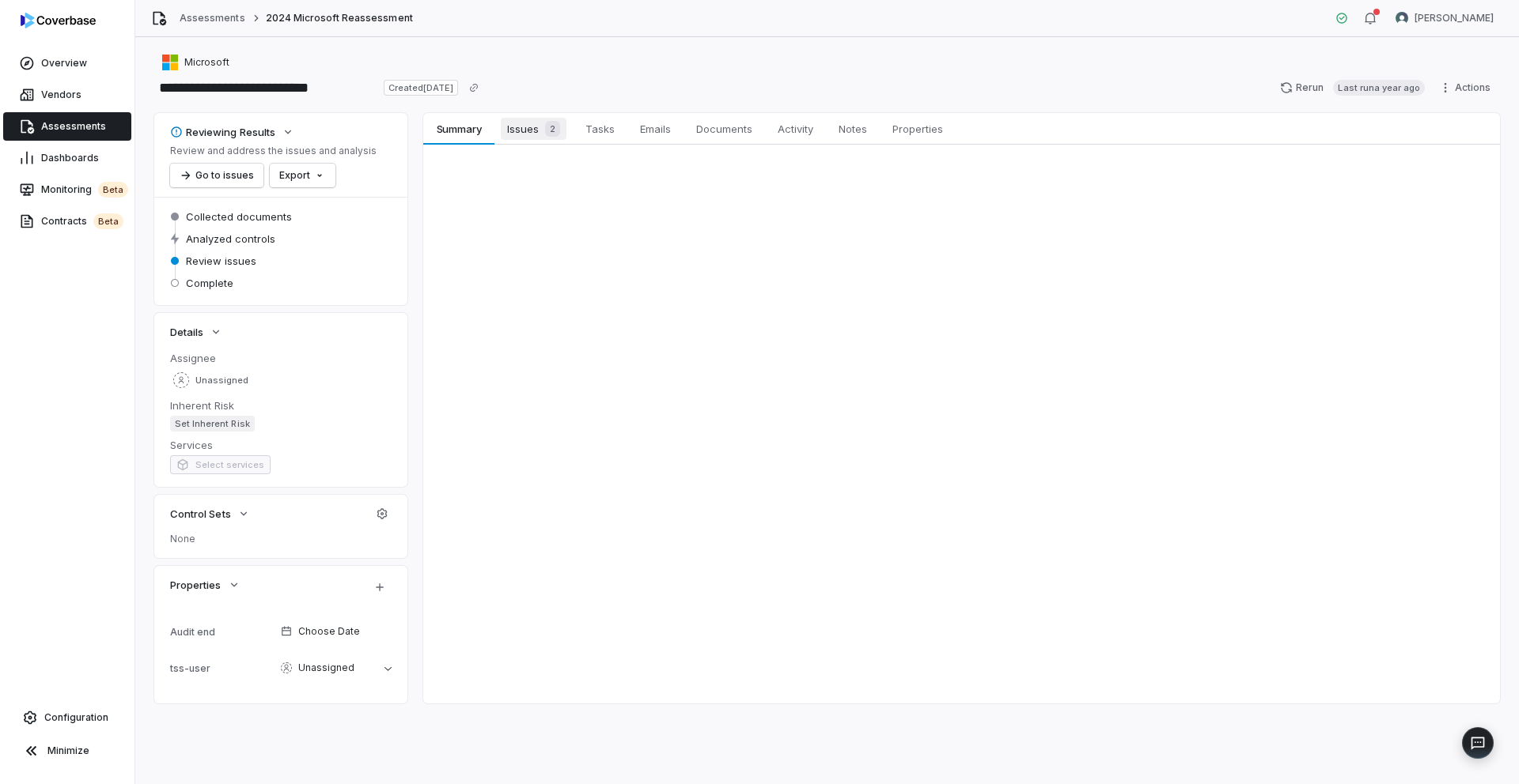
click at [519, 127] on span "Issues 2" at bounding box center [533, 128] width 66 height 22
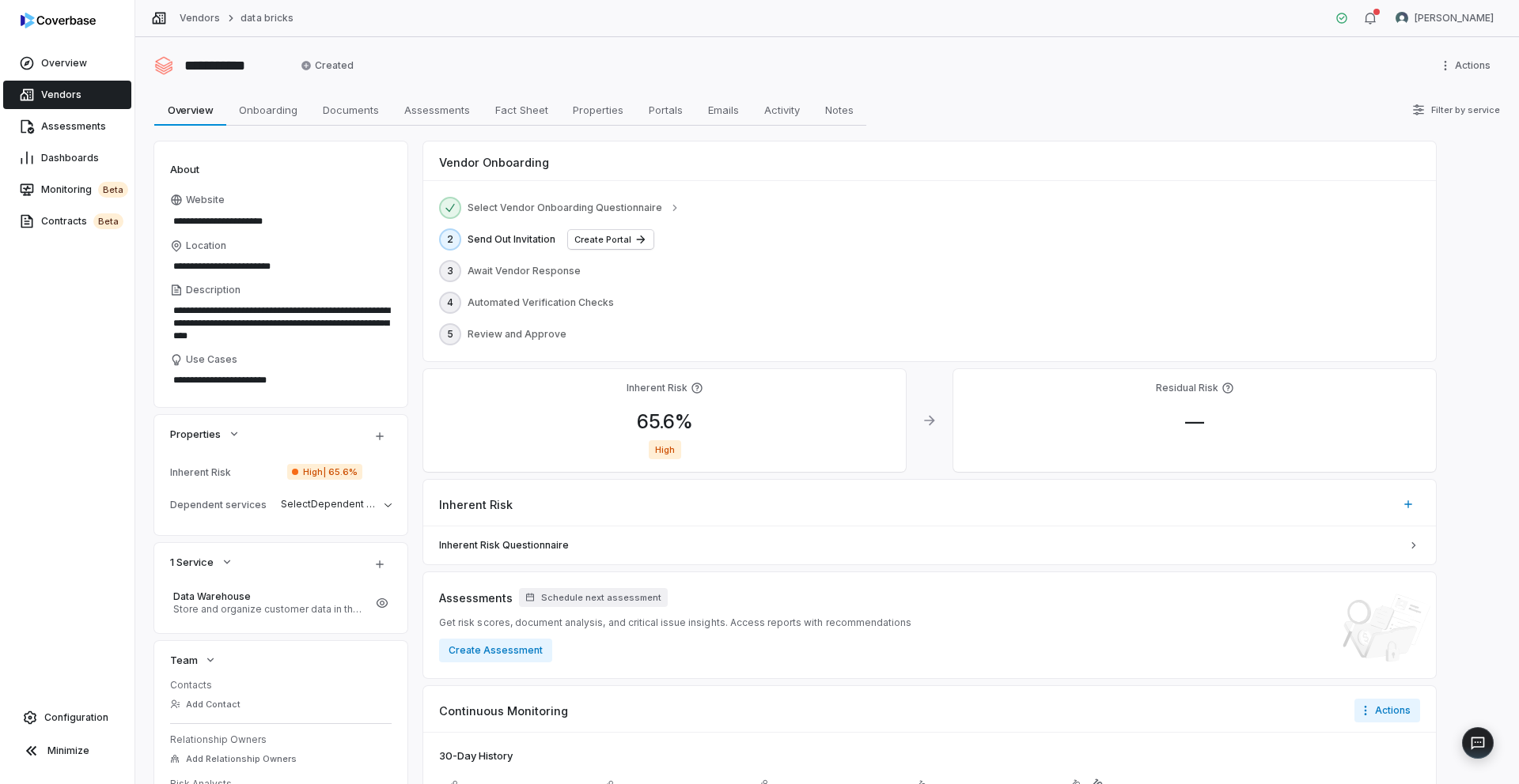
scroll to position [255, 0]
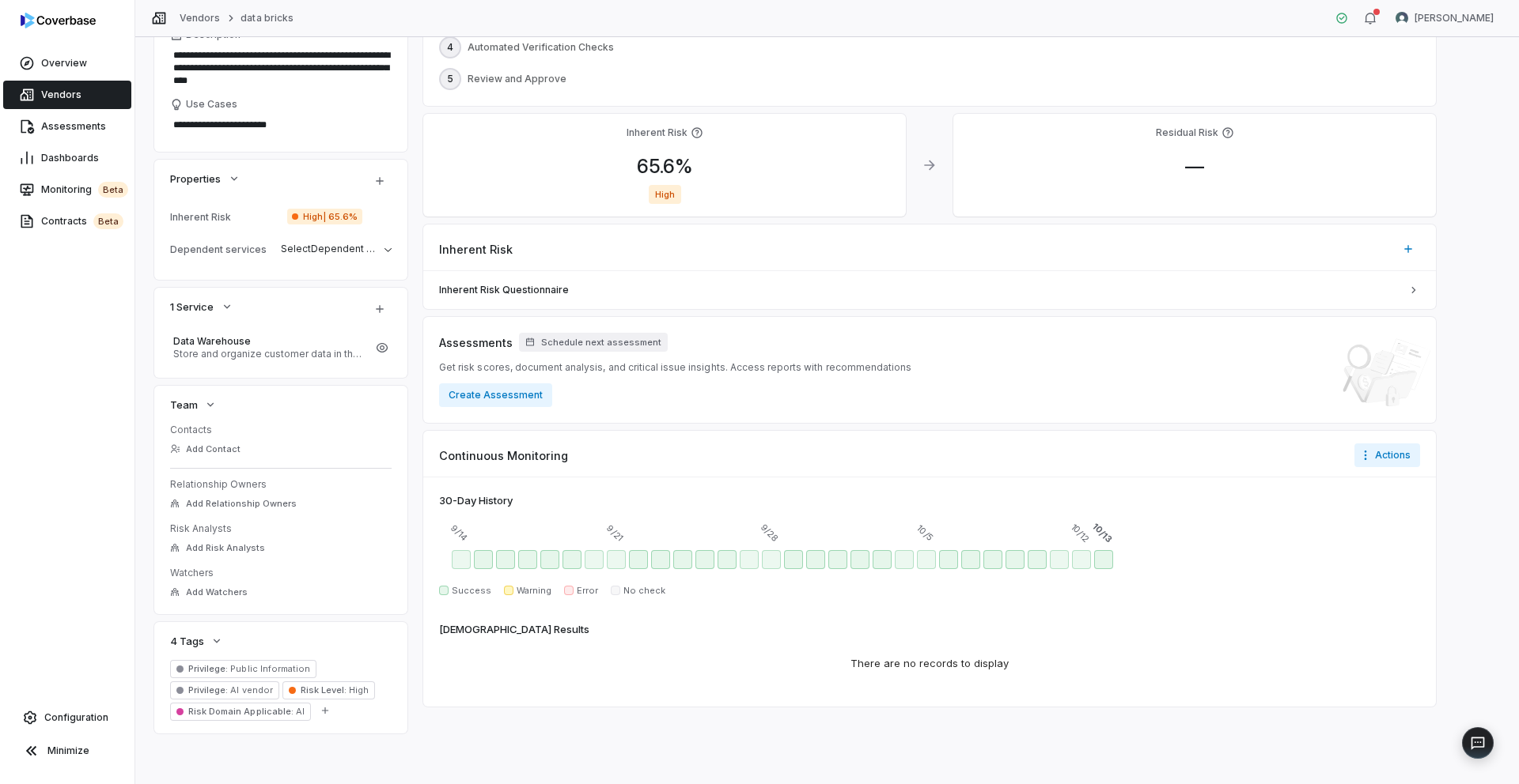
type textarea "*"
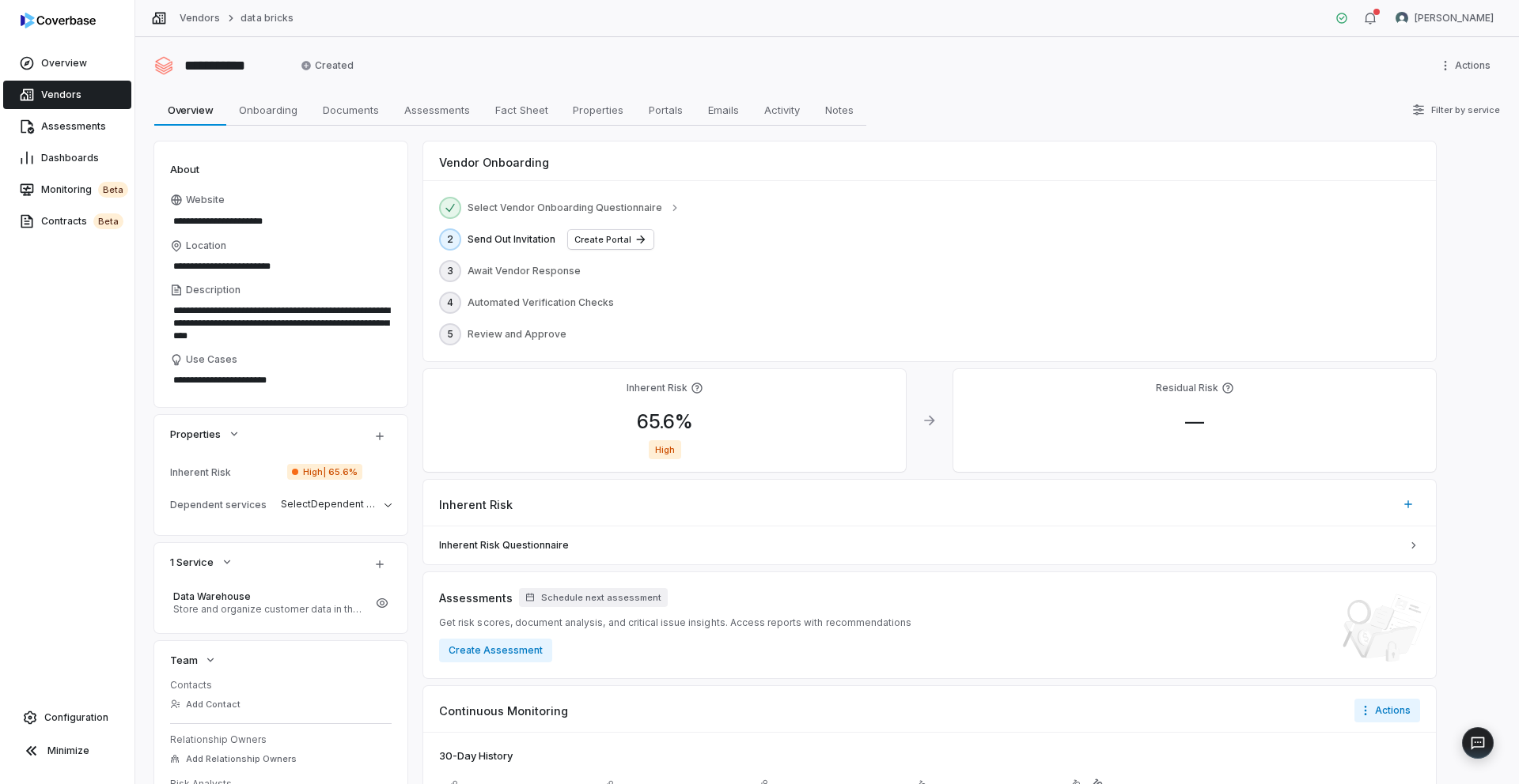
scroll to position [255, 0]
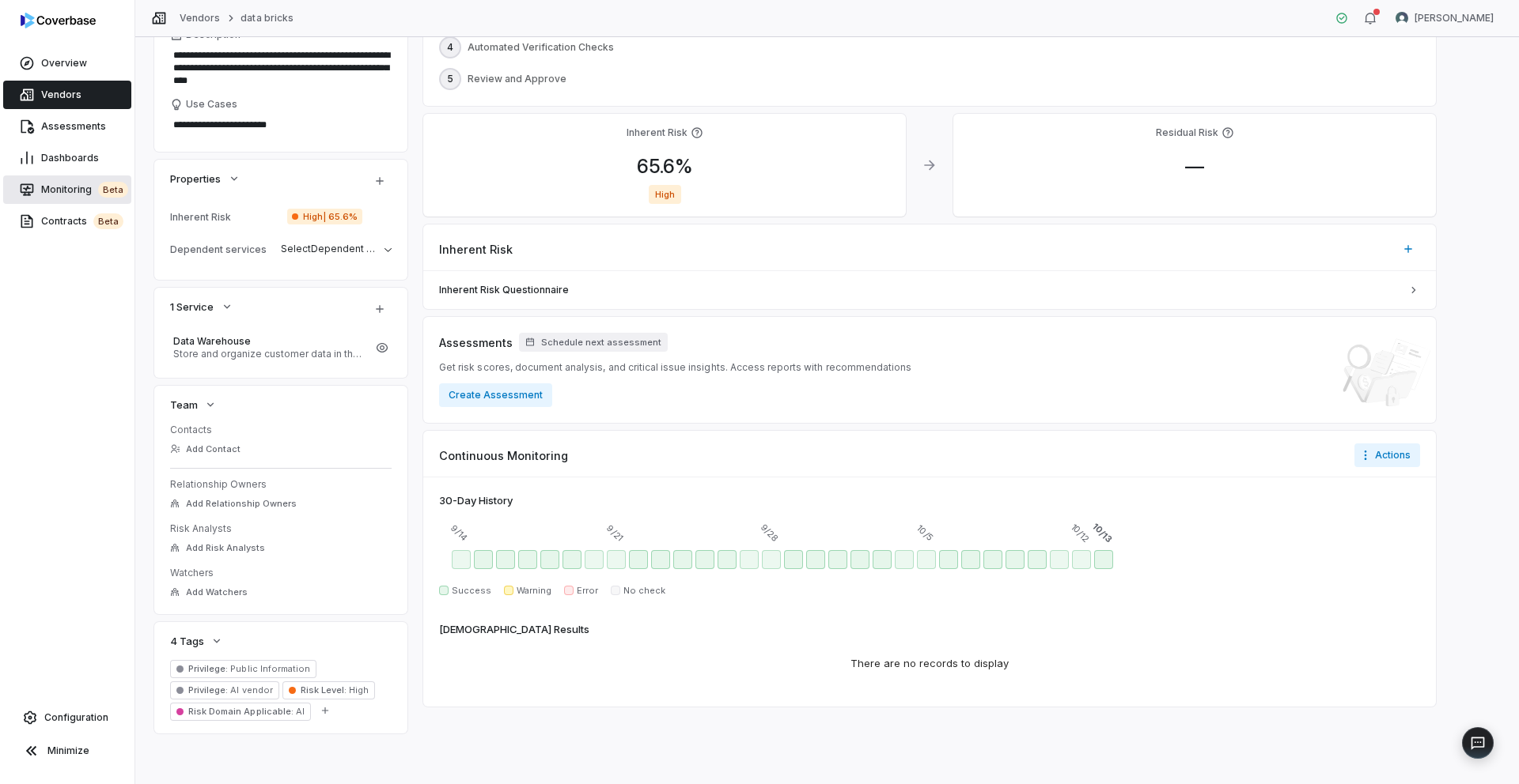
click at [78, 176] on link "Monitoring beta" at bounding box center [67, 190] width 129 height 29
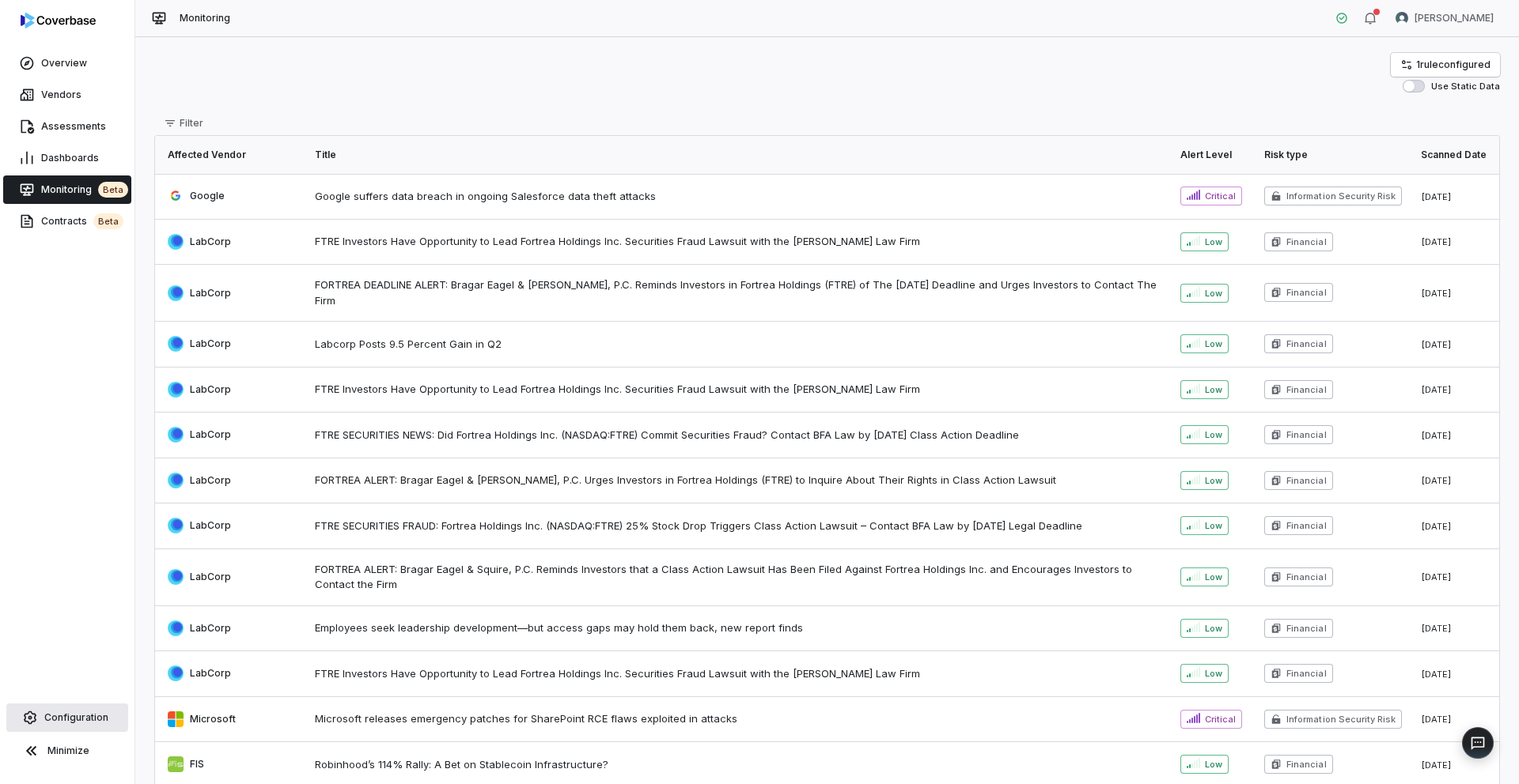
click at [70, 726] on link "Configuration" at bounding box center [66, 718] width 122 height 29
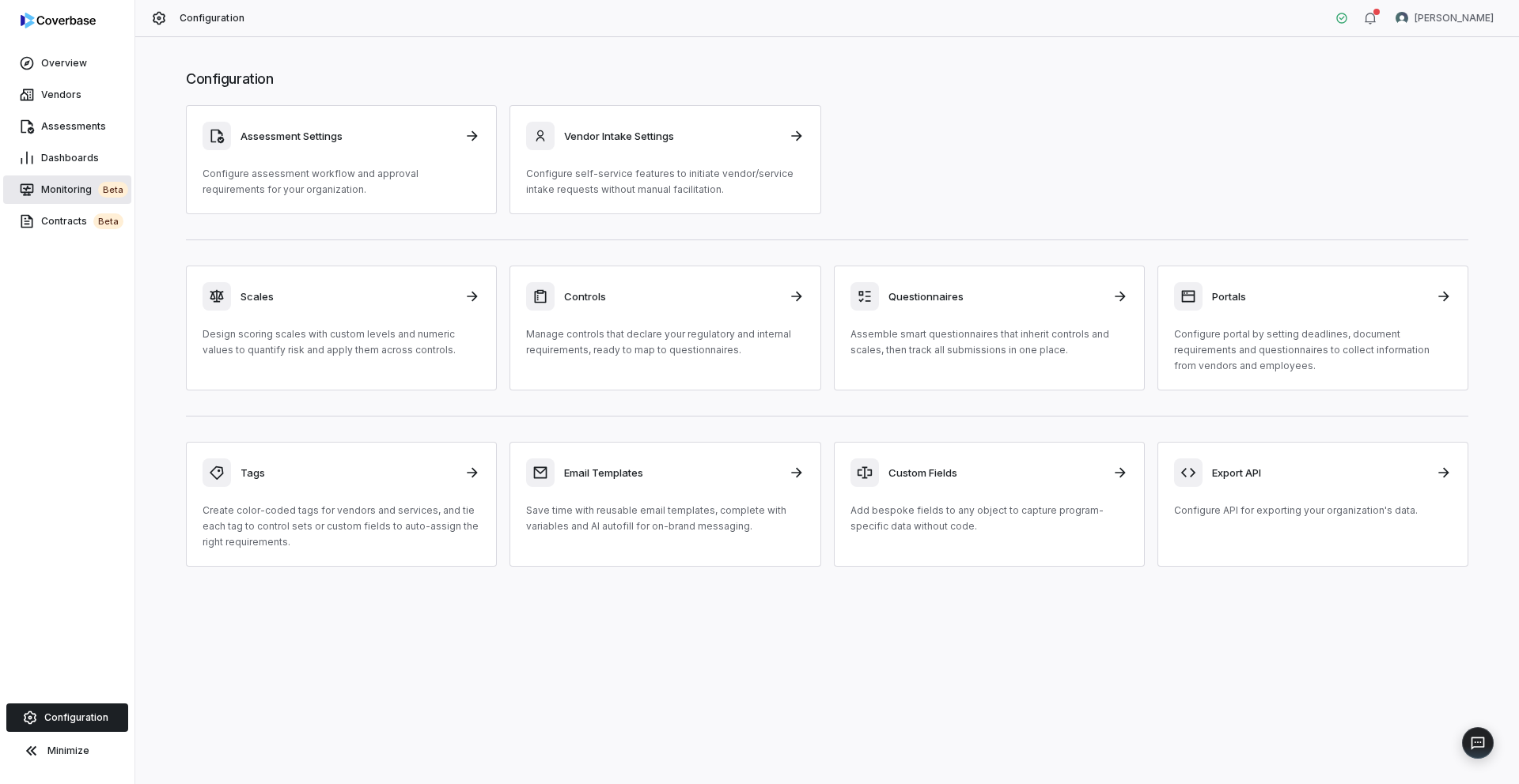
click at [55, 190] on span "Monitoring beta" at bounding box center [85, 190] width 87 height 16
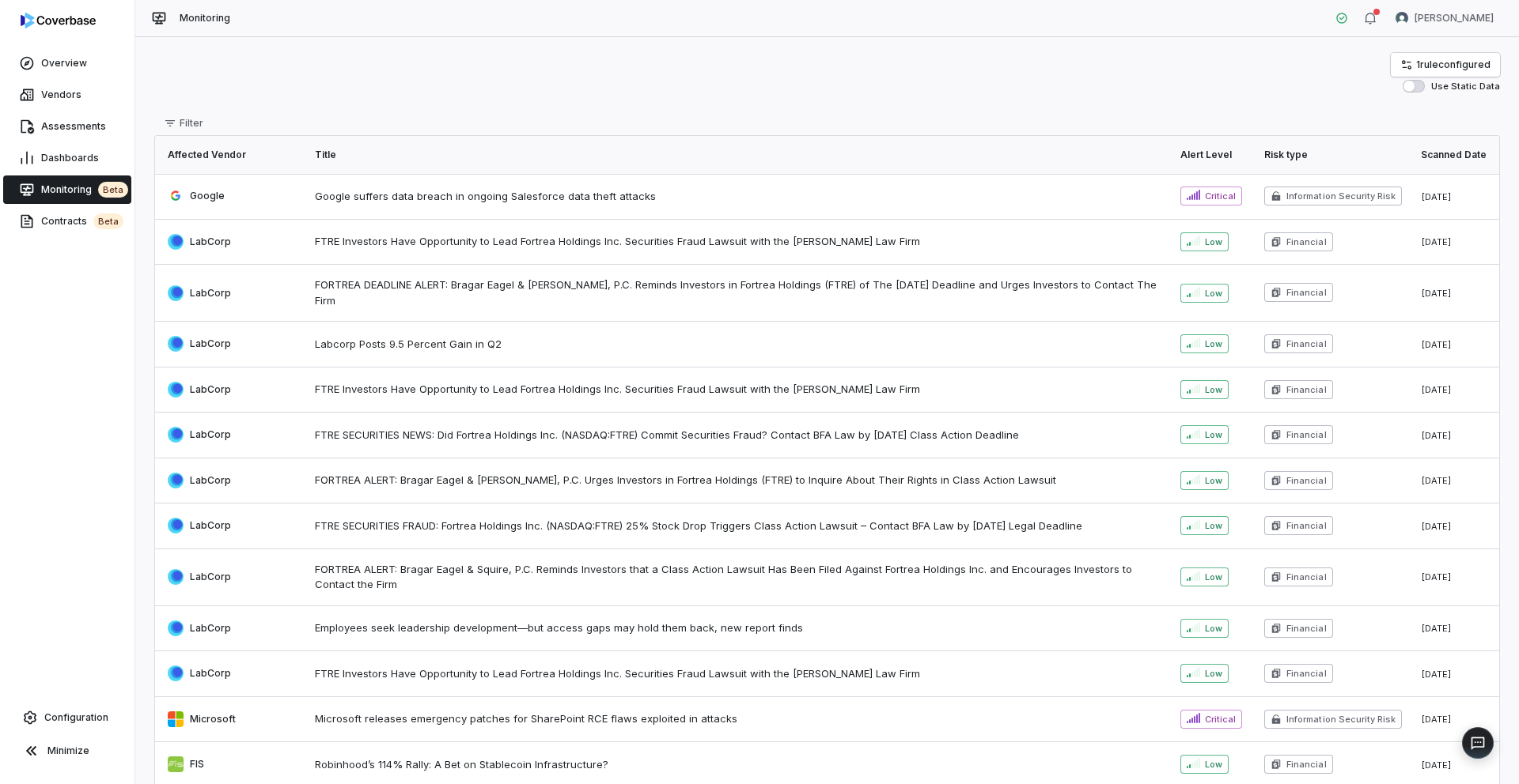
click at [786, 189] on span "Google suffers data breach in ongoing Salesforce data theft attacks" at bounding box center [738, 197] width 847 height 16
